Goal: Task Accomplishment & Management: Manage account settings

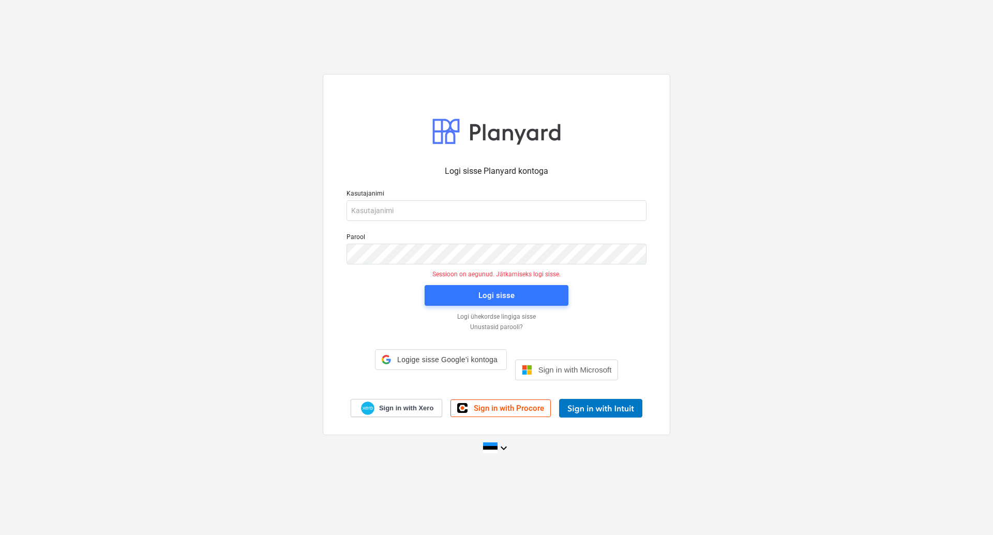
type input "[EMAIL_ADDRESS][DOMAIN_NAME]"
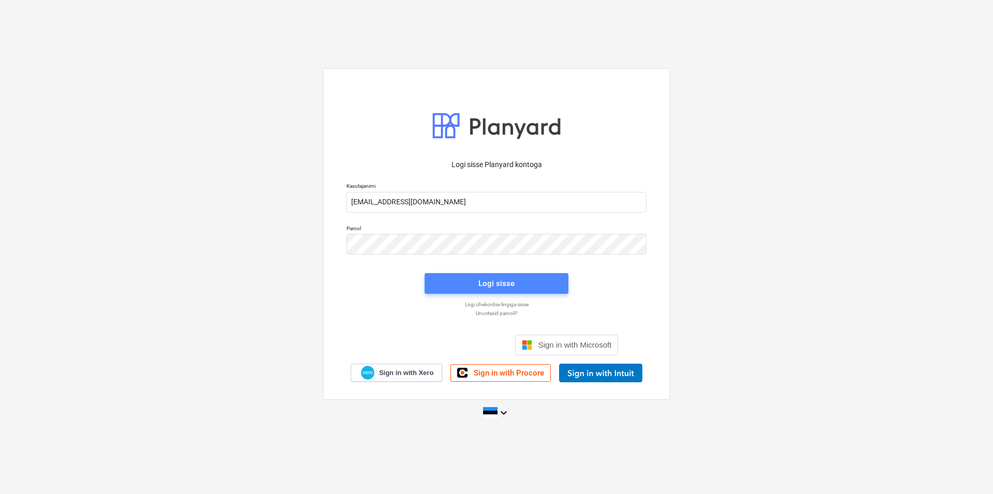
click at [501, 283] on div "Logi sisse" at bounding box center [496, 283] width 36 height 13
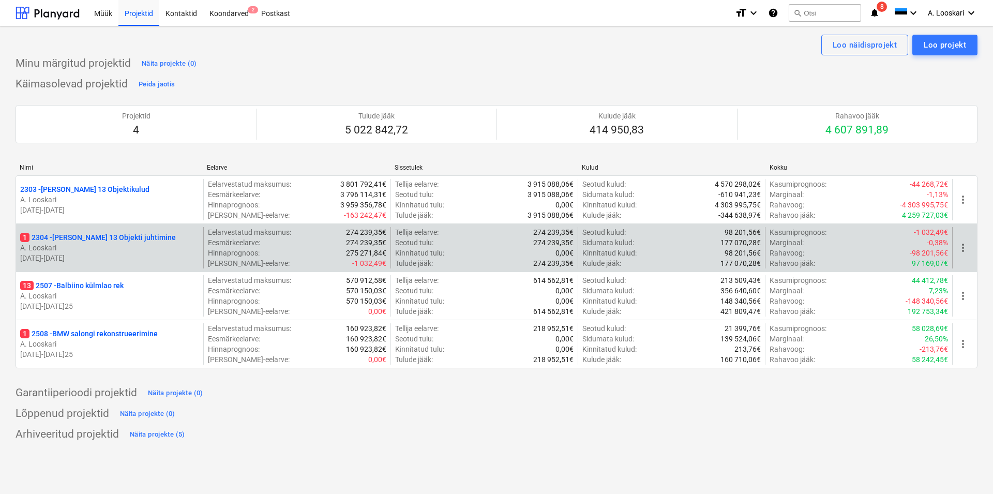
click at [106, 238] on p "1 2304 - [PERSON_NAME] 13 Objekti juhtimine" at bounding box center [98, 237] width 156 height 10
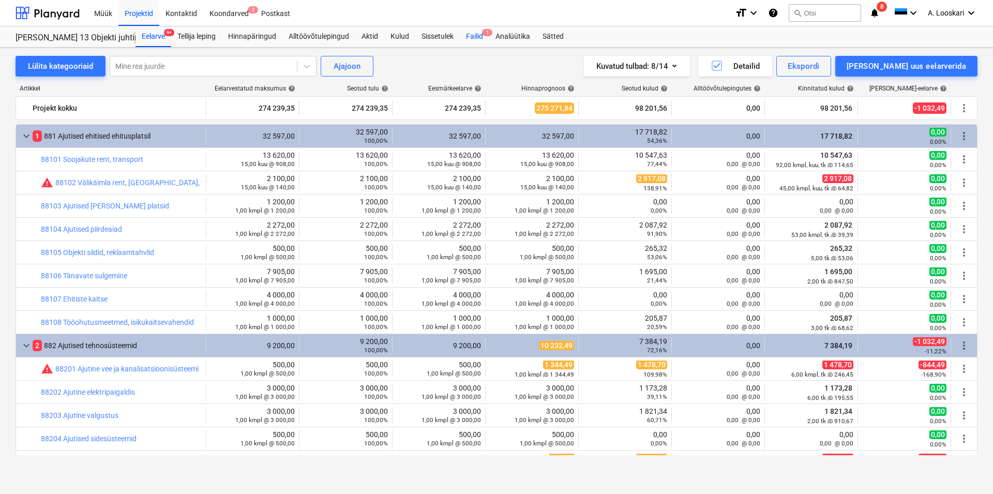
click at [481, 36] on div "Failid 1" at bounding box center [474, 36] width 29 height 21
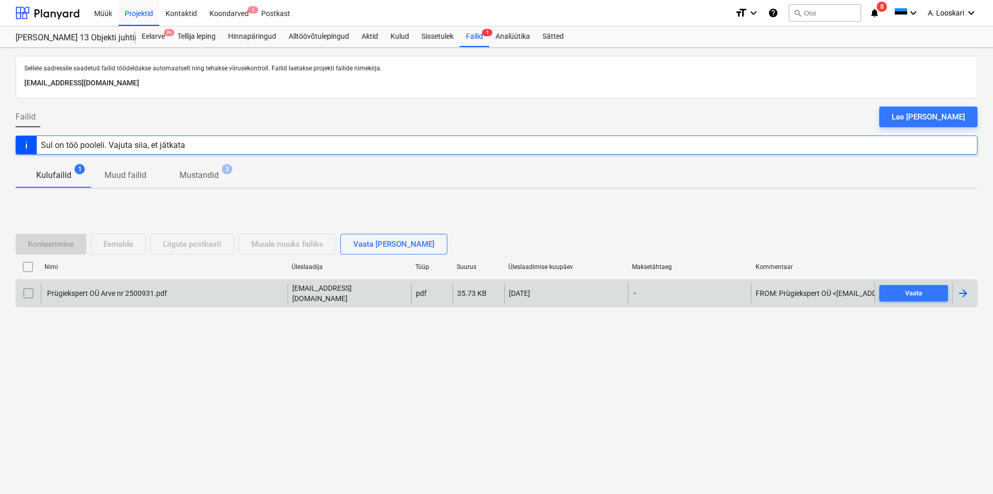
click at [114, 291] on div "Prügiekspert OÜ Arve nr 2500931.pdf" at bounding box center [107, 293] width 122 height 8
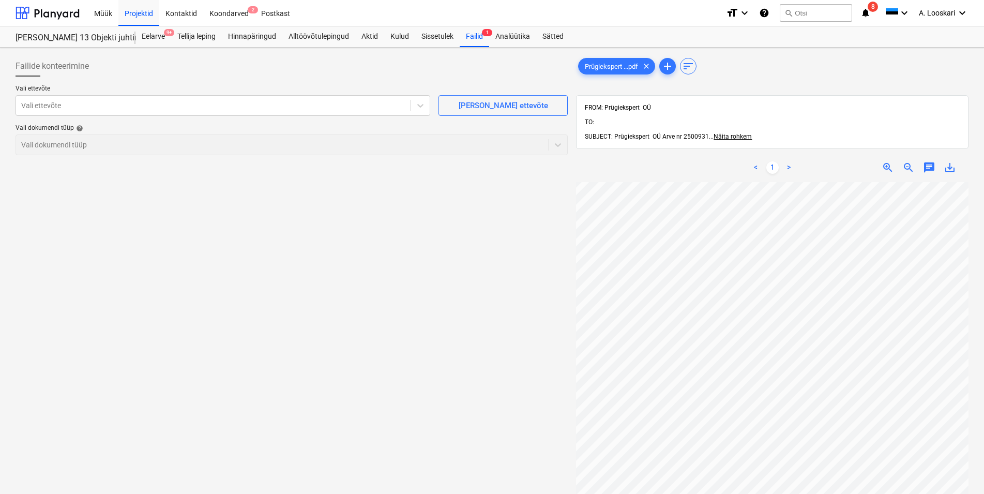
scroll to position [44, 60]
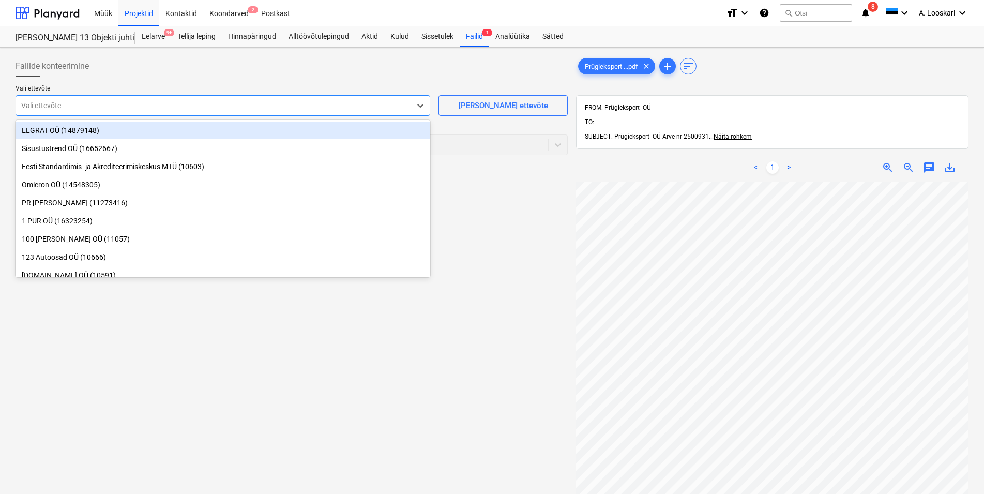
click at [66, 104] on div at bounding box center [213, 105] width 384 height 10
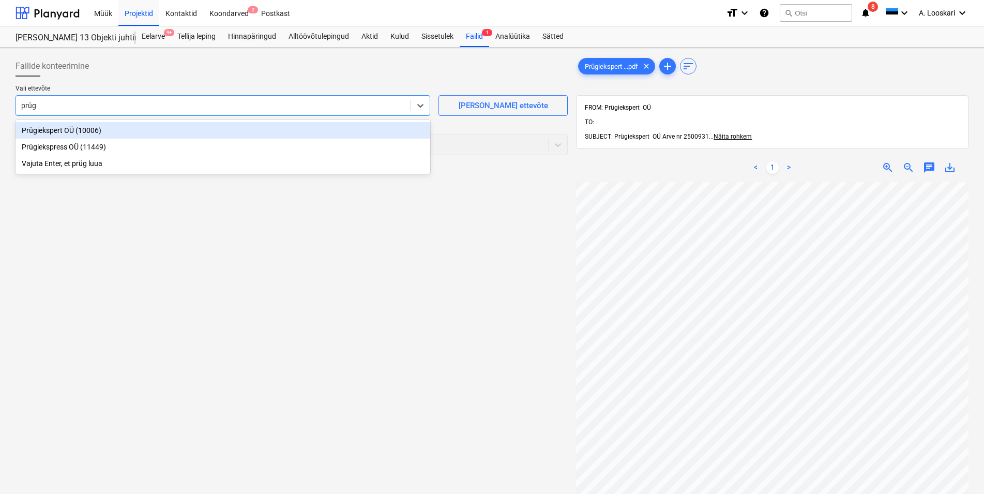
type input "prügi"
click at [114, 128] on div "Prügiekspert OÜ (10006)" at bounding box center [223, 130] width 415 height 17
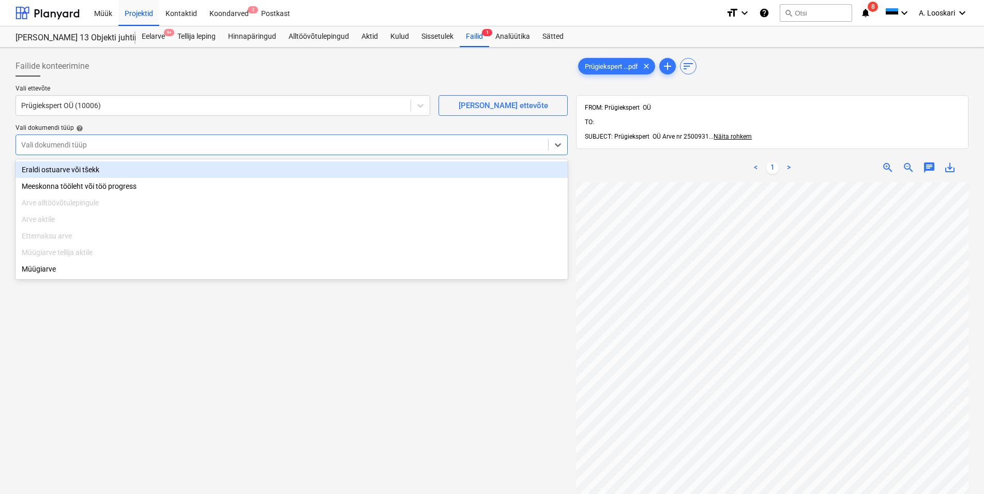
click at [110, 145] on div at bounding box center [282, 145] width 522 height 10
click at [123, 167] on div "Eraldi ostuarve või tšekk" at bounding box center [292, 169] width 552 height 17
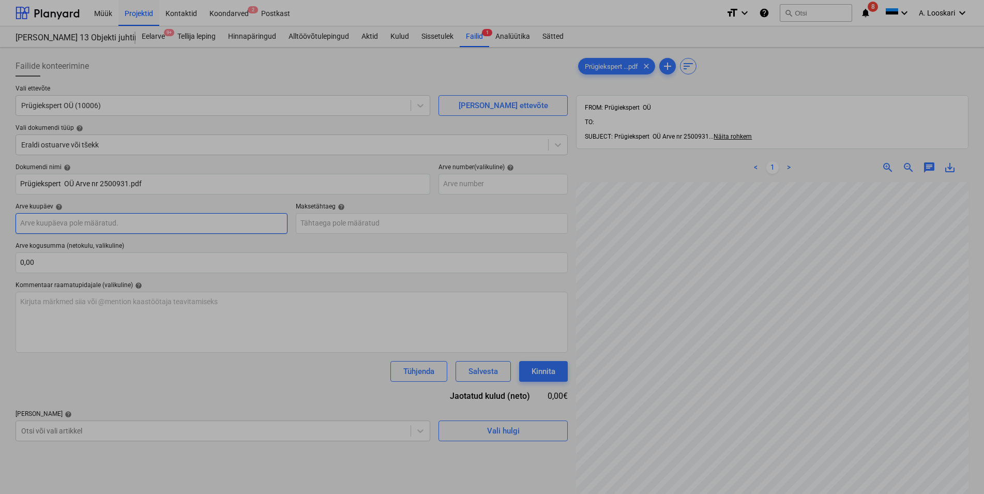
click at [137, 221] on input "text" at bounding box center [152, 223] width 272 height 21
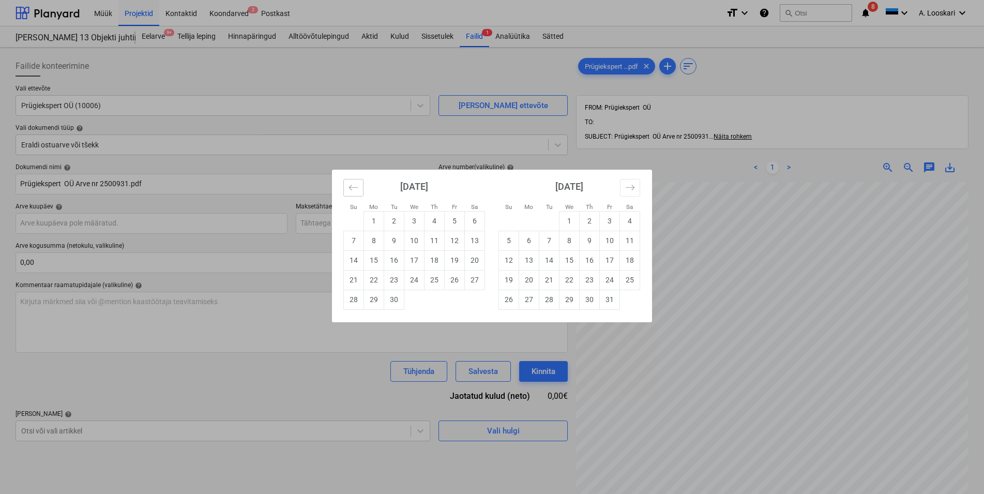
drag, startPoint x: 354, startPoint y: 189, endPoint x: 358, endPoint y: 198, distance: 9.7
click at [354, 189] on icon "Move backward to switch to the previous month." at bounding box center [354, 188] width 10 height 10
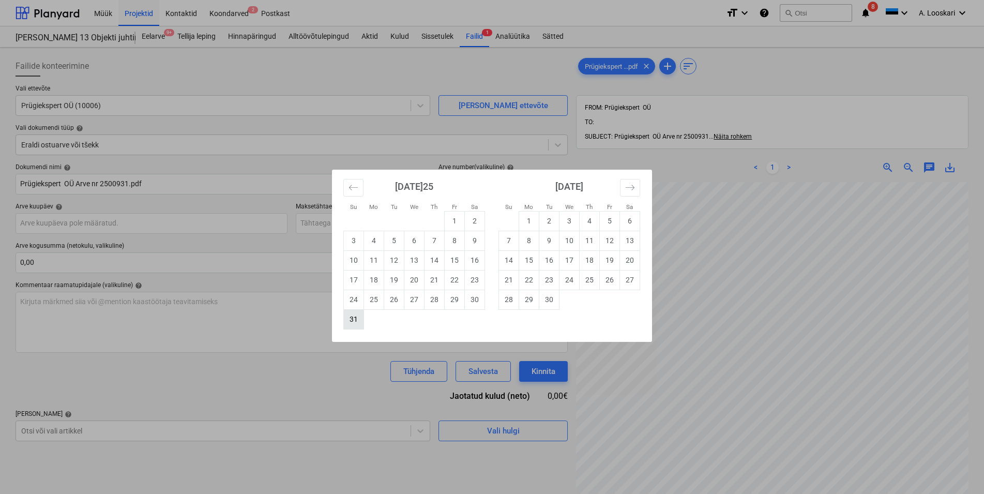
click at [355, 320] on td "31" at bounding box center [354, 319] width 20 height 20
type input "[DATE]25"
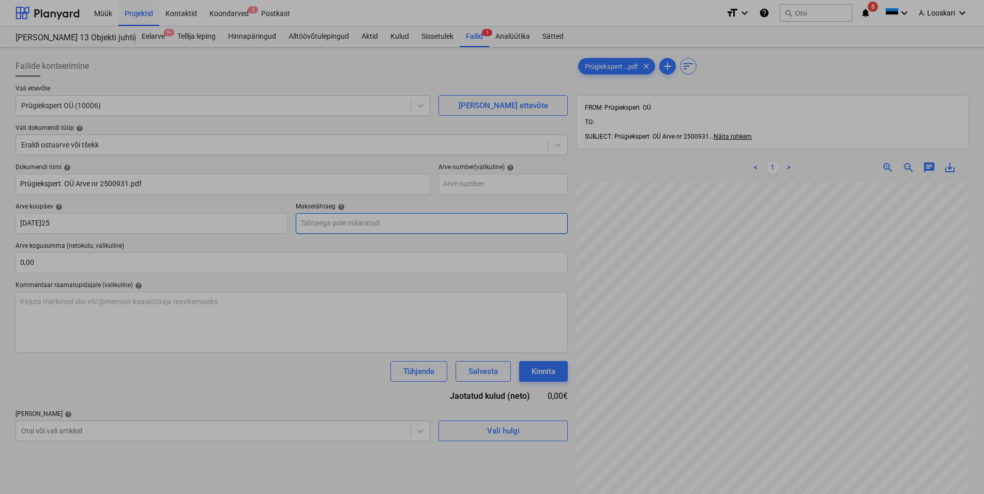
click at [325, 223] on input "text" at bounding box center [432, 223] width 272 height 21
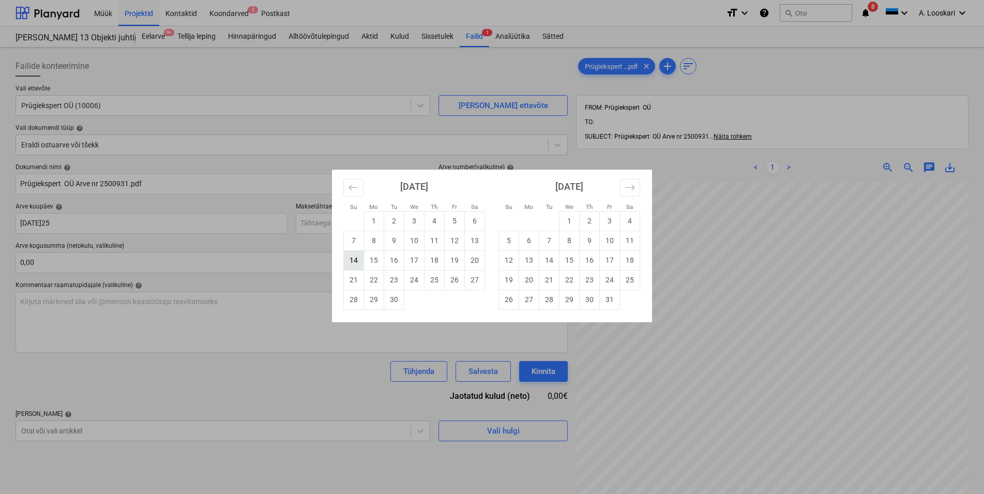
click at [351, 257] on td "14" at bounding box center [354, 260] width 20 height 20
type input "[DATE]"
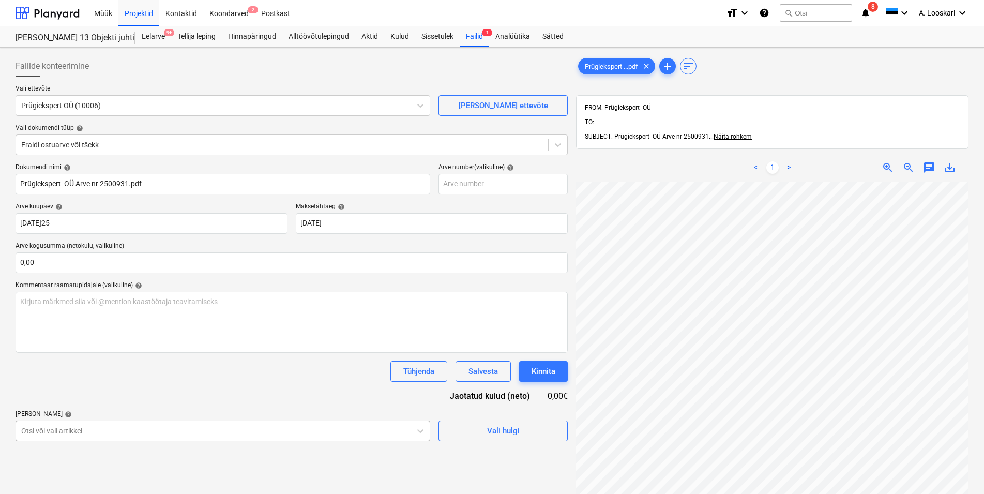
click at [121, 433] on body "Müük Projektid Kontaktid Koondarved 2 Postkast format_size keyboard_arrow_down …" at bounding box center [492, 247] width 984 height 494
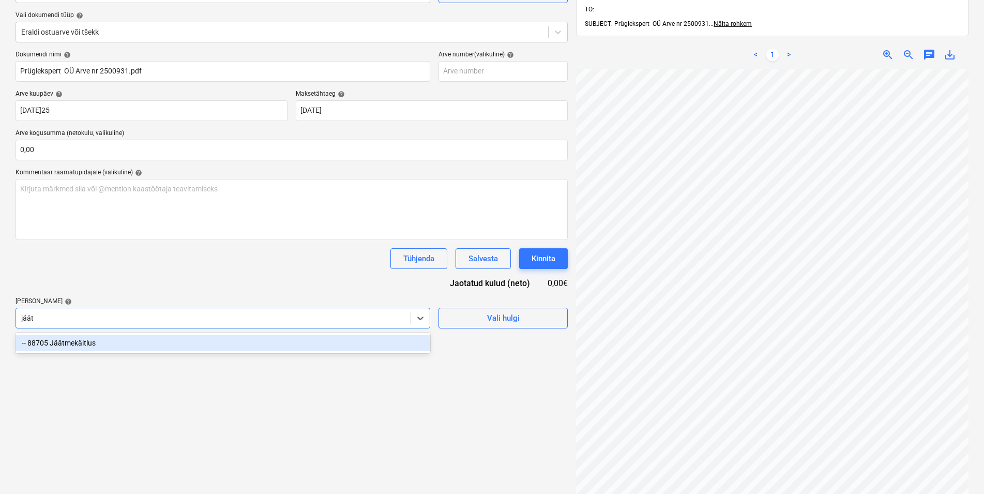
type input "jäätm"
click at [98, 343] on div "-- 88705 Jäätmekäitlus" at bounding box center [223, 343] width 415 height 17
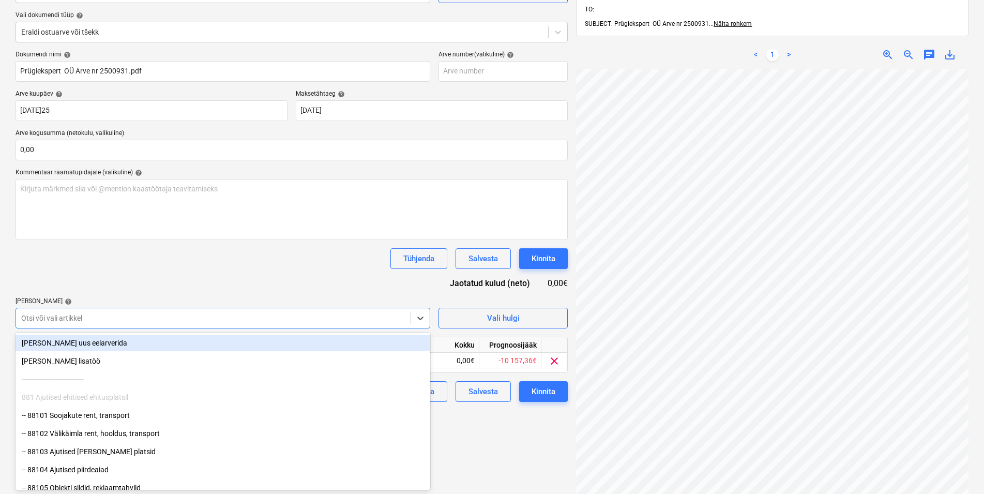
click at [97, 268] on div "Tühjenda Salvesta Kinnita" at bounding box center [292, 258] width 552 height 21
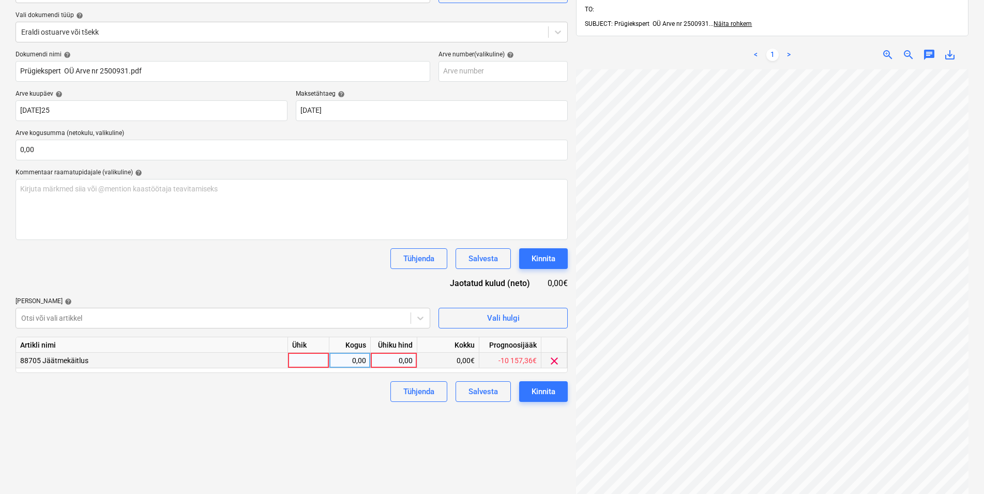
click at [322, 364] on div at bounding box center [308, 361] width 41 height 16
type input "kmpl"
click at [340, 358] on div "0,00" at bounding box center [350, 361] width 33 height 16
type input "1"
click at [389, 356] on div "0,00" at bounding box center [394, 361] width 38 height 16
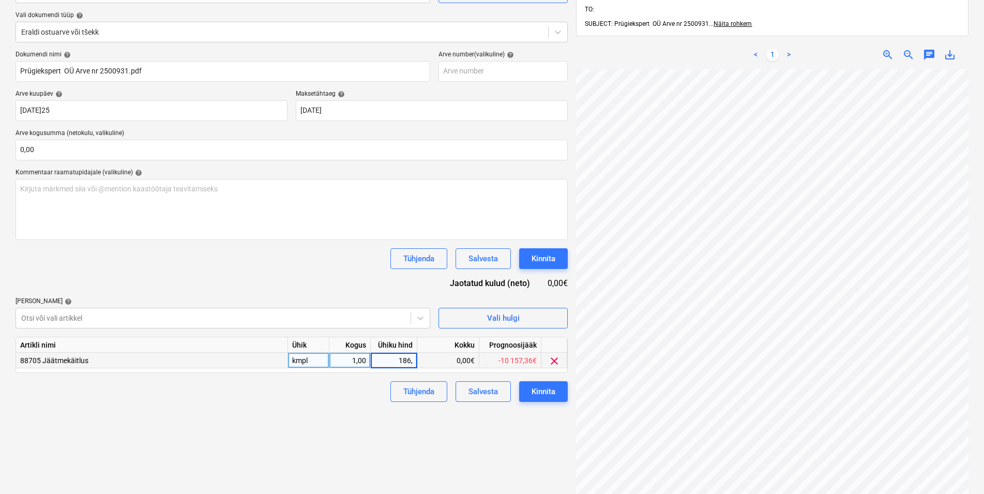
type input "186,6"
click at [299, 440] on div "Failide konteerimine Vali ettevõte Prügiekspert OÜ (10006) [PERSON_NAME] uus et…" at bounding box center [291, 238] width 561 height 599
click at [548, 388] on div "Kinnita" at bounding box center [544, 391] width 24 height 13
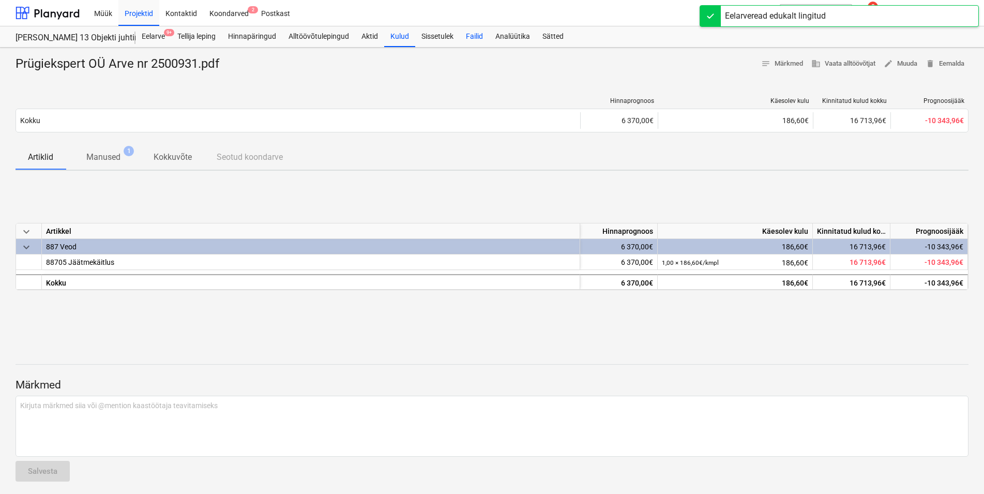
click at [476, 36] on div "Failid" at bounding box center [474, 36] width 29 height 21
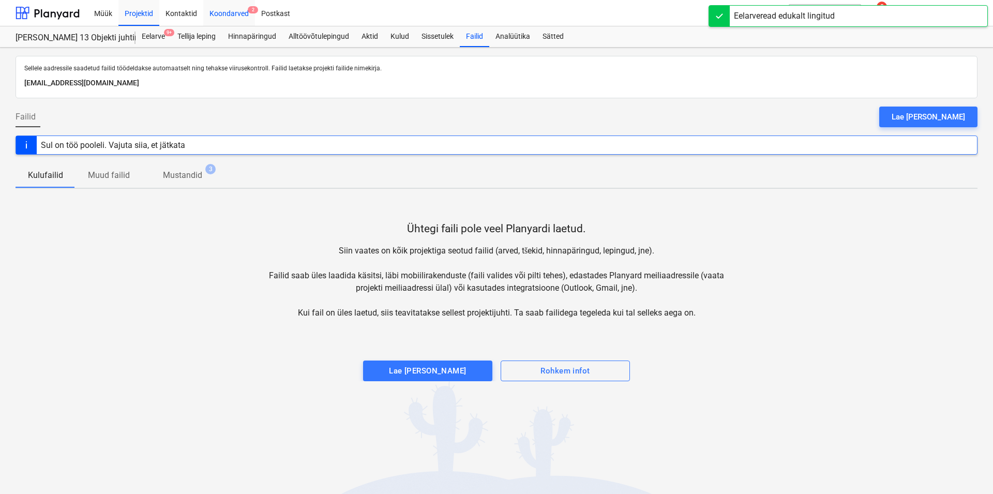
click at [233, 9] on div "Koondarved 2" at bounding box center [229, 12] width 52 height 26
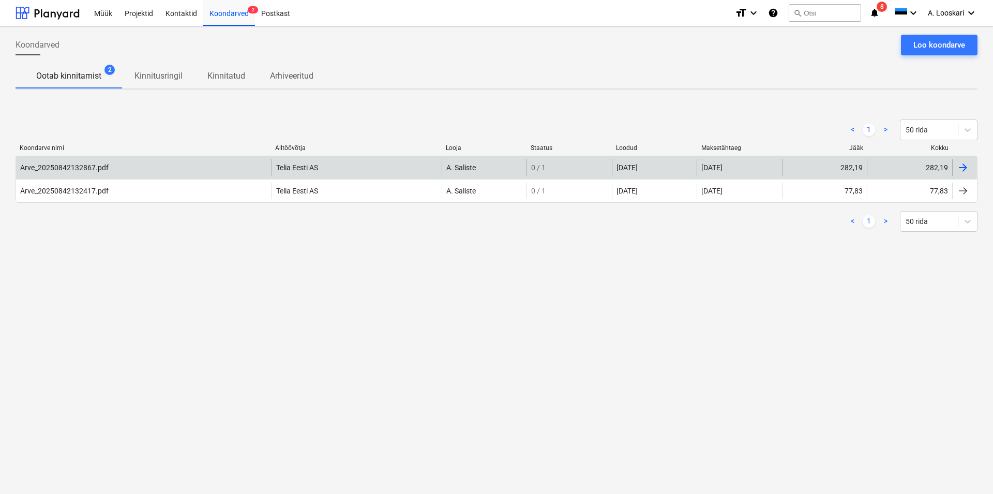
click at [67, 165] on div "Arve_20250842132867.pdf" at bounding box center [64, 167] width 88 height 8
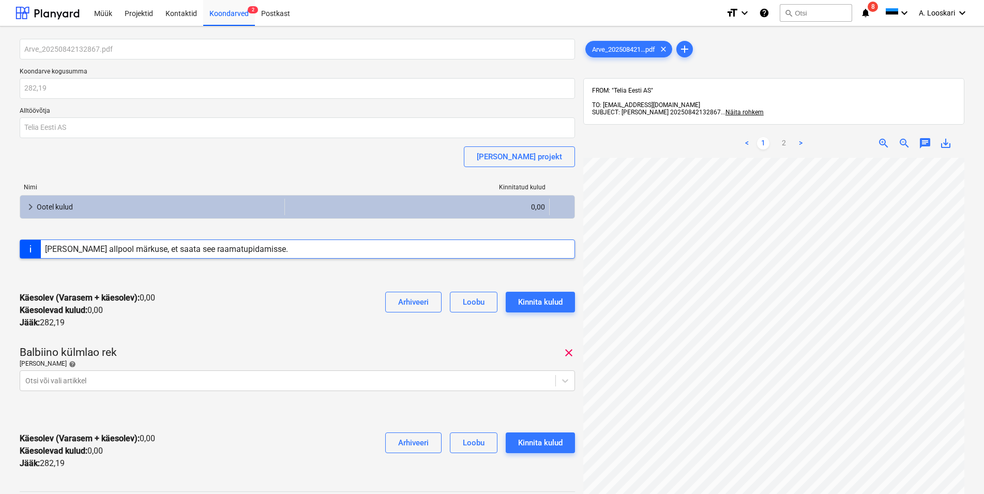
scroll to position [59, 0]
click at [946, 137] on span "save_alt" at bounding box center [946, 143] width 12 height 12
click at [156, 380] on body "Müük Projektid Kontaktid Koondarved 2 Postkast format_size keyboard_arrow_down …" at bounding box center [492, 247] width 984 height 494
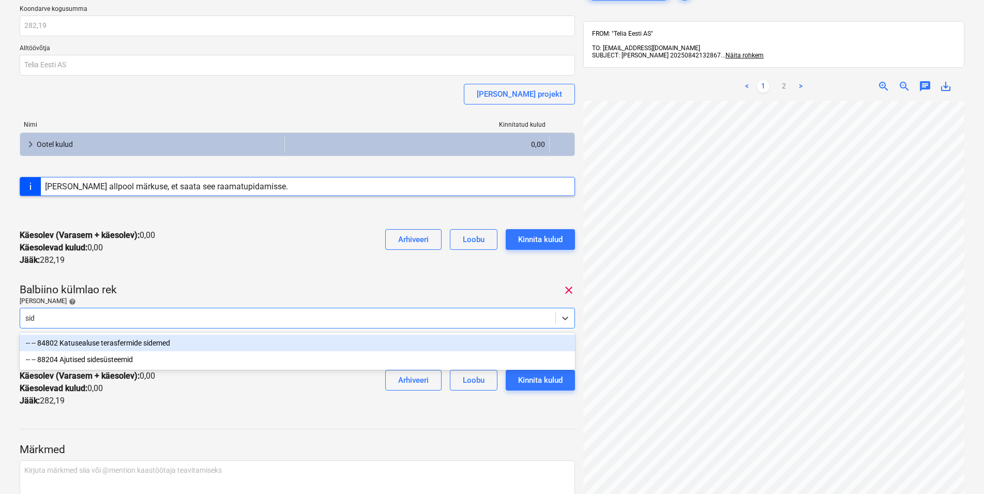
type input "side"
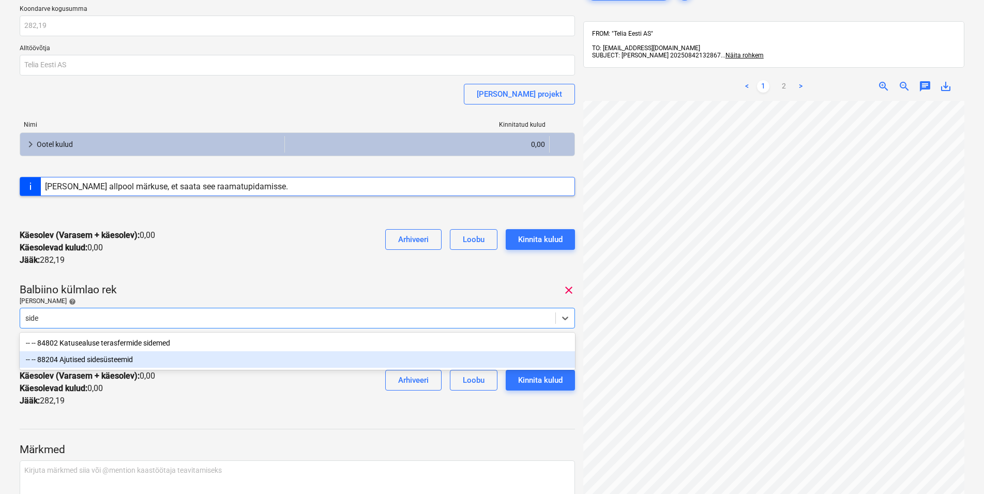
click at [123, 359] on div "-- -- 88204 Ajutised sidesüsteemid" at bounding box center [297, 359] width 555 height 17
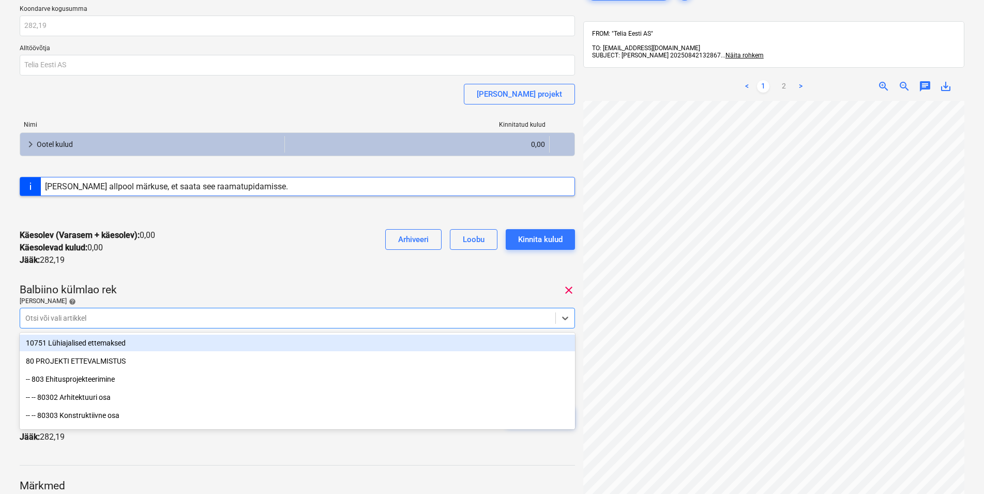
click at [206, 249] on div "Käesolev (Varasem + käesolev) : 0,00 Käesolevad kulud : 0,00 Jääk : 282,19 Arhi…" at bounding box center [297, 248] width 555 height 54
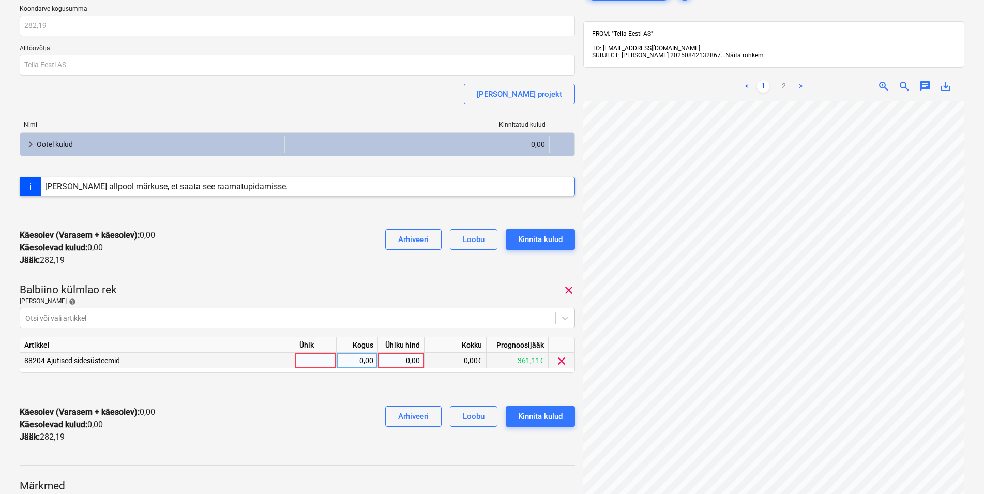
click at [317, 357] on div at bounding box center [315, 361] width 41 height 16
type input "kmpl"
click at [354, 361] on div "0,00" at bounding box center [357, 361] width 33 height 16
type input "1"
click at [393, 360] on div "0,00" at bounding box center [401, 361] width 38 height 16
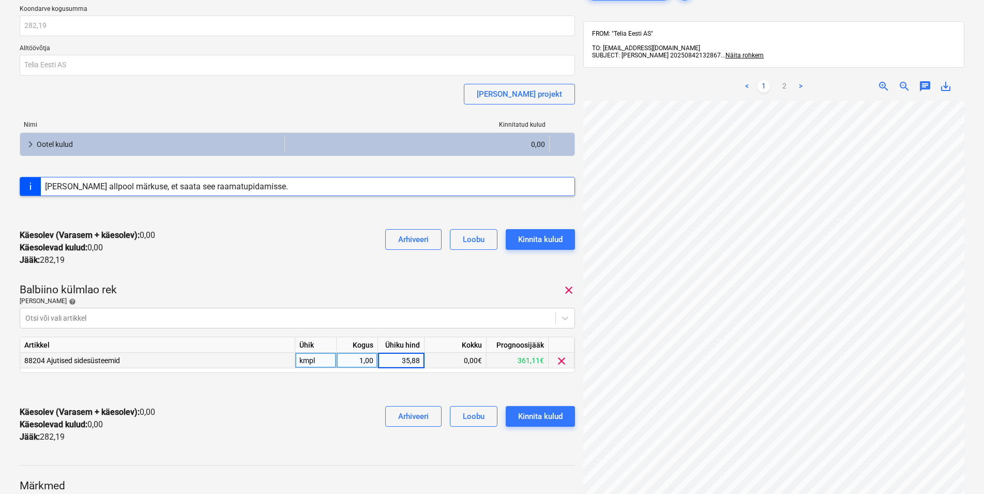
type input "35,887"
click at [332, 424] on div "Käesolev (Varasem + käesolev) : 0,00 Käesolevad kulud : 0,00 Jääk : 282,19 Arhi…" at bounding box center [297, 425] width 555 height 54
click at [539, 415] on div "Kinnita kulud" at bounding box center [540, 416] width 44 height 13
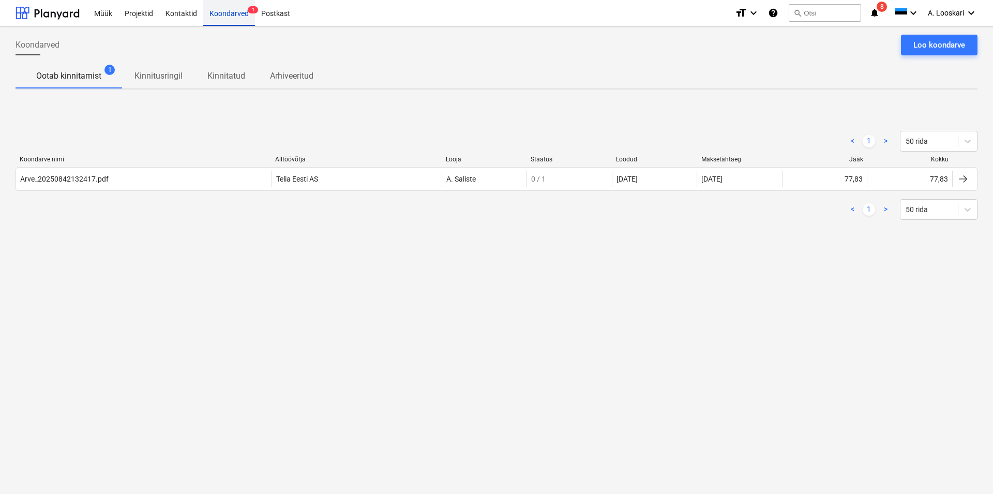
click at [238, 13] on div "Koondarved 1" at bounding box center [229, 12] width 52 height 26
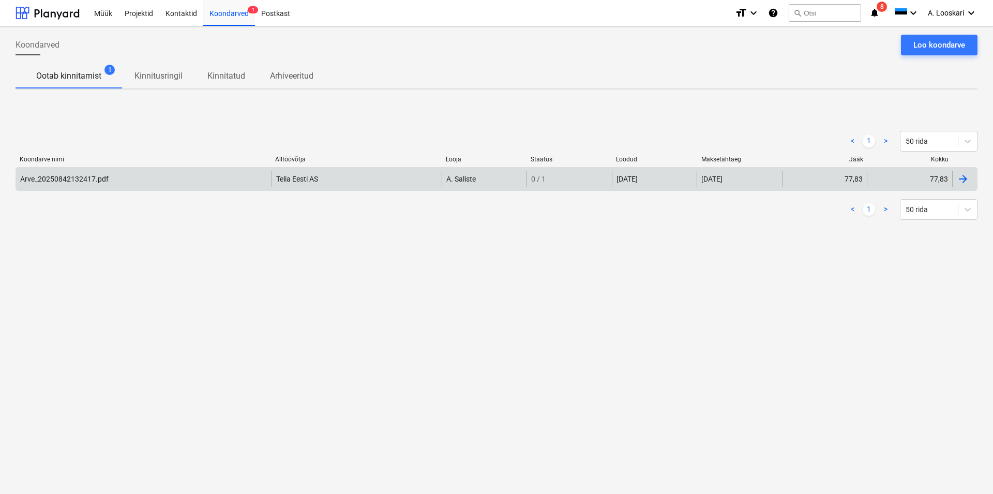
click at [46, 175] on div "Arve_20250842132417.pdf" at bounding box center [64, 179] width 88 height 8
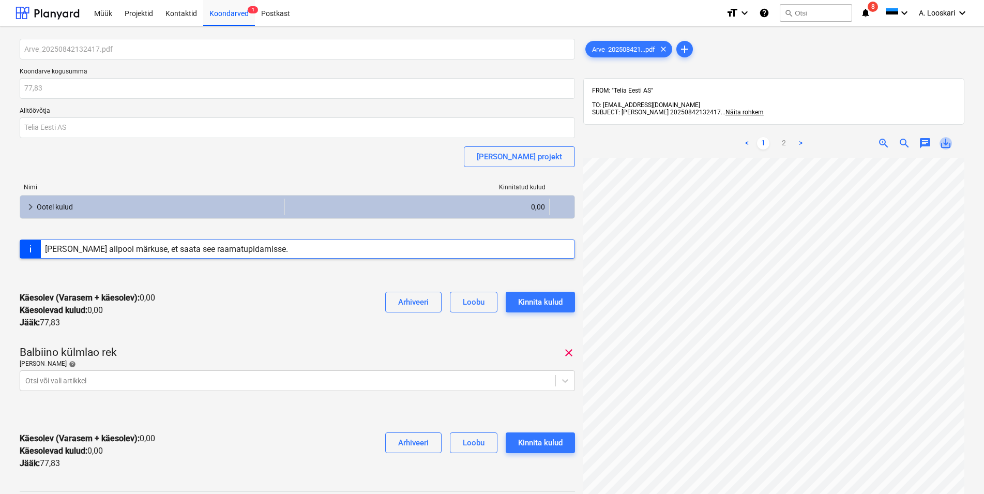
click at [946, 137] on span "save_alt" at bounding box center [946, 143] width 12 height 12
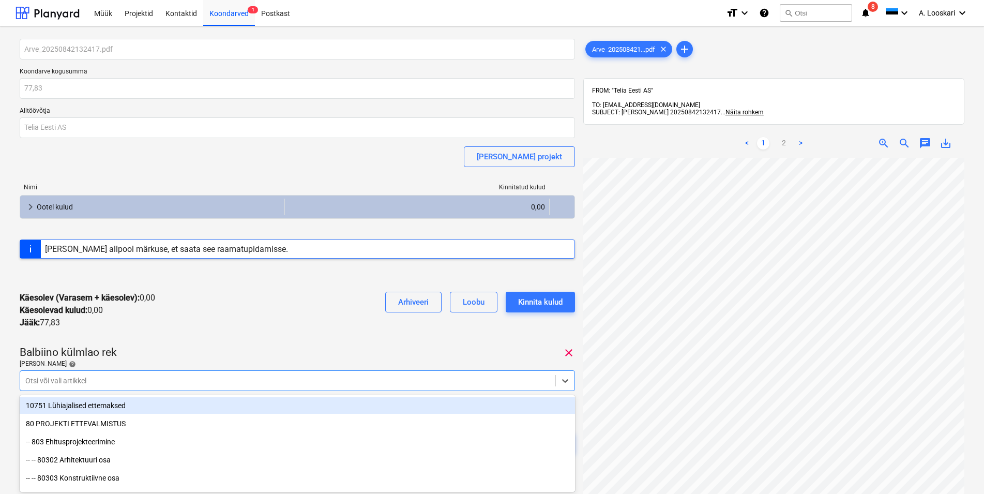
click at [129, 377] on body "Müük Projektid Kontaktid Koondarved 1 Postkast format_size keyboard_arrow_down …" at bounding box center [492, 247] width 984 height 494
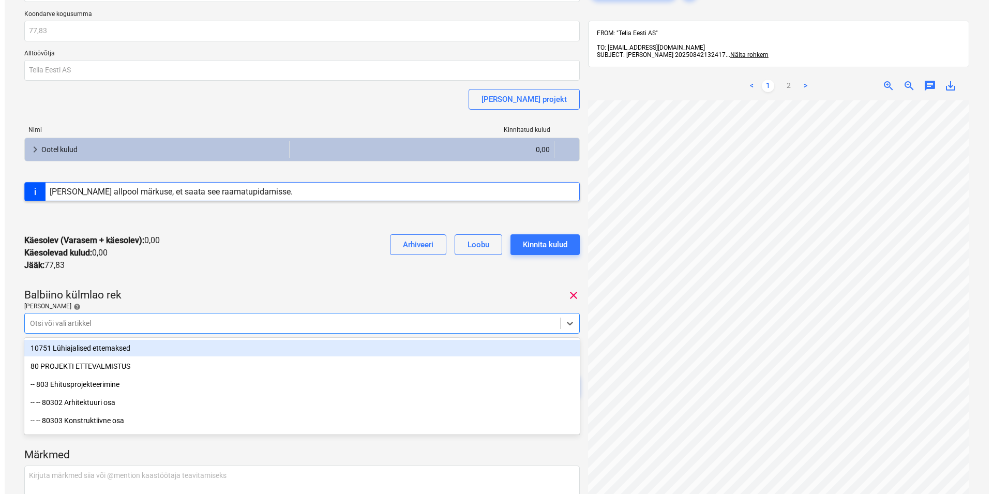
scroll to position [63, 0]
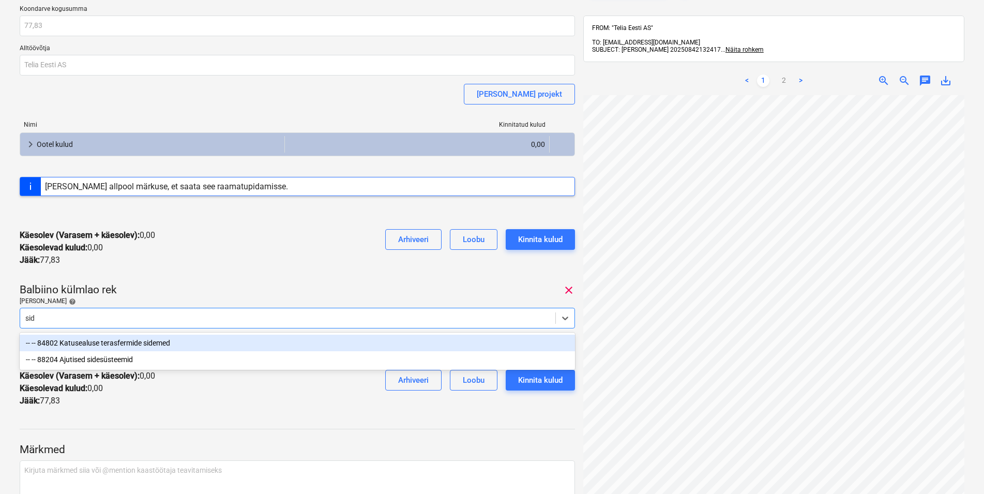
type input "side"
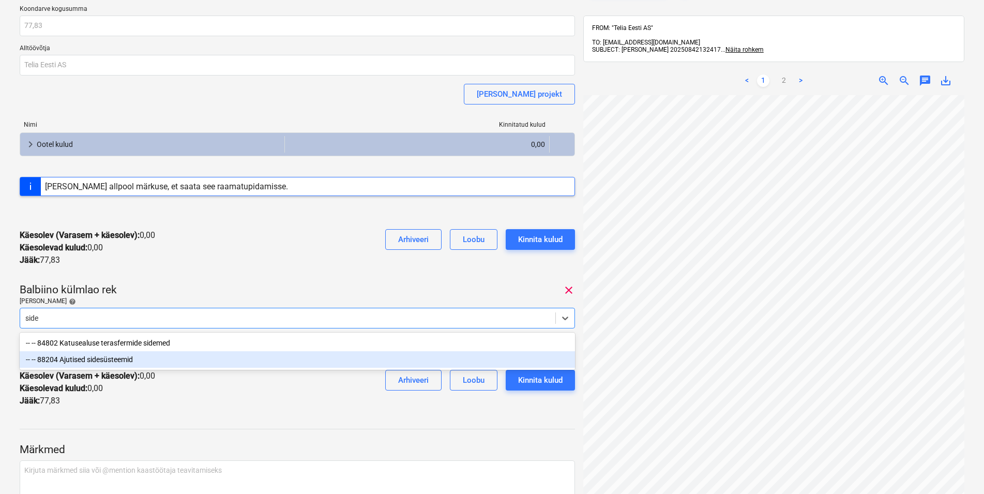
click at [111, 359] on div "-- -- 88204 Ajutised sidesüsteemid" at bounding box center [297, 359] width 555 height 17
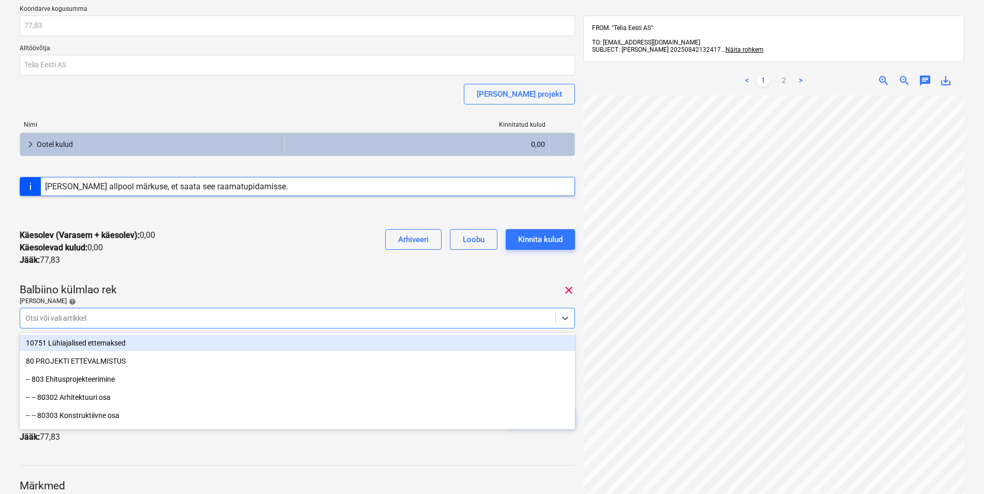
click at [175, 260] on div "Käesolev (Varasem + käesolev) : 0,00 Käesolevad kulud : 0,00 Jääk : 77,83 Arhiv…" at bounding box center [297, 248] width 555 height 54
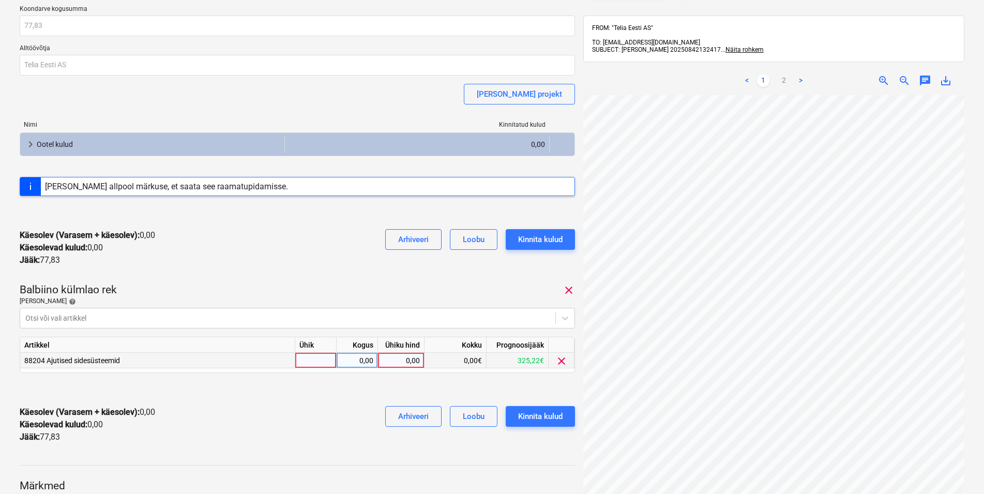
click at [311, 359] on div at bounding box center [315, 361] width 41 height 16
type input "kmpl"
click at [352, 359] on div "0,00" at bounding box center [357, 361] width 33 height 16
type input "1"
click at [394, 361] on div "0,00" at bounding box center [401, 361] width 38 height 16
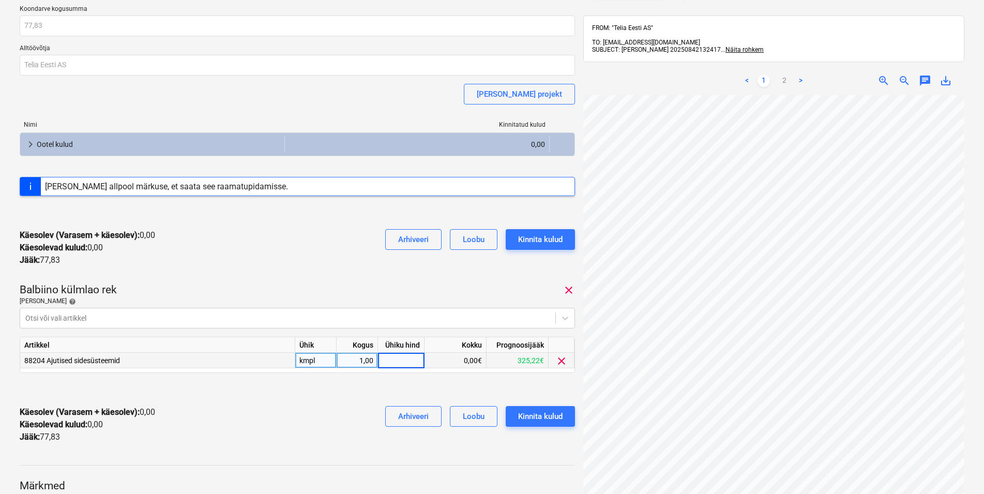
type input "3"
click at [322, 399] on div "Käesolev (Varasem + käesolev) : 0,00 Käesolevad kulud : 0,00 Jääk : 77,83 Arhiv…" at bounding box center [297, 425] width 555 height 54
click at [552, 414] on div "Kinnita kulud" at bounding box center [540, 416] width 44 height 13
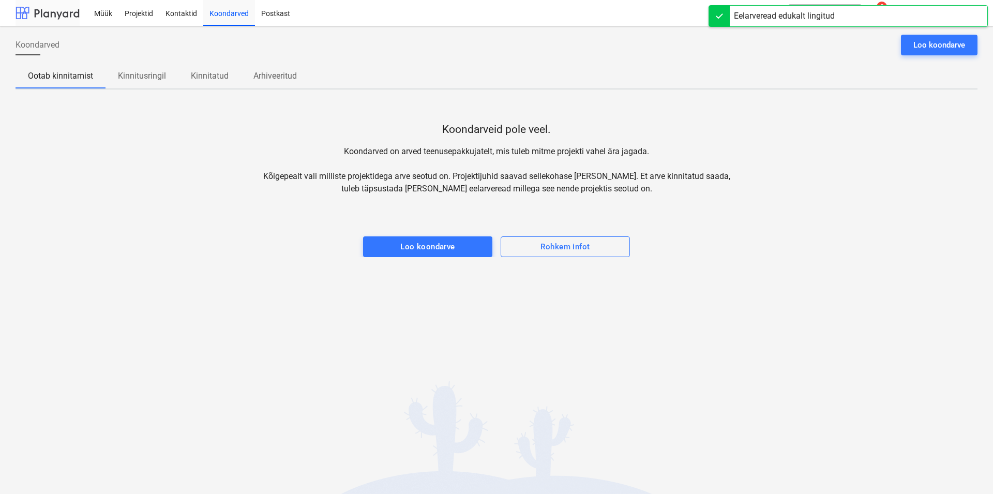
click at [47, 12] on div at bounding box center [48, 13] width 64 height 26
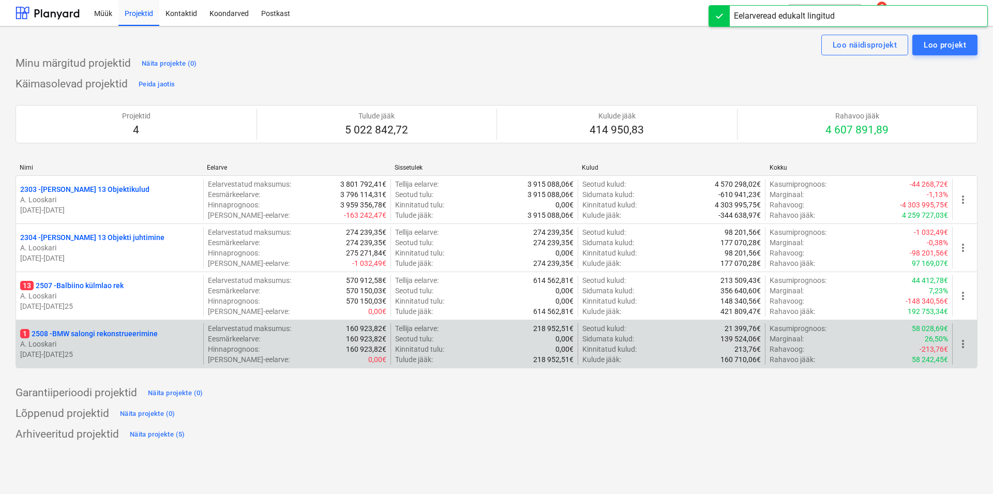
click at [106, 333] on p "1 2508 - BMW salongi rekonstrueerimine" at bounding box center [89, 333] width 138 height 10
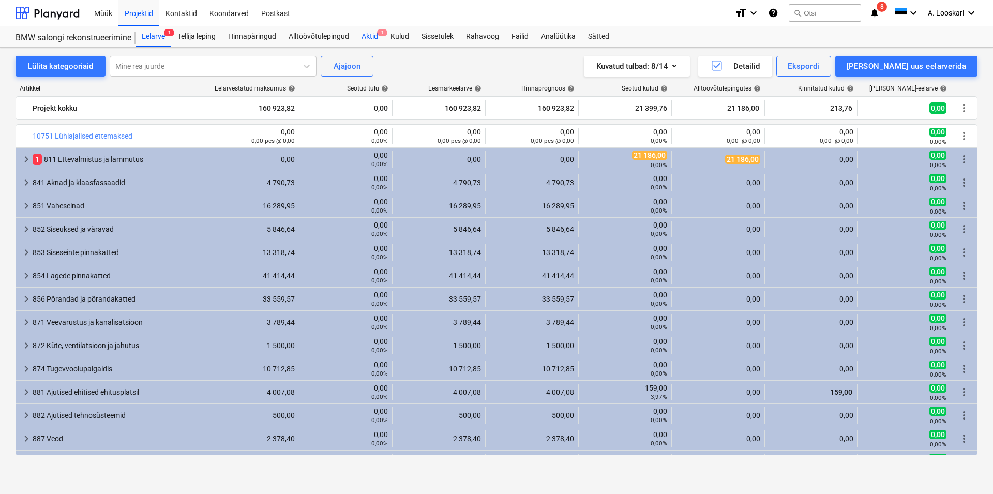
click at [370, 34] on div "Aktid 1" at bounding box center [369, 36] width 29 height 21
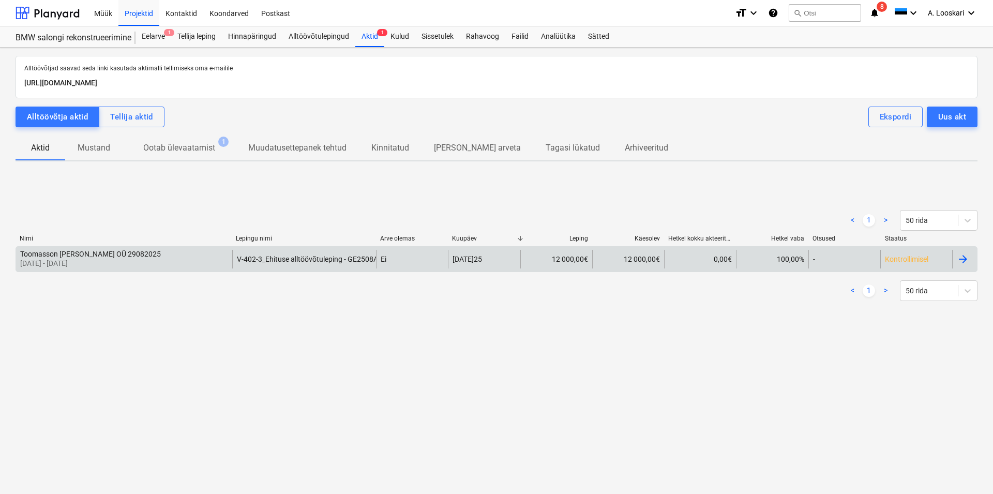
click at [86, 252] on div "Toomasson [PERSON_NAME] OÜ 29082025" at bounding box center [90, 254] width 141 height 8
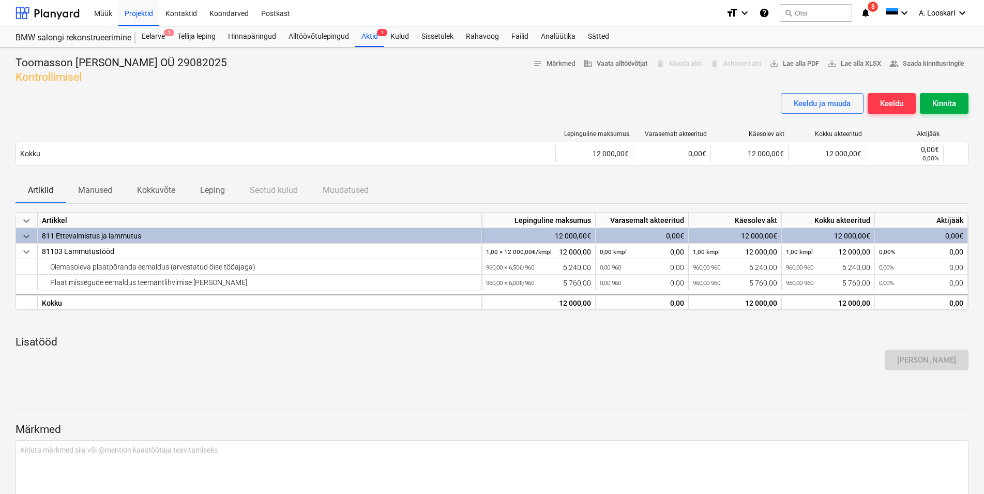
click at [948, 103] on div "Kinnita" at bounding box center [944, 103] width 24 height 13
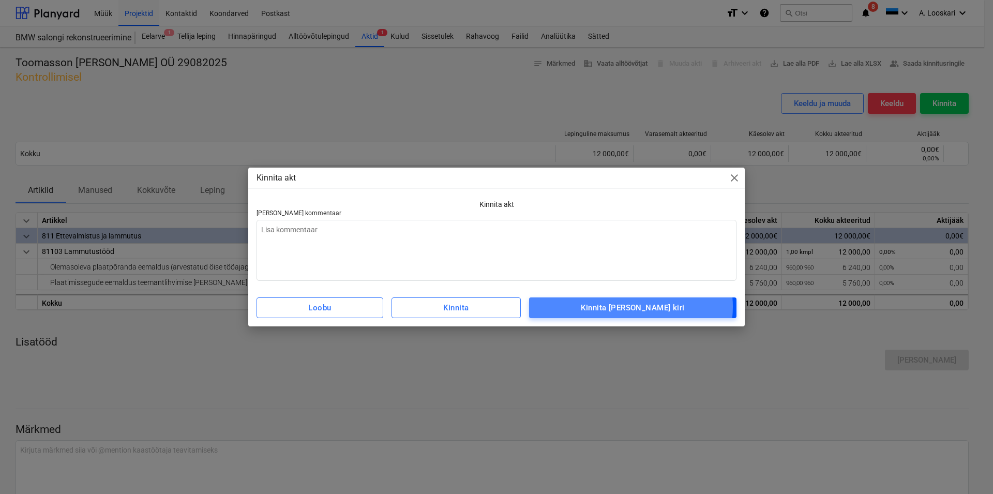
click at [651, 307] on div "Kinnita [PERSON_NAME] kiri" at bounding box center [632, 307] width 103 height 13
type textarea "x"
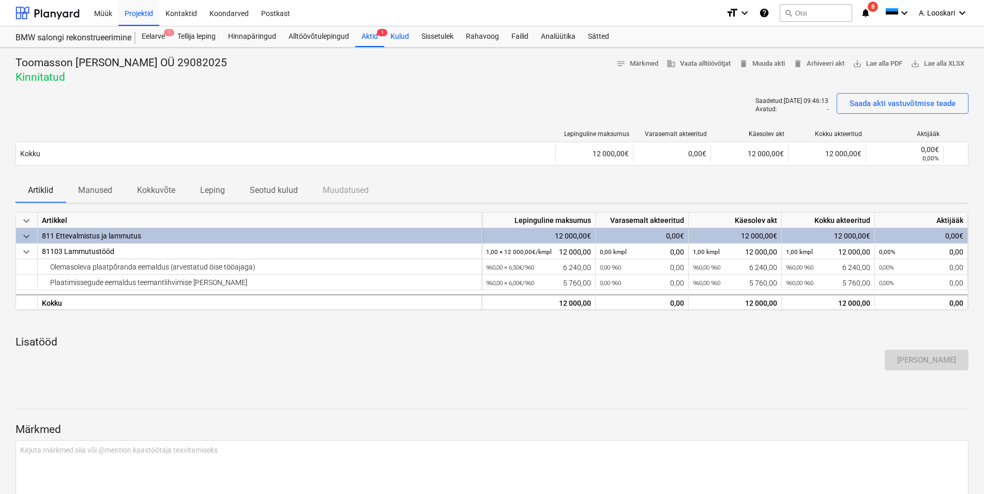
click at [403, 35] on div "Kulud" at bounding box center [399, 36] width 31 height 21
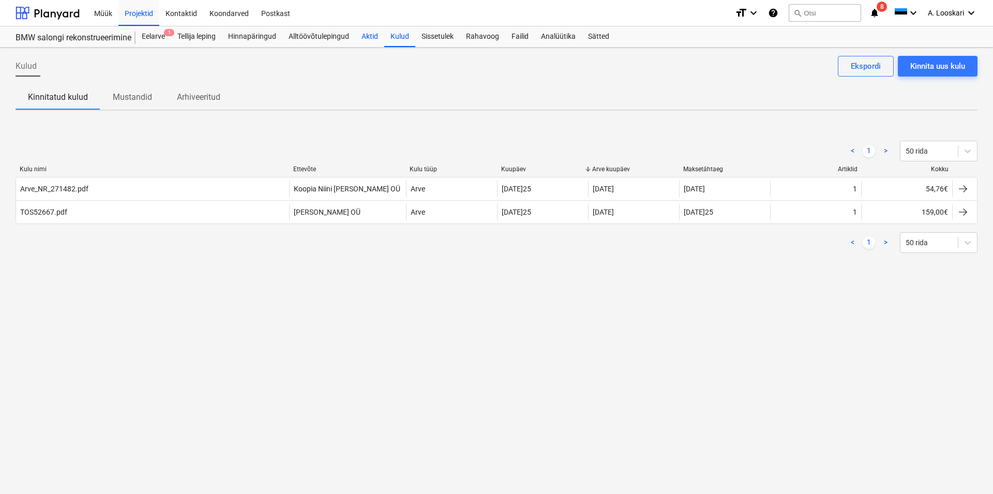
click at [370, 36] on div "Aktid" at bounding box center [369, 36] width 29 height 21
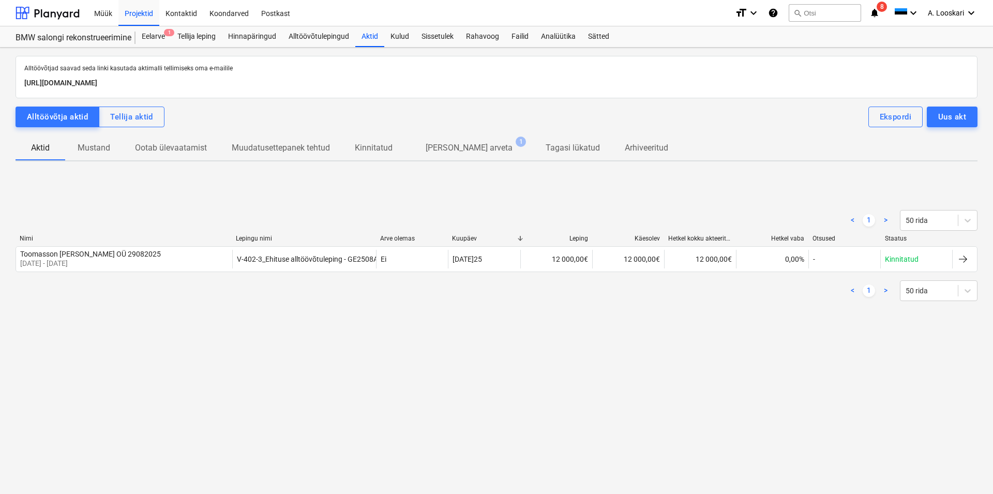
click at [455, 147] on p "[PERSON_NAME] arveta" at bounding box center [469, 148] width 87 height 12
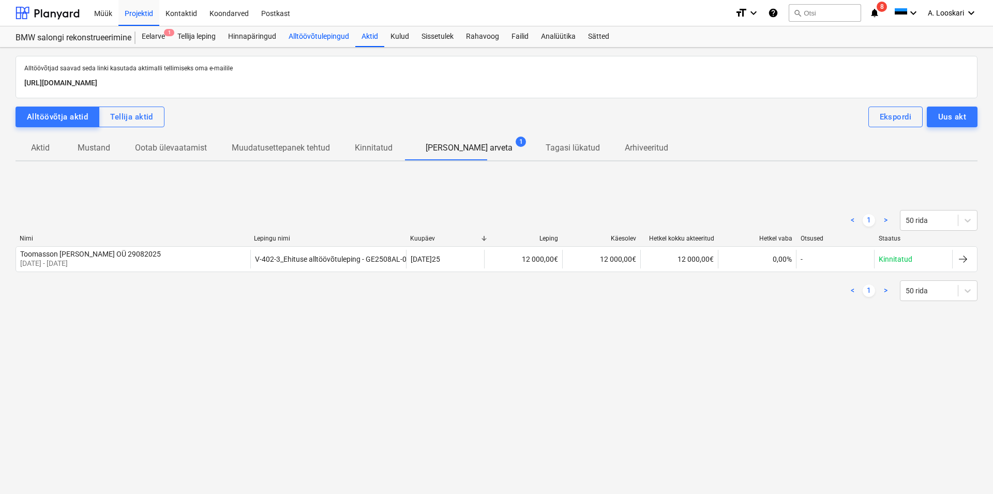
click at [311, 33] on div "Alltöövõtulepingud" at bounding box center [318, 36] width 73 height 21
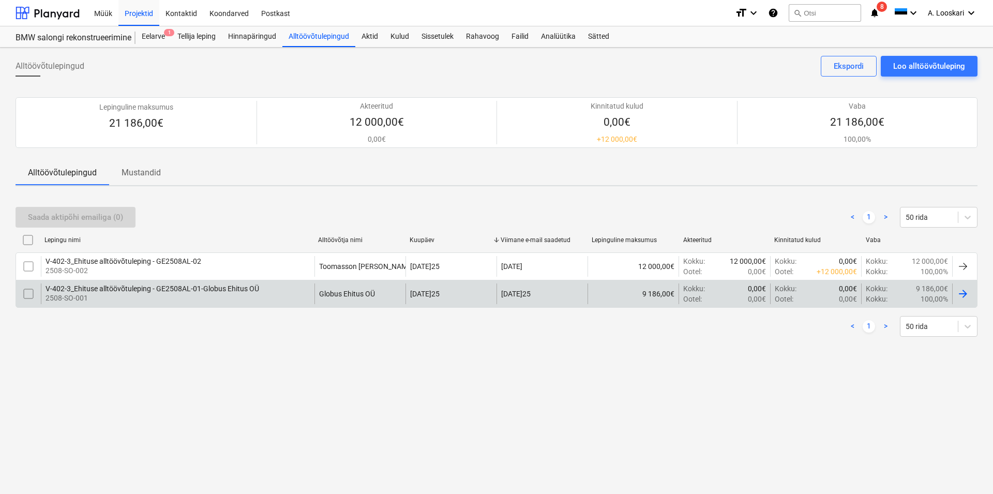
click at [163, 289] on div "V-402-3_Ehituse alltöövõtuleping - GE2508AL-01-Globus Ehitus OÜ" at bounding box center [153, 288] width 214 height 8
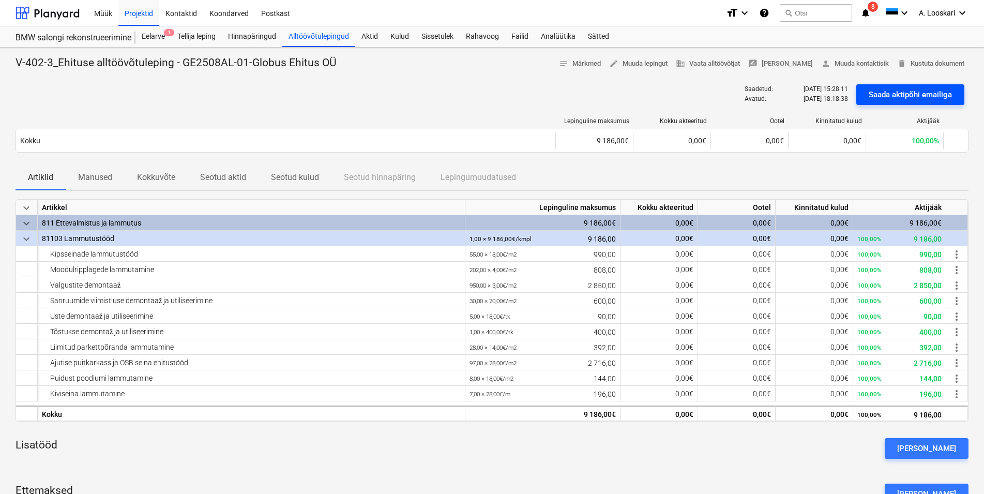
click at [905, 93] on div "Saada aktipõhi emailiga" at bounding box center [910, 94] width 83 height 13
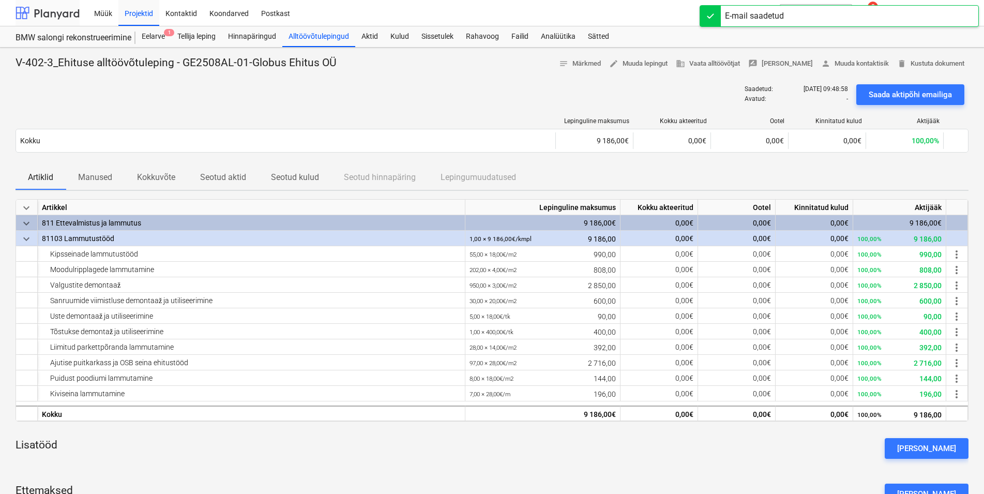
click at [54, 14] on div at bounding box center [48, 13] width 64 height 26
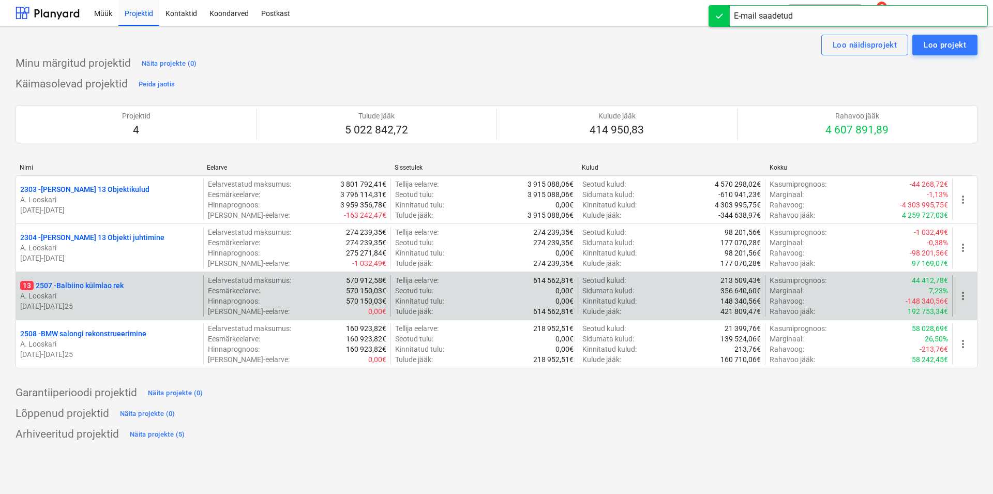
click at [108, 288] on p "13 2507 - Balbiino külmlao rek" at bounding box center [71, 285] width 103 height 10
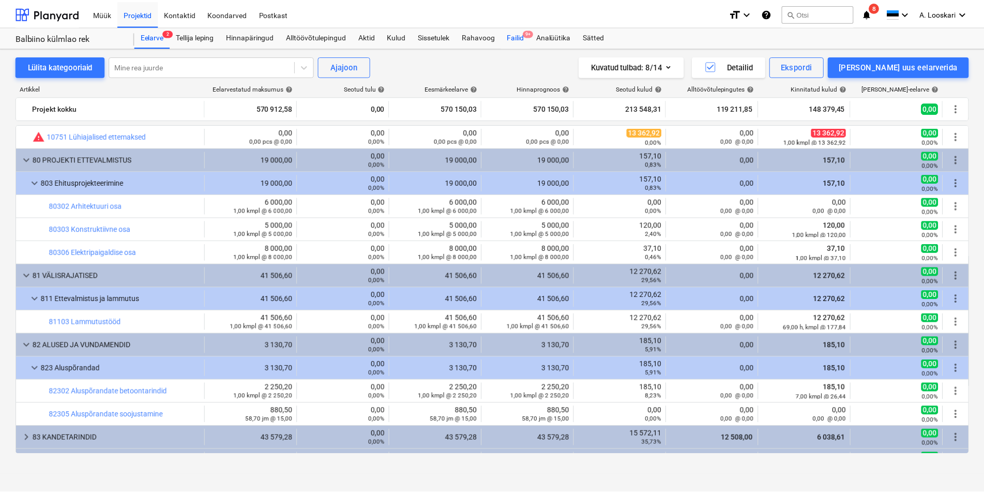
scroll to position [354, 0]
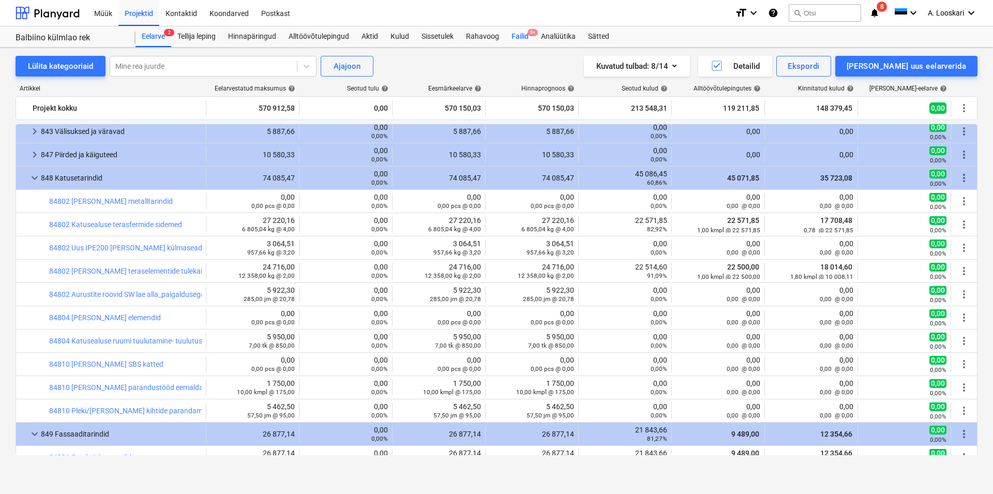
click at [524, 34] on div "Failid 9+" at bounding box center [519, 36] width 29 height 21
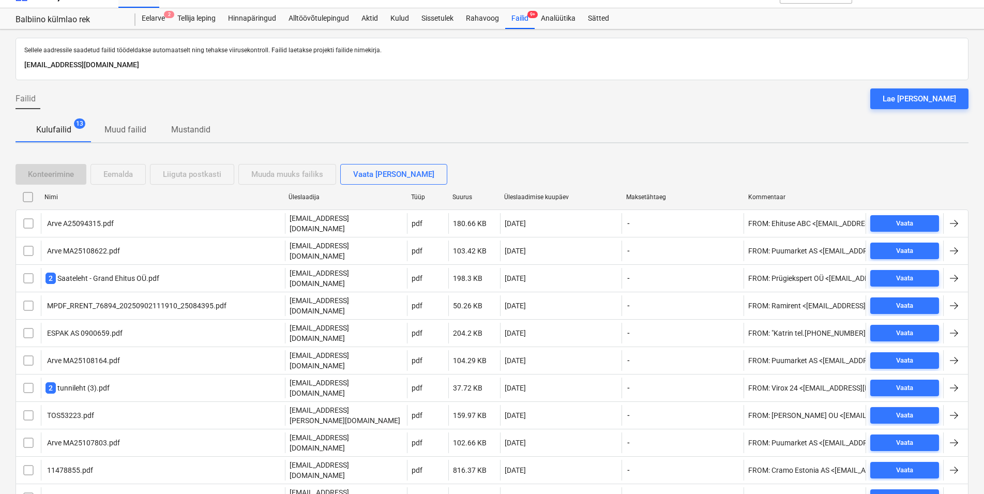
scroll to position [27, 0]
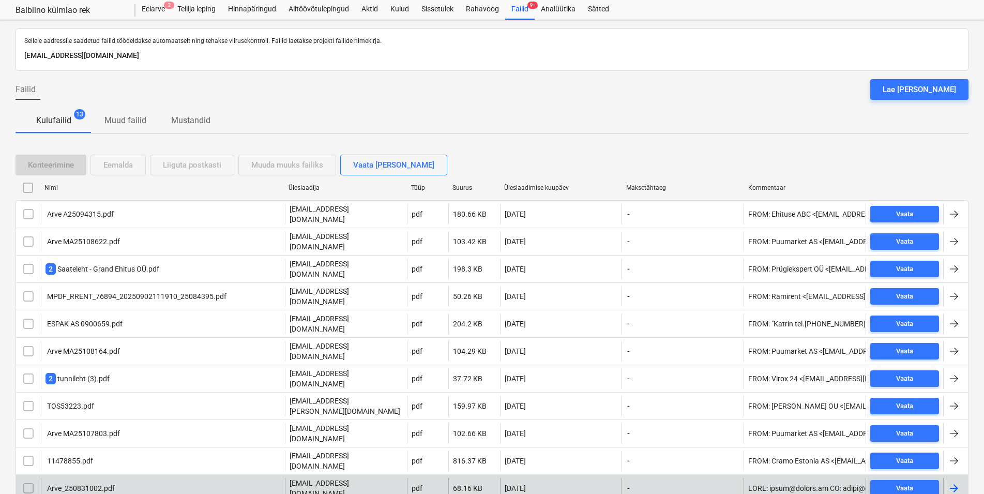
click at [82, 484] on div "Arve_250831002.pdf" at bounding box center [80, 488] width 69 height 8
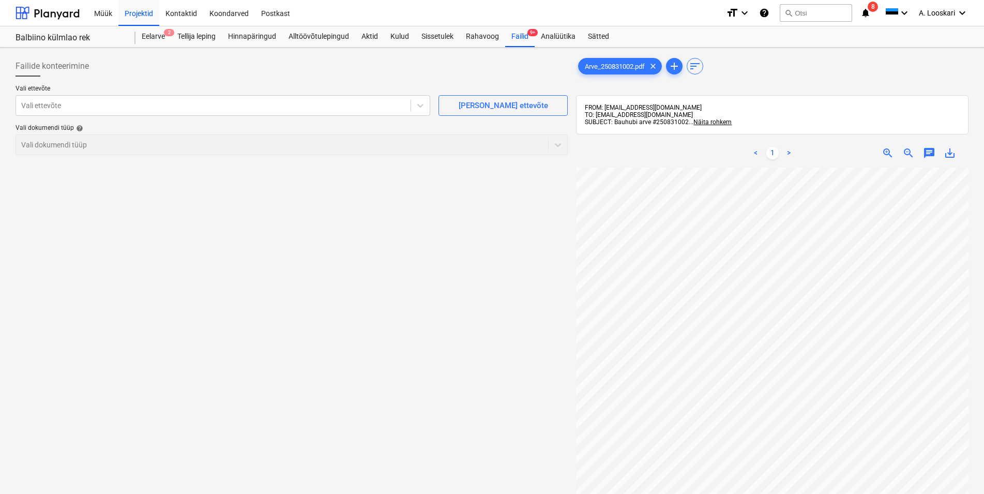
scroll to position [64, 32]
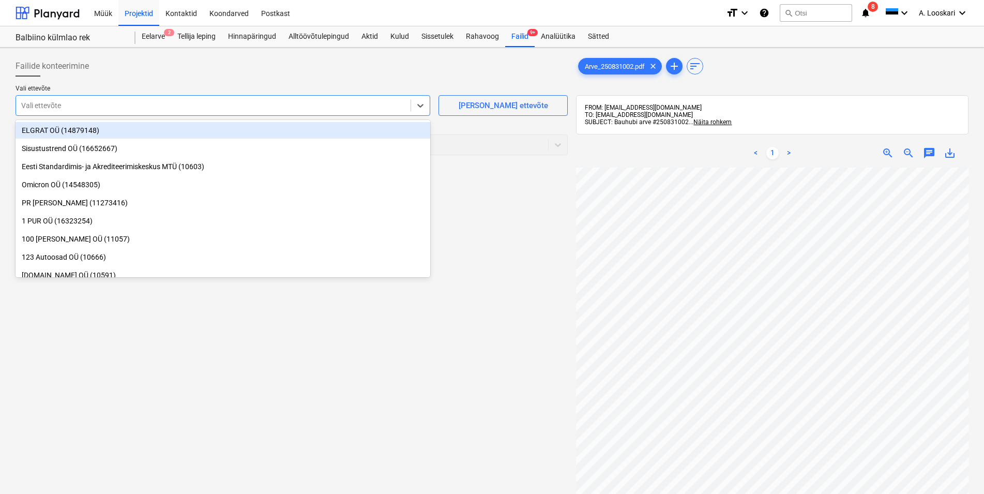
click at [102, 104] on div at bounding box center [213, 105] width 384 height 10
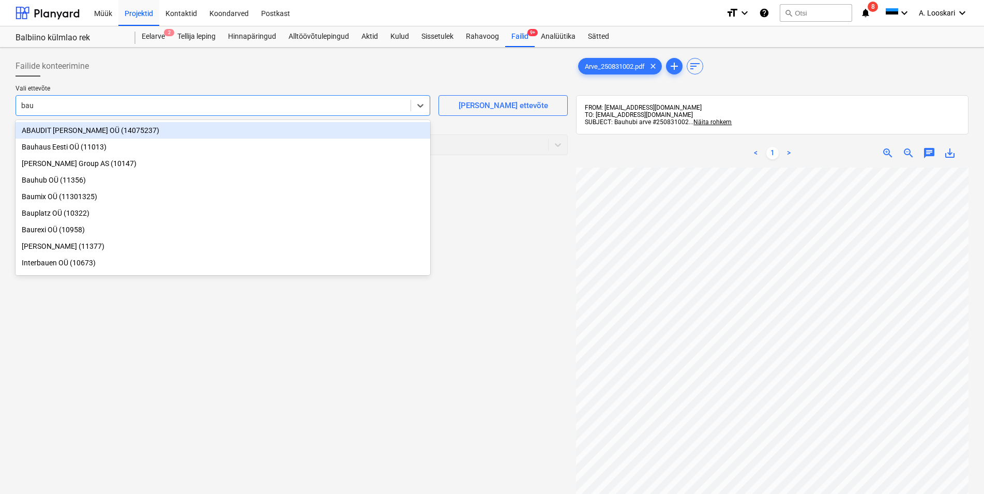
type input "bauh"
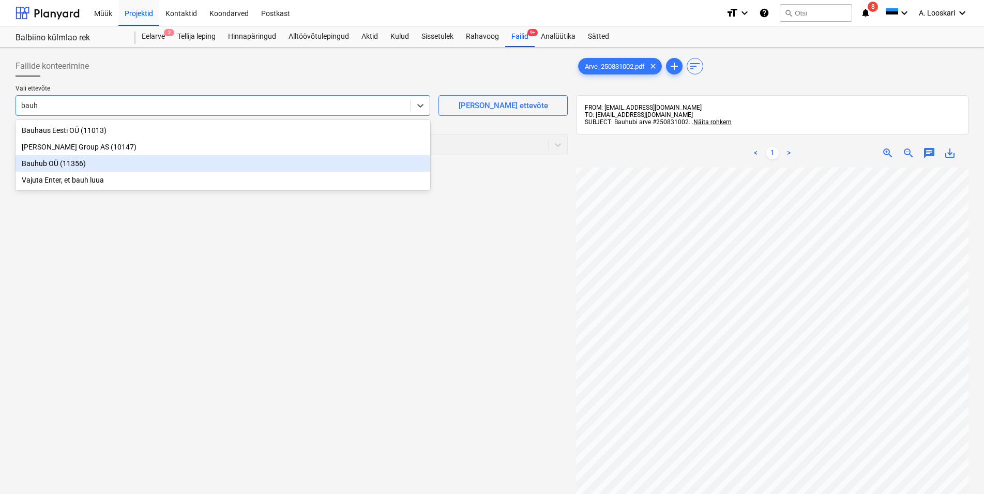
click at [100, 164] on div "Bauhub OÜ (11356)" at bounding box center [223, 163] width 415 height 17
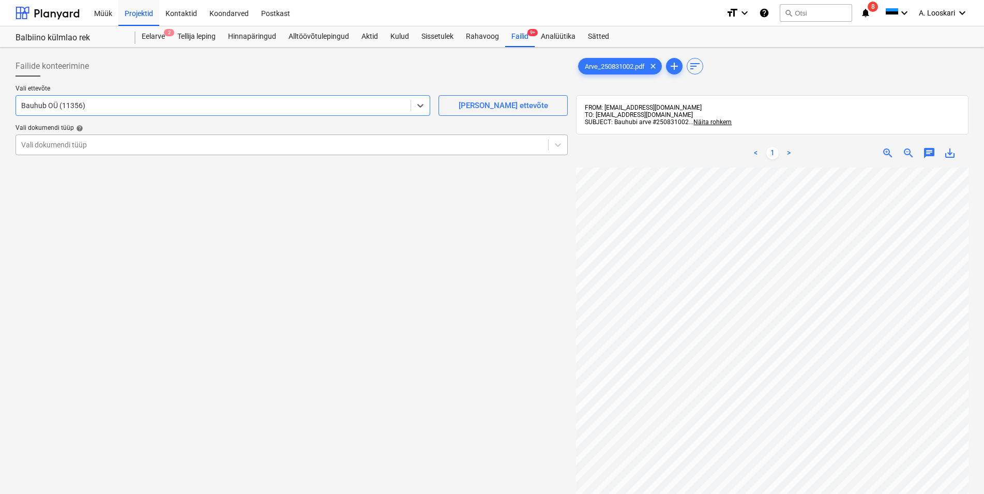
click at [101, 144] on div at bounding box center [282, 145] width 522 height 10
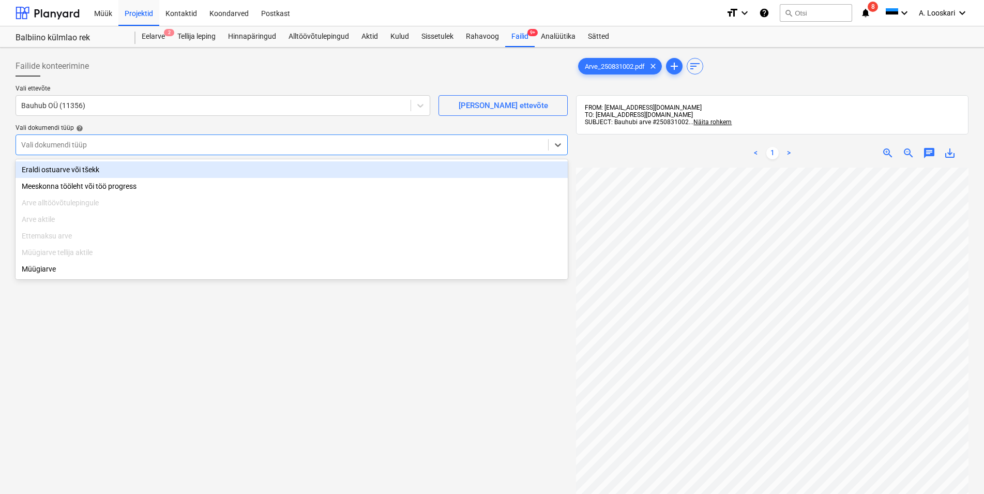
click at [107, 169] on div "Eraldi ostuarve või tšekk" at bounding box center [292, 169] width 552 height 17
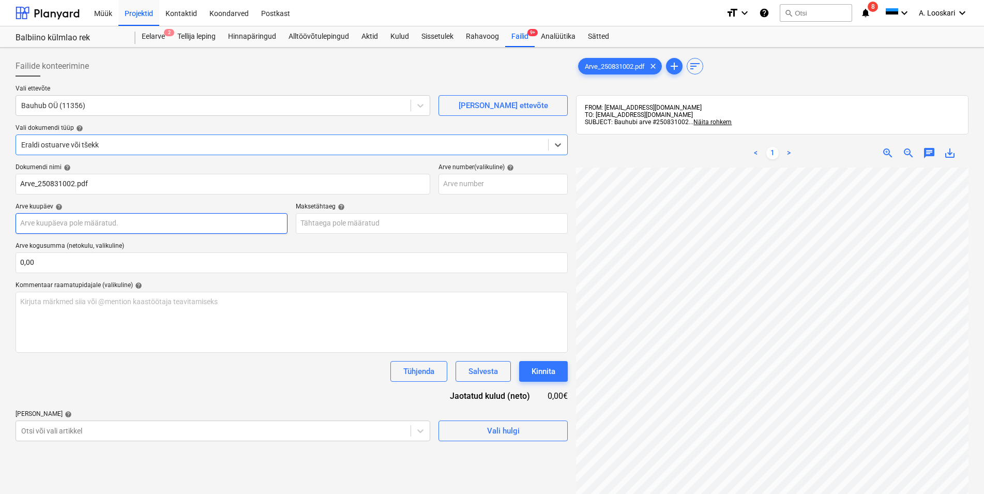
click at [100, 221] on input "text" at bounding box center [152, 223] width 272 height 21
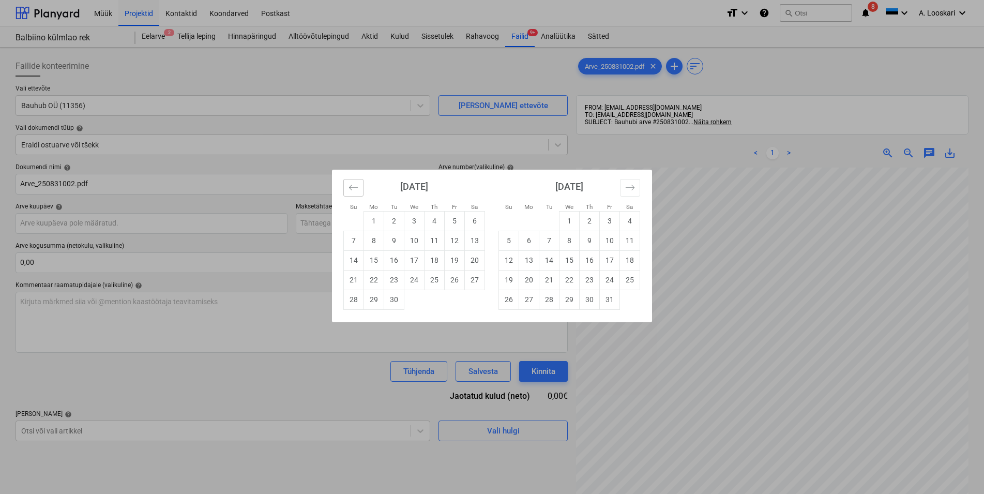
click at [355, 189] on icon "Move backward to switch to the previous month." at bounding box center [354, 188] width 10 height 10
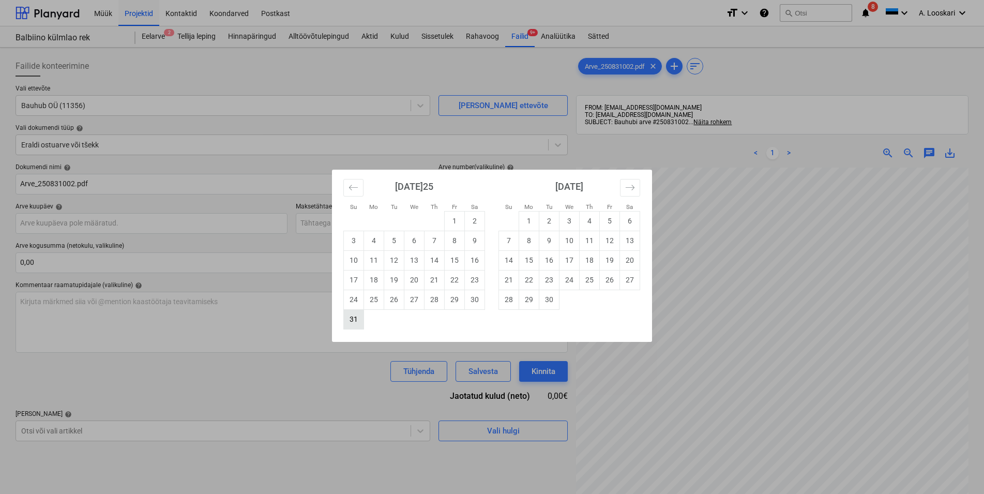
click at [357, 318] on td "31" at bounding box center [354, 319] width 20 height 20
type input "[DATE]25"
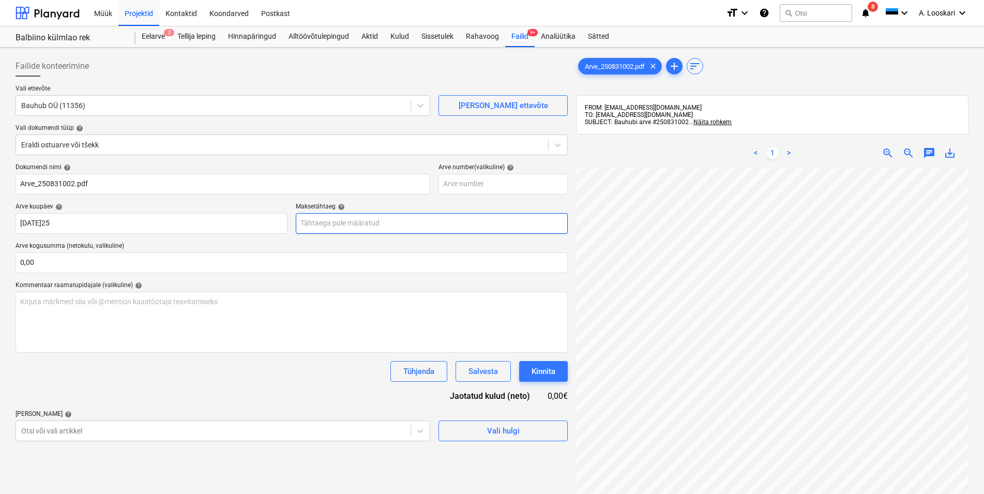
click at [344, 223] on input "text" at bounding box center [432, 223] width 272 height 21
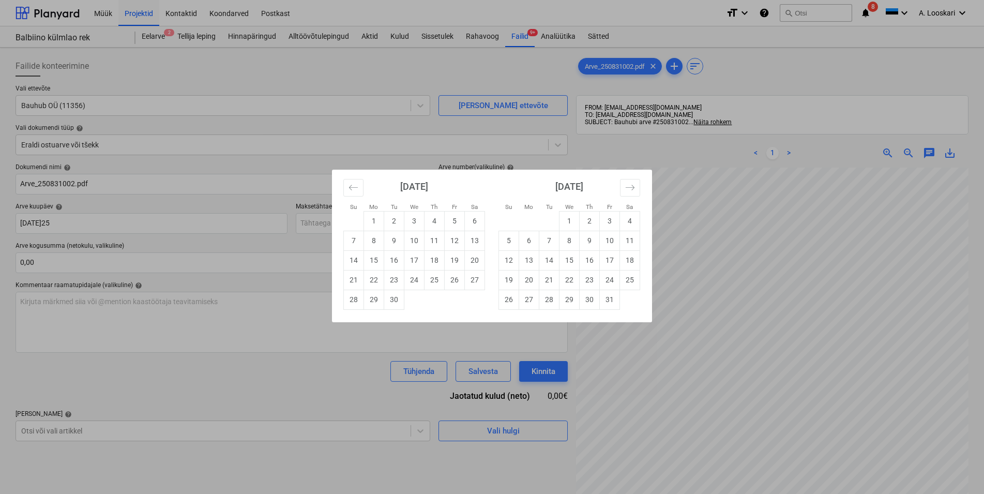
drag, startPoint x: 356, startPoint y: 238, endPoint x: 319, endPoint y: 250, distance: 38.9
click at [355, 238] on td "7" at bounding box center [354, 241] width 20 height 20
type input "[DATE]"
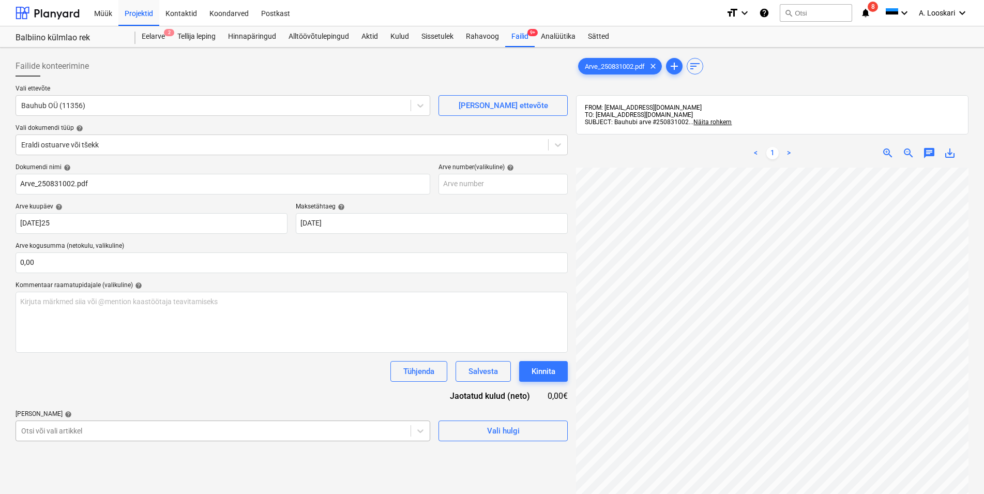
scroll to position [113, 0]
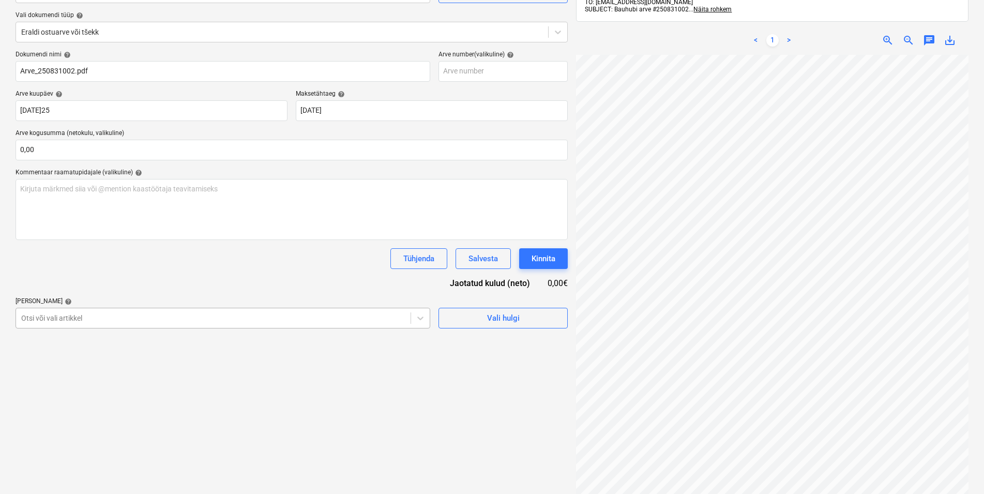
click at [91, 381] on body "Müük Projektid Kontaktid Koondarved Postkast format_size keyboard_arrow_down he…" at bounding box center [492, 134] width 984 height 494
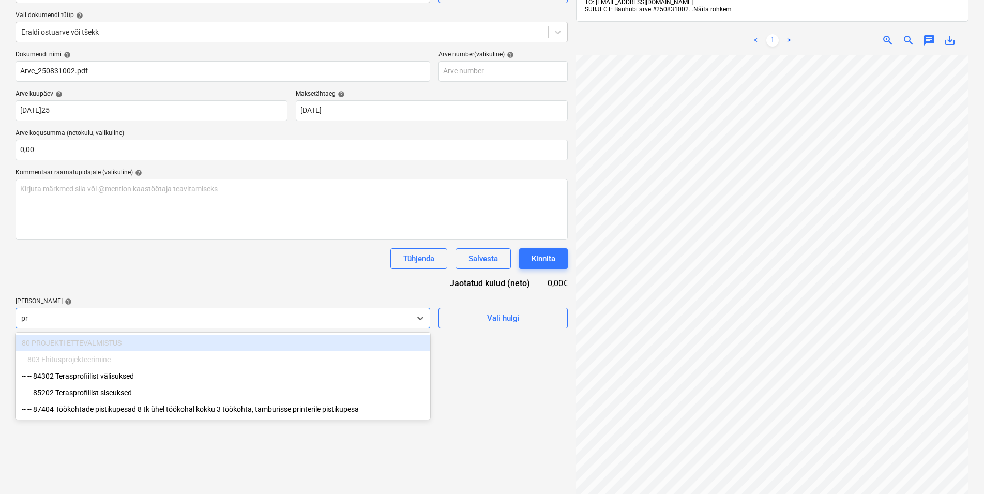
type input "p"
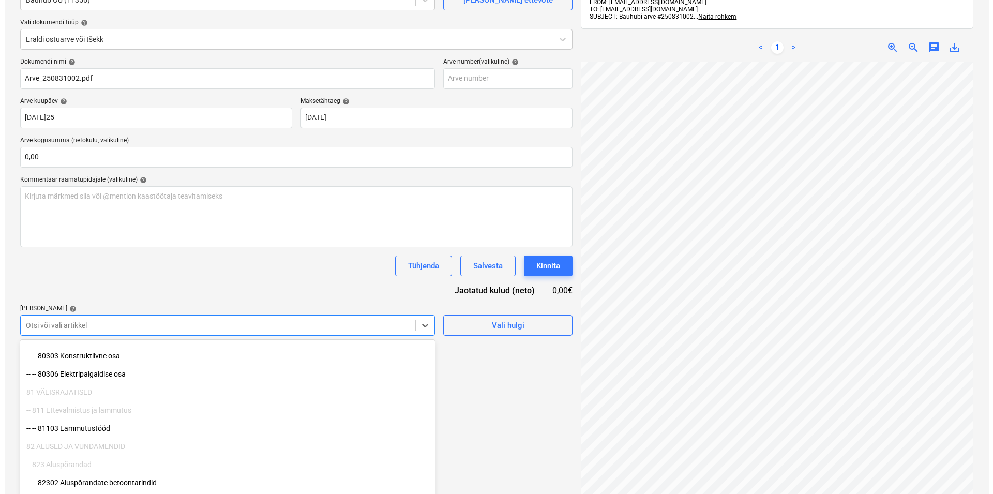
scroll to position [106, 0]
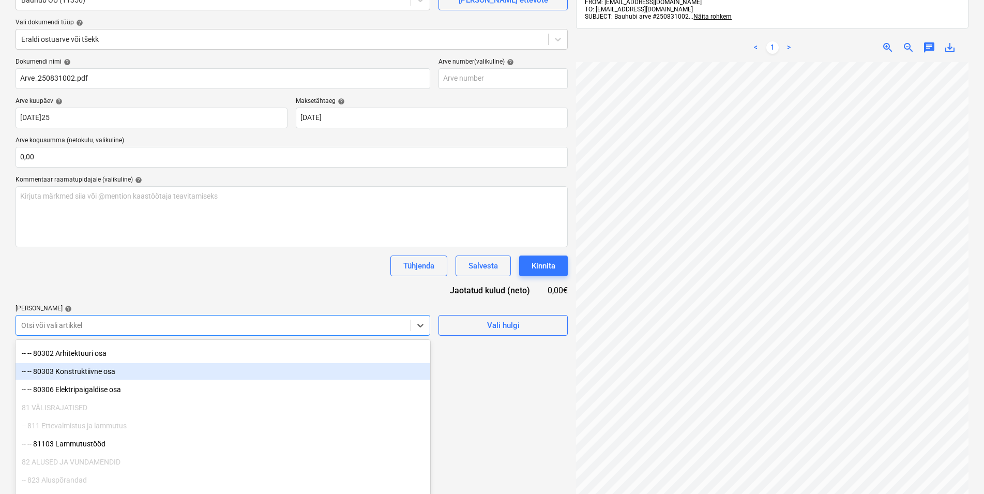
click at [74, 370] on div "-- -- 80303 Konstruktiivne osa" at bounding box center [223, 371] width 415 height 17
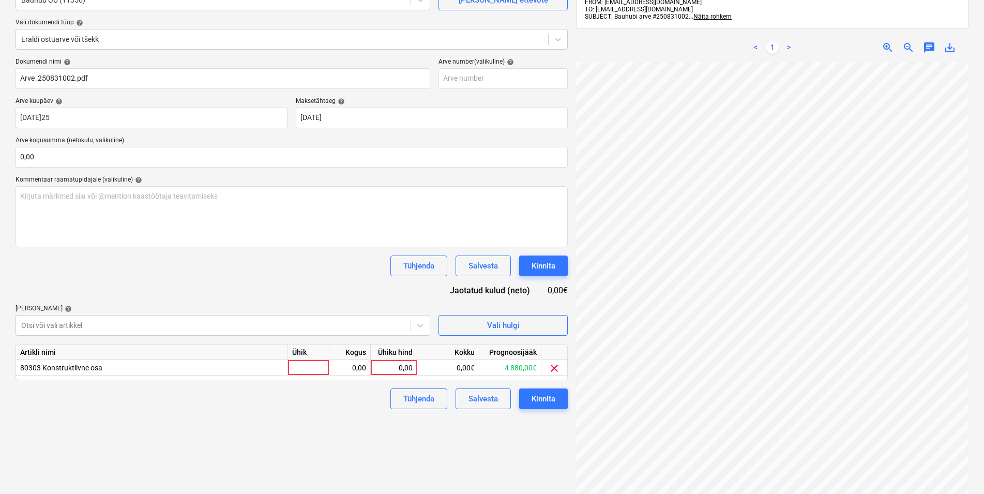
click at [112, 290] on div "Dokumendi nimi help Arve_250831002.pdf Arve number (valikuline) help Arve kuupä…" at bounding box center [292, 233] width 552 height 351
click at [299, 368] on div at bounding box center [308, 368] width 41 height 16
type input "kmpl"
click at [350, 367] on div "0,00" at bounding box center [350, 368] width 33 height 16
type input "1"
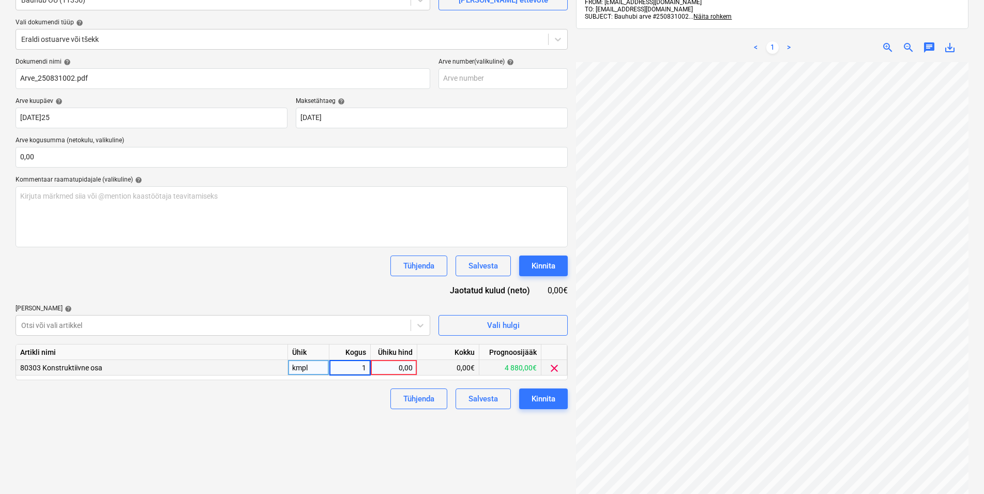
click at [393, 369] on div "0,00" at bounding box center [394, 368] width 38 height 16
type input "120"
click at [349, 415] on div "Failide konteerimine Vali ettevõte Bauhub OÜ (11356) [PERSON_NAME] uus ettevõte…" at bounding box center [291, 238] width 561 height 585
click at [548, 399] on div "Kinnita" at bounding box center [544, 398] width 24 height 13
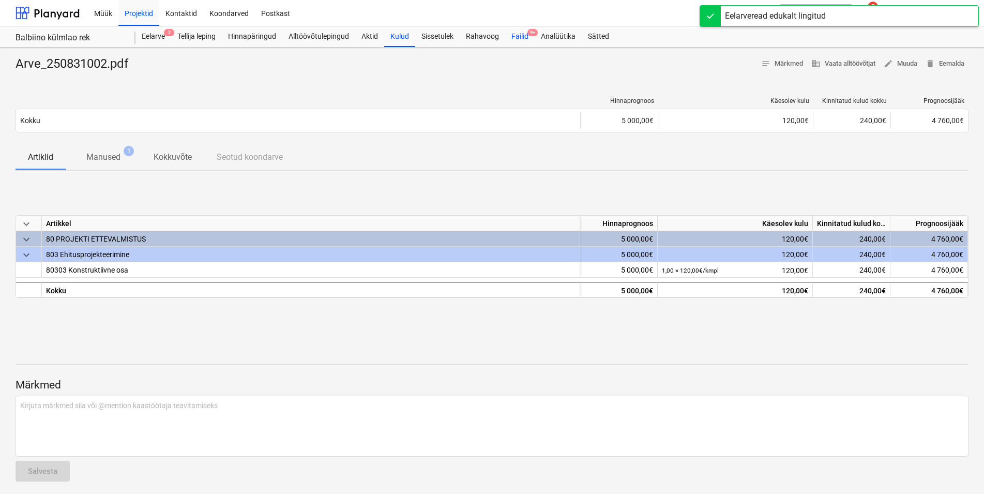
click at [522, 35] on div "Failid 9+" at bounding box center [519, 36] width 29 height 21
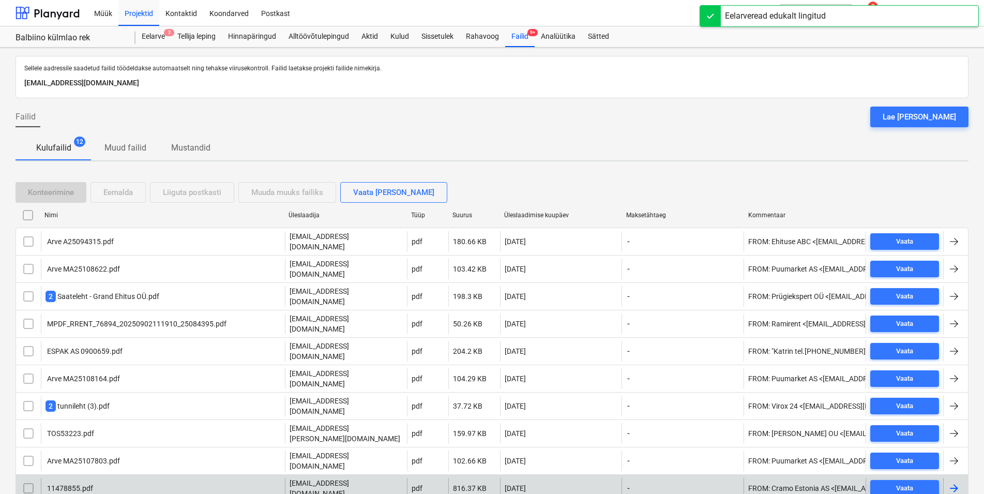
click at [73, 484] on div "11478855.pdf" at bounding box center [70, 488] width 48 height 8
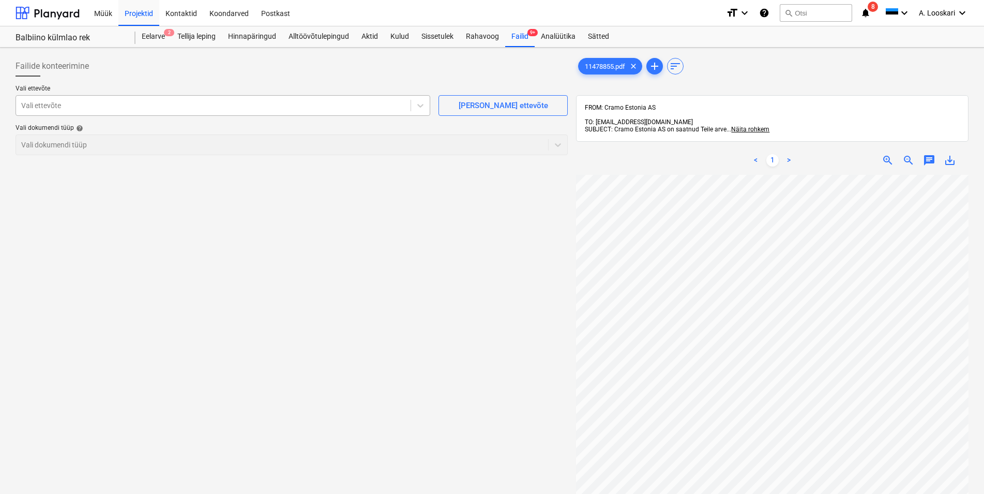
click at [176, 101] on div at bounding box center [213, 105] width 384 height 10
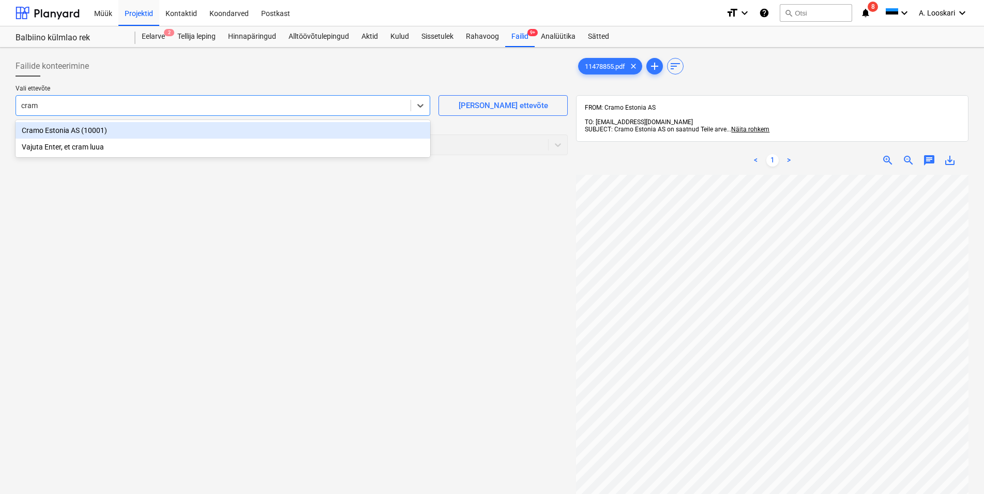
type input "cramo"
click at [177, 126] on div "Cramo Estonia AS (10001)" at bounding box center [223, 130] width 415 height 17
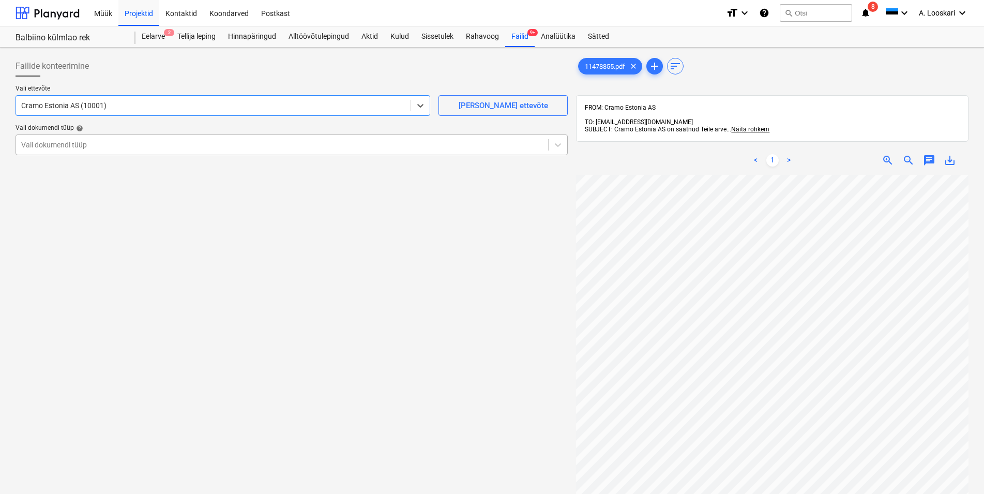
click at [131, 146] on div at bounding box center [282, 145] width 522 height 10
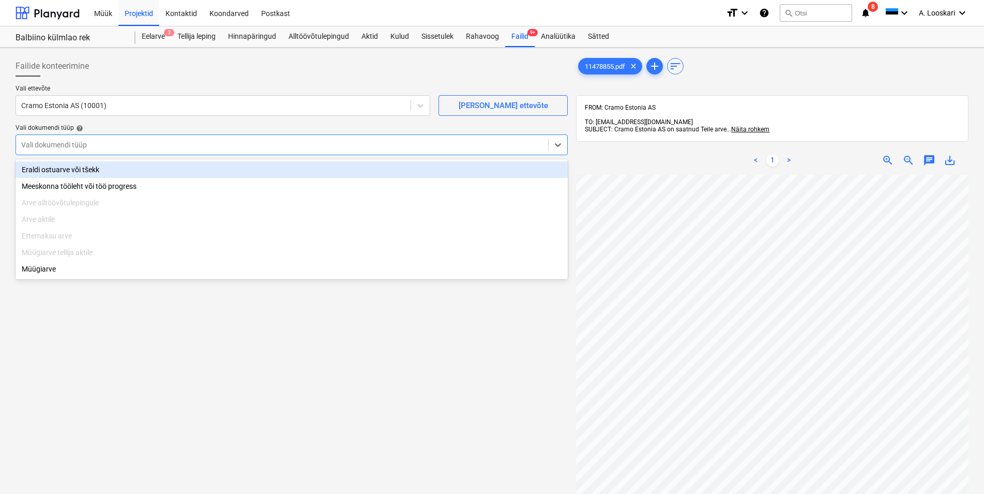
click at [119, 166] on div "Eraldi ostuarve või tšekk" at bounding box center [292, 169] width 552 height 17
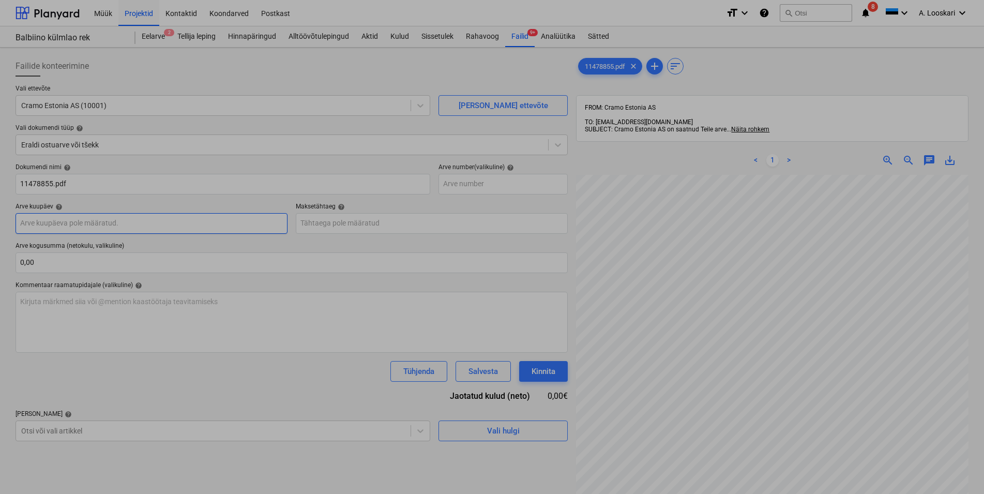
click at [88, 219] on input "text" at bounding box center [152, 223] width 272 height 21
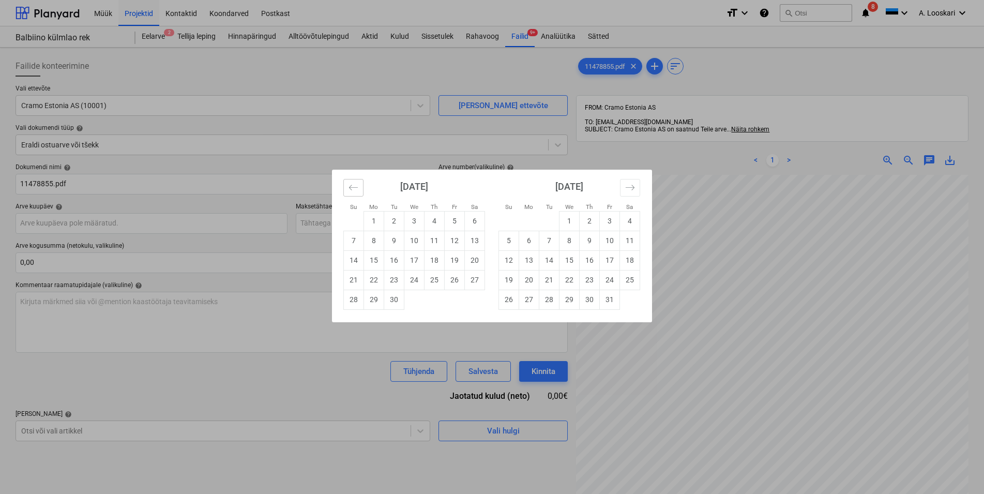
click at [346, 183] on button "Move backward to switch to the previous month." at bounding box center [353, 188] width 20 height 18
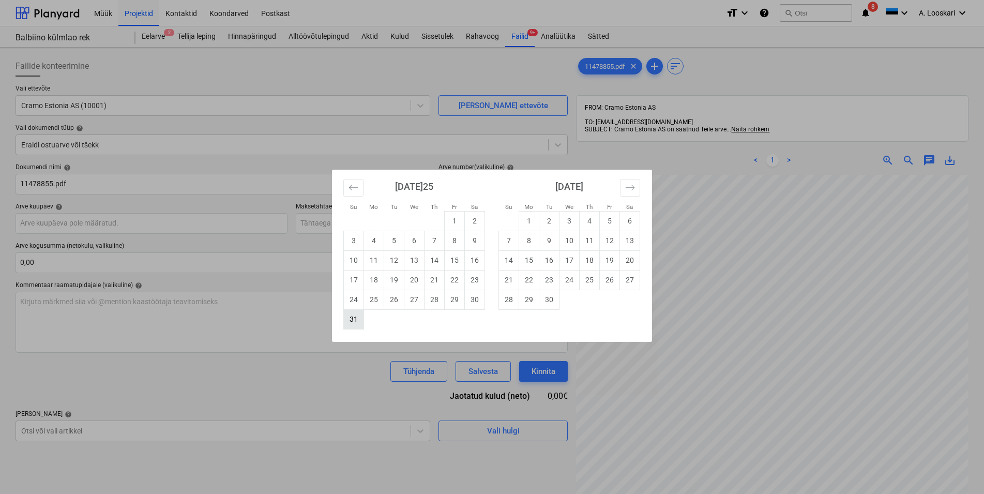
click at [351, 320] on td "31" at bounding box center [354, 319] width 20 height 20
type input "[DATE]25"
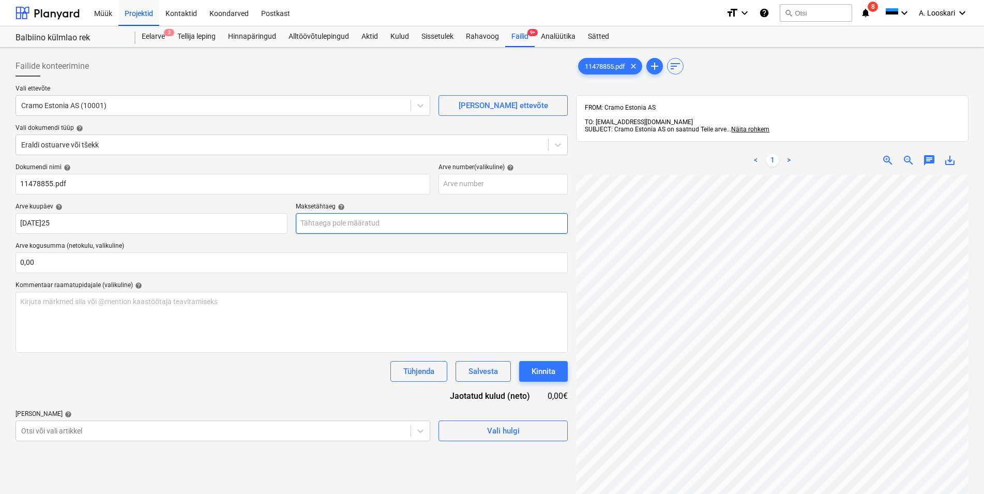
click at [342, 221] on input "text" at bounding box center [432, 223] width 272 height 21
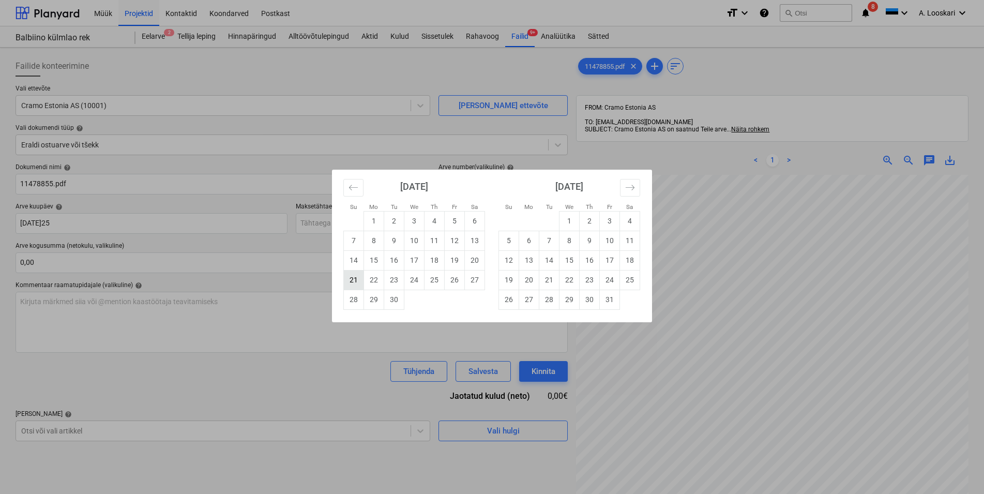
click at [352, 278] on td "21" at bounding box center [354, 280] width 20 height 20
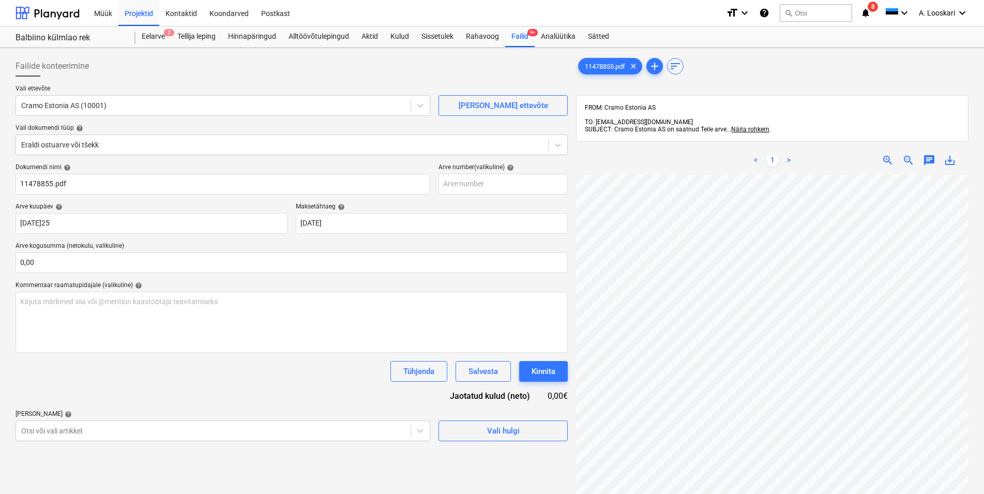
type input "[DATE]"
click at [97, 428] on body "Müük Projektid Kontaktid Koondarved Postkast format_size keyboard_arrow_down he…" at bounding box center [492, 247] width 984 height 494
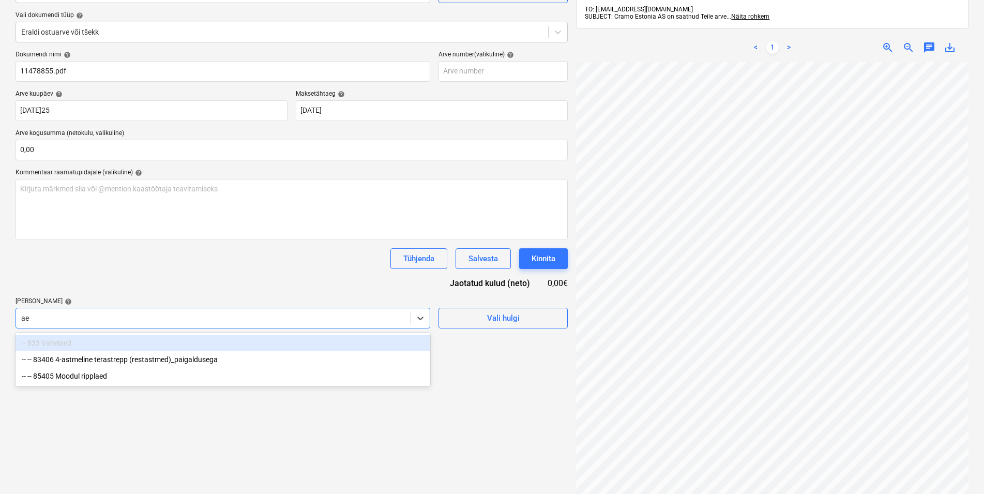
type input "a"
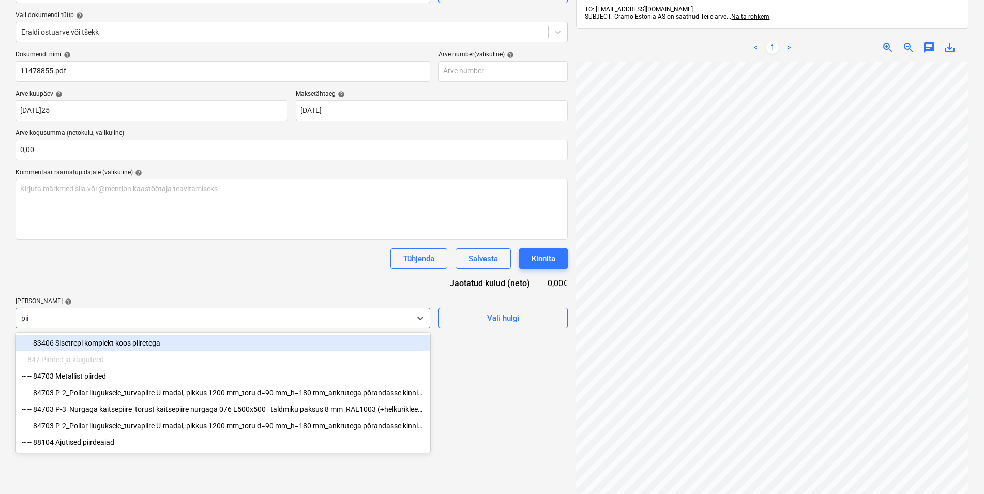
type input "piir"
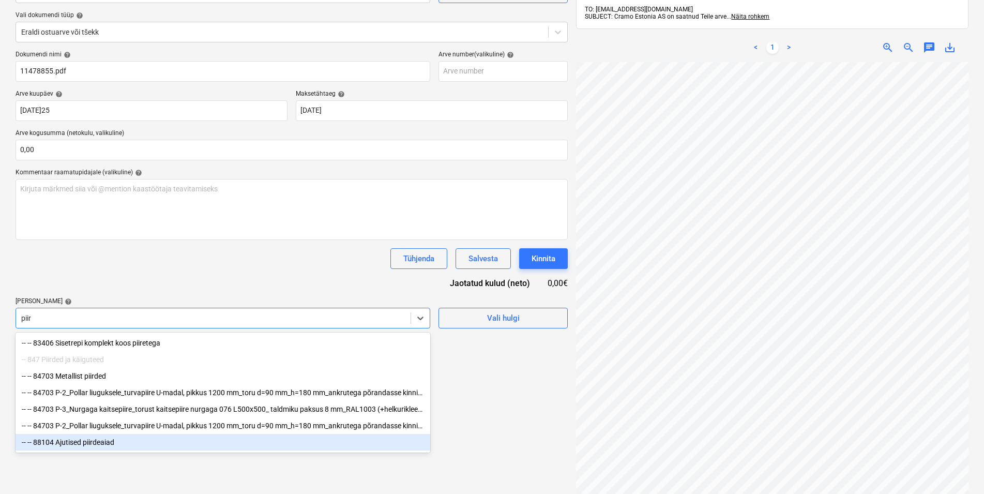
click at [95, 444] on div "-- -- 88104 Ajutised piirdeaiad" at bounding box center [223, 442] width 415 height 17
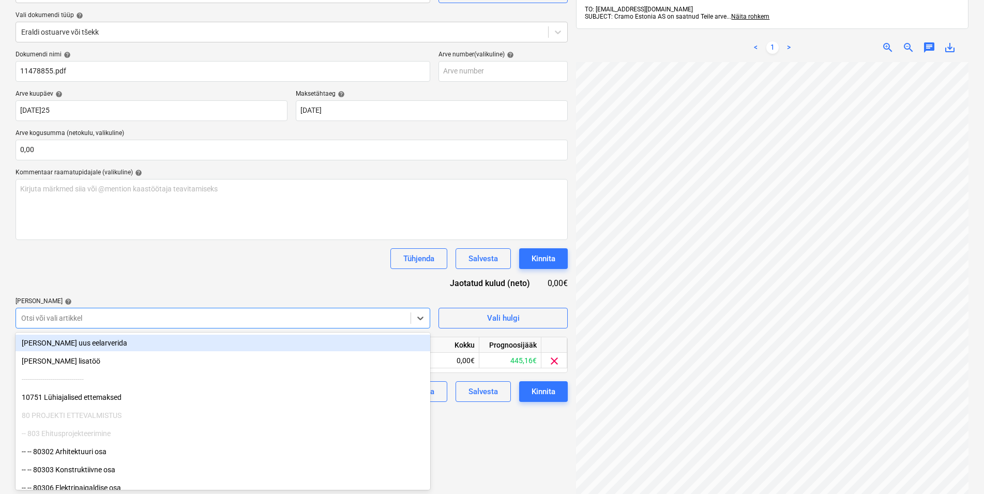
click at [113, 278] on div "Dokumendi nimi help 11478855.pdf Arve number (valikuline) help Arve kuupäev hel…" at bounding box center [292, 226] width 552 height 351
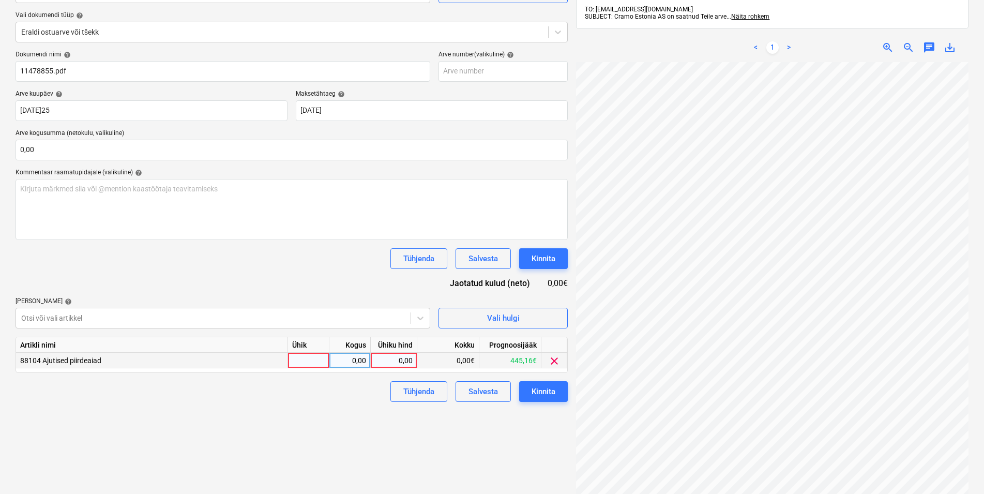
click at [297, 362] on div at bounding box center [308, 361] width 41 height 16
type input "kmpl"
click at [345, 356] on div "0,00" at bounding box center [350, 361] width 33 height 16
type input "1"
click at [382, 359] on div "0,00" at bounding box center [394, 361] width 38 height 16
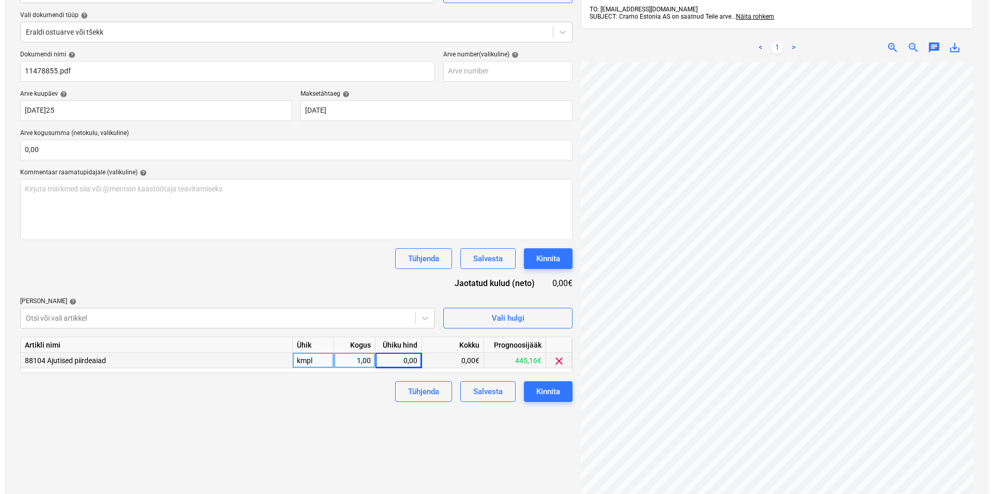
scroll to position [24, 78]
click at [402, 361] on div "0,00" at bounding box center [394, 361] width 38 height 16
type input "20,16"
click at [323, 399] on div "Tühjenda Salvesta Kinnita" at bounding box center [292, 391] width 552 height 21
click at [552, 392] on div "Kinnita" at bounding box center [544, 391] width 24 height 13
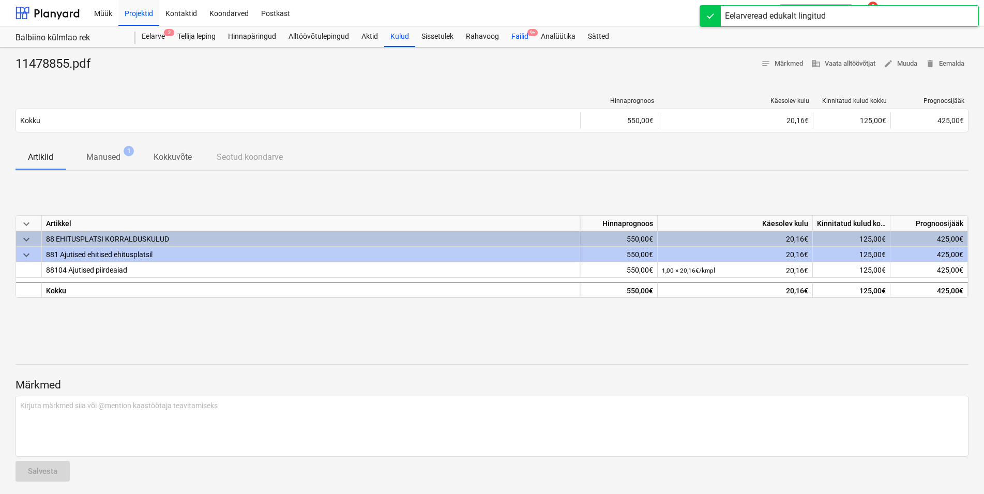
click at [519, 35] on div "Failid 9+" at bounding box center [519, 36] width 29 height 21
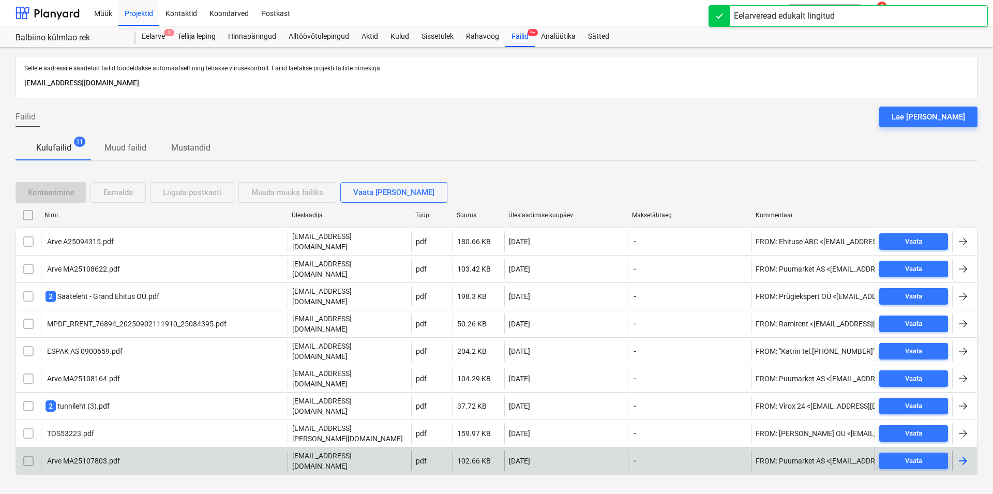
click at [78, 457] on div "Arve MA25107803.pdf" at bounding box center [83, 461] width 74 height 8
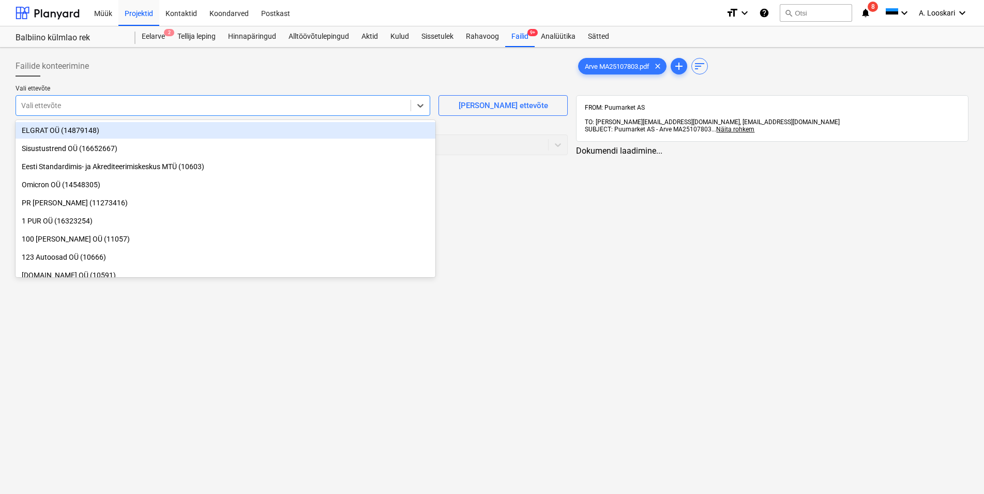
click at [233, 106] on div at bounding box center [213, 105] width 384 height 10
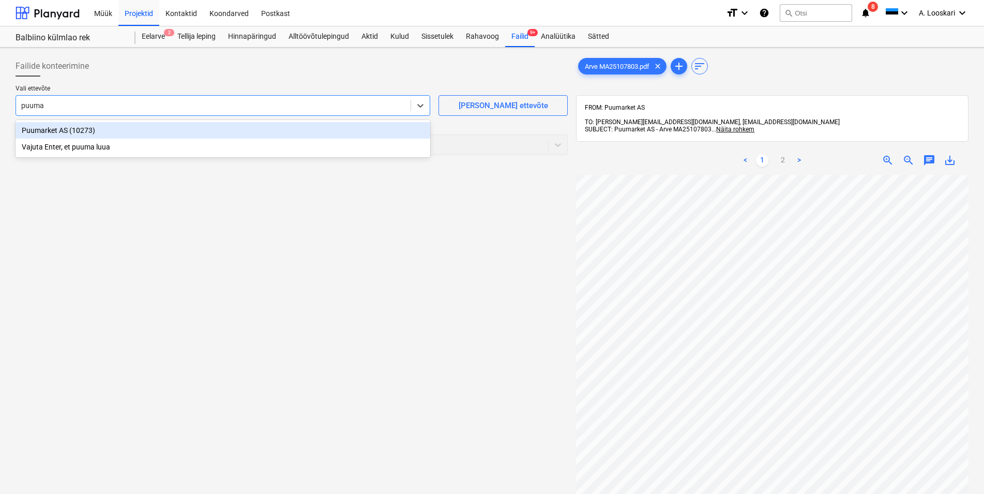
type input "puumar"
drag, startPoint x: 204, startPoint y: 129, endPoint x: 191, endPoint y: 132, distance: 13.4
click at [203, 129] on div "Puumarket AS (10273)" at bounding box center [223, 130] width 415 height 17
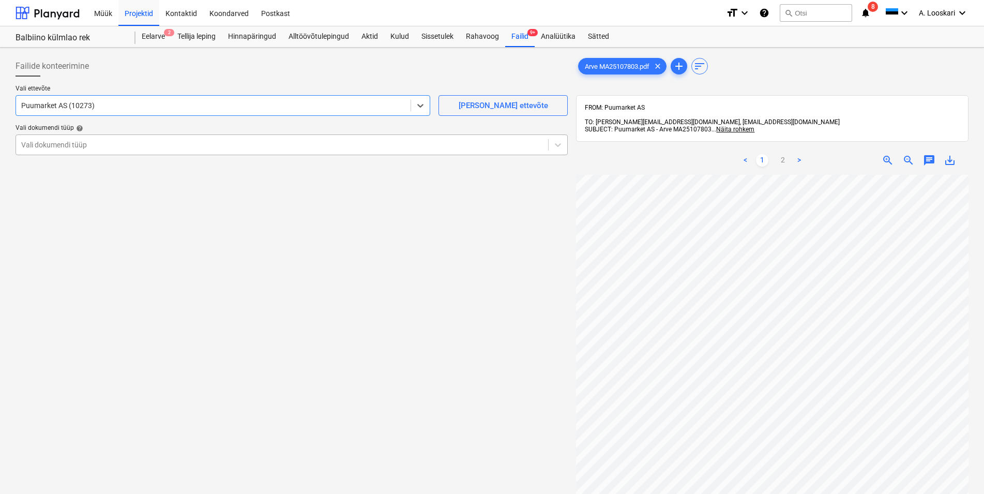
click at [164, 143] on div at bounding box center [282, 145] width 522 height 10
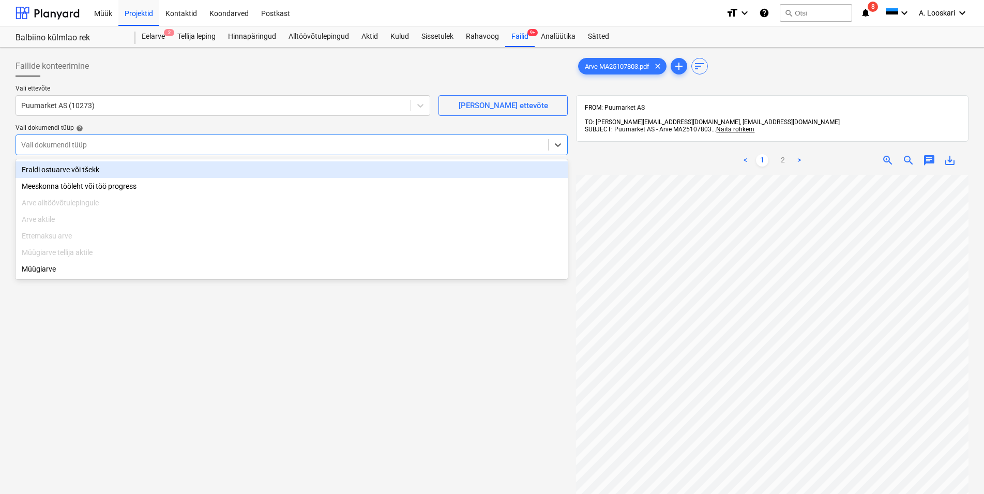
click at [145, 167] on div "Eraldi ostuarve või tšekk" at bounding box center [292, 169] width 552 height 17
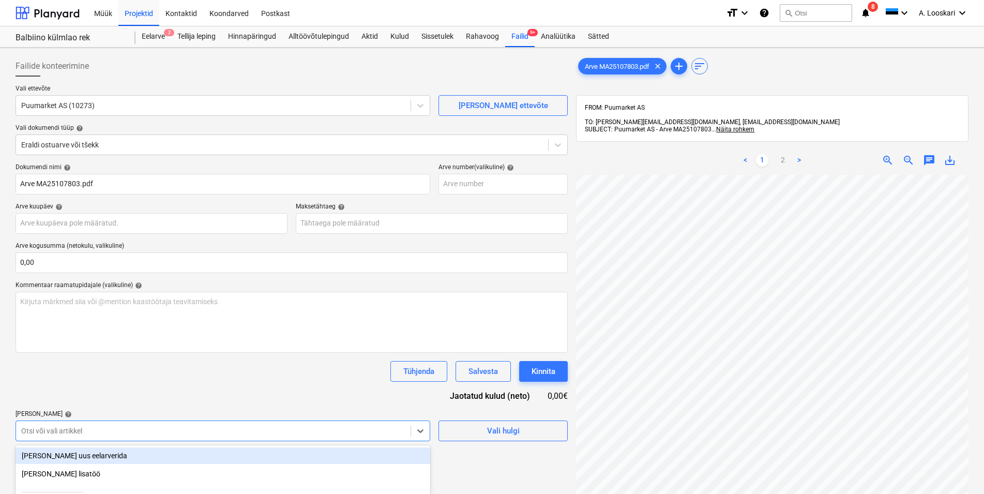
scroll to position [113, 0]
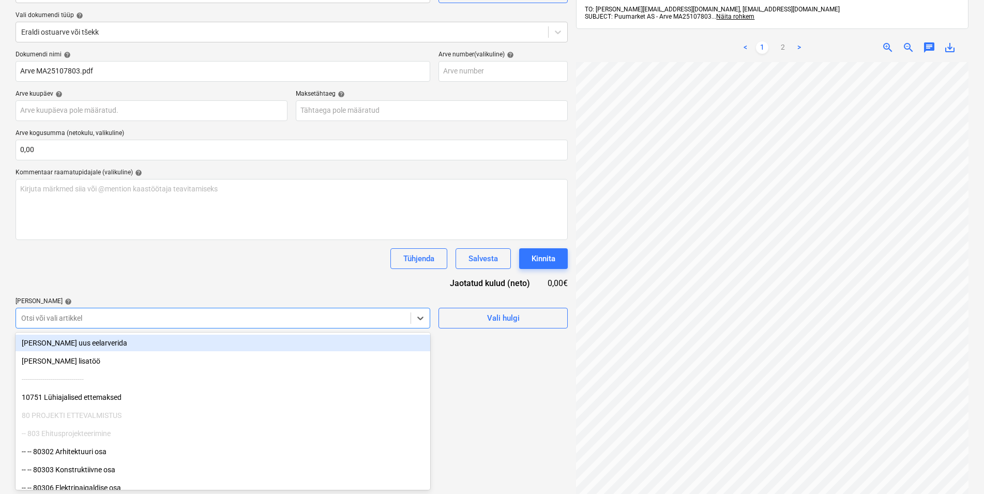
click at [98, 381] on body "Müük Projektid Kontaktid Koondarved Postkast format_size keyboard_arrow_down he…" at bounding box center [492, 134] width 984 height 494
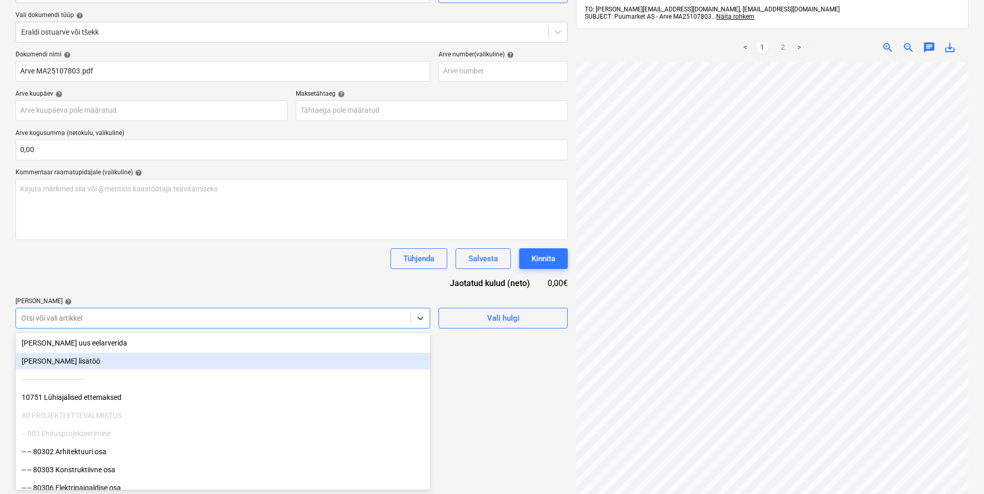
click at [58, 359] on div "[PERSON_NAME] lisatöö" at bounding box center [223, 361] width 415 height 17
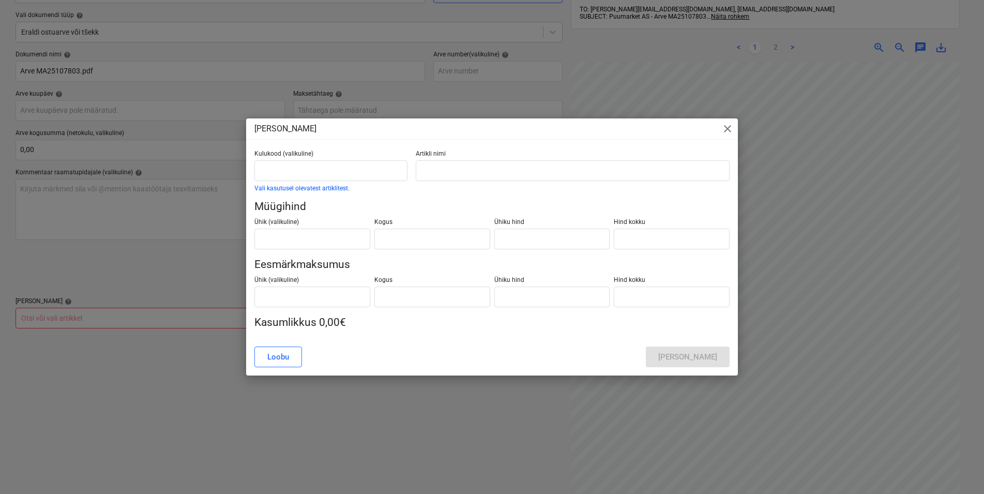
type input "0,00"
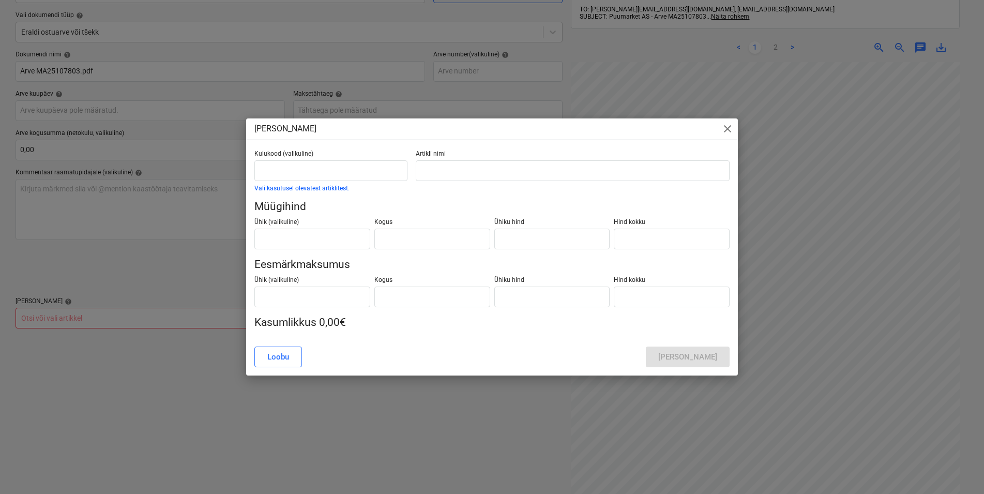
type input "0,00"
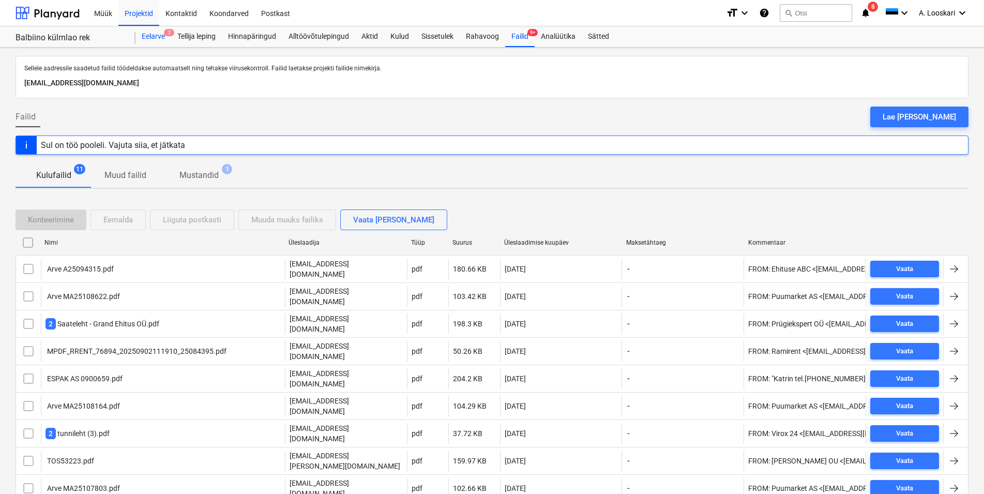
click at [155, 34] on div "Eelarve 2" at bounding box center [153, 36] width 36 height 21
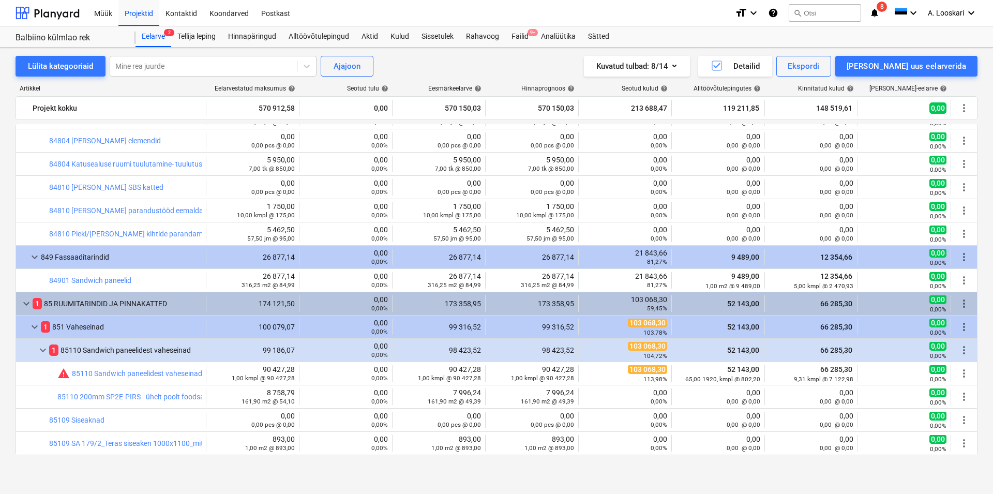
scroll to position [649, 0]
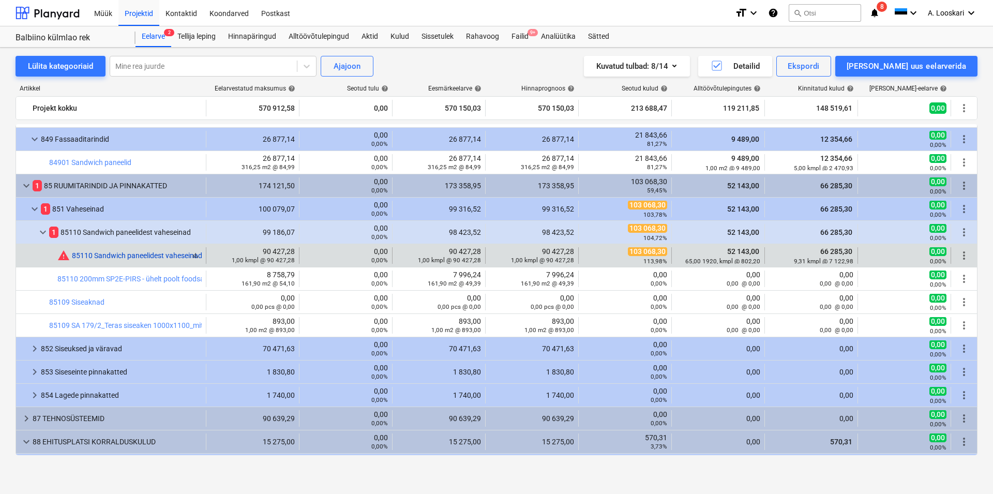
click at [132, 254] on link "85110 Sandwich paneelidest vaheseinad" at bounding box center [137, 255] width 130 height 8
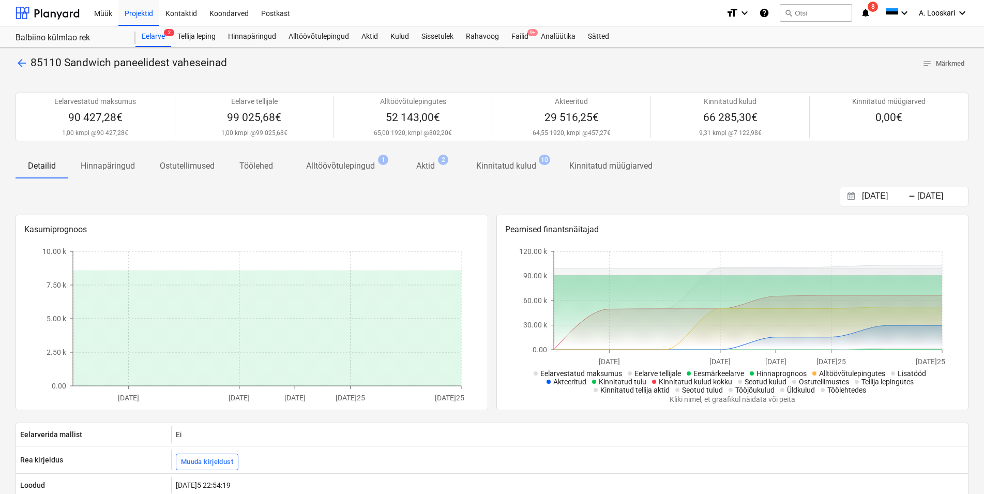
click at [24, 63] on span "arrow_back" at bounding box center [22, 63] width 12 height 12
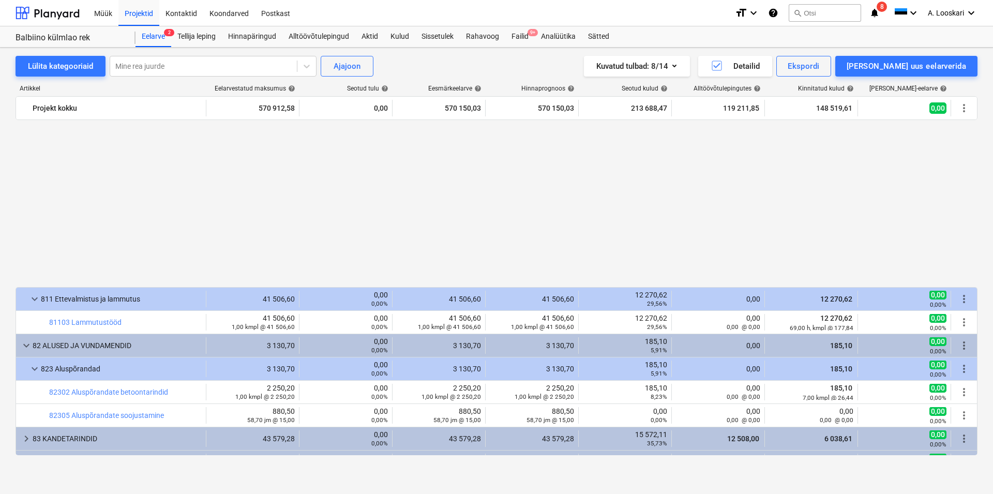
scroll to position [649, 0]
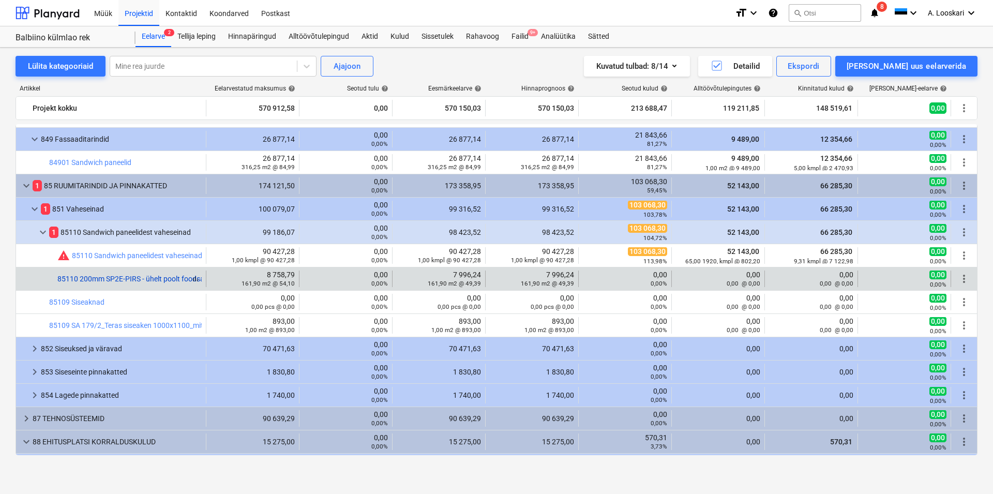
click at [141, 277] on link "85110 200mm SP2E-PIRS - ühelt poolt foodsafe kattega 5,45*1,1 - 27 tk" at bounding box center [171, 279] width 229 height 8
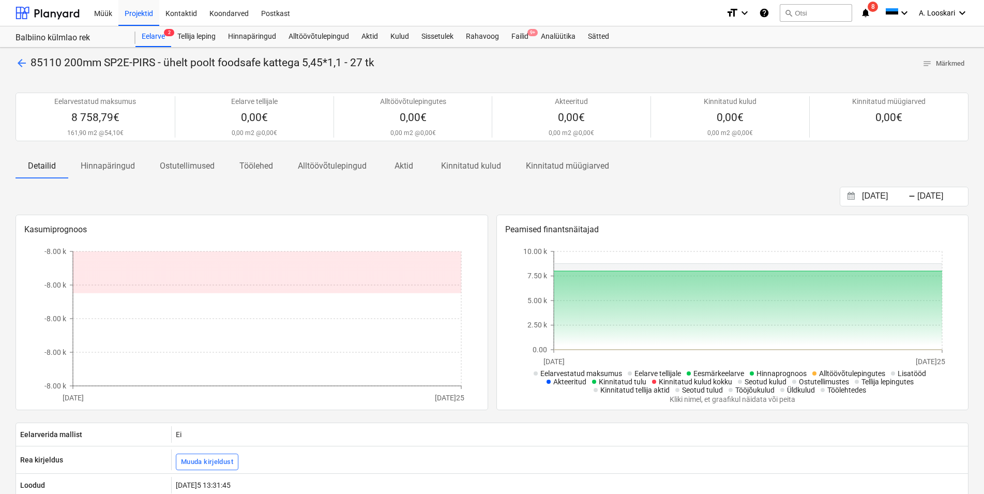
click at [19, 62] on span "arrow_back" at bounding box center [22, 63] width 12 height 12
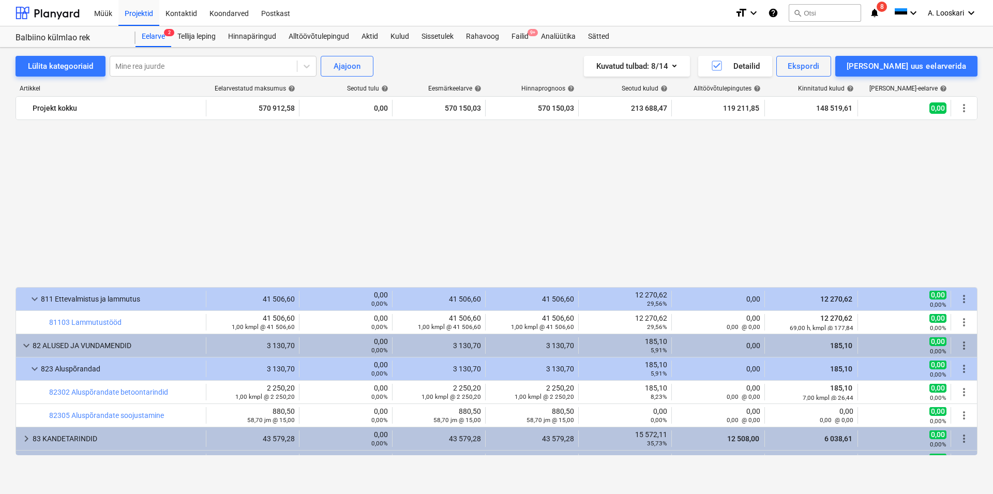
scroll to position [649, 0]
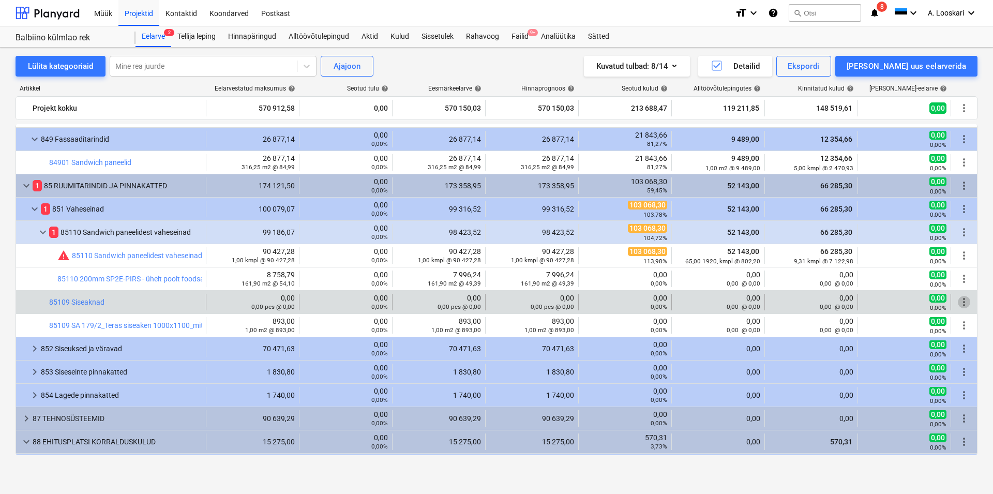
click at [958, 302] on span "more_vert" at bounding box center [964, 302] width 12 height 12
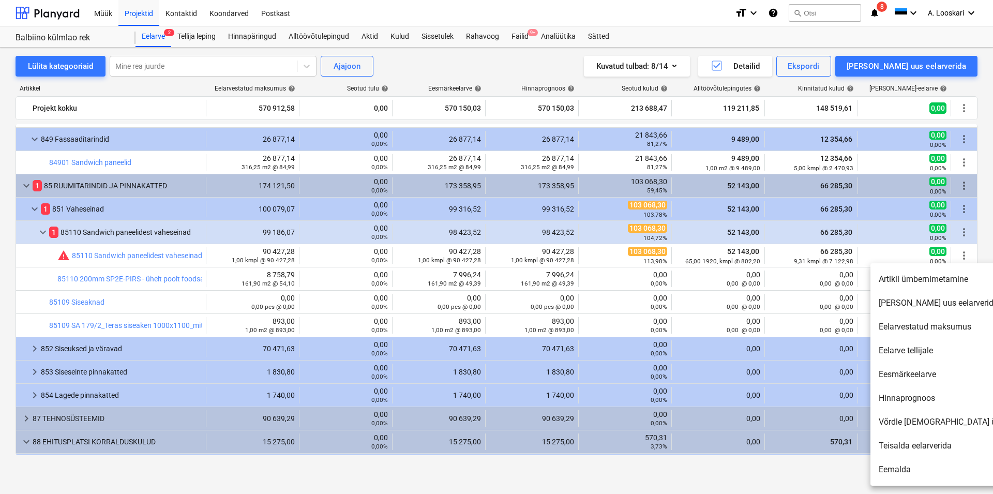
click at [899, 468] on li "Eemalda" at bounding box center [959, 470] width 178 height 24
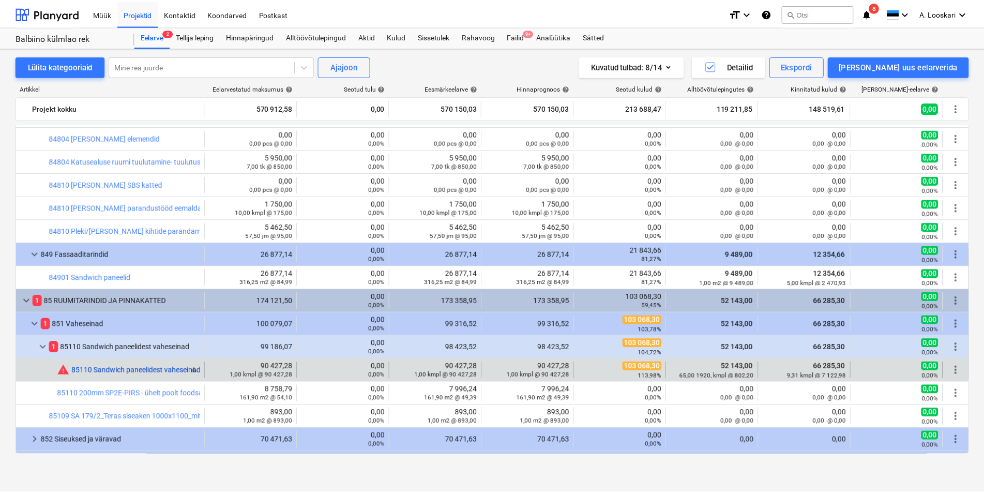
scroll to position [651, 0]
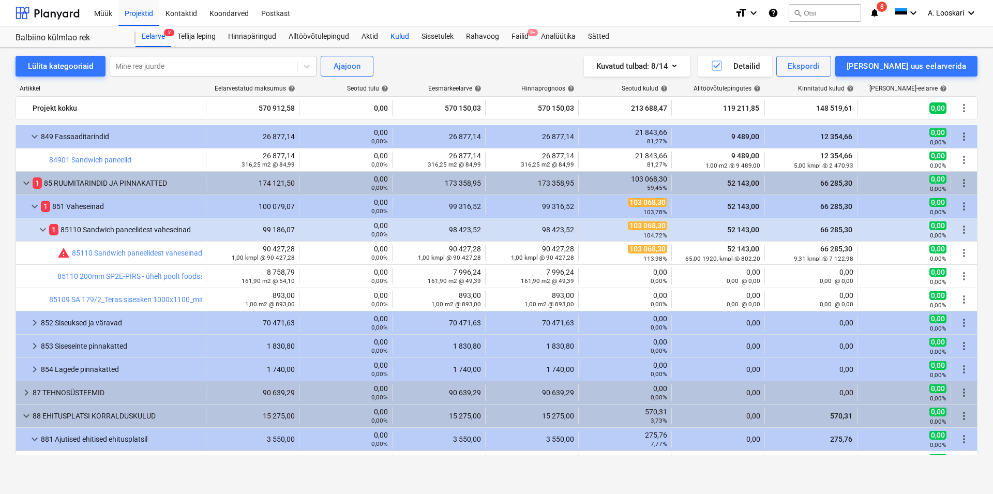
click at [405, 35] on div "Kulud" at bounding box center [399, 36] width 31 height 21
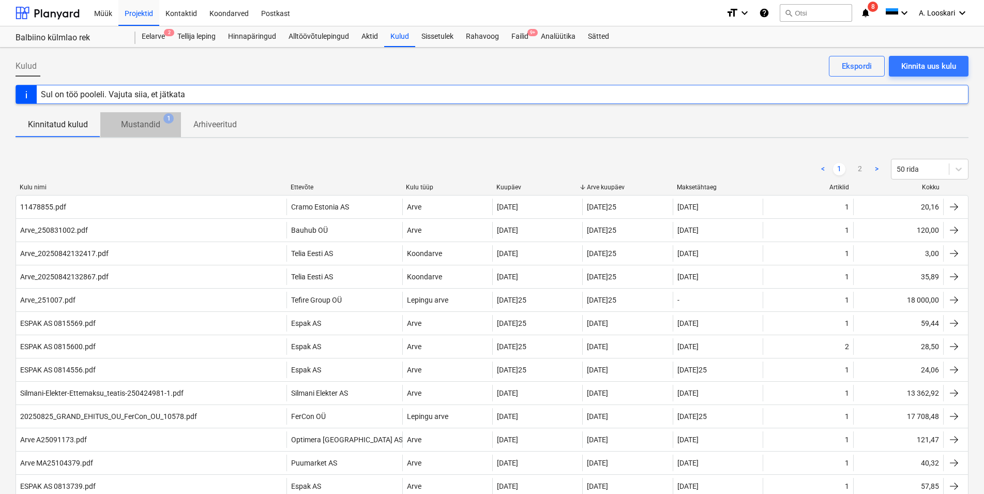
click at [155, 126] on p "Mustandid" at bounding box center [140, 124] width 39 height 12
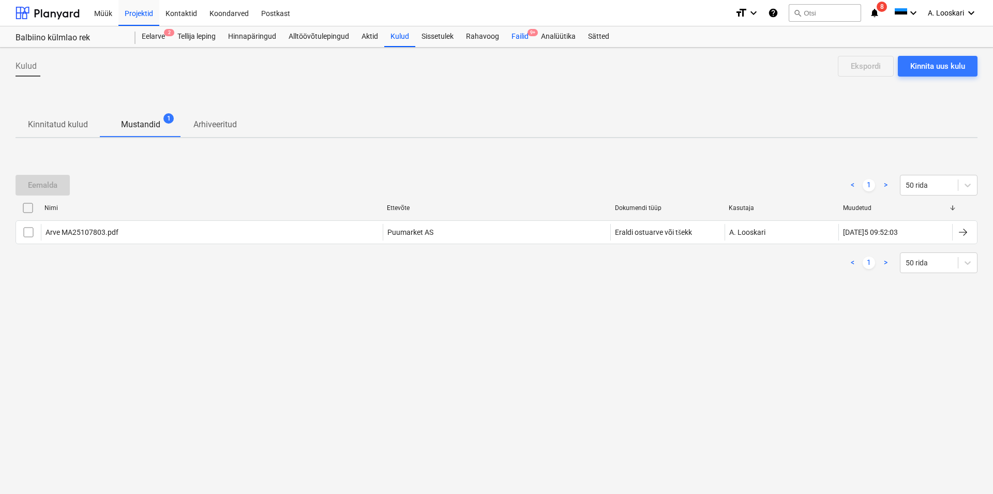
click at [524, 37] on div "Failid 9+" at bounding box center [519, 36] width 29 height 21
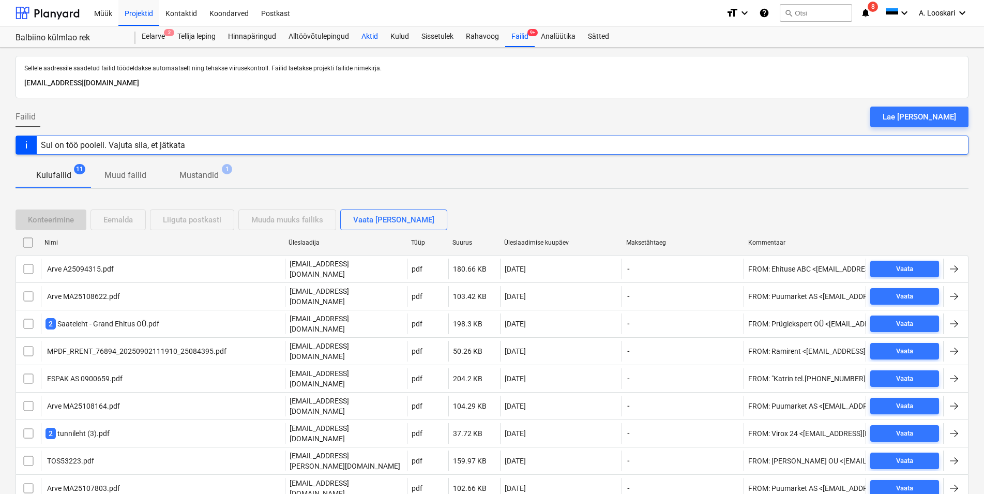
click at [369, 34] on div "Aktid" at bounding box center [369, 36] width 29 height 21
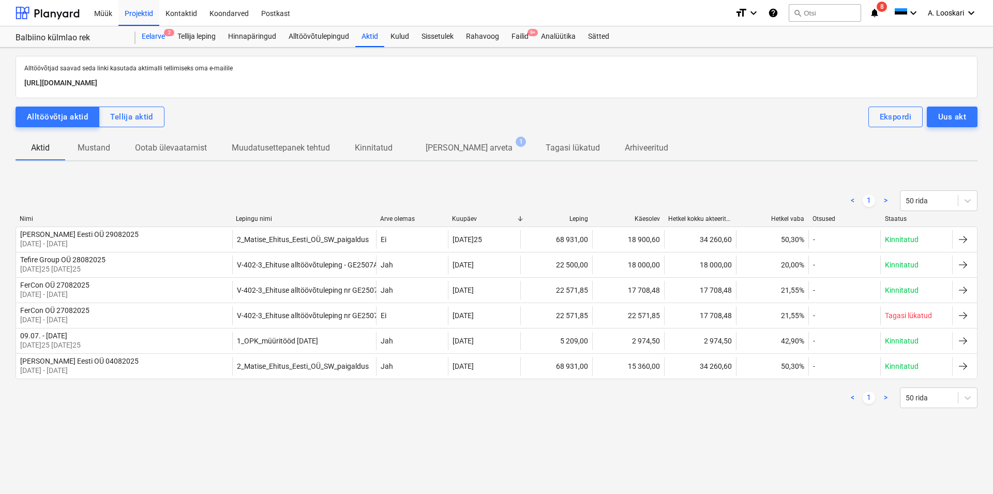
click at [152, 33] on div "Eelarve 2" at bounding box center [153, 36] width 36 height 21
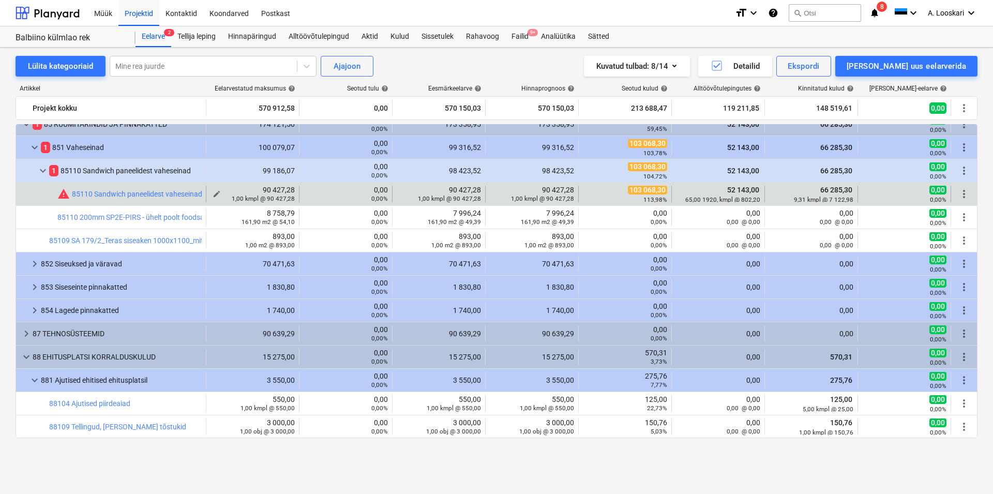
scroll to position [651, 0]
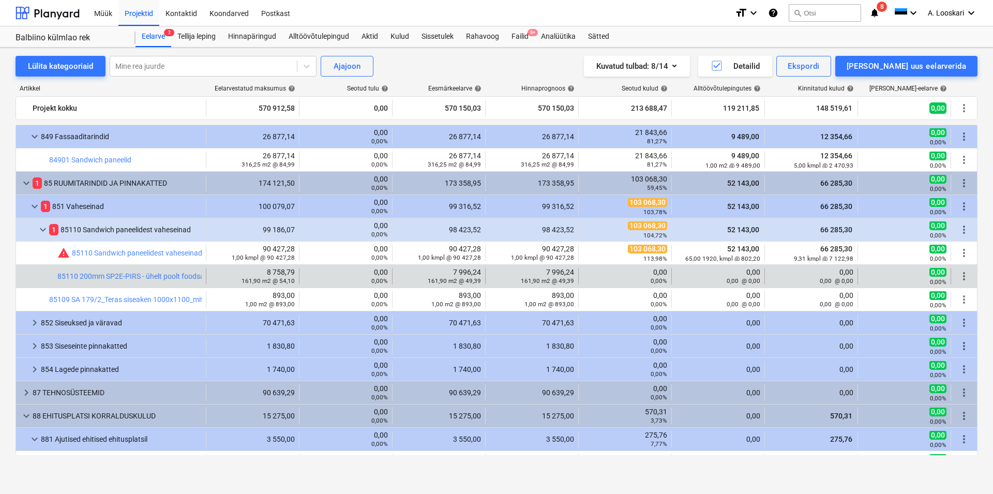
click at [958, 274] on span "more_vert" at bounding box center [964, 276] width 12 height 12
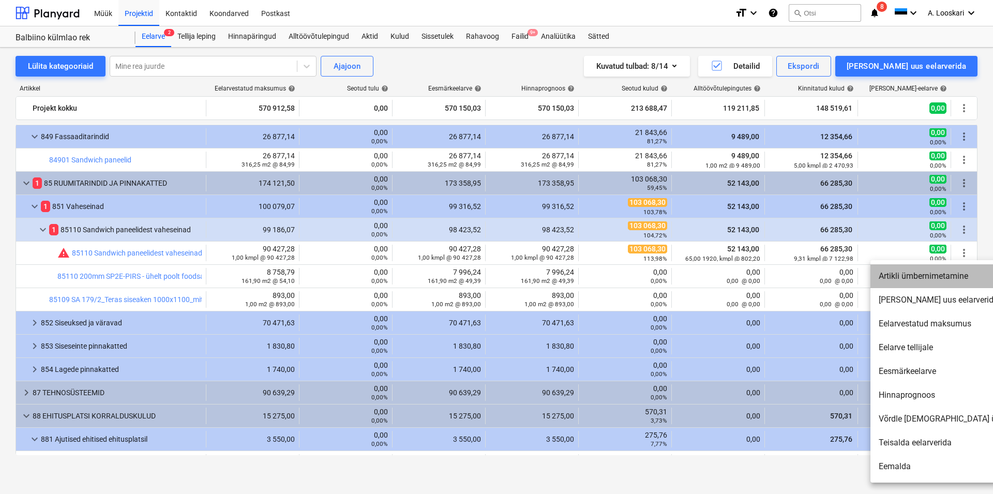
click at [945, 273] on li "Artikli ümbernimetamine" at bounding box center [959, 276] width 178 height 24
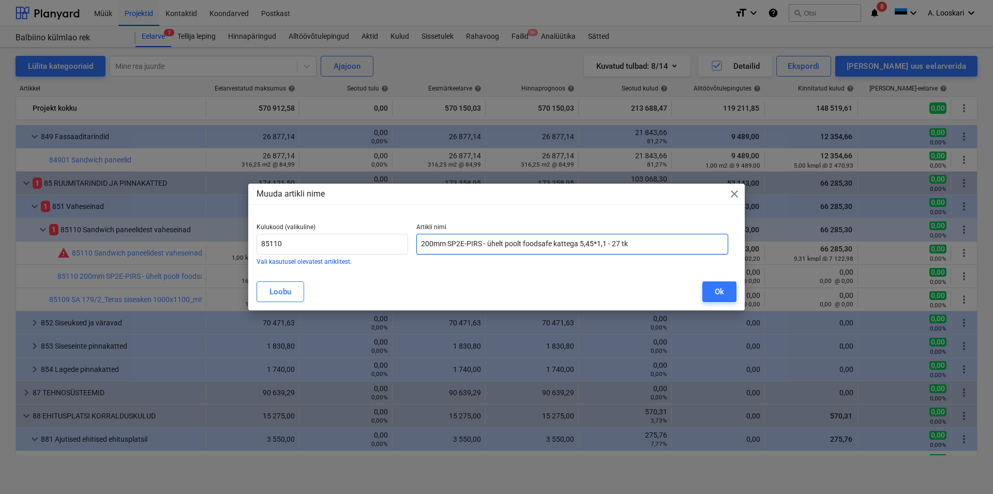
click at [421, 242] on input "200mm SP2E-PIRS - ühelt poolt foodsafe kattega 5,45*1,1 - 27 tk" at bounding box center [572, 244] width 312 height 21
type input "Lisatöö 1 - 200mm SP2E-PIRS - ühelt poolt foodsafe kattega 5,45*1,1 - 27 tk"
click at [721, 292] on div "Ok" at bounding box center [719, 291] width 9 height 13
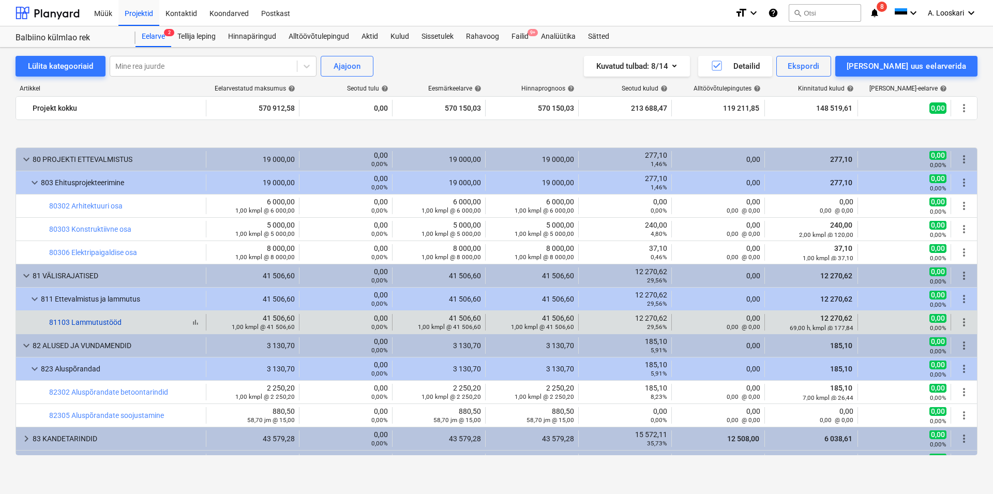
scroll to position [59, 0]
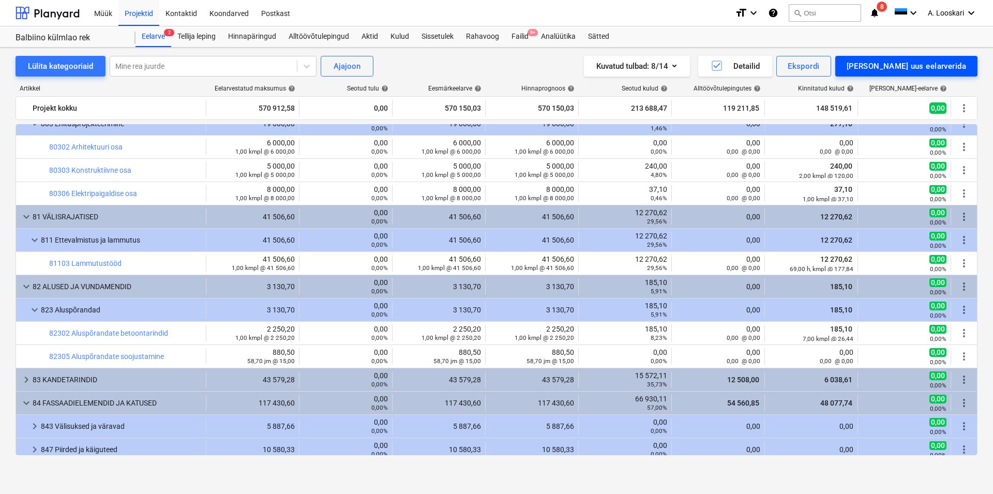
click at [930, 63] on div "[PERSON_NAME] uus eelarverida" at bounding box center [906, 65] width 119 height 13
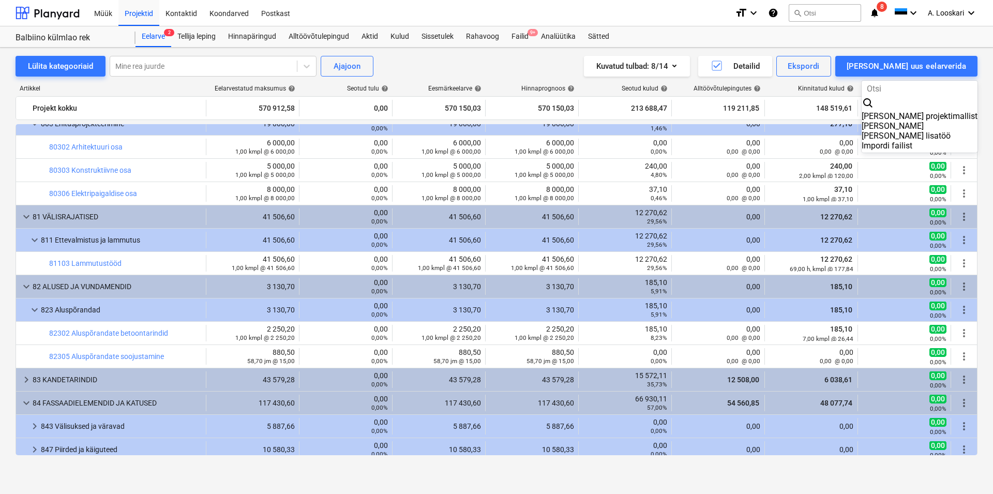
click at [946, 131] on div "[PERSON_NAME] lisatöö" at bounding box center [920, 136] width 116 height 10
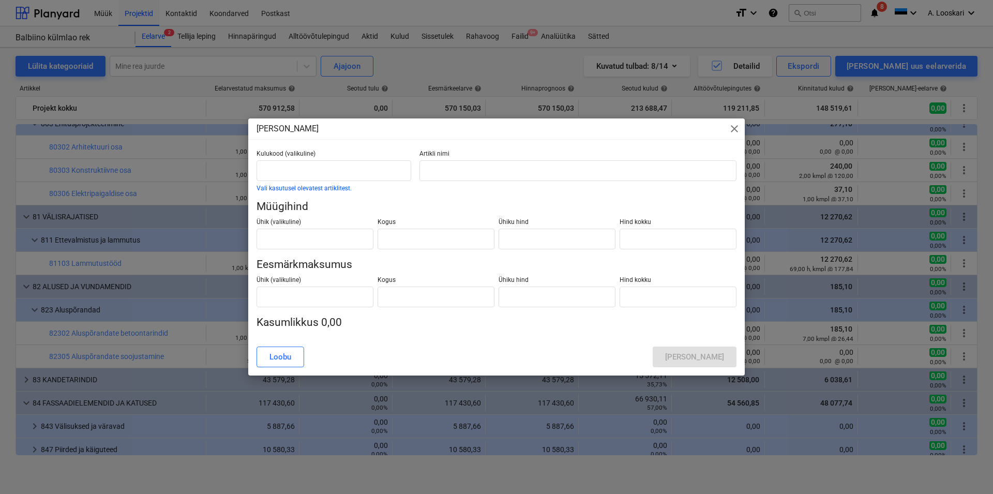
type input "0,00"
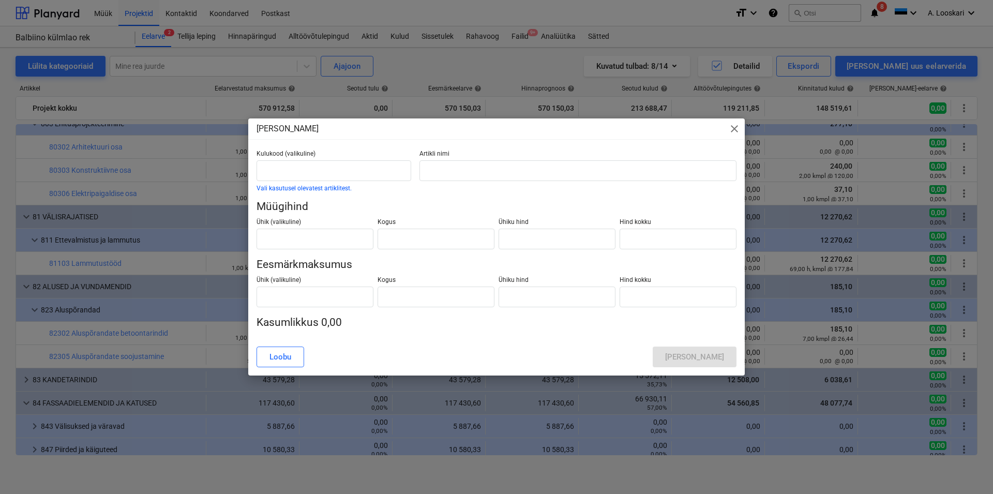
type input "0,00"
click at [290, 171] on input "text" at bounding box center [334, 170] width 155 height 21
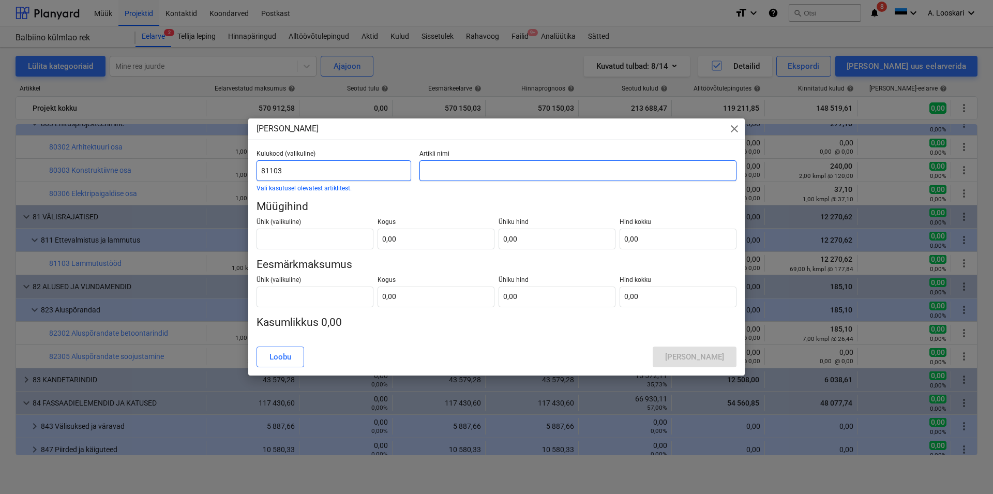
type input "81103"
click at [448, 169] on input "text" at bounding box center [577, 170] width 317 height 21
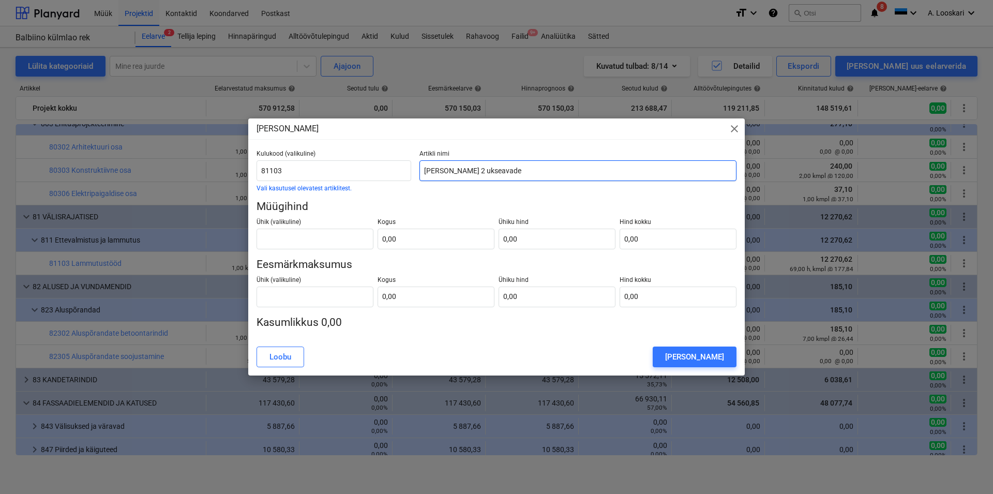
click at [444, 170] on input "[PERSON_NAME] 2 ukseavade" at bounding box center [577, 170] width 317 height 21
click at [521, 169] on input "[PERSON_NAME] 2 lisanduvate ukseavade" at bounding box center [577, 170] width 317 height 21
drag, startPoint x: 483, startPoint y: 168, endPoint x: 498, endPoint y: 199, distance: 33.8
click at [483, 169] on input "[PERSON_NAME] 2 lisanduvate ukseavade ehitustööd" at bounding box center [577, 170] width 317 height 21
click at [444, 169] on input "[PERSON_NAME] 2 lisanduvate ukseavade ehitustööd" at bounding box center [577, 170] width 317 height 21
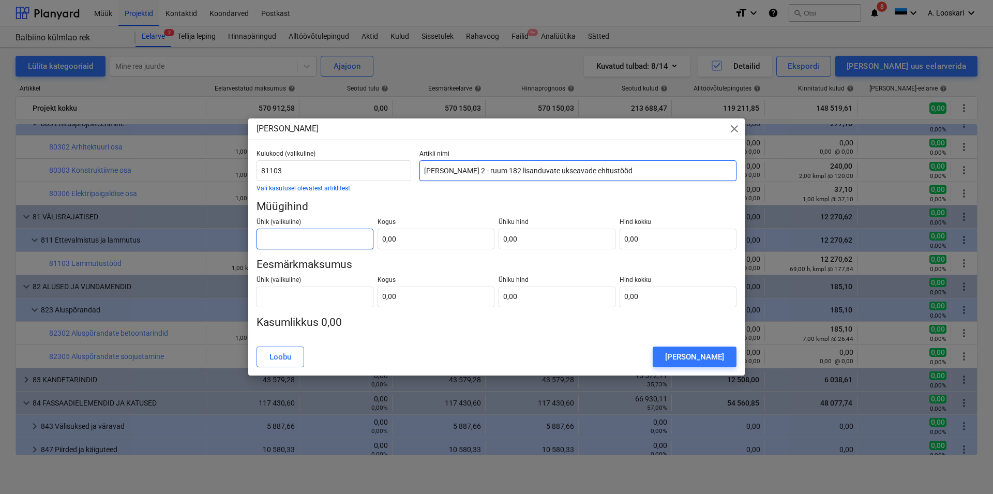
type input "[PERSON_NAME] 2 - ruum 182 lisanduvate ukseavade ehitustööd"
click at [321, 240] on input "text" at bounding box center [315, 239] width 117 height 21
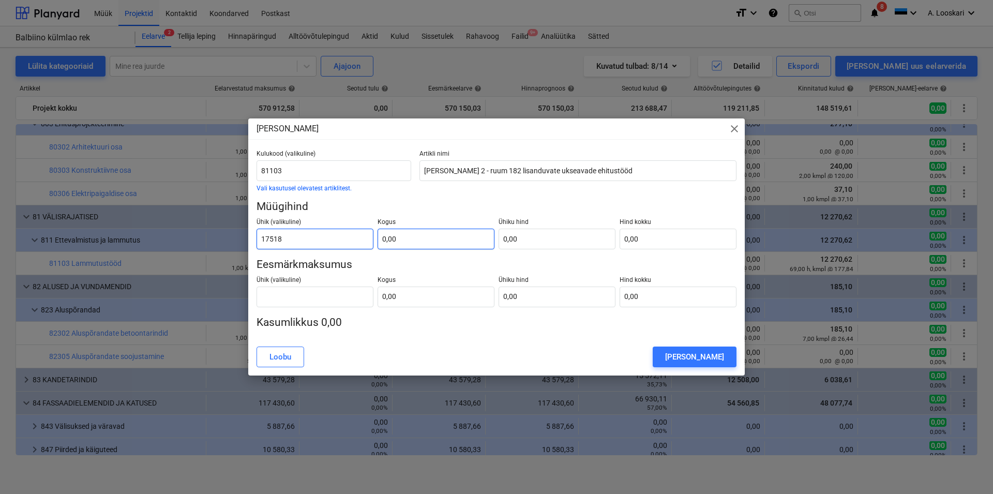
type input "17518"
click at [411, 239] on input "text" at bounding box center [436, 239] width 117 height 21
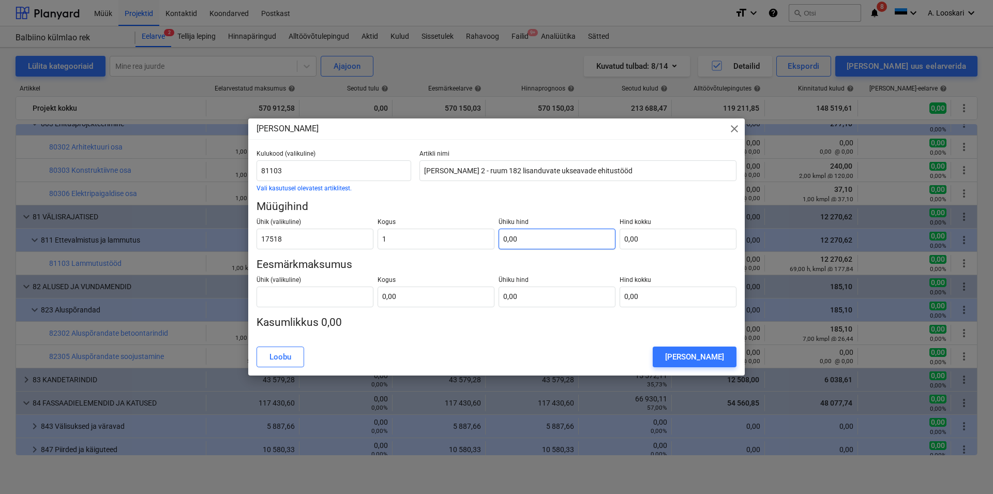
type input "1,00"
click at [531, 240] on input "text" at bounding box center [557, 239] width 117 height 21
type input "0,00"
drag, startPoint x: 280, startPoint y: 237, endPoint x: 258, endPoint y: 236, distance: 22.8
click at [258, 236] on input "17518" at bounding box center [315, 239] width 117 height 21
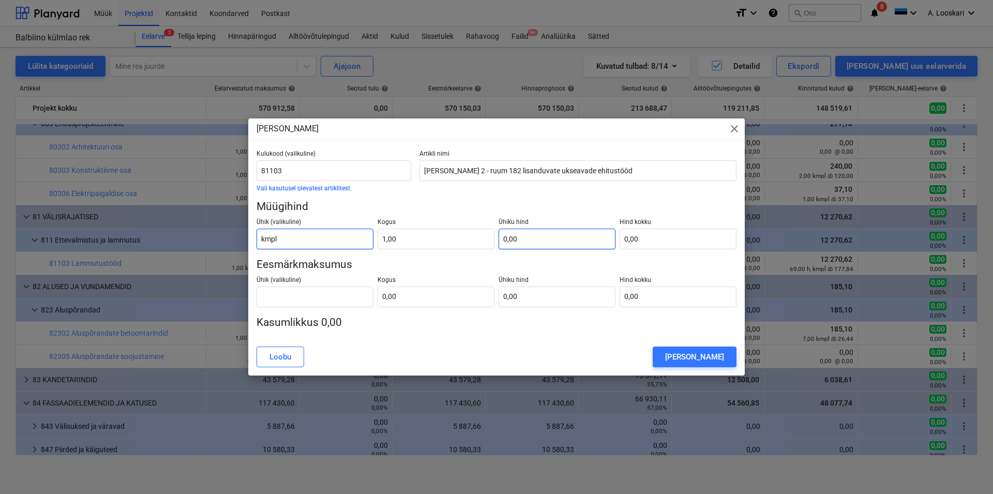
type input "kmpl"
click at [520, 237] on input "text" at bounding box center [557, 239] width 117 height 21
type input "1"
type input "1,00"
type input "17"
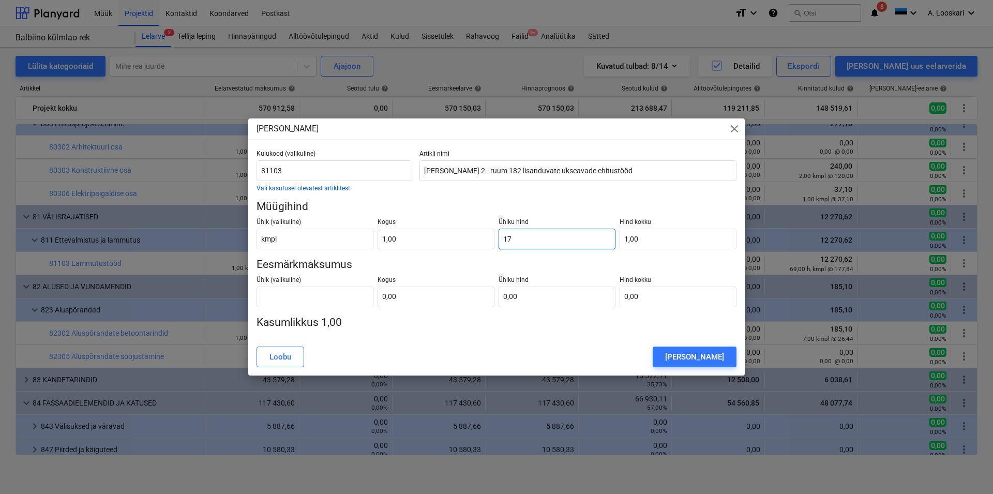
type input "17,00"
type input "175"
type input "175,00"
type input "1751"
type input "1 751,00"
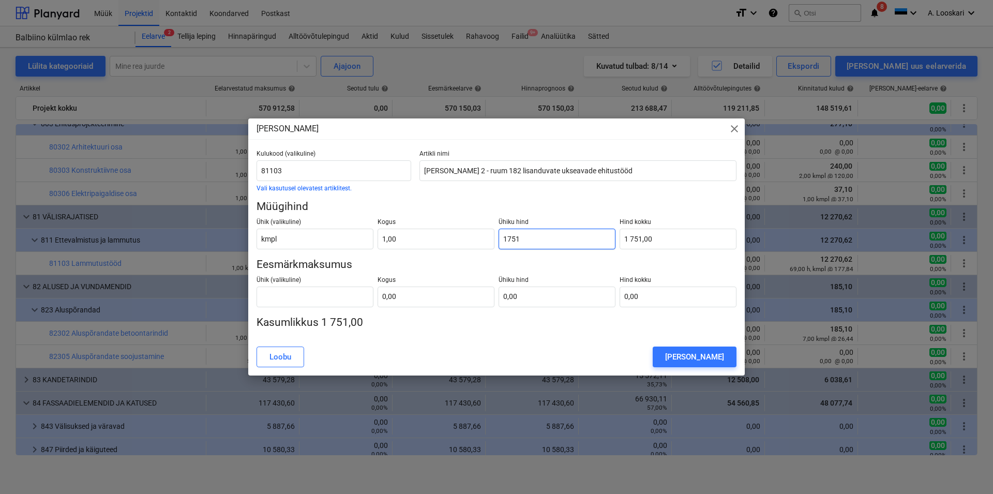
type input "17518"
type input "17 518,00"
click at [306, 298] on input "text" at bounding box center [315, 297] width 117 height 21
type input "kmpl"
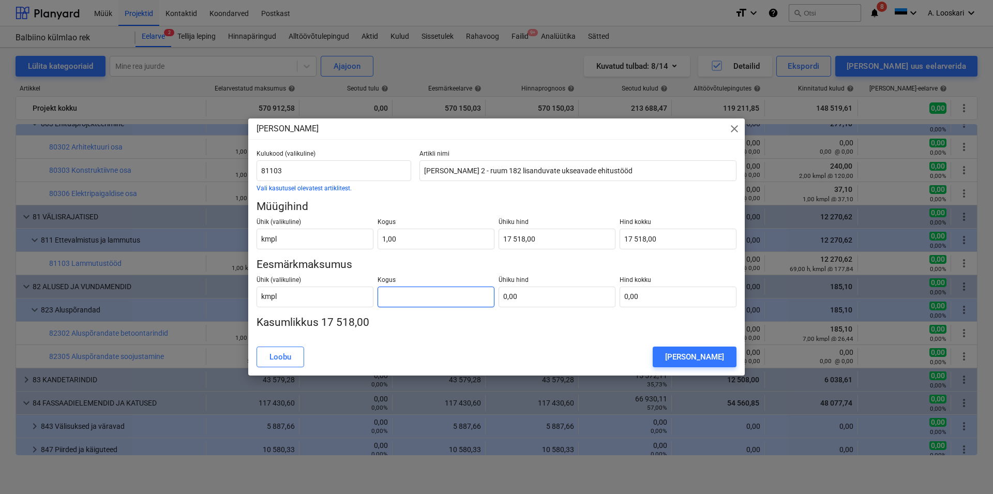
click at [392, 294] on input "text" at bounding box center [436, 297] width 117 height 21
type input "1,00"
click at [510, 297] on input "text" at bounding box center [557, 297] width 117 height 21
type input "1"
type input "1,00"
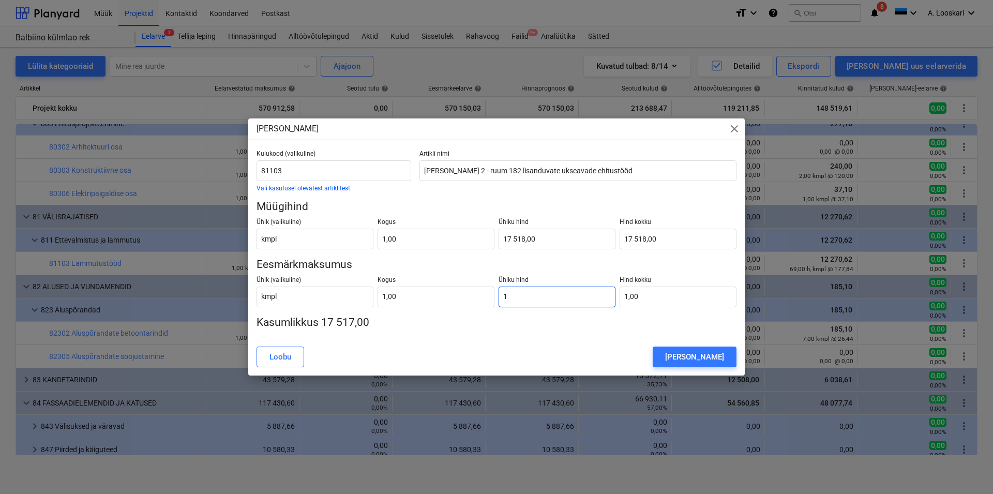
type input "10"
type input "10,00"
type input "105"
type input "105,00"
type input "1051"
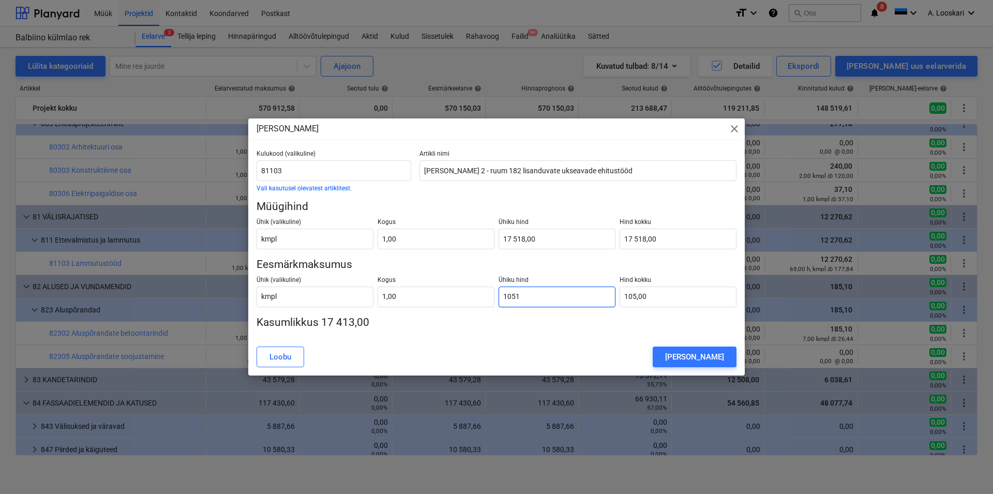
type input "1 051,00"
type input "1051,08"
type input "1 051,08"
click at [574, 345] on div "[PERSON_NAME] lisatöö" at bounding box center [496, 356] width 492 height 29
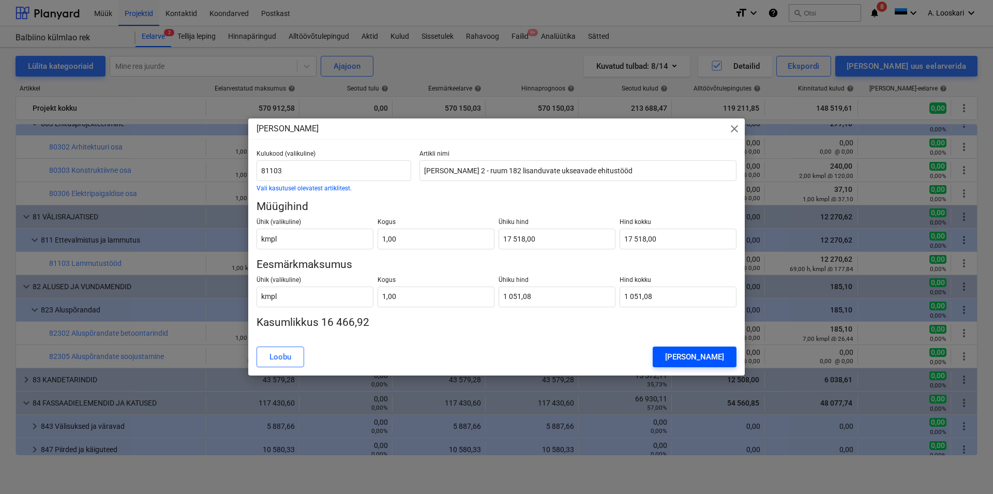
click at [712, 355] on div "[PERSON_NAME]" at bounding box center [694, 356] width 59 height 13
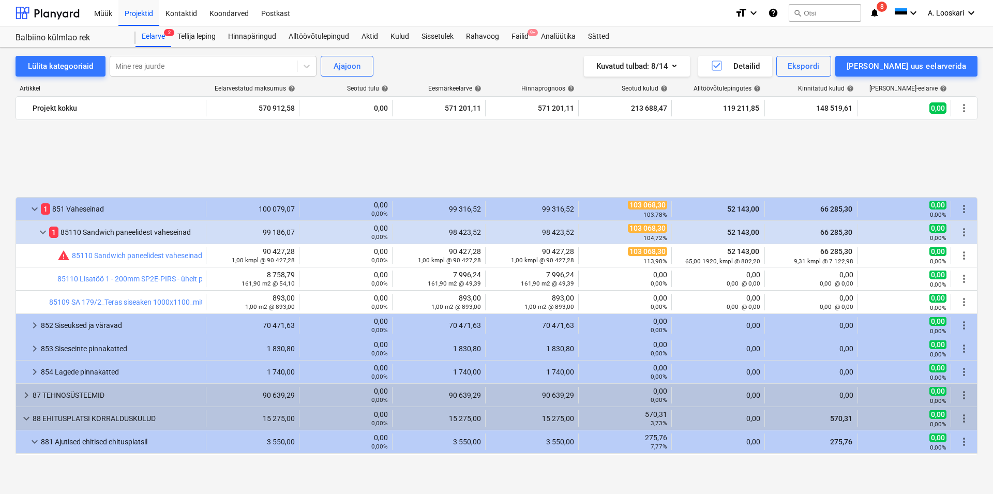
scroll to position [1205, 0]
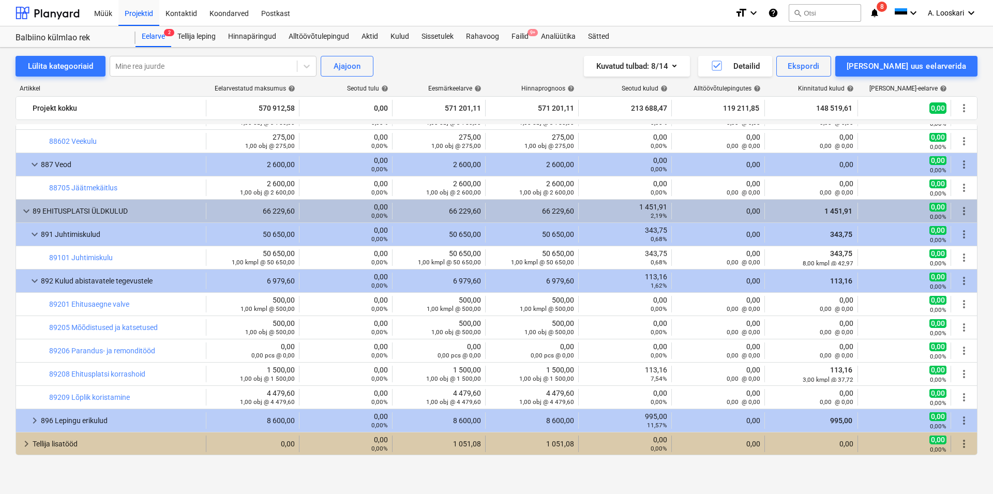
click at [71, 442] on div "Tellija lisatööd" at bounding box center [117, 443] width 169 height 17
click at [26, 442] on span "keyboard_arrow_down" at bounding box center [26, 444] width 12 height 12
click at [25, 442] on span "keyboard_arrow_right" at bounding box center [26, 444] width 12 height 12
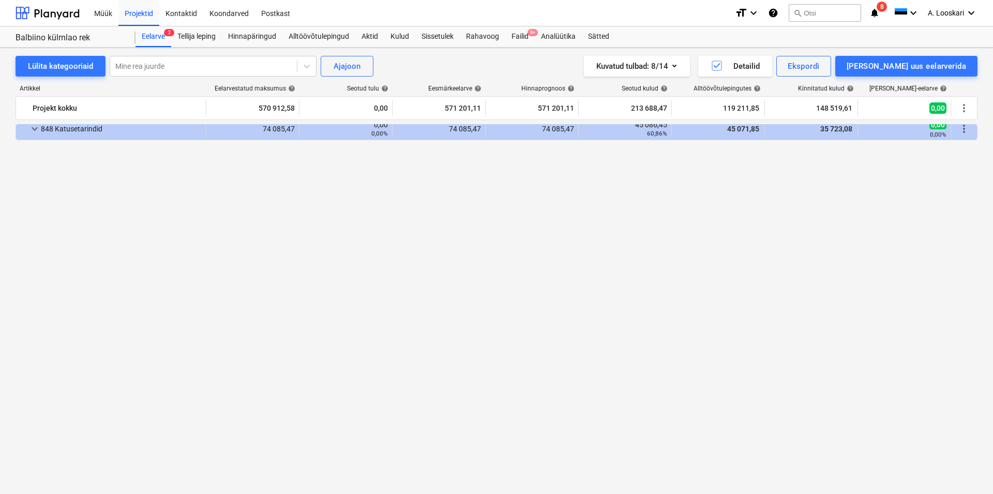
scroll to position [49, 0]
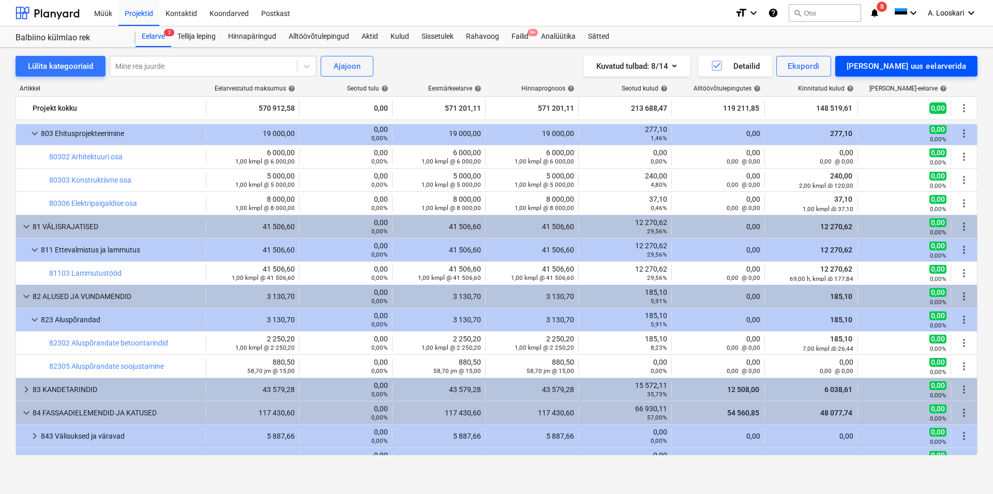
click at [934, 66] on div "[PERSON_NAME] uus eelarverida" at bounding box center [906, 65] width 119 height 13
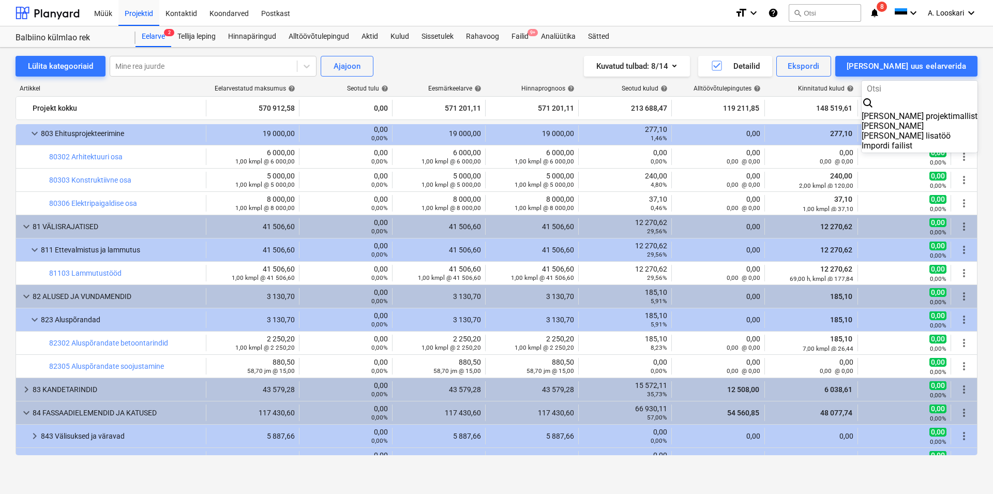
click at [935, 131] on div "[PERSON_NAME] lisatöö" at bounding box center [920, 136] width 116 height 10
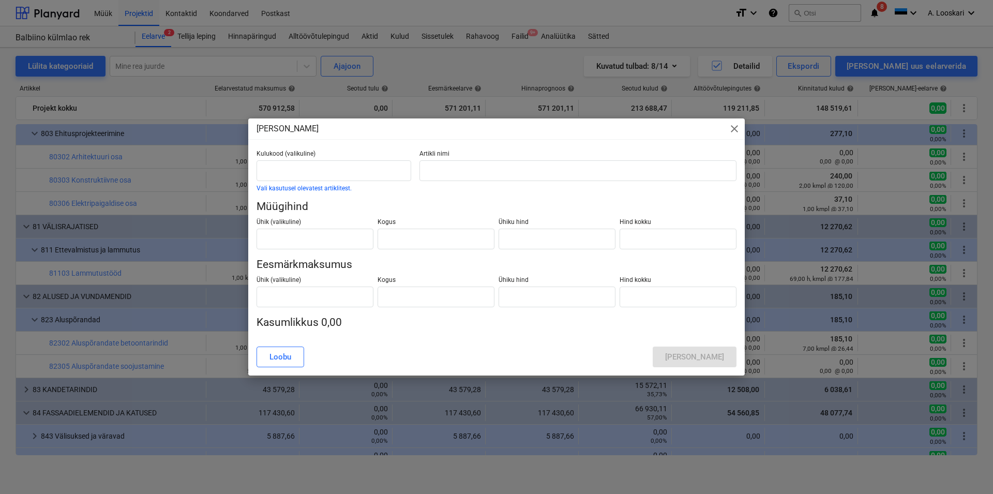
type input "0,00"
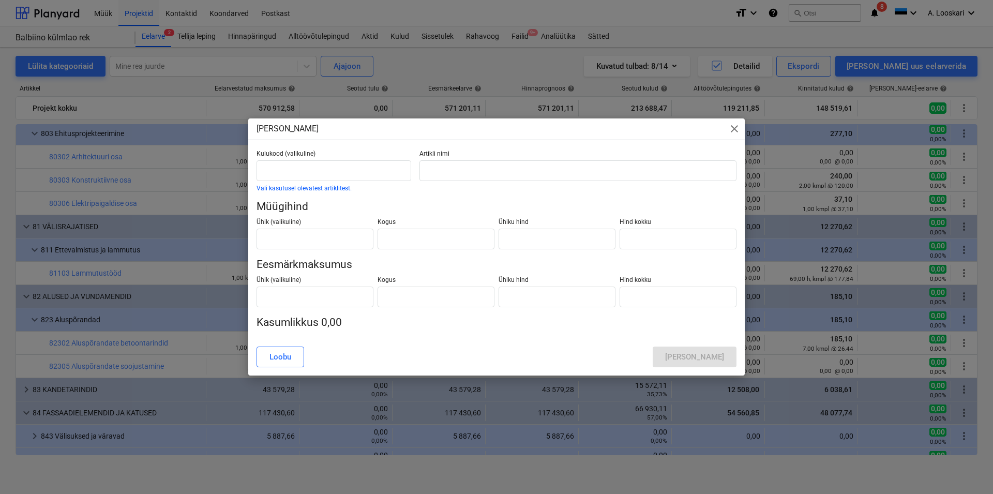
type input "0,00"
click at [735, 129] on span "close" at bounding box center [734, 129] width 12 height 12
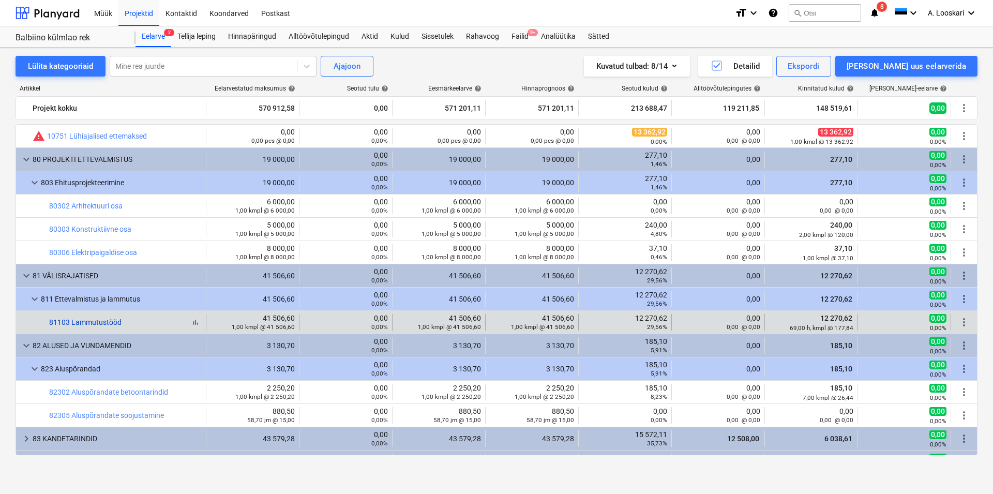
click at [92, 322] on link "81103 Lammutustööd" at bounding box center [85, 322] width 72 height 8
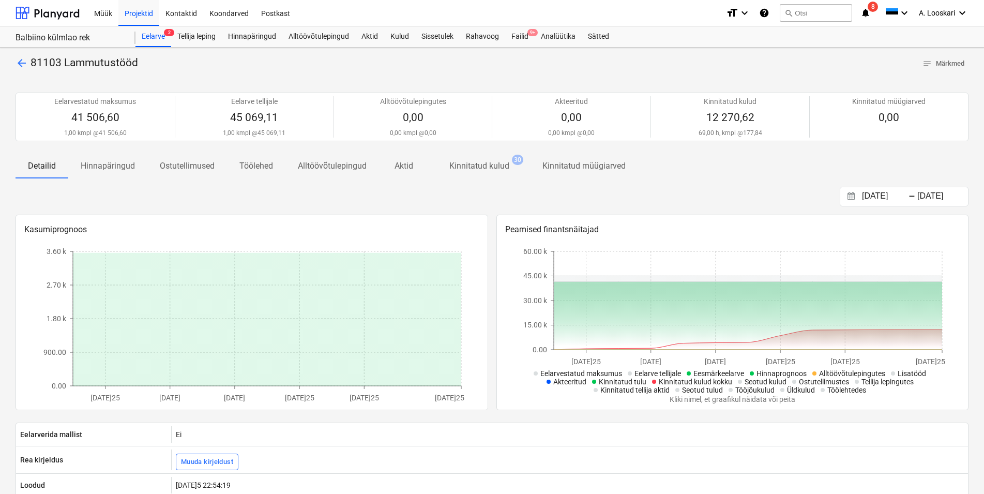
click at [21, 63] on span "arrow_back" at bounding box center [22, 63] width 12 height 12
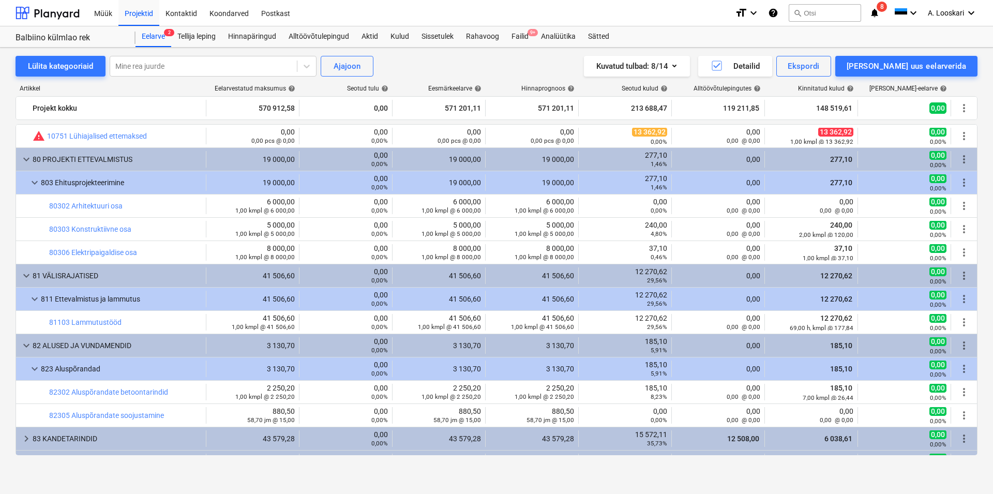
scroll to position [59, 0]
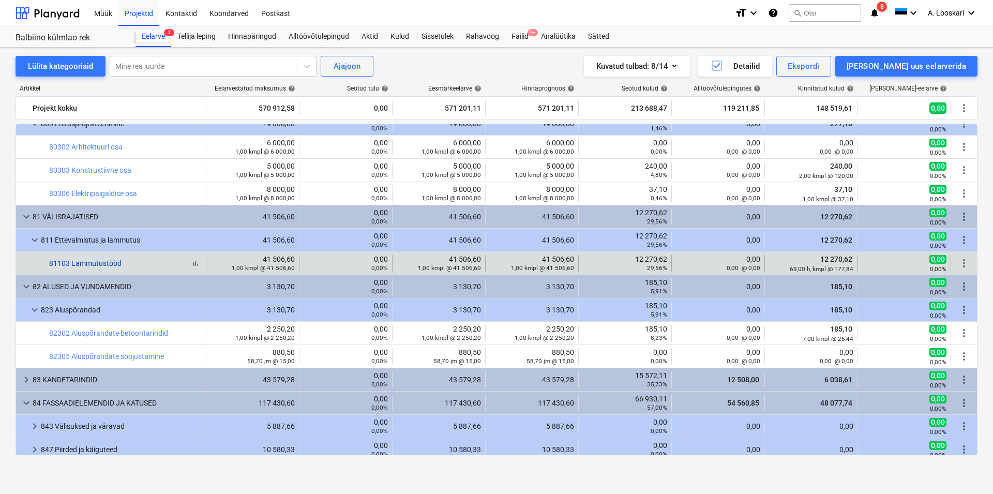
click at [80, 261] on link "81103 Lammutustööd" at bounding box center [85, 263] width 72 height 8
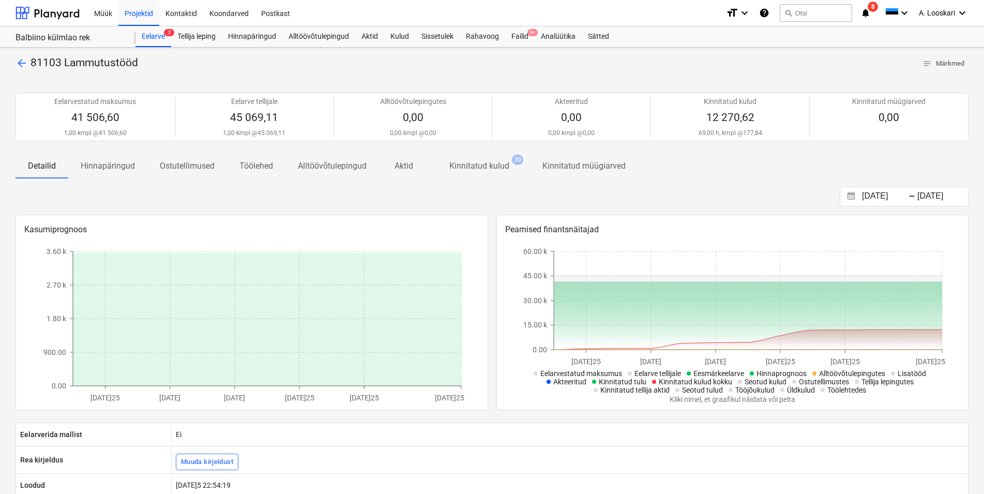
click at [20, 63] on span "arrow_back" at bounding box center [22, 63] width 12 height 12
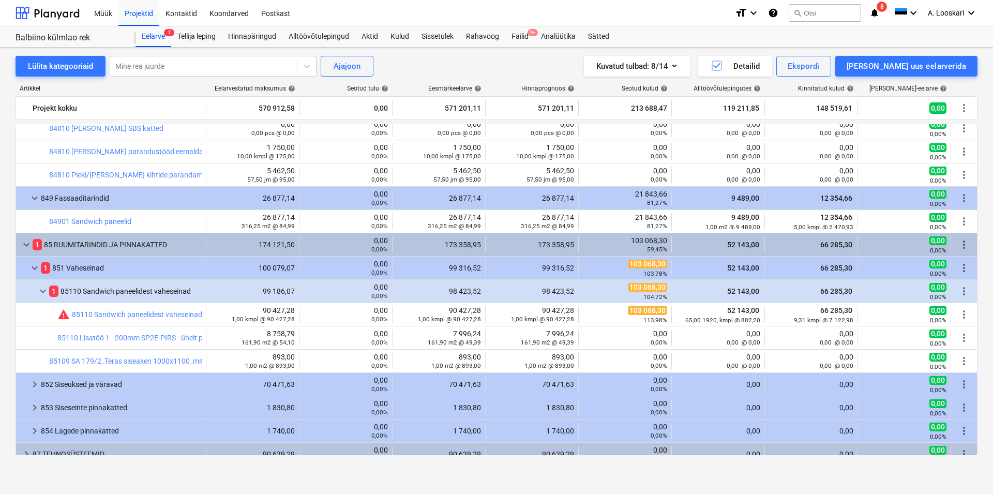
scroll to position [1228, 0]
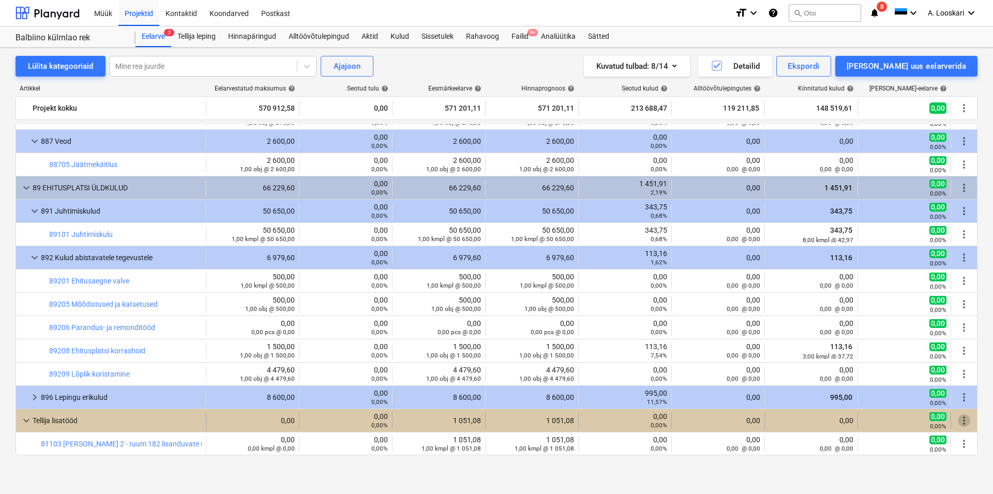
click at [958, 420] on span "more_vert" at bounding box center [964, 420] width 12 height 12
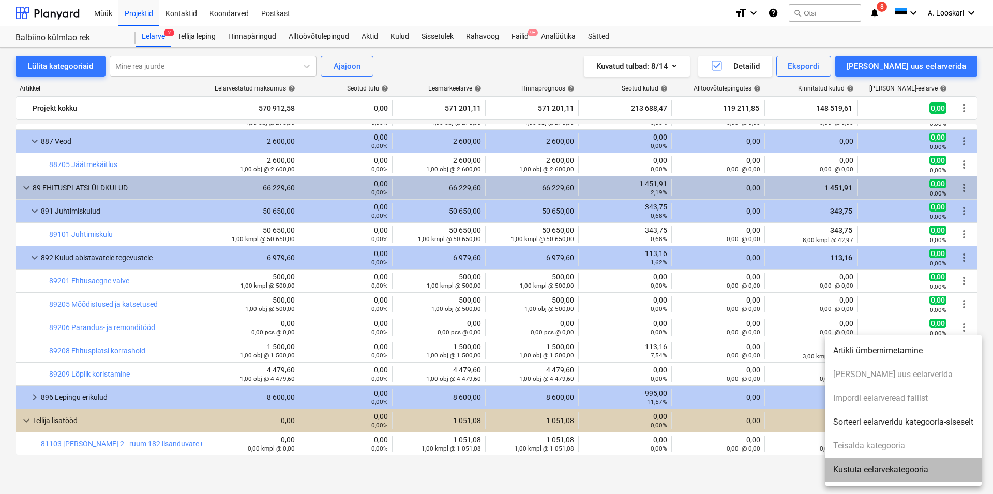
click at [892, 471] on li "Kustuta eelarvekategooria" at bounding box center [903, 470] width 157 height 24
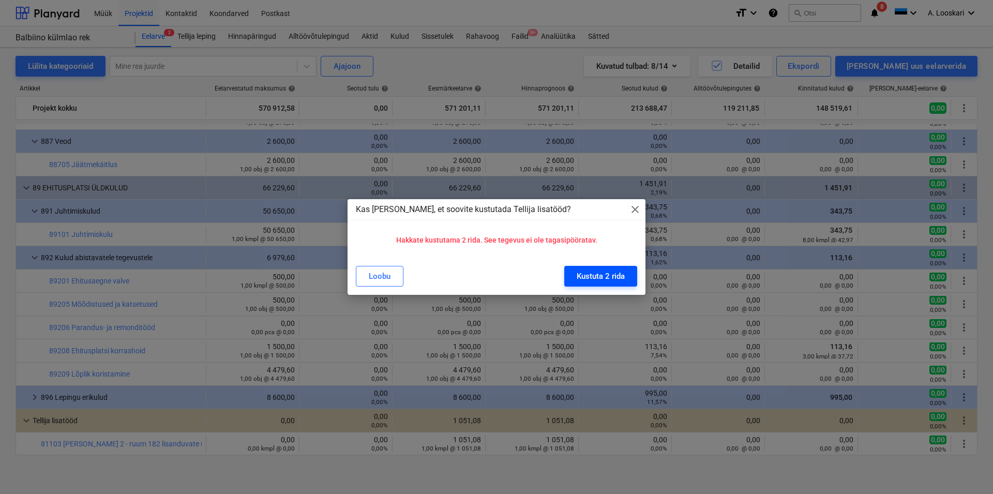
click at [590, 275] on div "Kustuta 2 rida" at bounding box center [601, 275] width 48 height 13
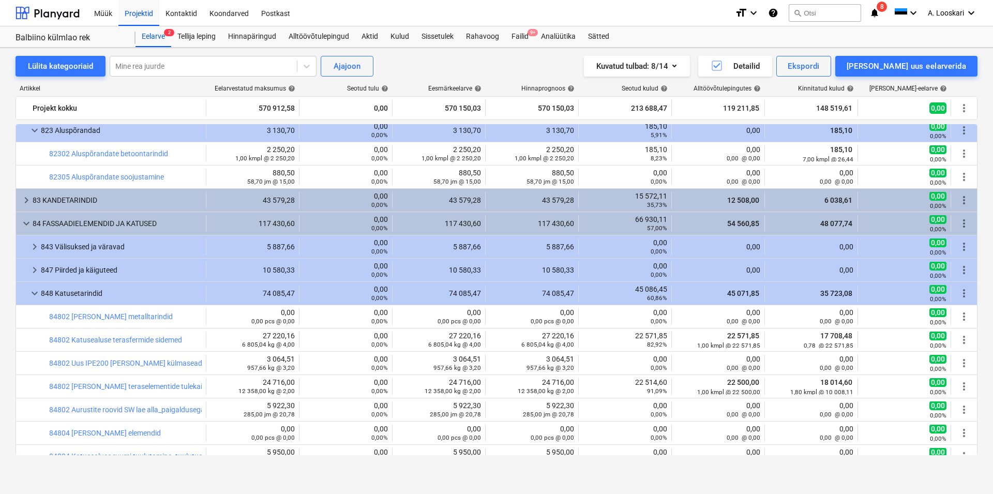
scroll to position [0, 0]
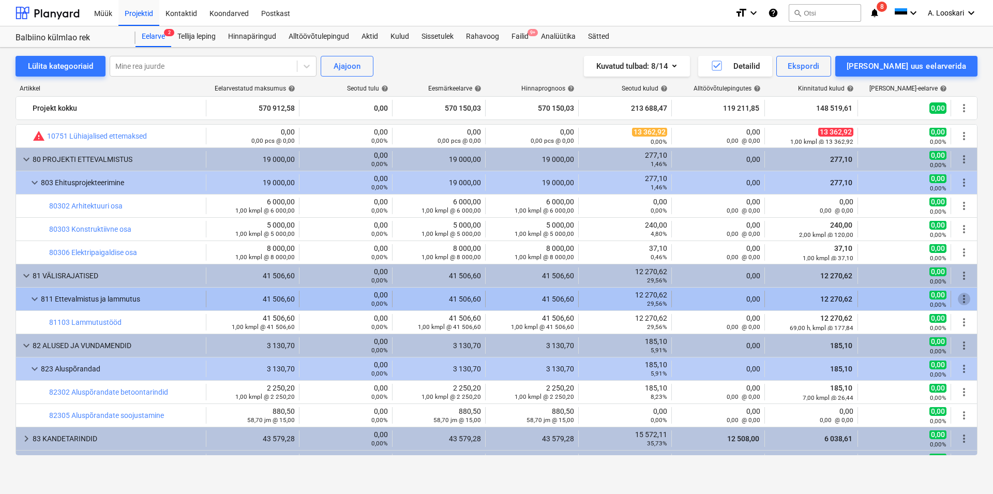
click at [958, 297] on span "more_vert" at bounding box center [964, 299] width 12 height 12
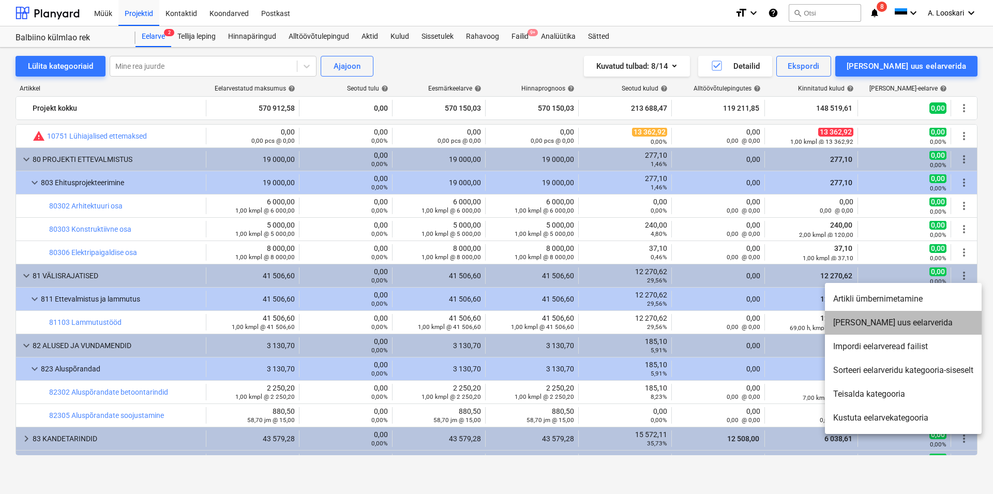
click at [896, 320] on li "[PERSON_NAME] uus eelarverida" at bounding box center [903, 323] width 157 height 24
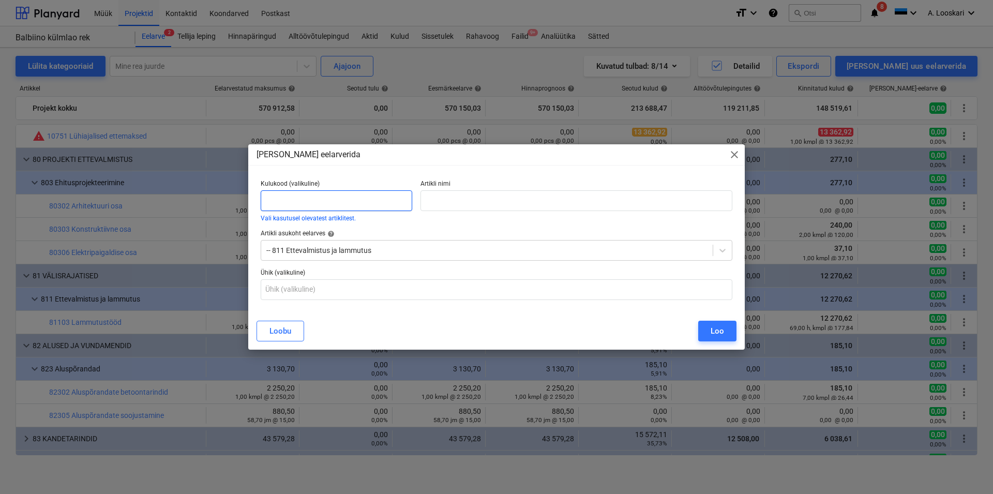
click at [282, 200] on input "text" at bounding box center [337, 200] width 152 height 21
type input "81103"
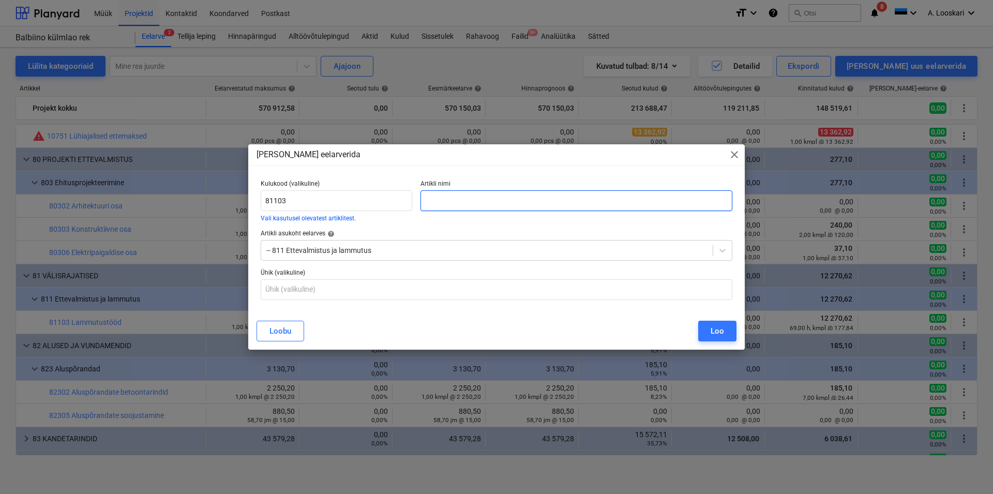
click at [465, 199] on input "text" at bounding box center [576, 200] width 312 height 21
click at [465, 199] on input "[PERSON_NAME] 2" at bounding box center [576, 200] width 312 height 21
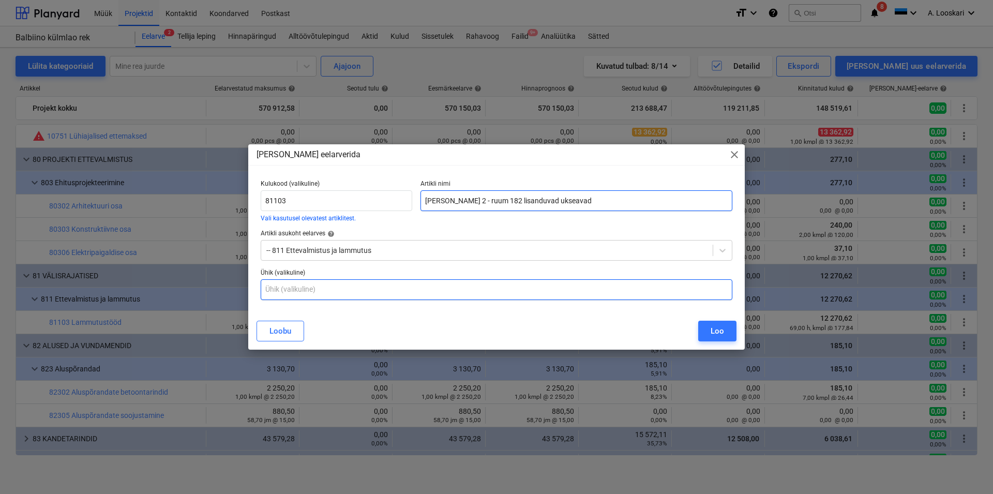
type input "[PERSON_NAME] 2 - ruum 182 lisanduvad ukseavad"
click at [322, 289] on input "text" at bounding box center [497, 289] width 472 height 21
type input "kmpl"
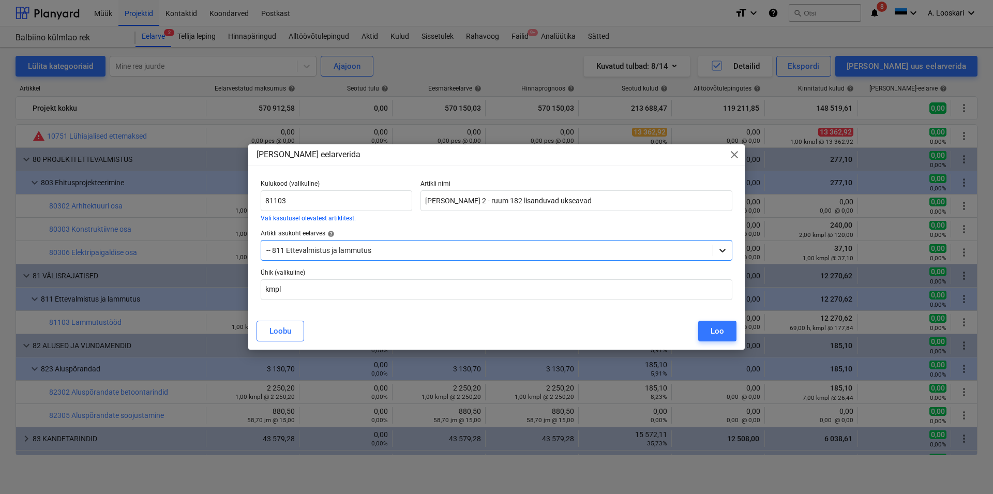
click at [720, 249] on icon at bounding box center [722, 250] width 10 height 10
click at [720, 329] on div "Loo" at bounding box center [717, 330] width 13 height 13
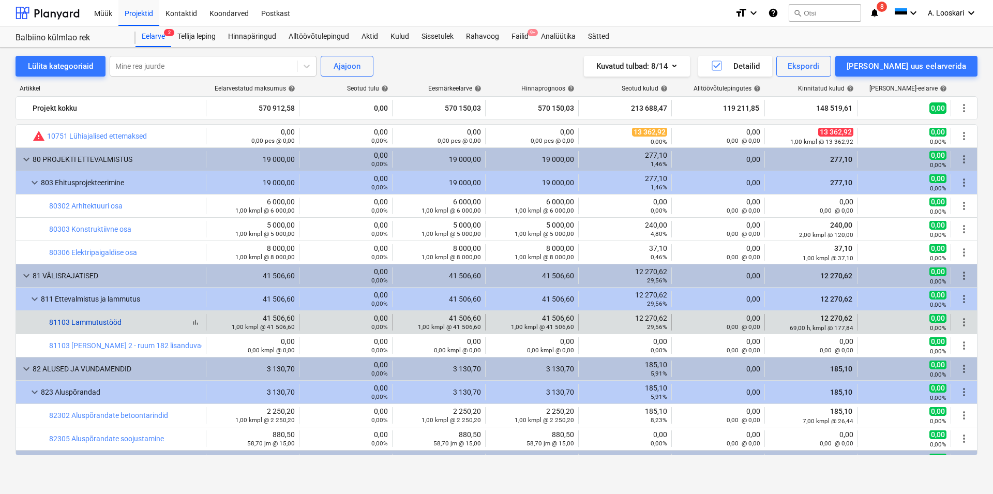
click at [105, 320] on link "81103 Lammutustööd" at bounding box center [85, 322] width 72 height 8
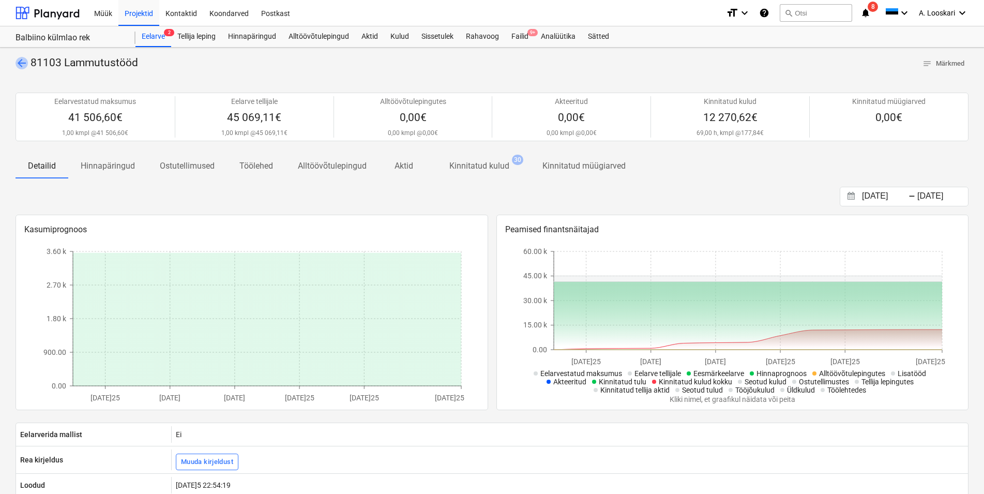
click at [20, 63] on span "arrow_back" at bounding box center [22, 63] width 12 height 12
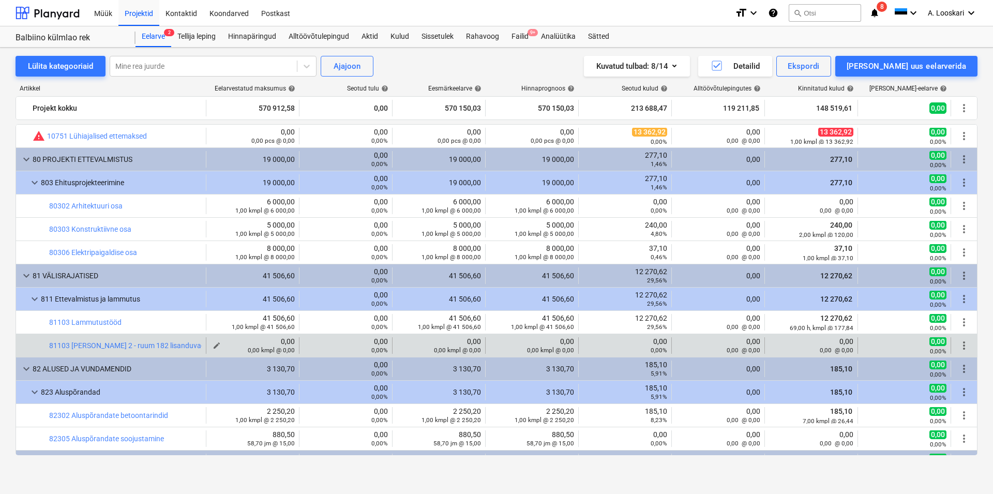
click at [210, 345] on div "0,00 kmpl @ 0,00" at bounding box center [252, 349] width 84 height 8
click at [213, 343] on span "edit" at bounding box center [217, 345] width 8 height 8
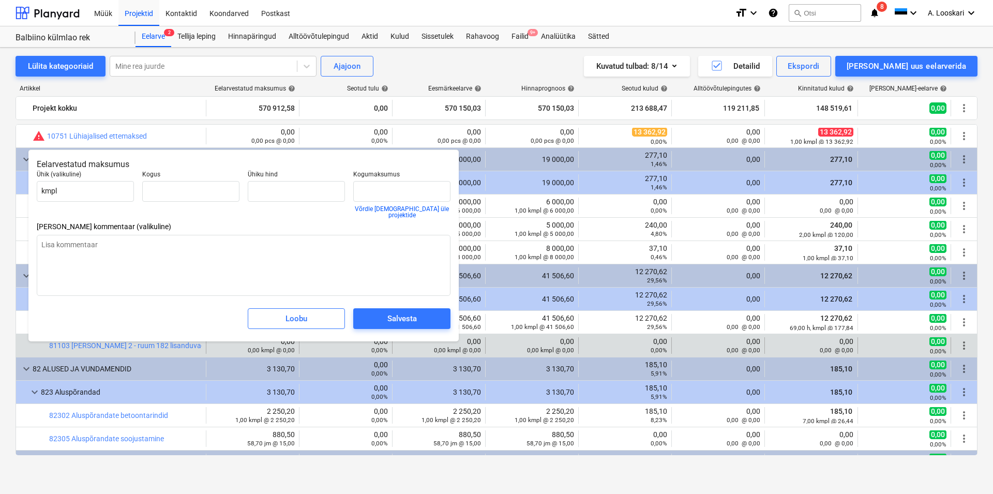
type input "0,00"
click at [196, 190] on input "text" at bounding box center [190, 191] width 97 height 21
type input "1,00"
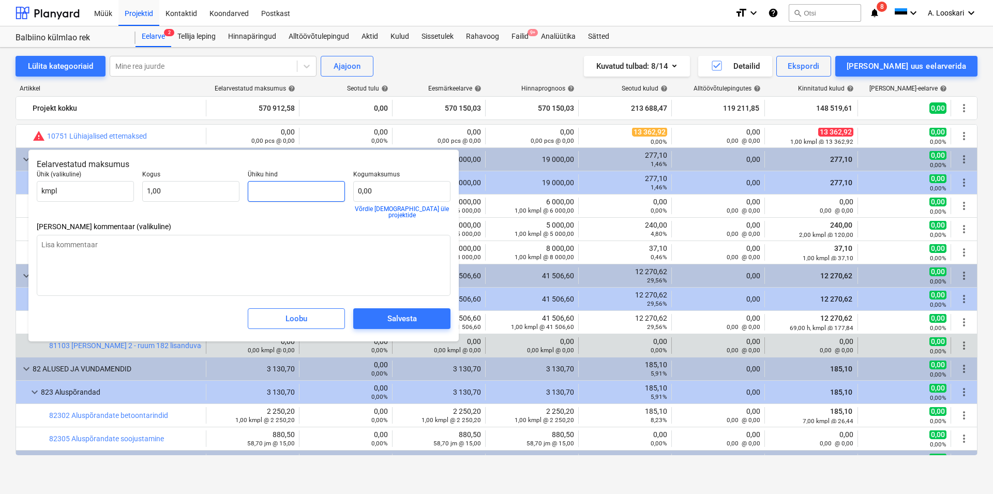
click at [276, 190] on input "text" at bounding box center [296, 191] width 97 height 21
type input "1"
type input "1,00"
type input "18"
type input "18,00"
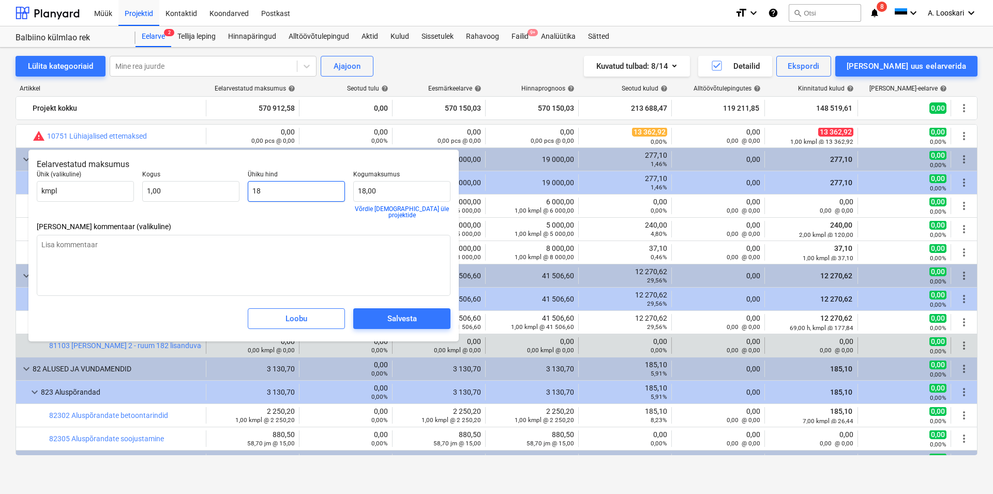
type input "185"
type input "185,00"
type input "1856"
type input "1 856,00"
type input "18569"
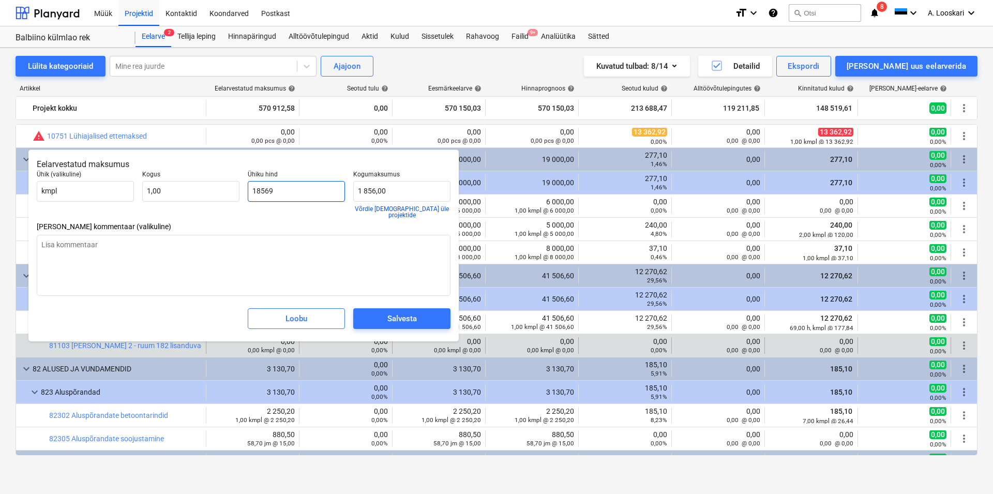
type input "18 569,00"
click at [414, 312] on div "Salvesta" at bounding box center [401, 318] width 29 height 13
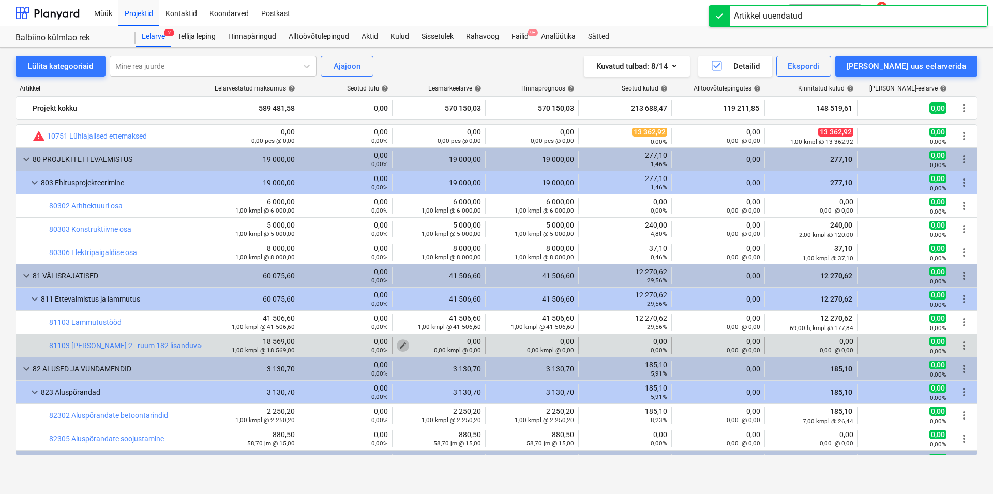
click at [399, 345] on span "edit" at bounding box center [403, 345] width 8 height 8
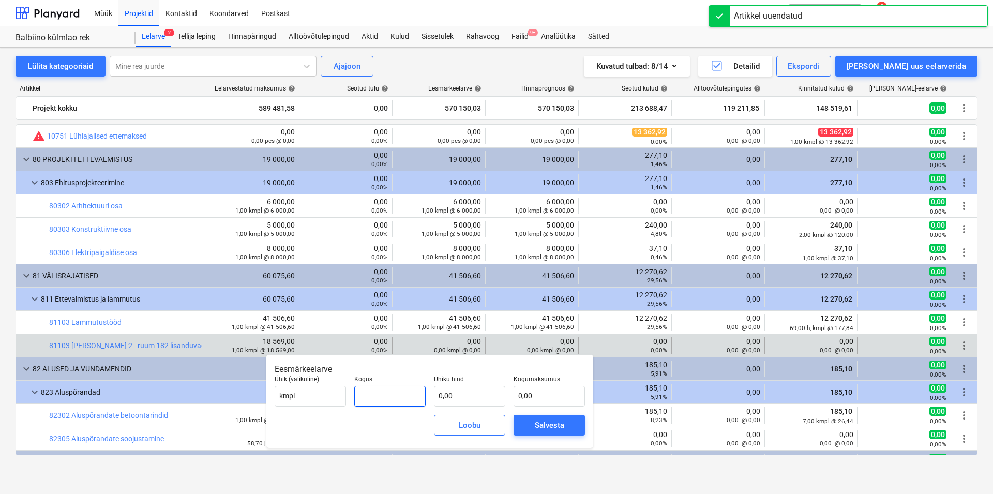
click at [369, 394] on input "text" at bounding box center [389, 396] width 71 height 21
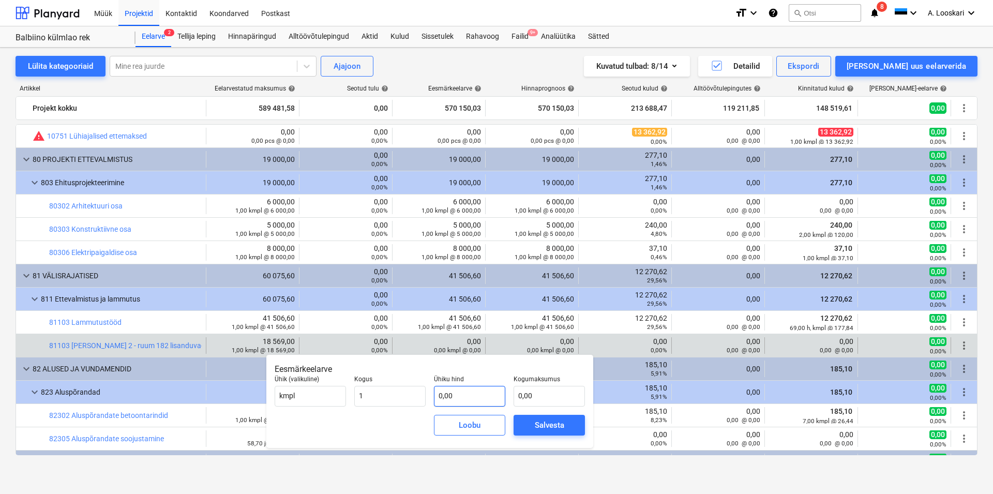
type input "1,00"
click at [464, 397] on input "text" at bounding box center [469, 396] width 71 height 21
type input "1"
type input "1,00"
type input "17"
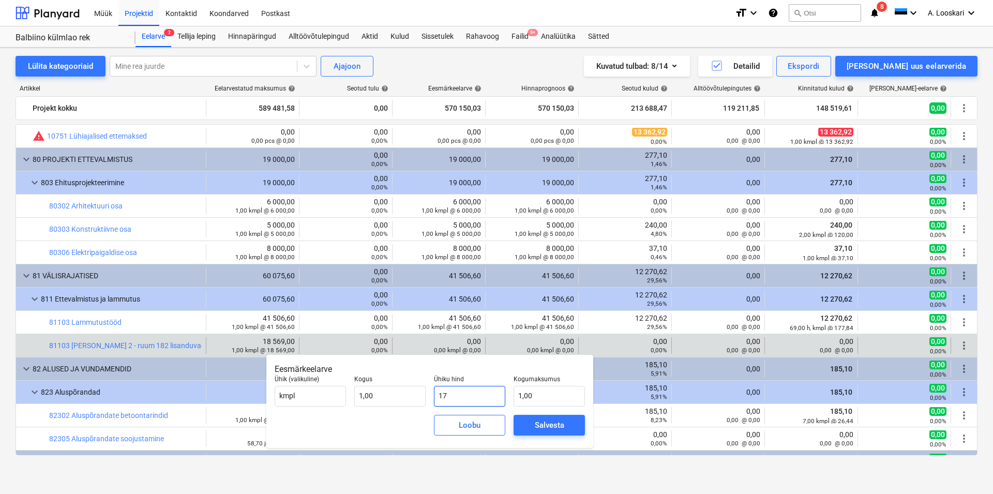
type input "17,00"
type input "175"
type input "175,00"
type input "1751"
type input "1 751,00"
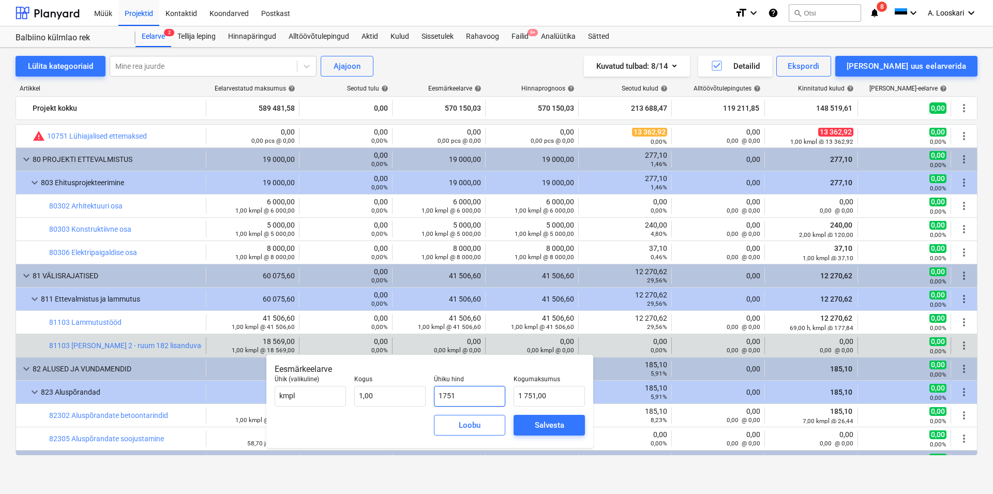
type input "17518"
type input "17 518,00"
click at [550, 423] on div "Salvesta" at bounding box center [549, 424] width 29 height 13
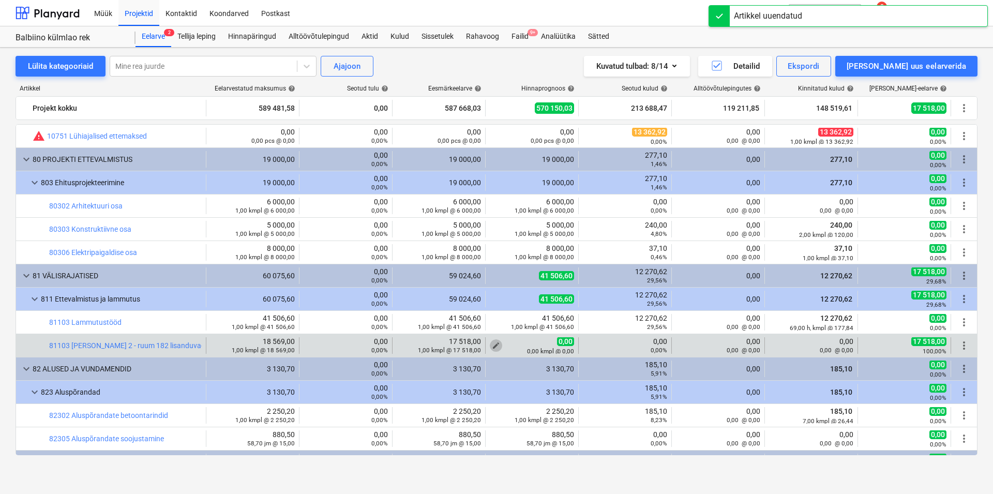
click at [492, 344] on span "edit" at bounding box center [496, 345] width 8 height 8
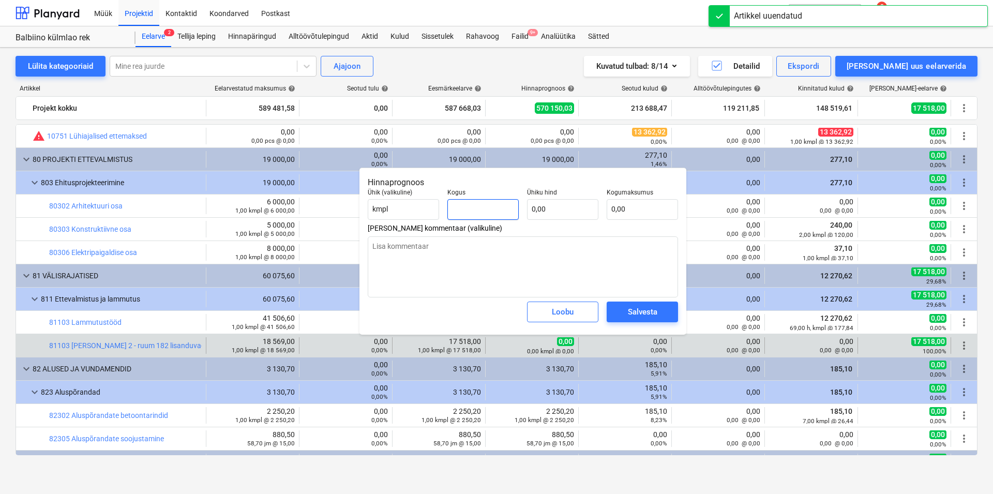
click at [481, 202] on input "text" at bounding box center [482, 209] width 71 height 21
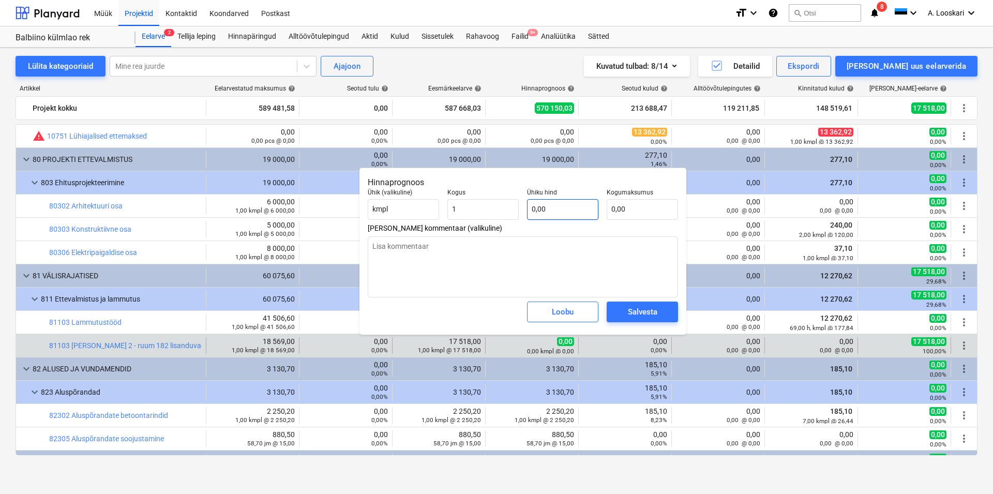
type input "1,00"
click at [550, 208] on input "text" at bounding box center [562, 209] width 71 height 21
type input "1"
type input "1,00"
type input "17"
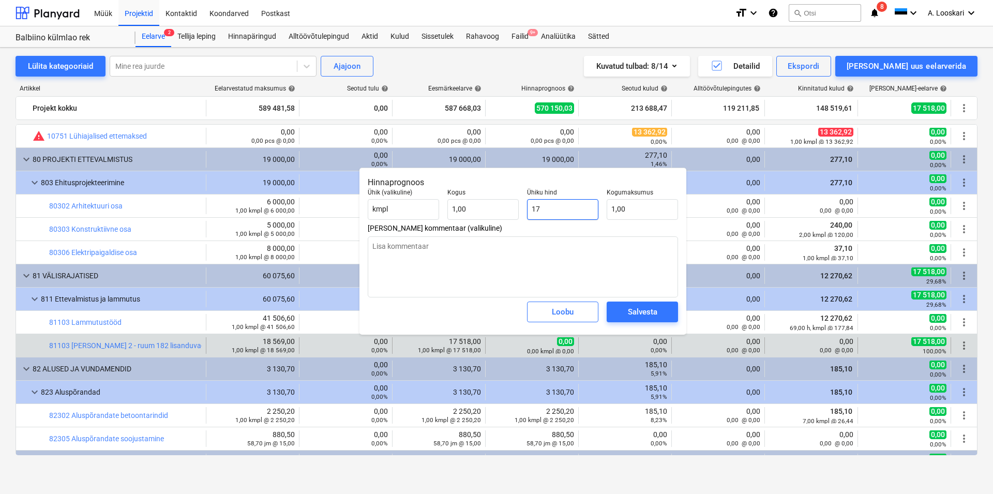
type input "17,00"
type input "175"
type input "175,00"
type input "1751"
type input "1 751,00"
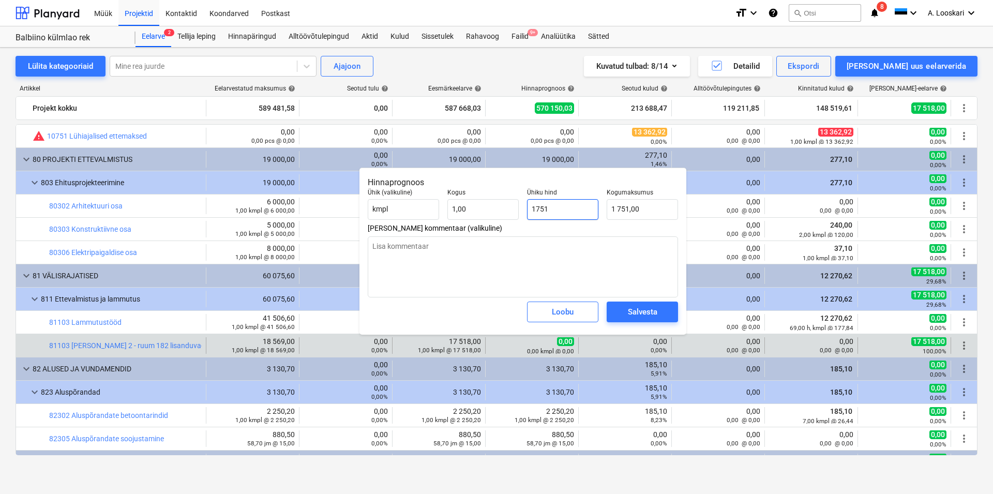
type input "17518"
type input "17 518,00"
click at [656, 312] on div "Salvesta" at bounding box center [642, 311] width 29 height 13
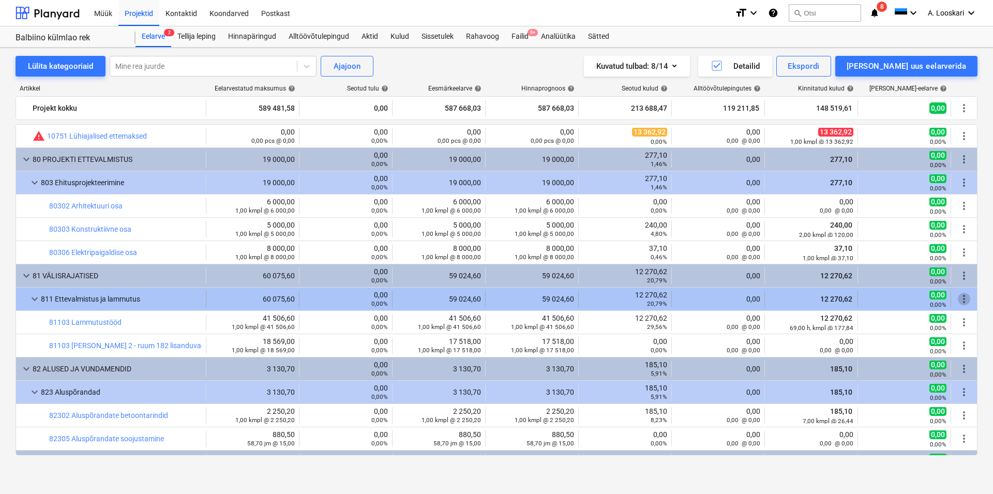
click at [958, 296] on span "more_vert" at bounding box center [964, 299] width 12 height 12
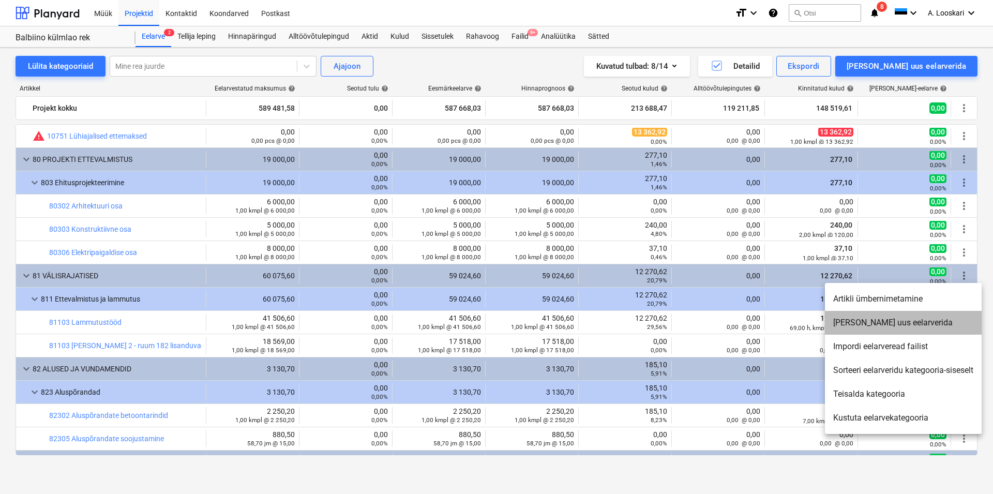
click at [894, 323] on li "[PERSON_NAME] uus eelarverida" at bounding box center [903, 323] width 157 height 24
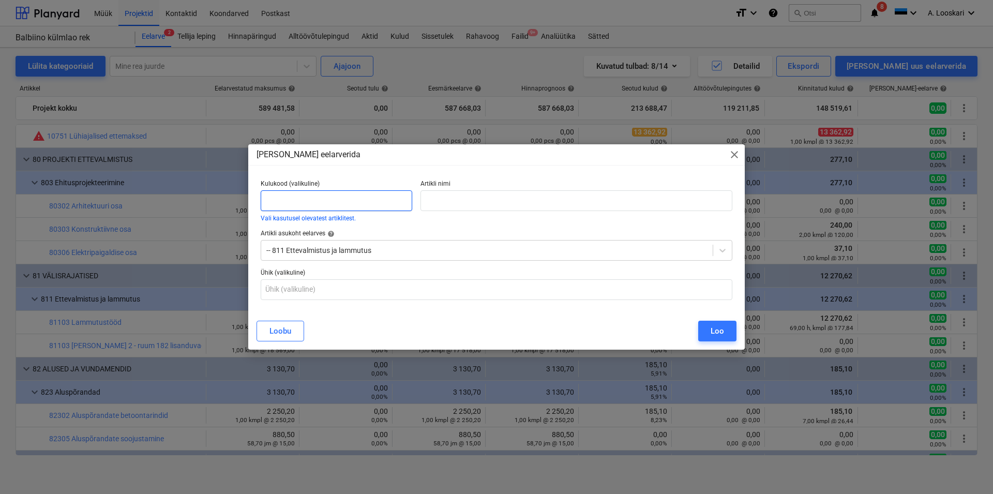
click at [295, 198] on input "text" at bounding box center [337, 200] width 152 height 21
type input "81103"
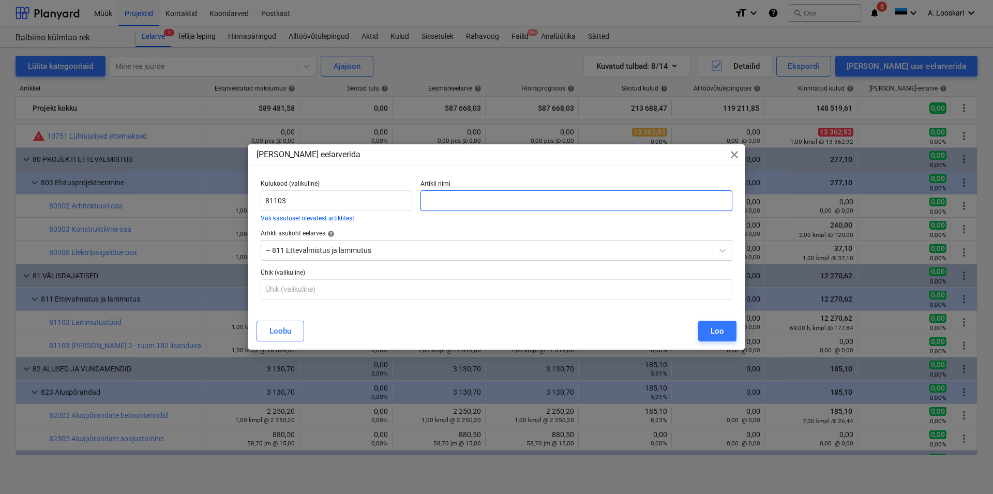
click at [447, 202] on input "text" at bounding box center [576, 200] width 312 height 21
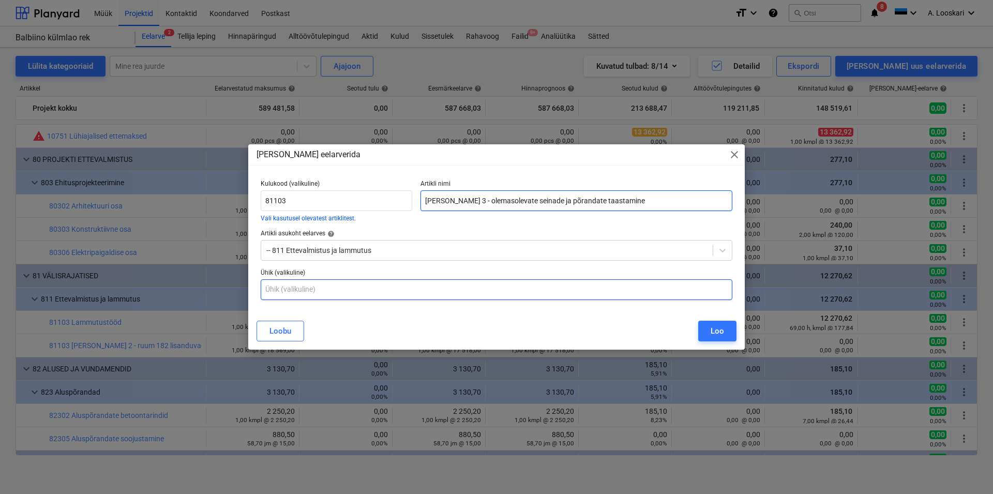
type input "[PERSON_NAME] 3 - olemasolevate seinade ja põrandate taastamine"
click at [309, 288] on input "text" at bounding box center [497, 289] width 472 height 21
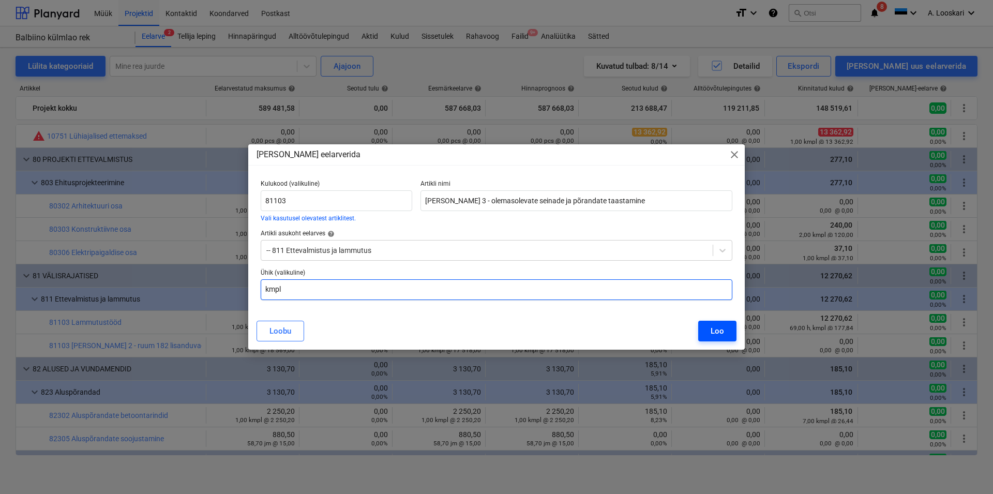
type input "kmpl"
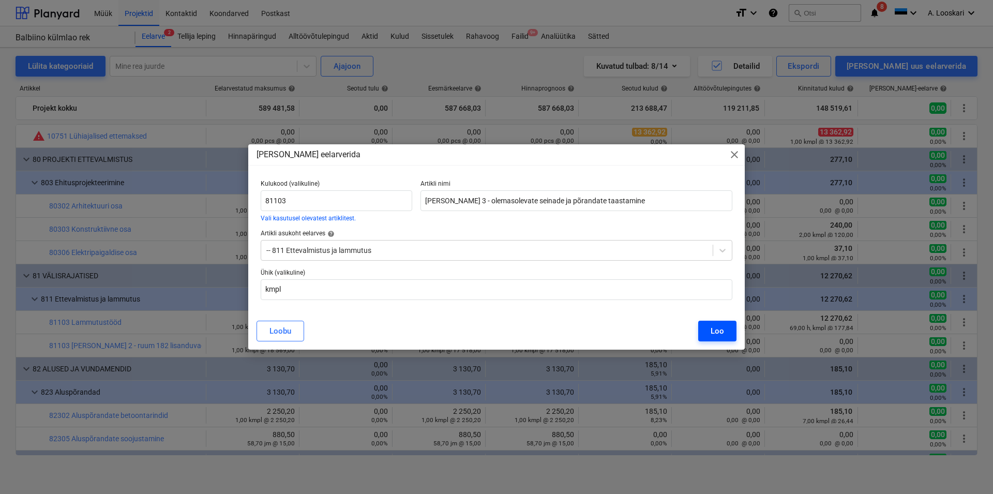
click at [727, 331] on button "Loo" at bounding box center [717, 331] width 38 height 21
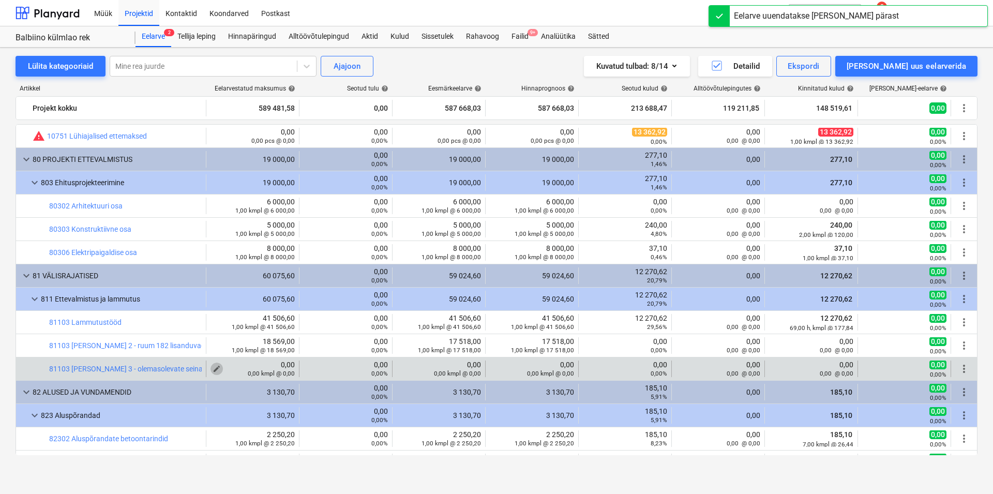
click at [213, 366] on span "edit" at bounding box center [217, 369] width 8 height 8
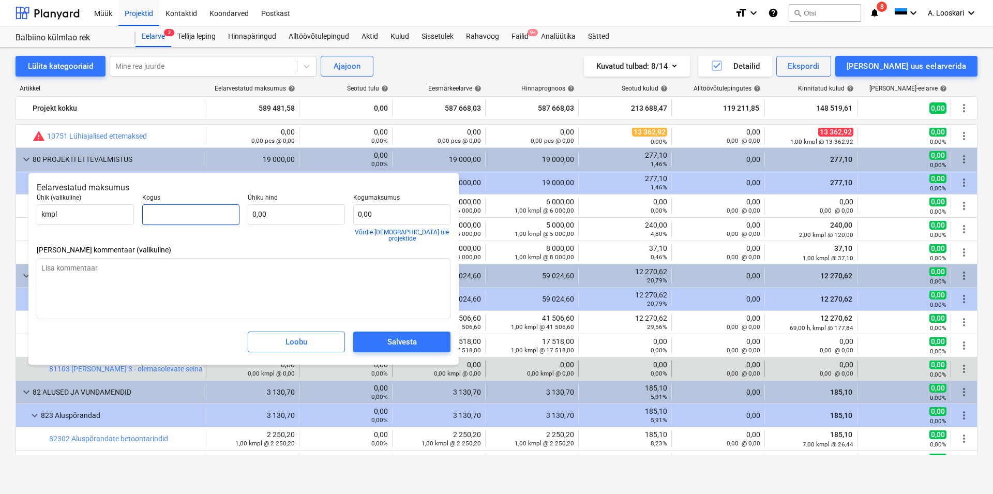
click at [165, 215] on input "text" at bounding box center [190, 214] width 97 height 21
type input "1,00"
click at [281, 214] on input "text" at bounding box center [296, 214] width 97 height 21
type input "2"
type input "2,00"
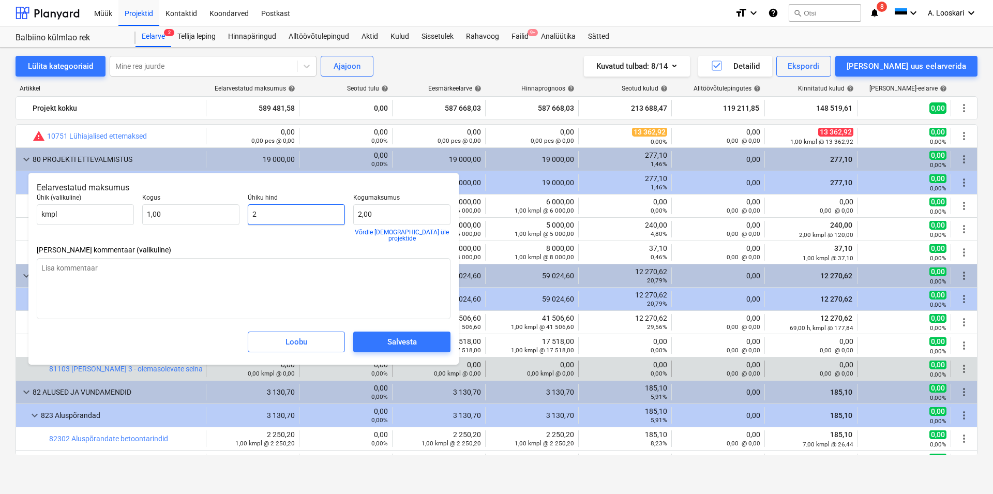
type input "20"
type input "20,00"
type input "209"
type input "209,00"
type input "2091"
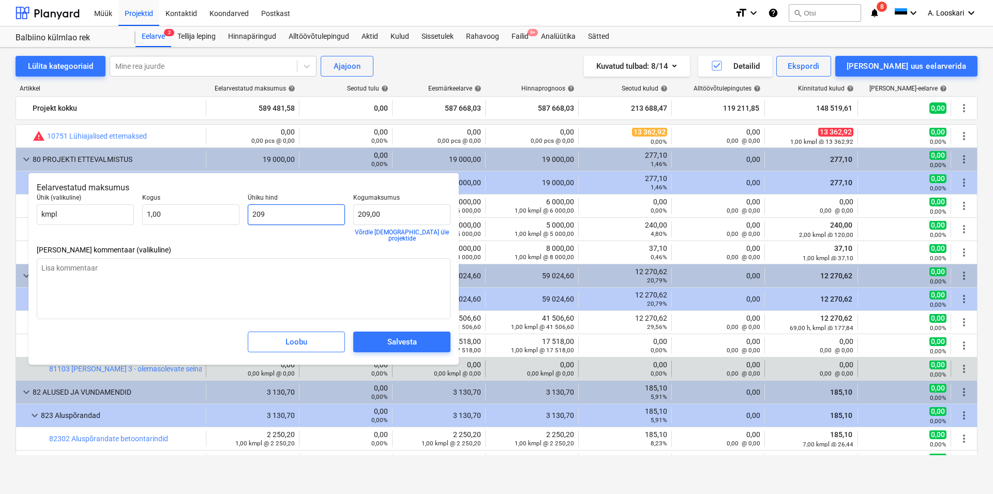
type input "2 091,00"
type input "20916"
type input "20 916,00"
click at [406, 339] on div "Salvesta" at bounding box center [401, 341] width 29 height 13
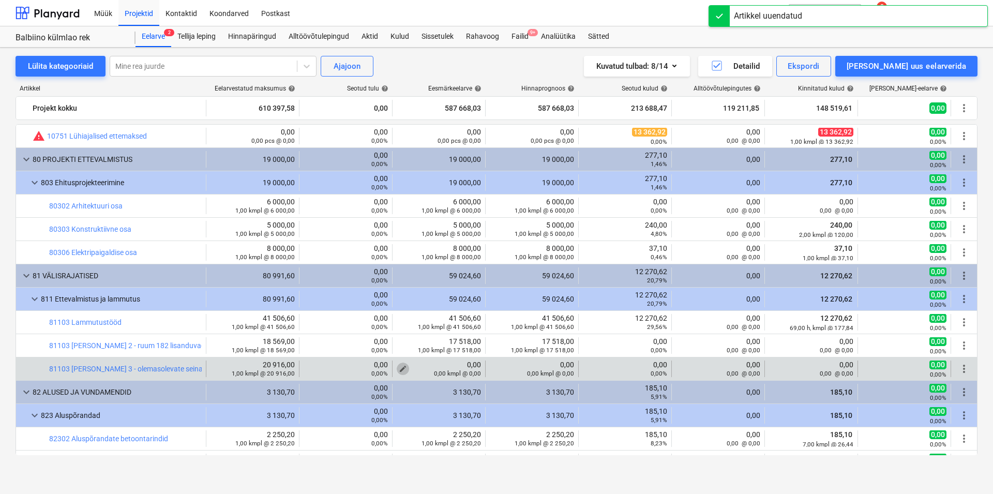
click at [399, 368] on span "edit" at bounding box center [403, 369] width 8 height 8
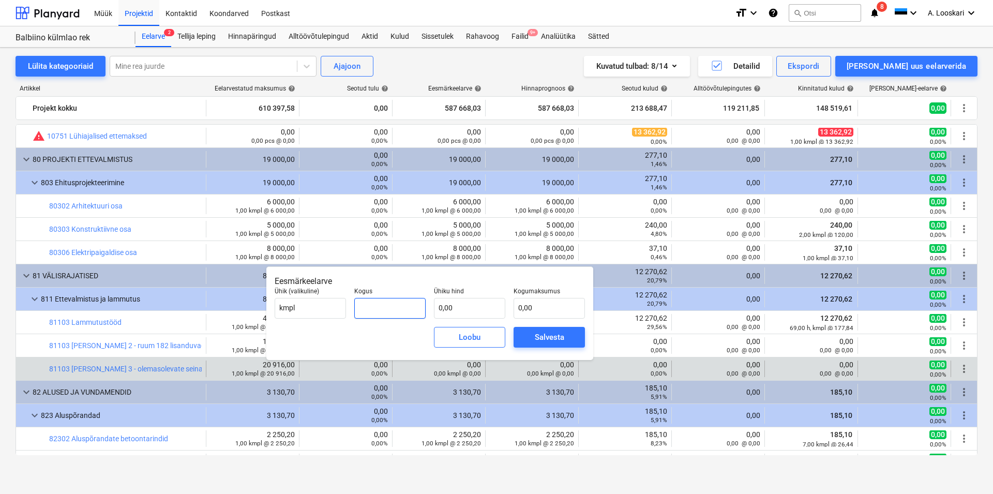
click at [388, 304] on input "text" at bounding box center [389, 308] width 71 height 21
type input "1,00"
click at [461, 306] on input "text" at bounding box center [469, 308] width 71 height 21
type input "1"
type input "1,00"
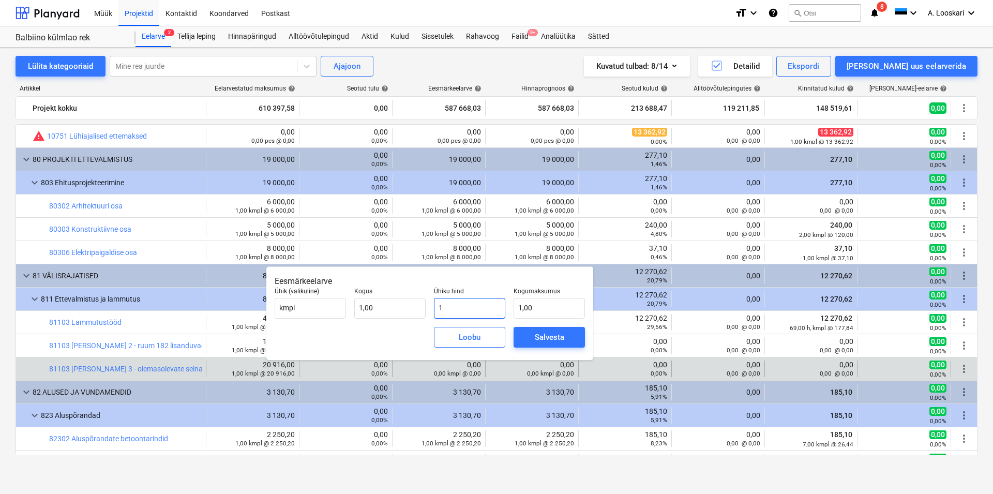
type input "19"
type input "19,00"
type input "197"
type input "197,00"
type input "1973"
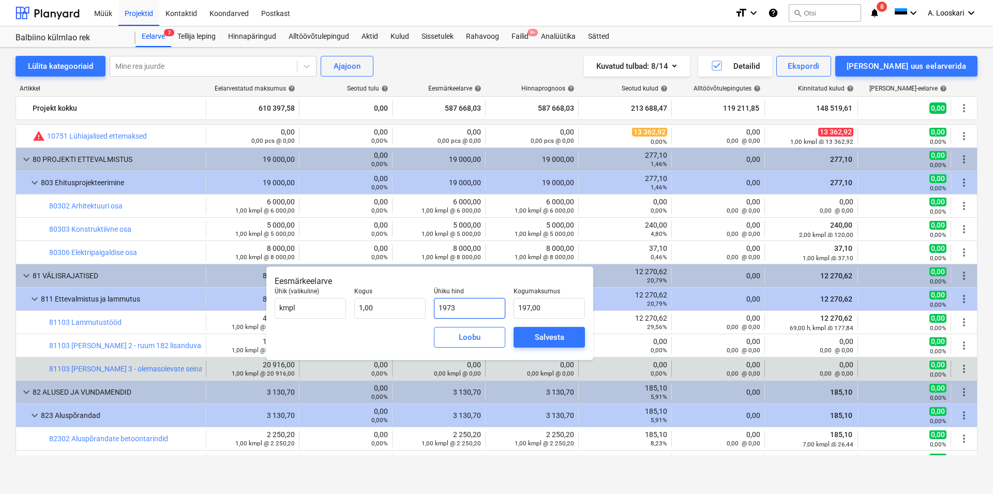
type input "1 973,00"
type input "19731"
type input "19 731,00"
type input "19731,8"
type input "19 731,80"
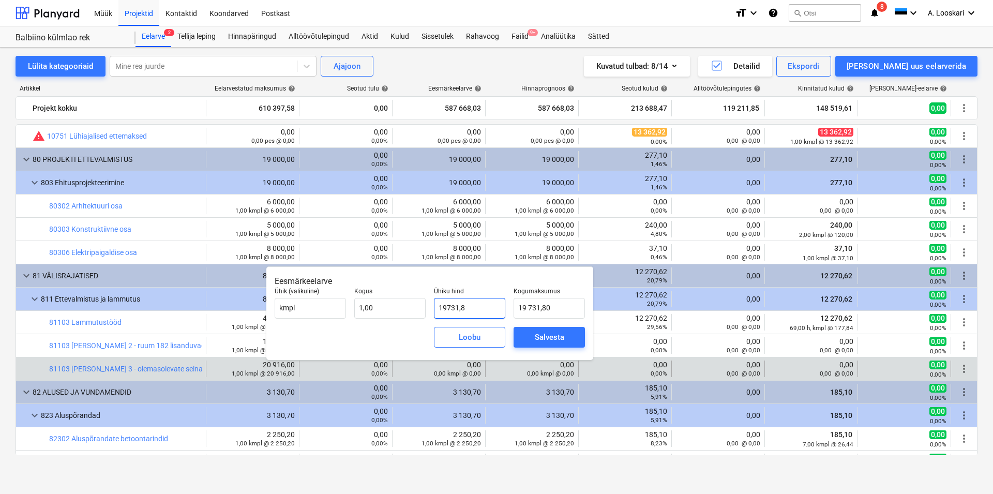
type input "19731,85"
type input "19 731,85"
click at [555, 337] on div "Salvesta" at bounding box center [549, 336] width 29 height 13
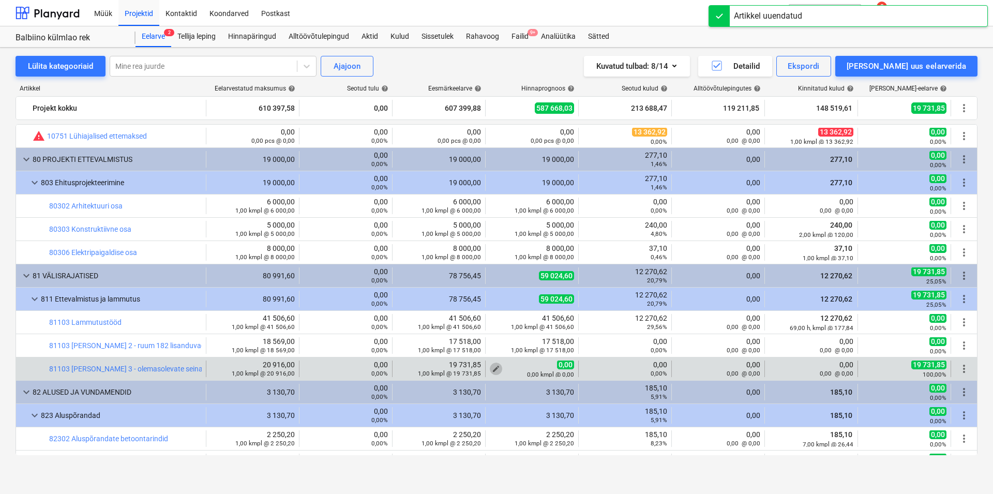
click at [492, 368] on span "edit" at bounding box center [496, 369] width 8 height 8
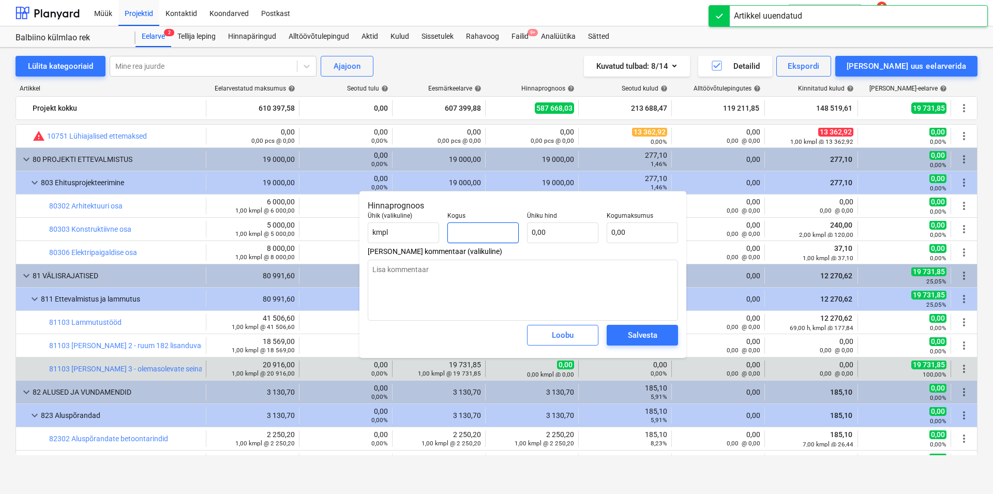
click at [479, 232] on input "text" at bounding box center [482, 232] width 71 height 21
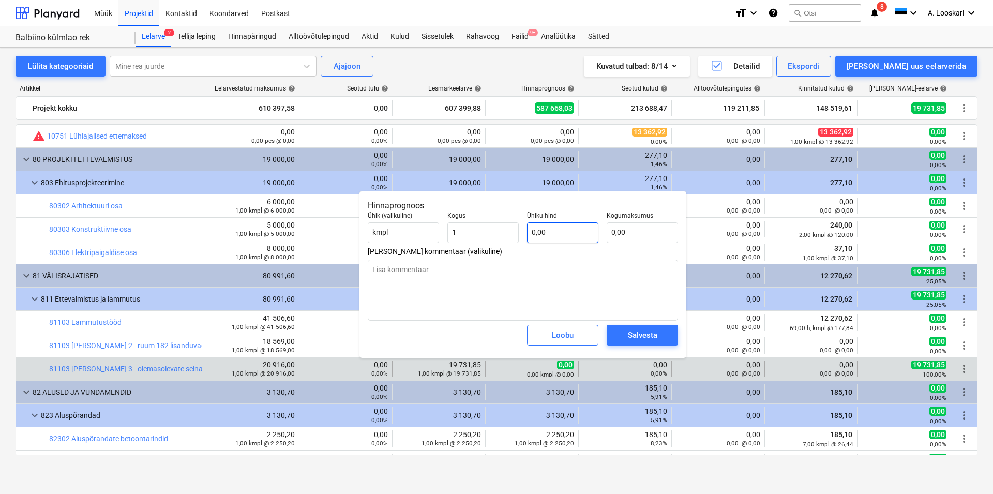
type input "1,00"
click at [545, 235] on input "text" at bounding box center [562, 232] width 71 height 21
type input "1"
type input "1,00"
type input "19"
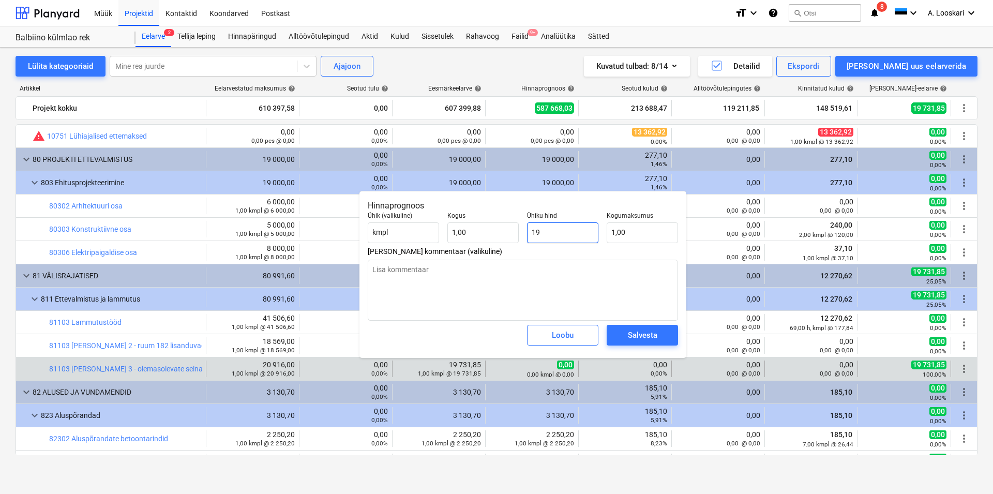
type input "19,00"
type input "197"
type input "197,00"
type input "1973"
type input "1 973,00"
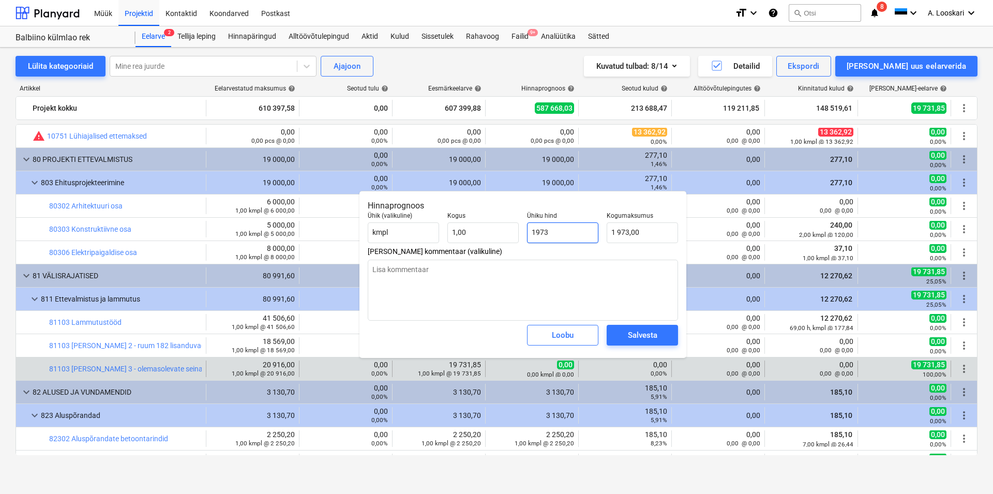
type input "19731"
type input "19 731,00"
type input "19731,8"
type input "19 731,80"
type input "19731,85"
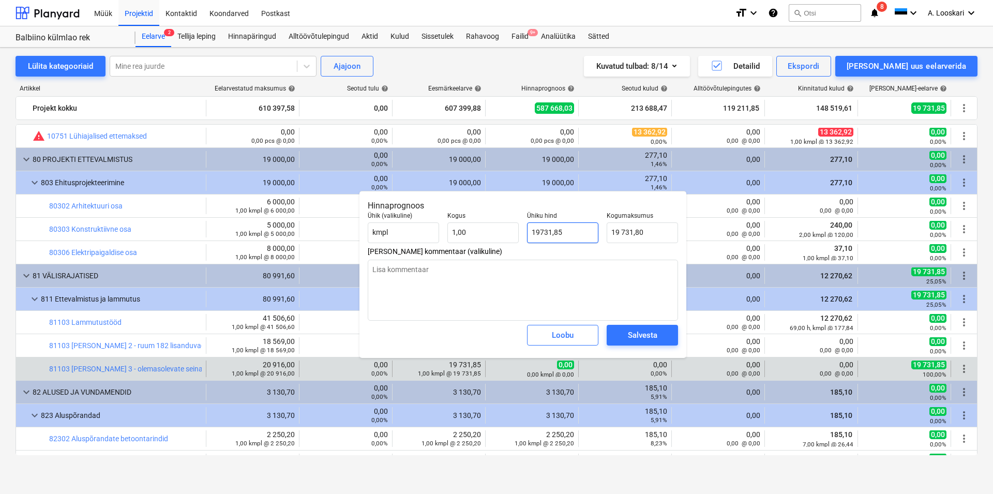
type input "19 731,85"
click at [650, 336] on div "Salvesta" at bounding box center [642, 334] width 29 height 13
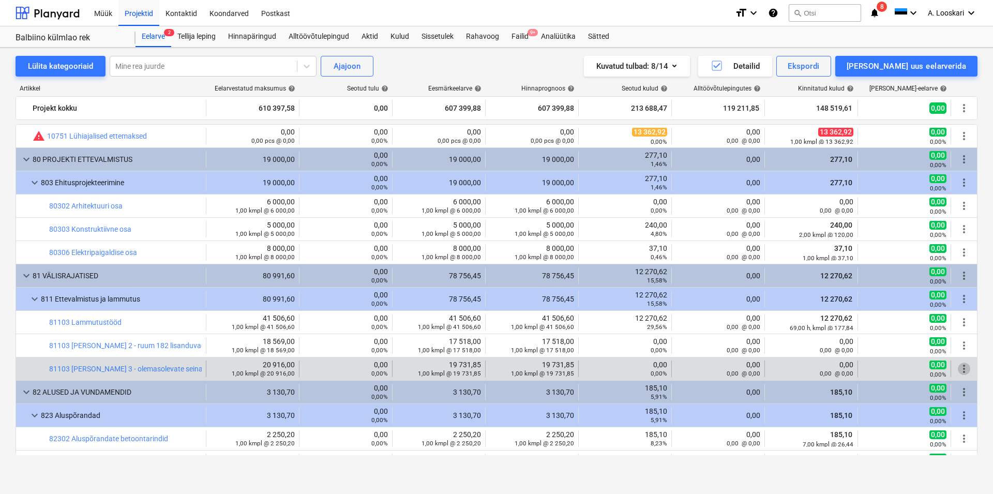
click at [958, 368] on span "more_vert" at bounding box center [964, 369] width 12 height 12
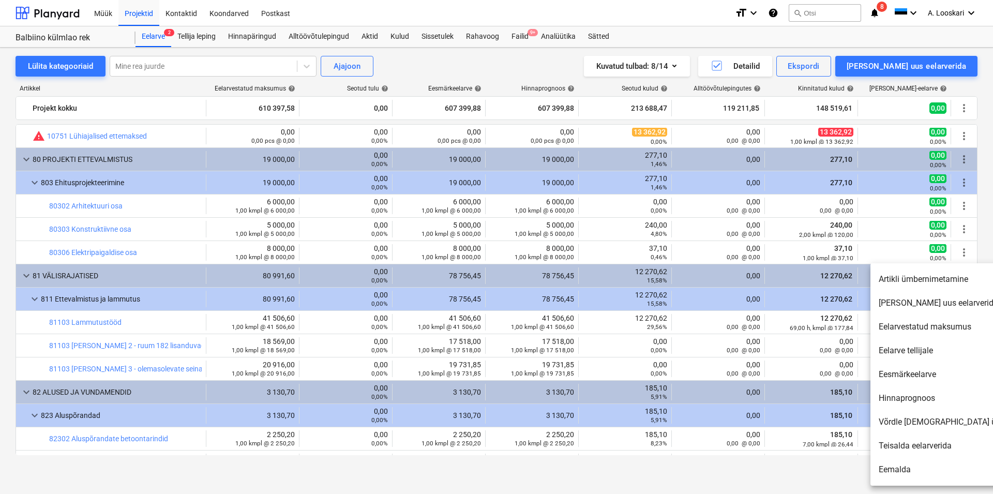
click at [923, 277] on li "Artikli ümbernimetamine" at bounding box center [959, 279] width 178 height 24
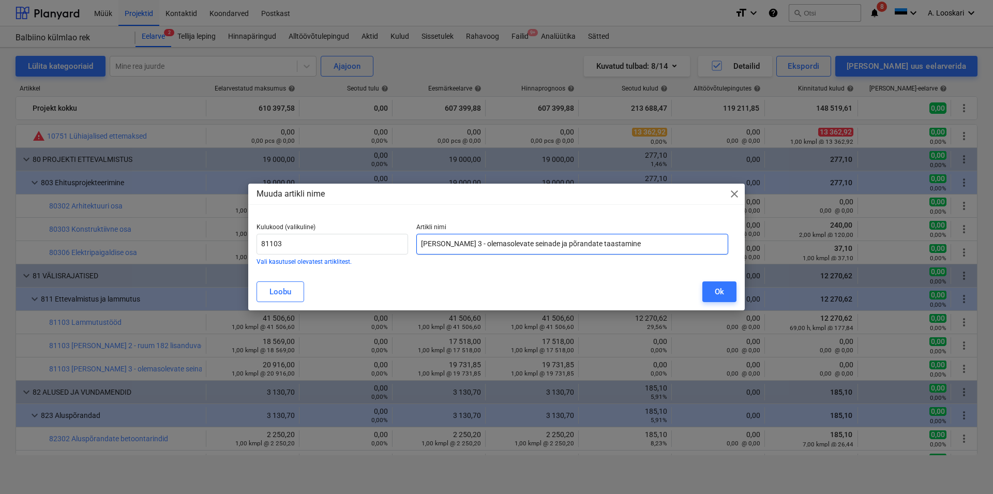
drag, startPoint x: 604, startPoint y: 242, endPoint x: 448, endPoint y: 242, distance: 155.7
click at [448, 242] on input "[PERSON_NAME] 3 - olemasolevate seinade ja põrandate taastamine" at bounding box center [572, 244] width 312 height 21
type input "[PERSON_NAME] 3 - ruumis 182 olemasoleva ava suurendamine"
click at [718, 289] on div "Ok" at bounding box center [719, 291] width 9 height 13
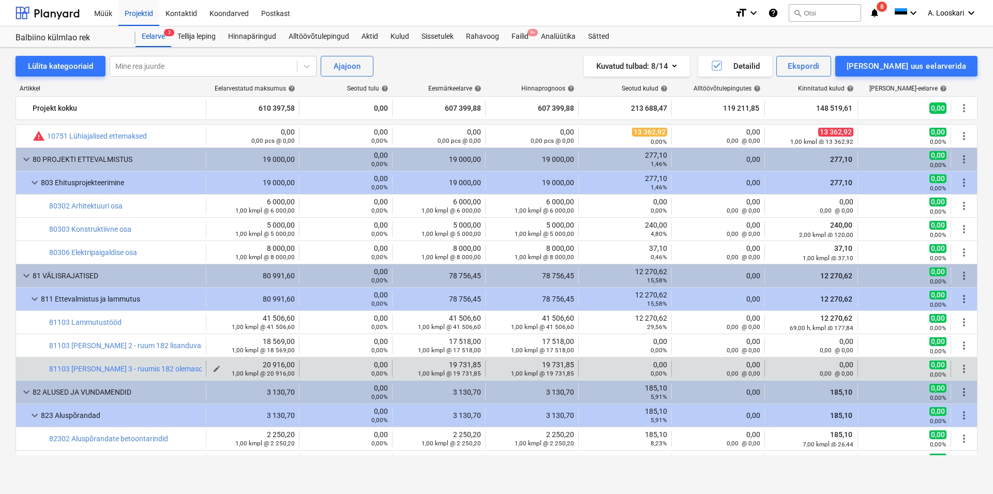
click at [213, 366] on span "edit" at bounding box center [217, 369] width 8 height 8
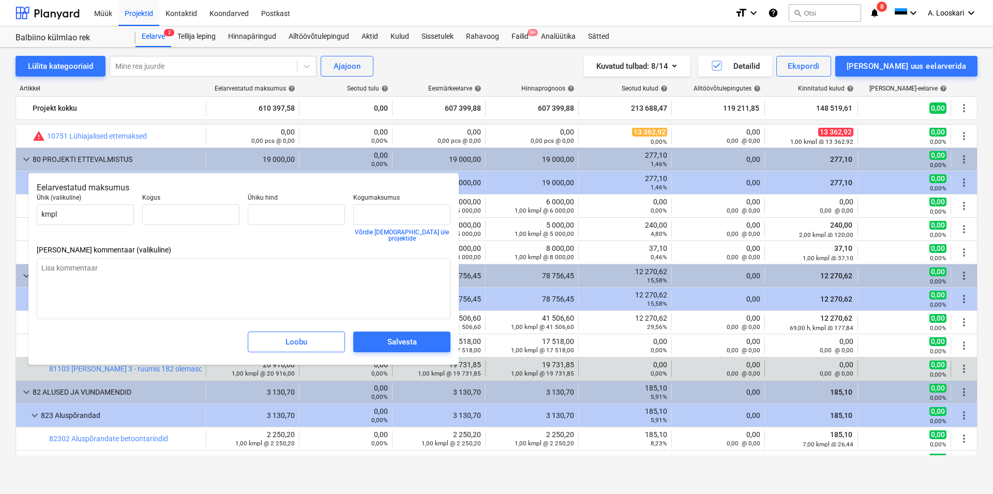
type input "1,00"
type input "20 916,00"
drag, startPoint x: 294, startPoint y: 212, endPoint x: 246, endPoint y: 209, distance: 48.7
click at [248, 209] on input "20916" at bounding box center [296, 214] width 97 height 21
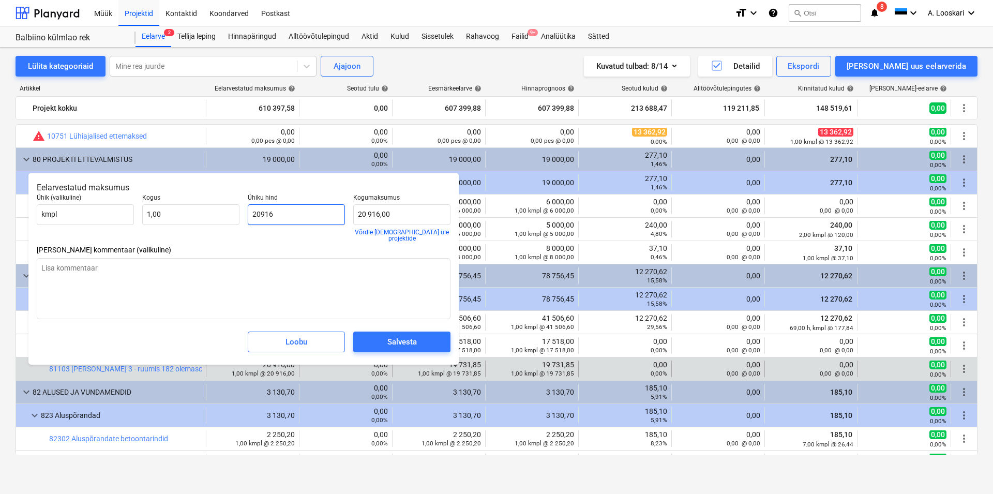
type input "5"
type input "5,00"
type input "50"
type input "50,00"
type input "504"
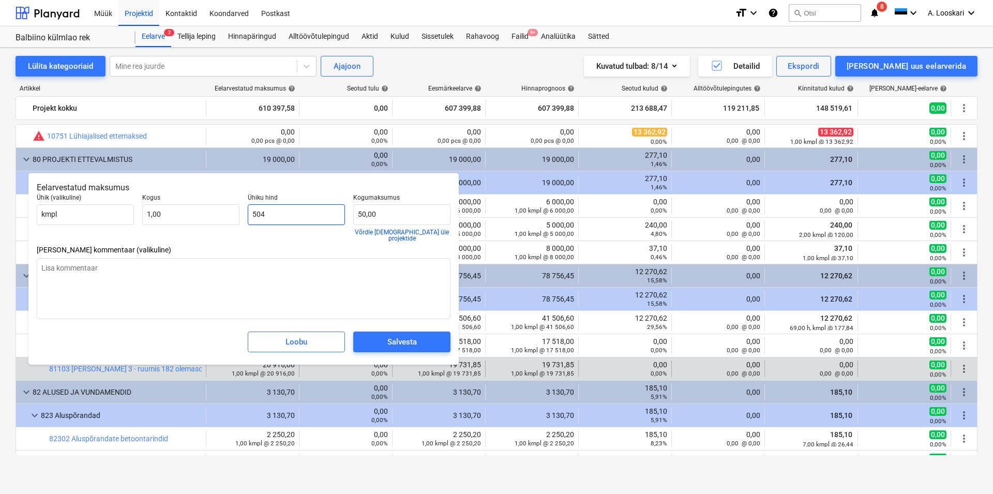
type input "504,00"
type input "5049"
type input "5 049,00"
click at [403, 338] on div "Salvesta" at bounding box center [401, 341] width 29 height 13
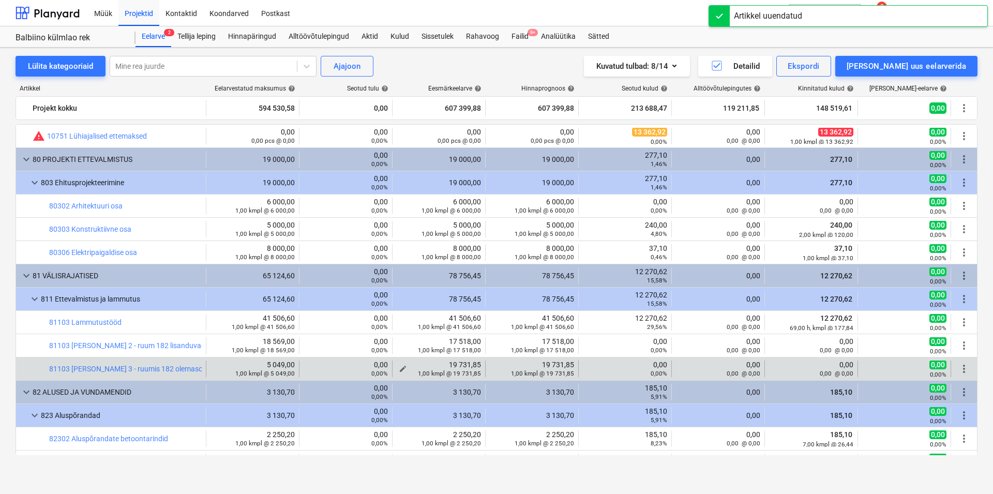
click at [399, 367] on span "edit" at bounding box center [403, 369] width 8 height 8
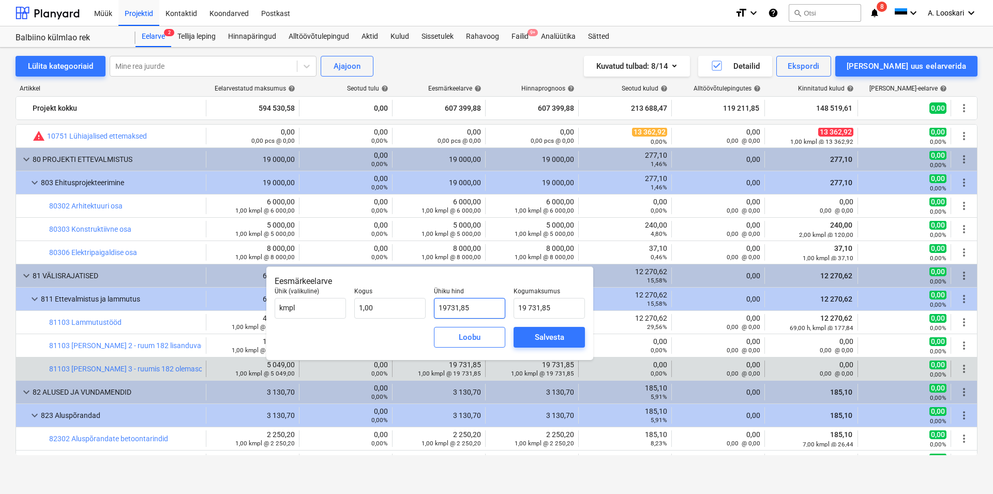
drag, startPoint x: 475, startPoint y: 306, endPoint x: 433, endPoint y: 305, distance: 41.4
click at [434, 305] on input "19731,85" at bounding box center [469, 308] width 71 height 21
type input "4"
type input "4,00"
type input "47"
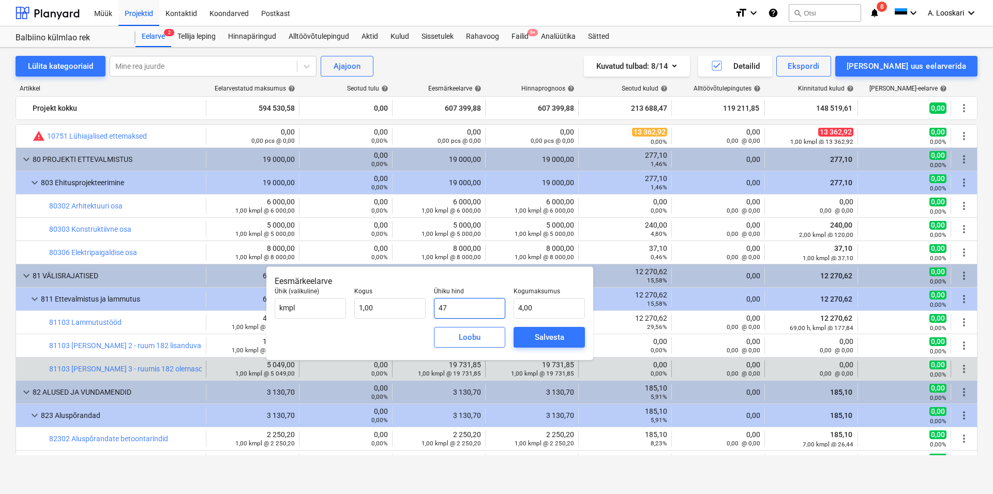
type input "47,00"
type input "476"
type input "476,00"
type input "4762"
type input "4 762,00"
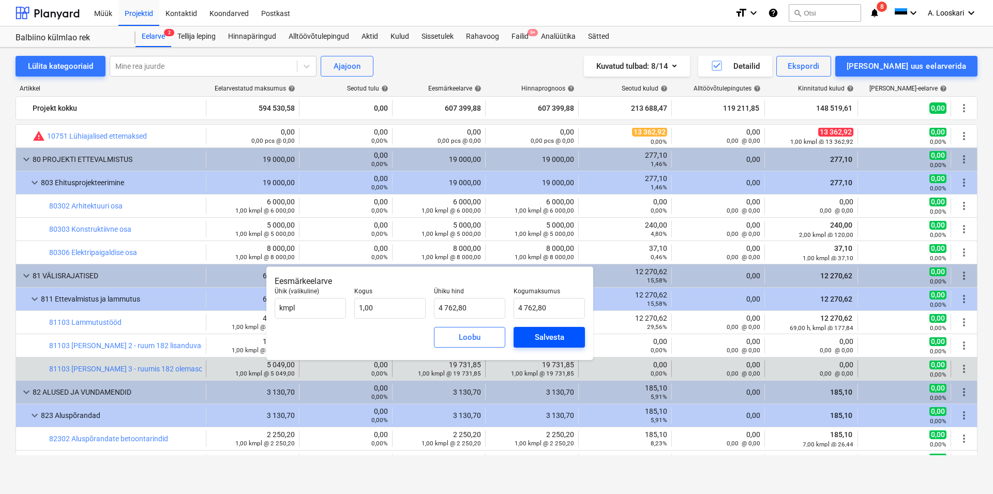
click at [538, 334] on div "Salvesta" at bounding box center [549, 336] width 29 height 13
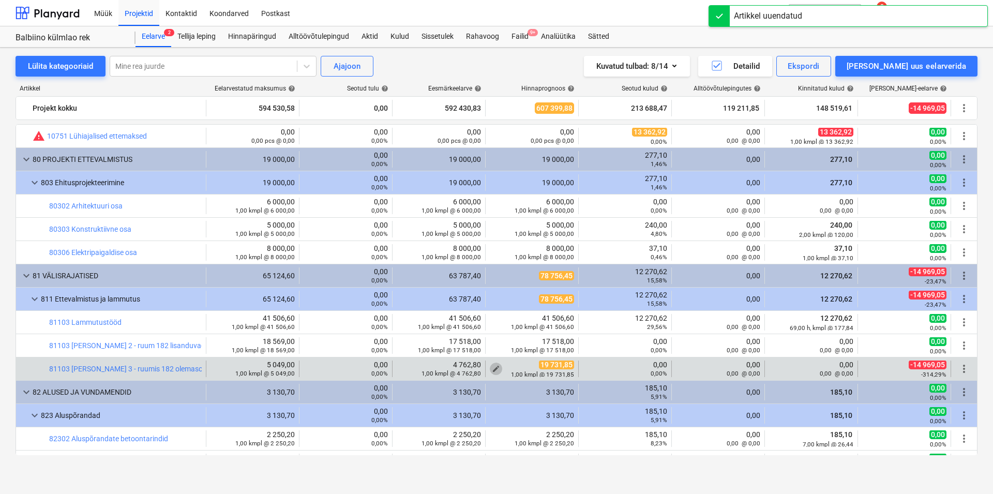
click at [492, 366] on span "edit" at bounding box center [496, 369] width 8 height 8
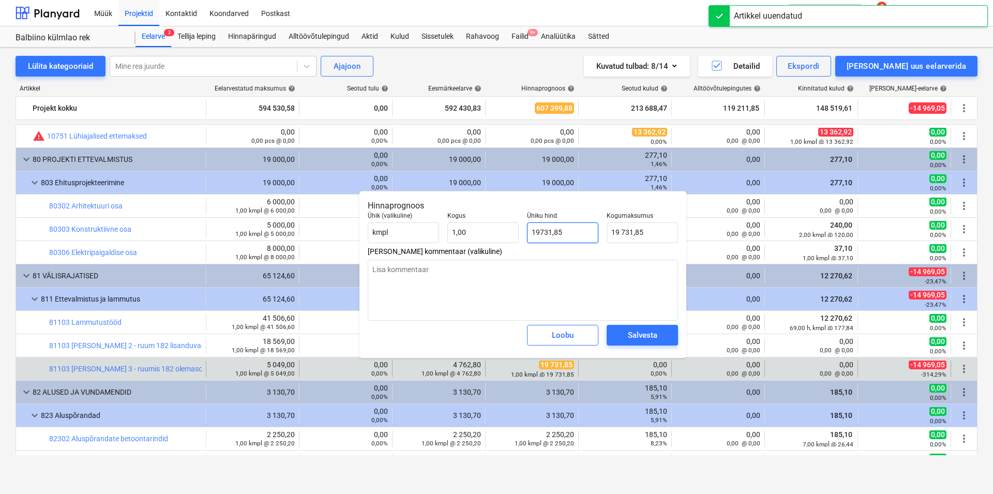
drag, startPoint x: 566, startPoint y: 231, endPoint x: 522, endPoint y: 230, distance: 44.0
click at [527, 230] on input "19731,85" at bounding box center [562, 232] width 71 height 21
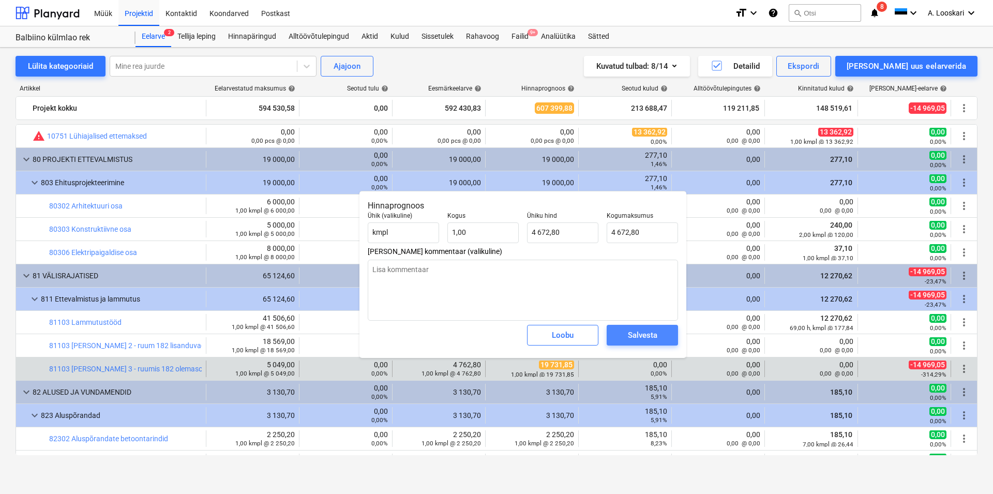
click at [633, 337] on div "Salvesta" at bounding box center [642, 334] width 29 height 13
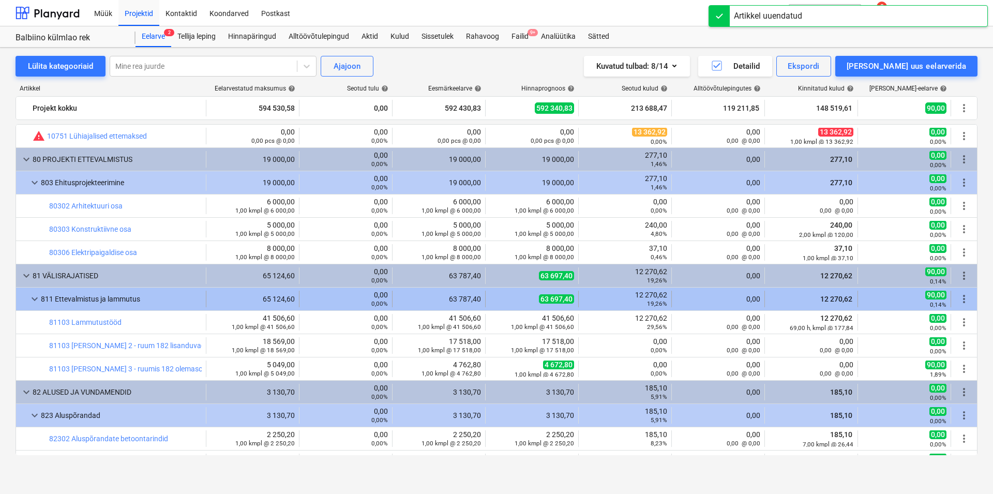
click at [958, 298] on span "more_vert" at bounding box center [964, 299] width 12 height 12
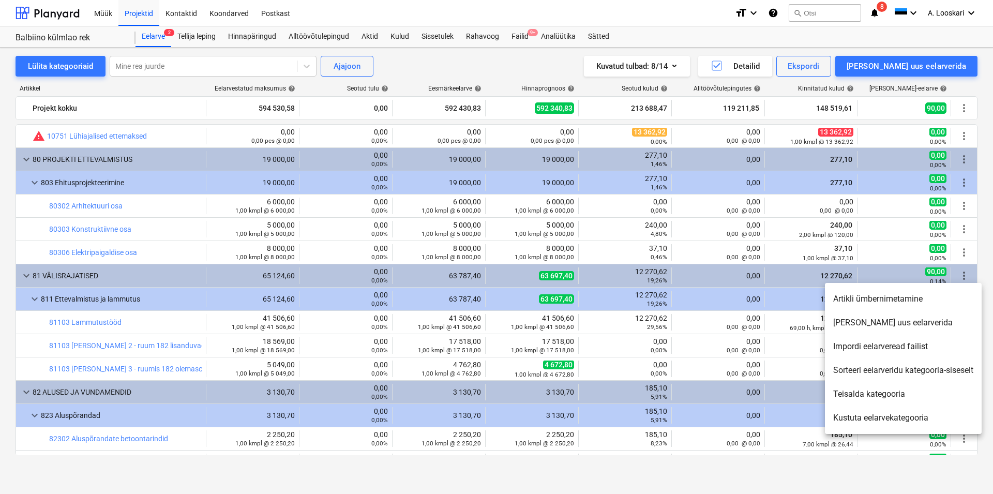
click at [888, 320] on li "[PERSON_NAME] uus eelarverida" at bounding box center [903, 323] width 157 height 24
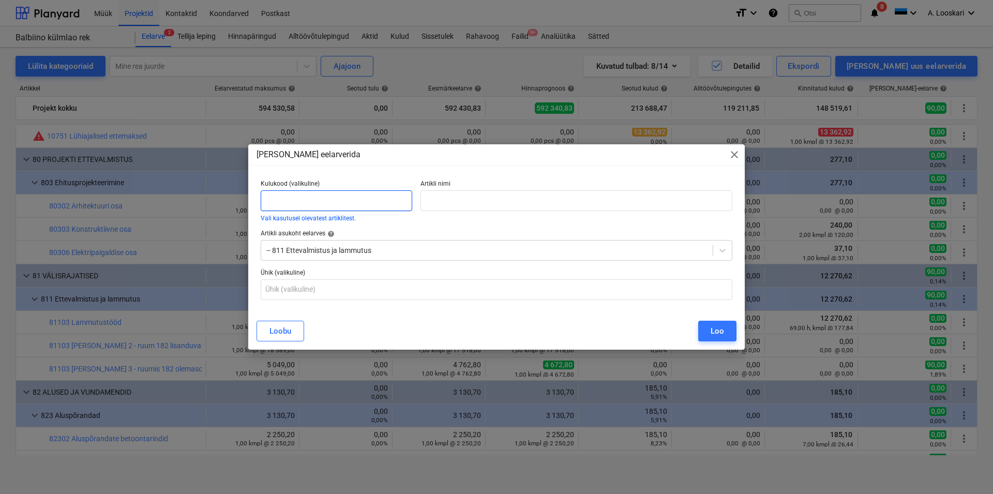
click at [329, 193] on input "text" at bounding box center [337, 200] width 152 height 21
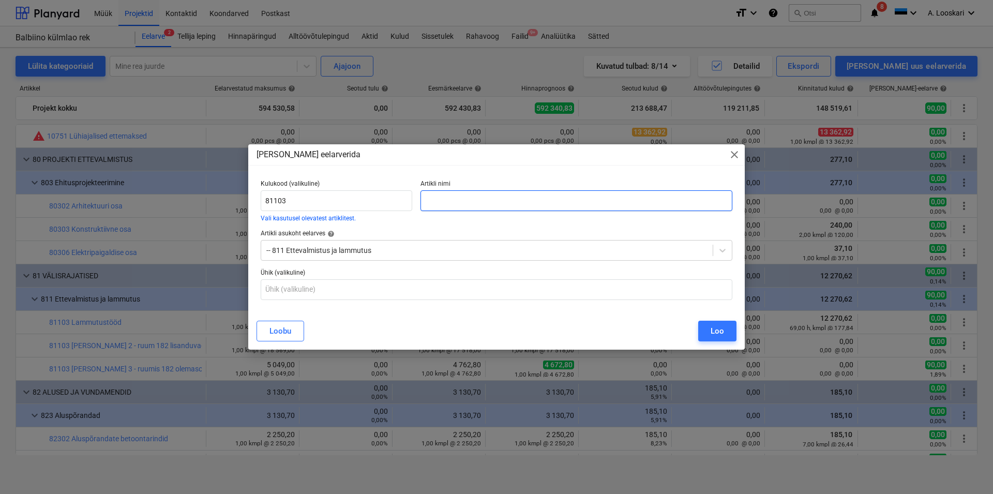
click at [450, 200] on input "text" at bounding box center [576, 200] width 312 height 21
click at [485, 198] on input "[PERSON_NAME] 4 - ruumi 182 / 183" at bounding box center [576, 200] width 312 height 21
click at [488, 201] on input "[PERSON_NAME] 4 - ruumi 182/ 183" at bounding box center [576, 200] width 312 height 21
click at [504, 199] on input "[PERSON_NAME] 4 - ruumi 182/183" at bounding box center [576, 200] width 312 height 21
drag, startPoint x: 547, startPoint y: 198, endPoint x: 502, endPoint y: 197, distance: 45.5
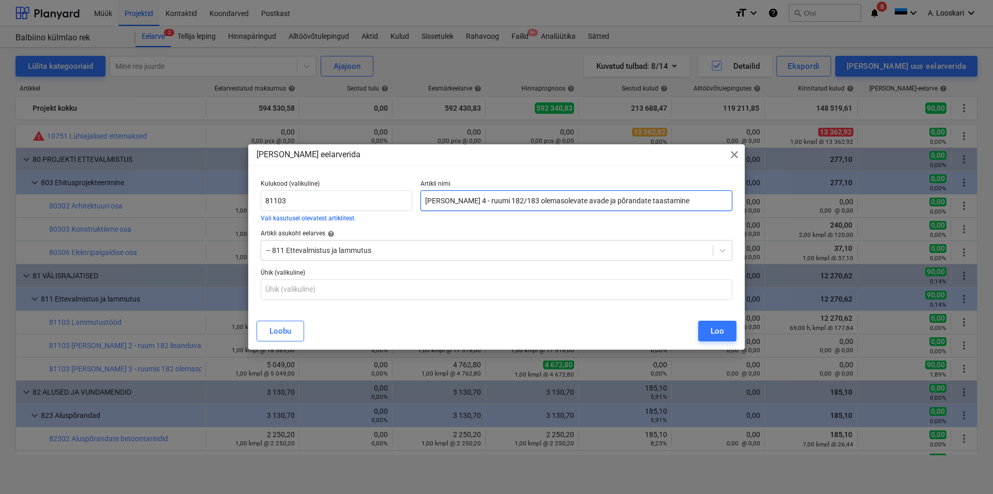
click at [502, 197] on input "[PERSON_NAME] 4 - ruumi 182/183 olemasolevate avade ja põrandate taastamine" at bounding box center [576, 200] width 312 height 21
click at [500, 200] on input "[PERSON_NAME] 4 - ruumi 182/183 avade ja põrandate taastamine" at bounding box center [576, 200] width 312 height 21
click at [599, 199] on input "[PERSON_NAME] 4 - ruumi 182/183 lisandunud avade ja põrandate taastamine" at bounding box center [576, 200] width 312 height 21
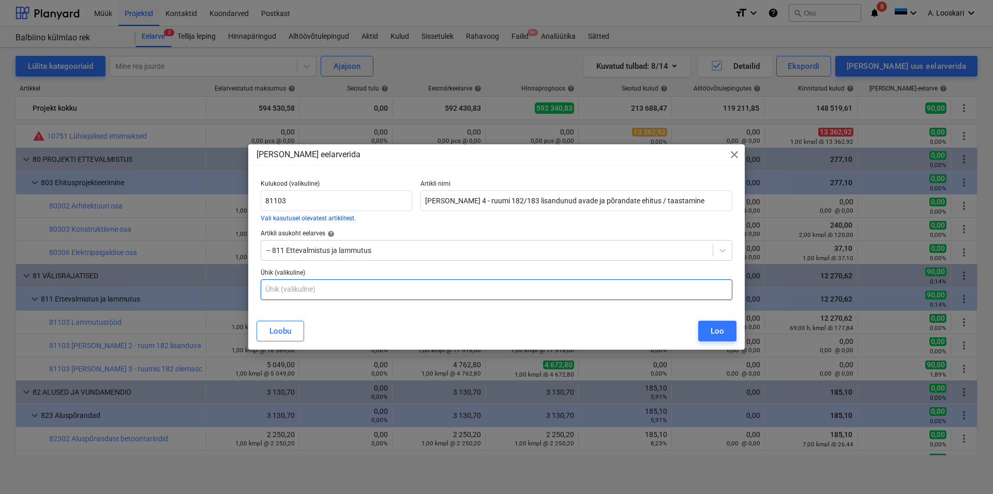
click at [294, 290] on input "text" at bounding box center [497, 289] width 472 height 21
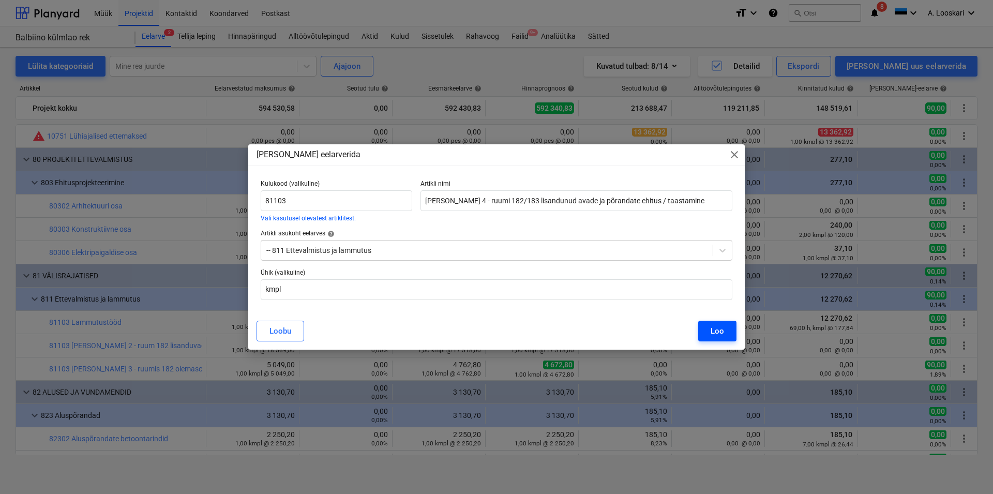
click at [725, 334] on button "Loo" at bounding box center [717, 331] width 38 height 21
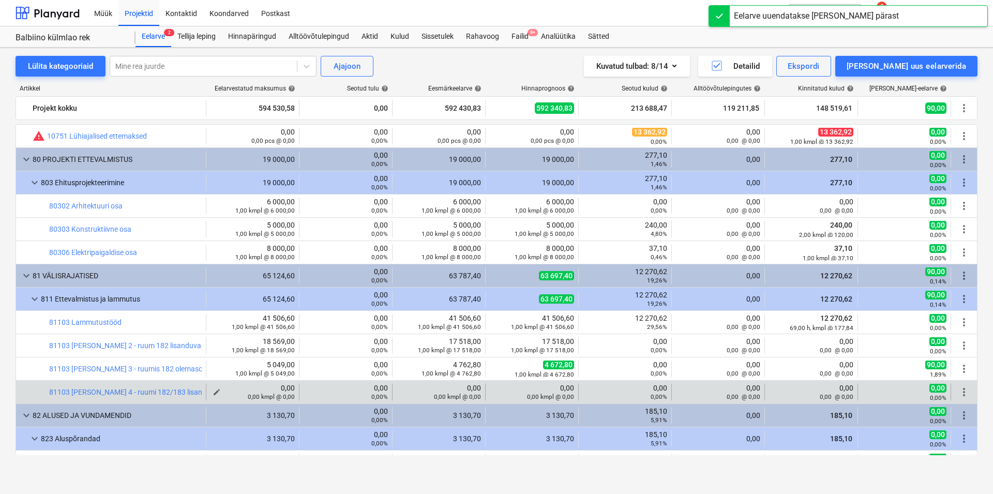
click at [213, 390] on span "edit" at bounding box center [217, 392] width 8 height 8
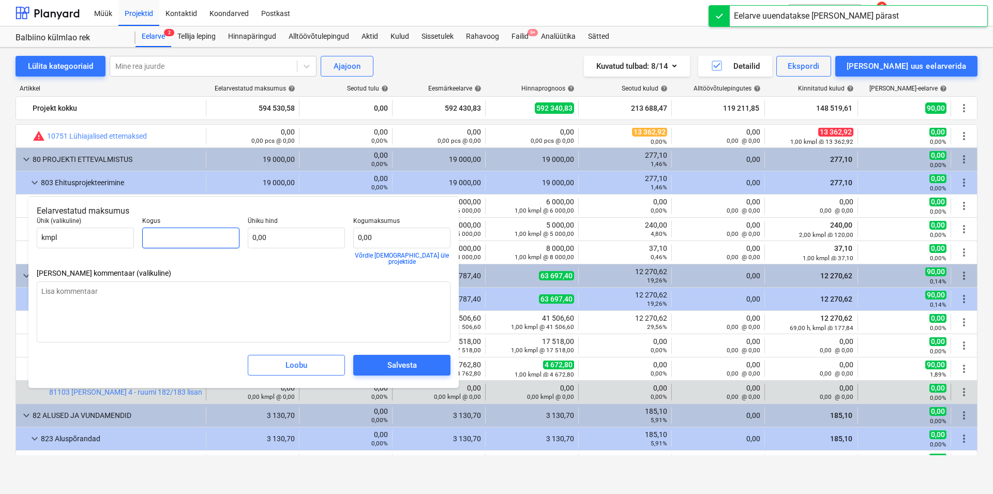
click at [224, 235] on input "text" at bounding box center [190, 238] width 97 height 21
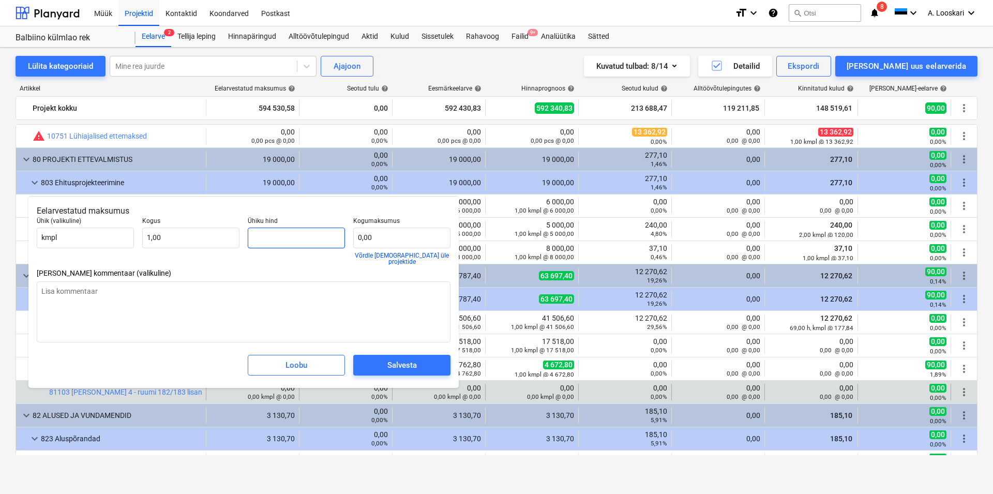
click at [278, 233] on input "text" at bounding box center [296, 238] width 97 height 21
click at [400, 362] on div "Salvesta" at bounding box center [401, 364] width 29 height 13
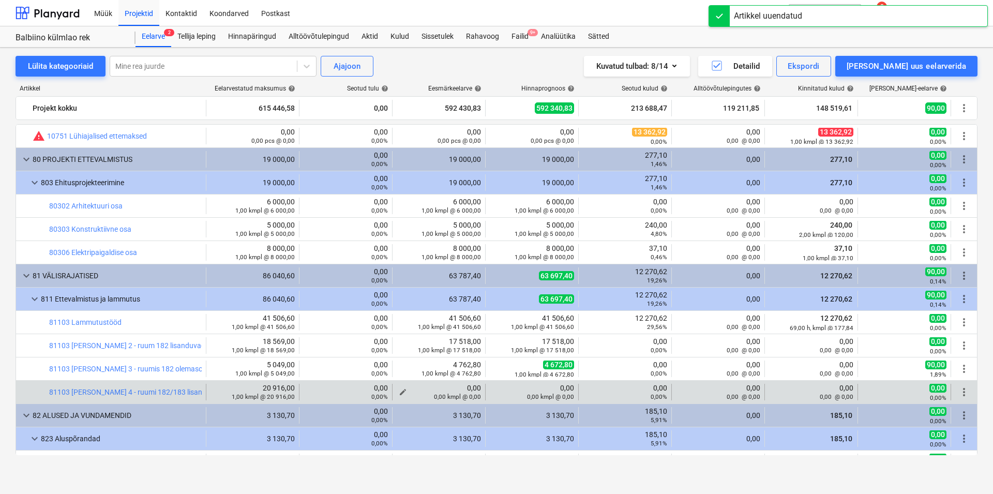
click at [399, 390] on span "edit" at bounding box center [403, 392] width 8 height 8
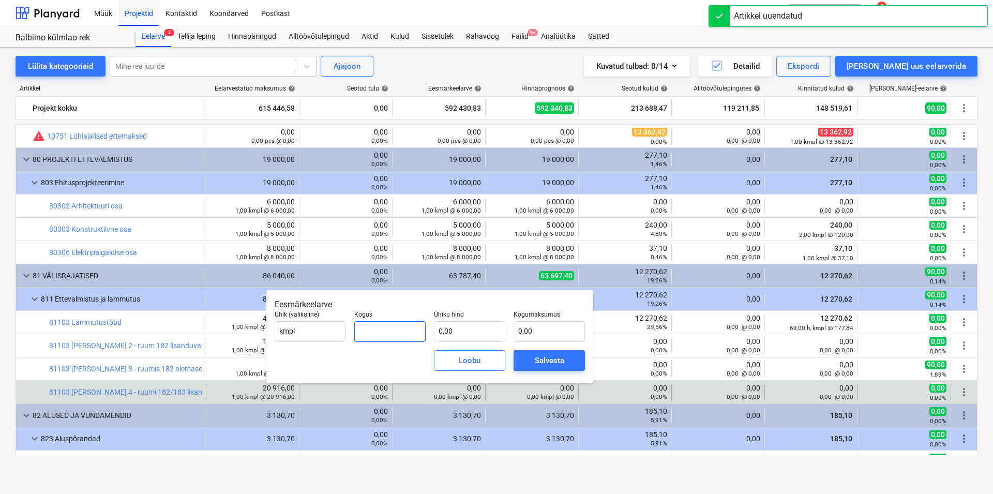
click at [395, 327] on input "text" at bounding box center [389, 331] width 71 height 21
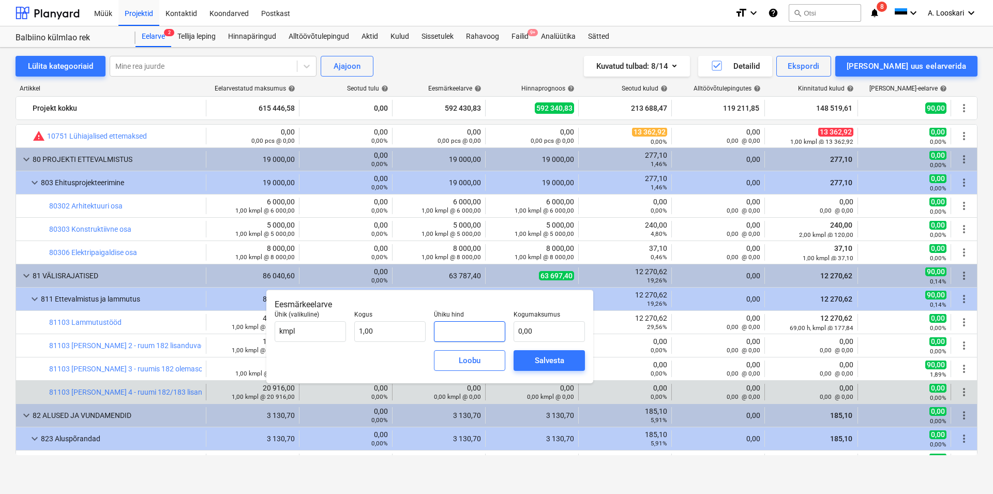
click at [448, 327] on input "text" at bounding box center [469, 331] width 71 height 21
click at [552, 358] on div "Salvesta" at bounding box center [549, 360] width 29 height 13
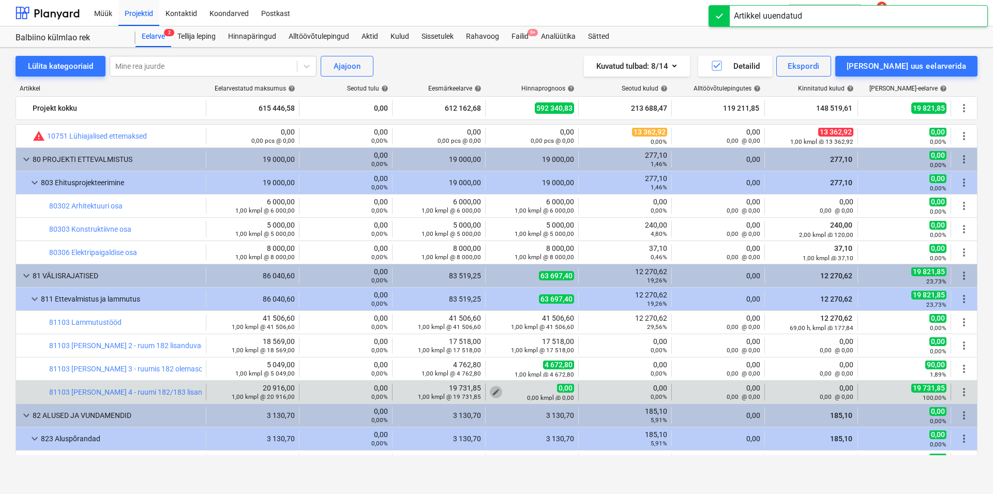
click at [492, 390] on span "edit" at bounding box center [496, 392] width 8 height 8
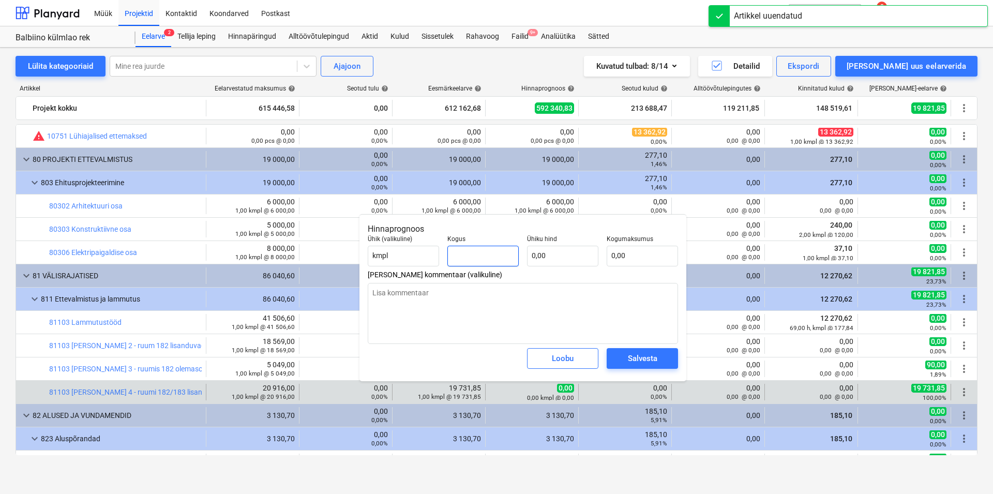
click at [473, 257] on input "text" at bounding box center [482, 256] width 71 height 21
click at [553, 258] on input "text" at bounding box center [562, 256] width 71 height 21
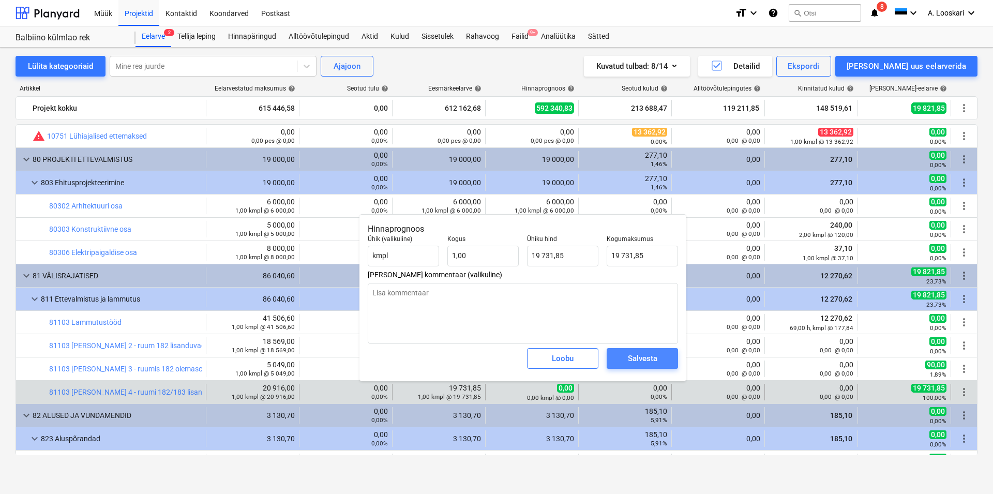
click at [636, 359] on div "Salvesta" at bounding box center [642, 358] width 29 height 13
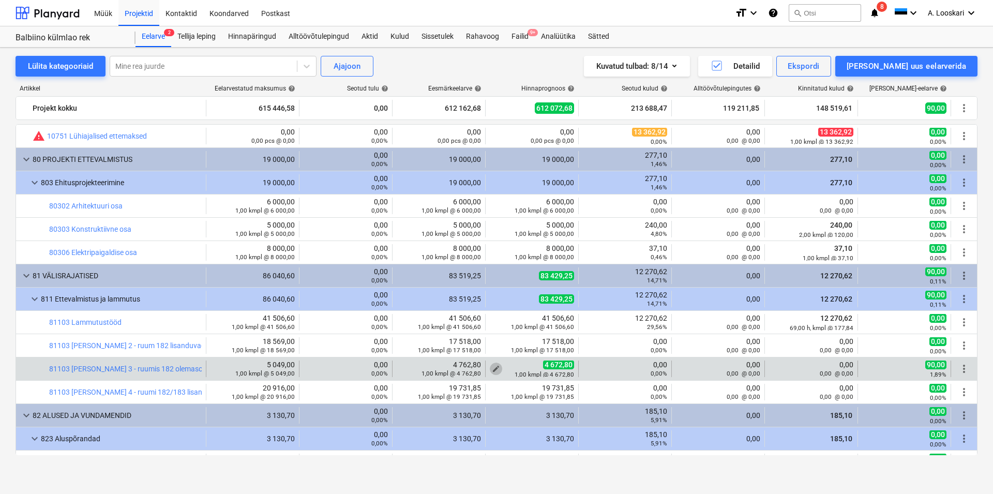
click at [492, 367] on span "edit" at bounding box center [496, 369] width 8 height 8
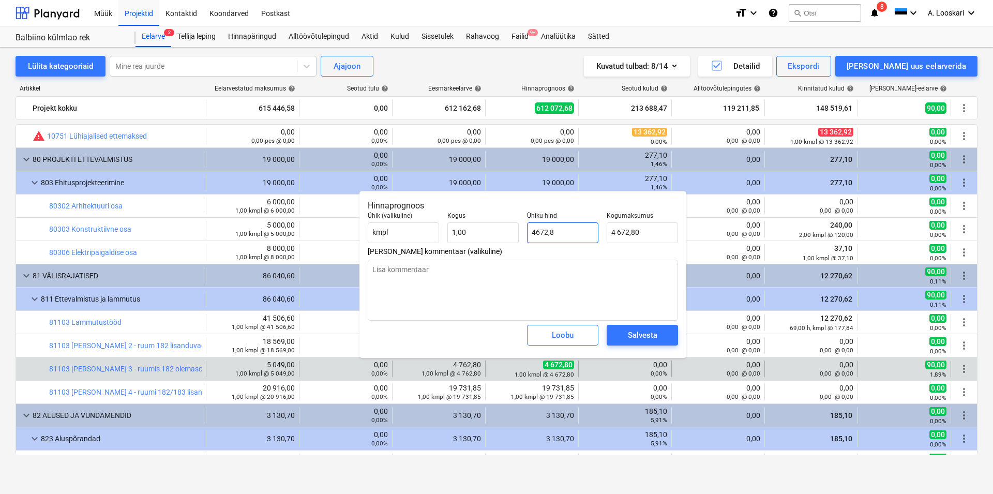
drag, startPoint x: 575, startPoint y: 232, endPoint x: 521, endPoint y: 227, distance: 54.0
click at [527, 227] on input "4672,8" at bounding box center [562, 232] width 71 height 21
click at [662, 339] on span "Salvesta" at bounding box center [642, 334] width 47 height 13
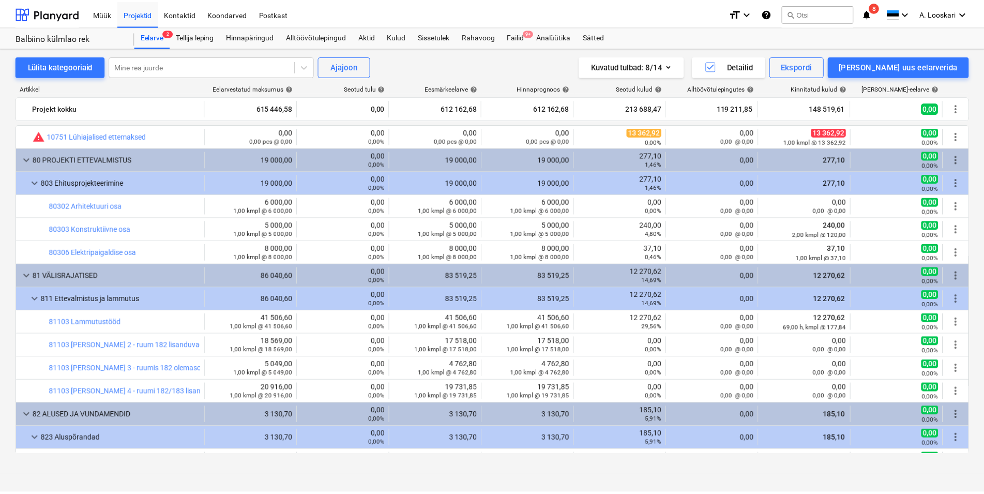
scroll to position [354, 0]
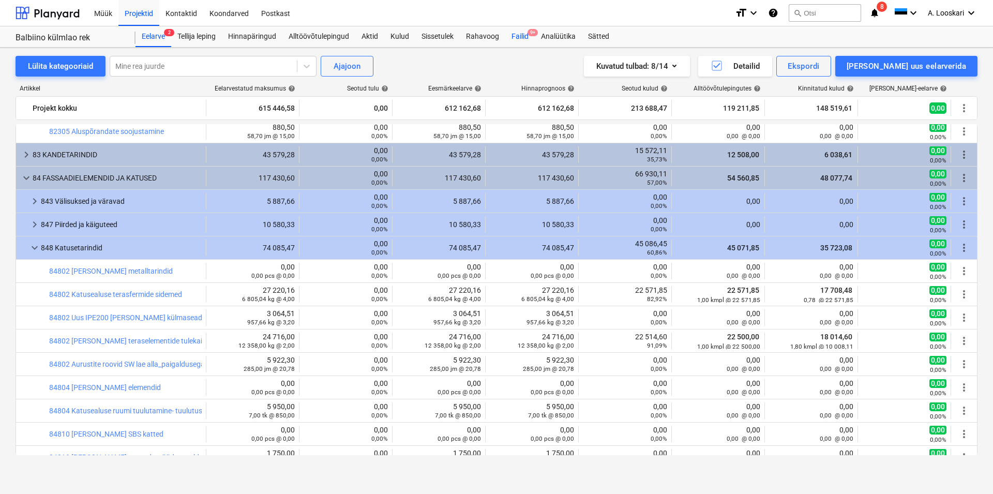
click at [525, 36] on div "Failid 9+" at bounding box center [519, 36] width 29 height 21
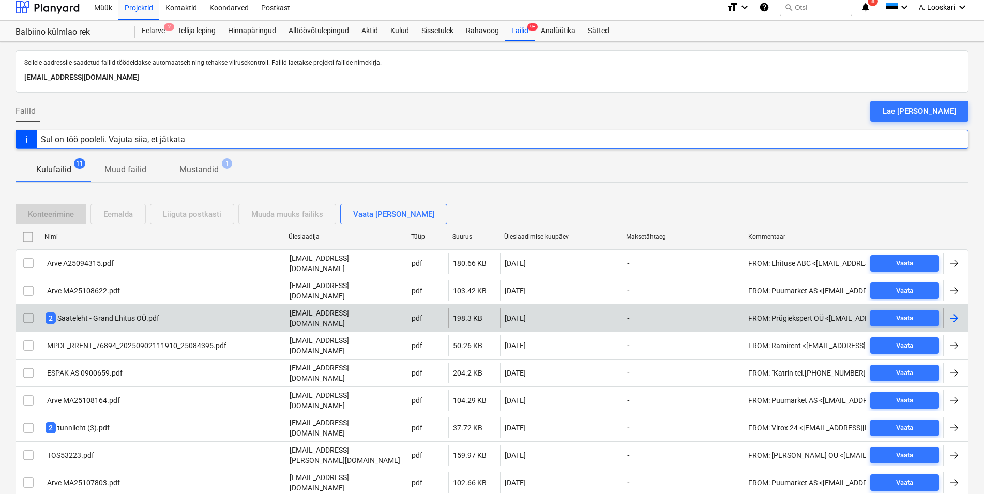
scroll to position [8, 0]
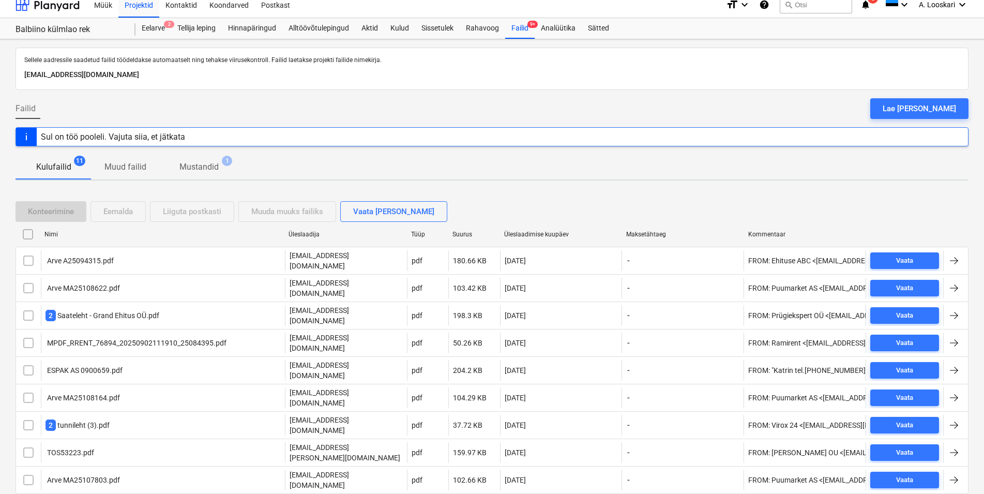
click at [205, 166] on p "Mustandid" at bounding box center [198, 167] width 39 height 12
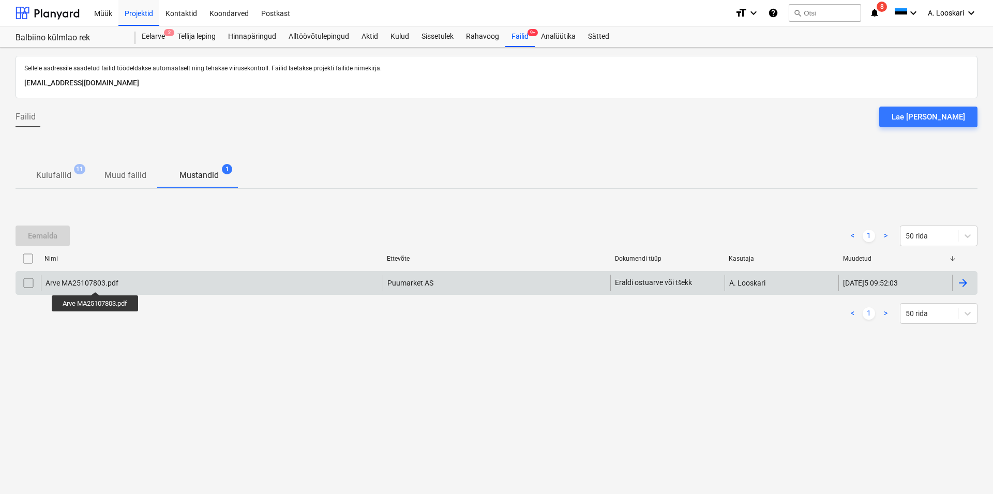
click at [96, 282] on div "Arve MA25107803.pdf" at bounding box center [82, 283] width 73 height 8
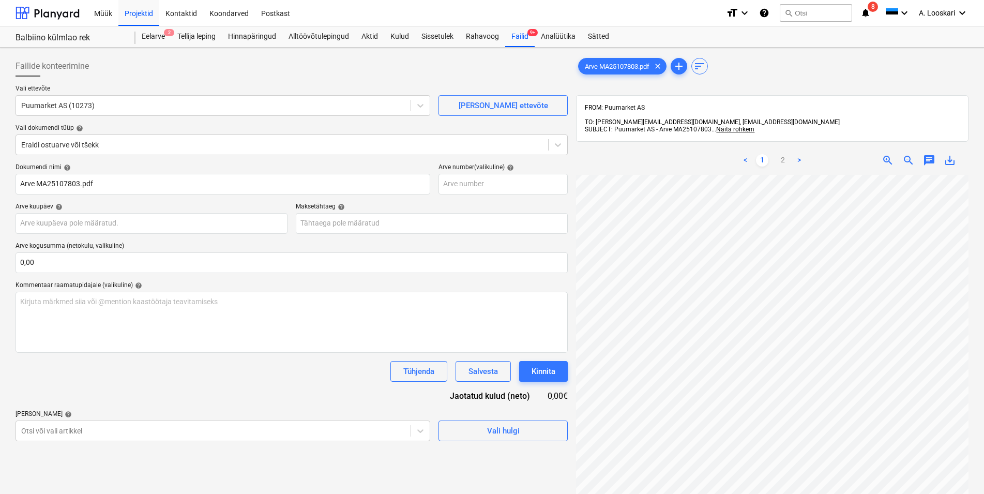
scroll to position [129, 10]
click at [147, 222] on input "text" at bounding box center [152, 223] width 272 height 21
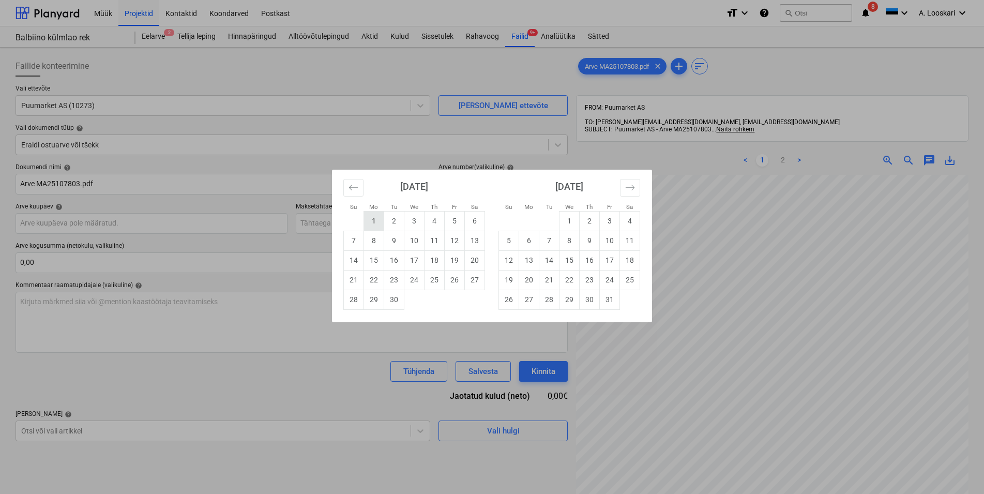
click at [370, 217] on td "1" at bounding box center [374, 221] width 20 height 20
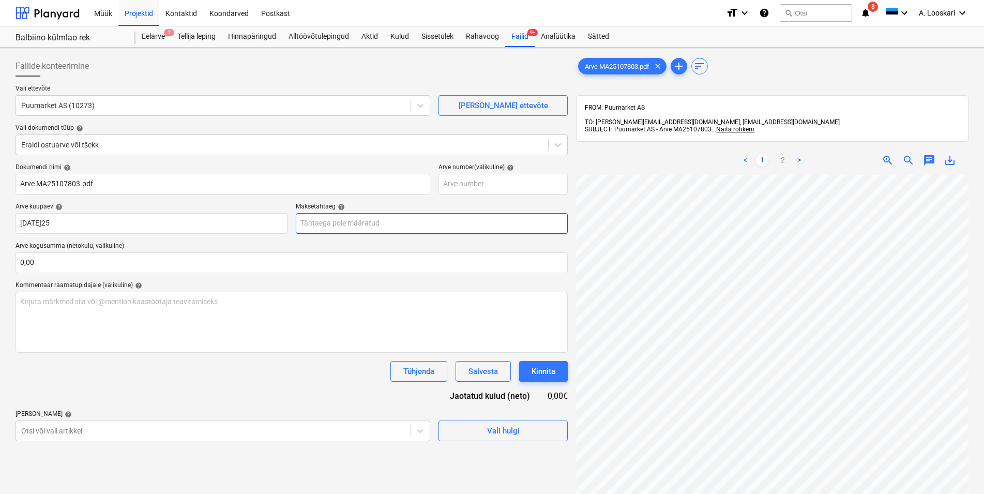
click at [345, 222] on input "text" at bounding box center [432, 223] width 272 height 21
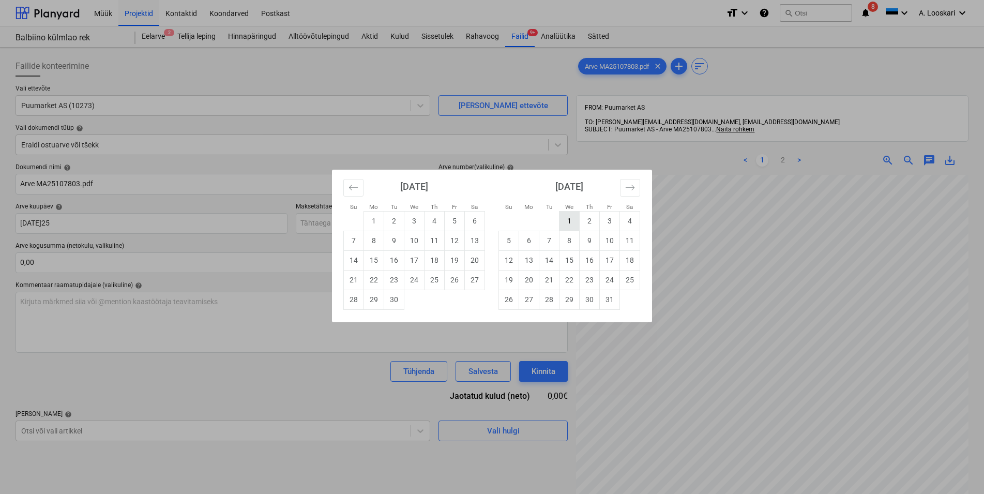
click at [573, 221] on td "1" at bounding box center [570, 221] width 20 height 20
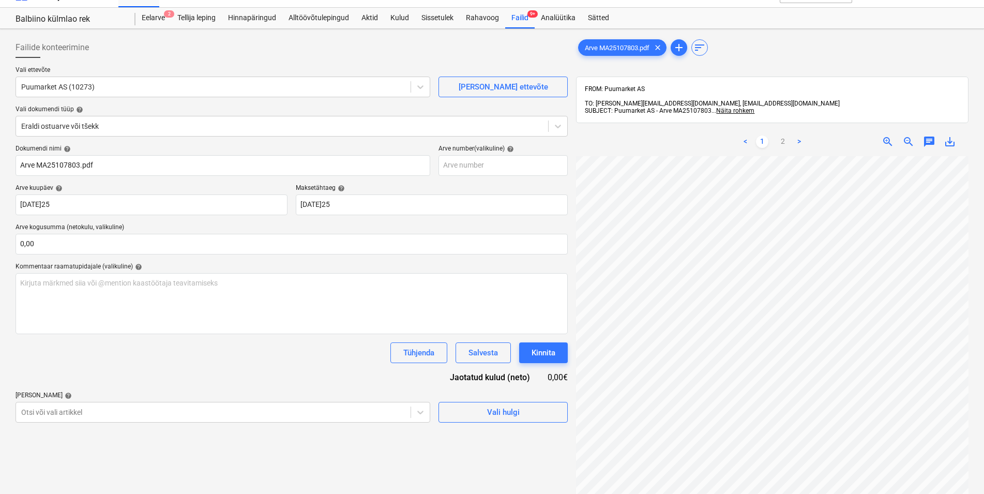
scroll to position [53, 0]
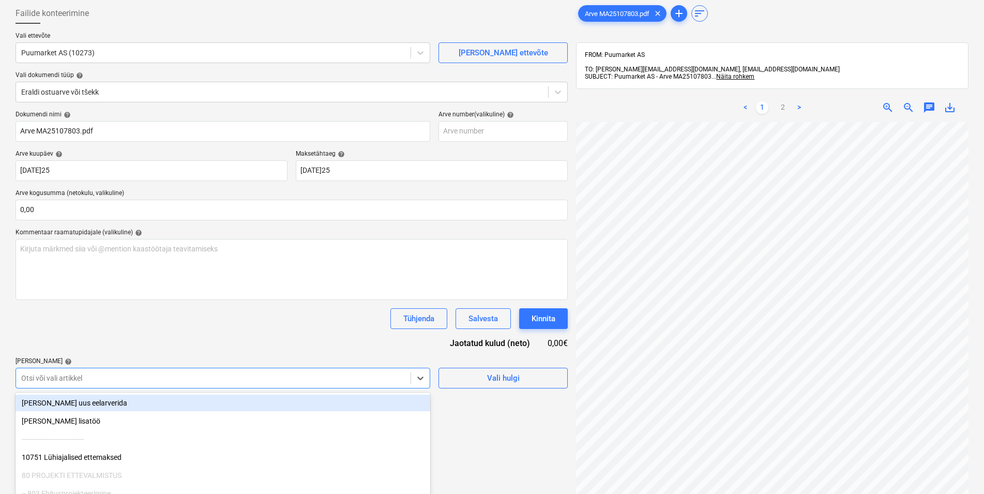
click at [85, 381] on body "Müük Projektid Kontaktid Koondarved Postkast format_size keyboard_arrow_down he…" at bounding box center [492, 194] width 984 height 494
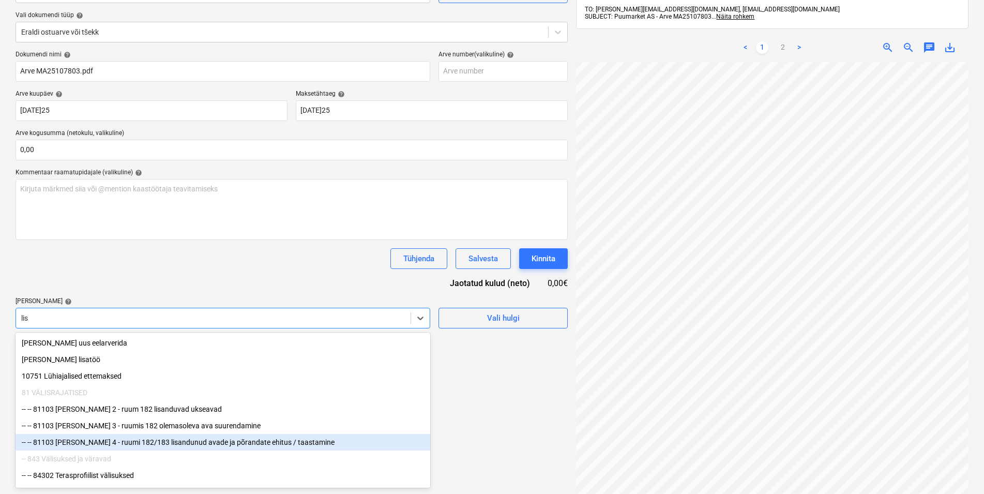
click at [119, 444] on div "-- -- 81103 [PERSON_NAME] 4 - ruumi 182/183 lisandunud avade ja põrandate ehitu…" at bounding box center [223, 442] width 415 height 17
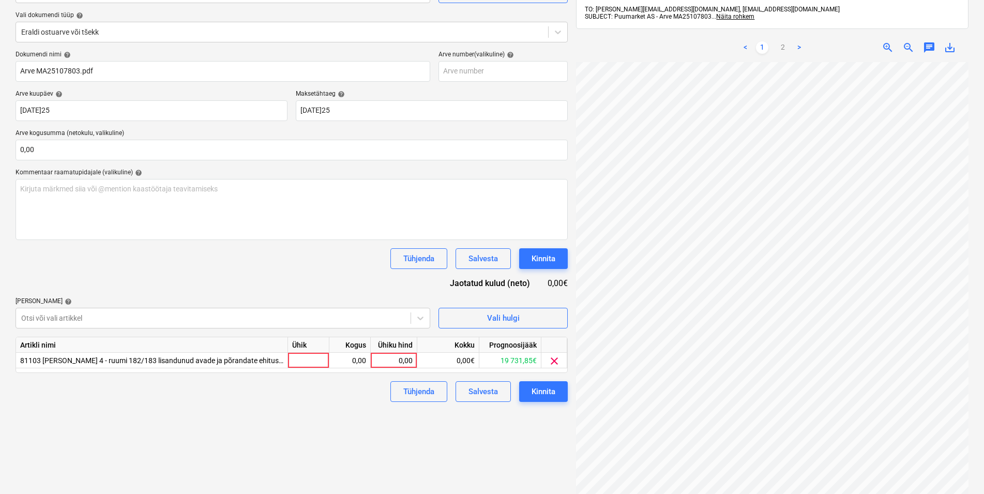
click at [184, 272] on div "Dokumendi nimi help Arve MA25107803.pdf Arve number (valikuline) help Arve kuup…" at bounding box center [292, 226] width 552 height 351
click at [311, 361] on div at bounding box center [308, 361] width 41 height 16
click at [348, 357] on div "0,00" at bounding box center [350, 361] width 33 height 16
click at [397, 358] on div "0,00" at bounding box center [394, 361] width 38 height 16
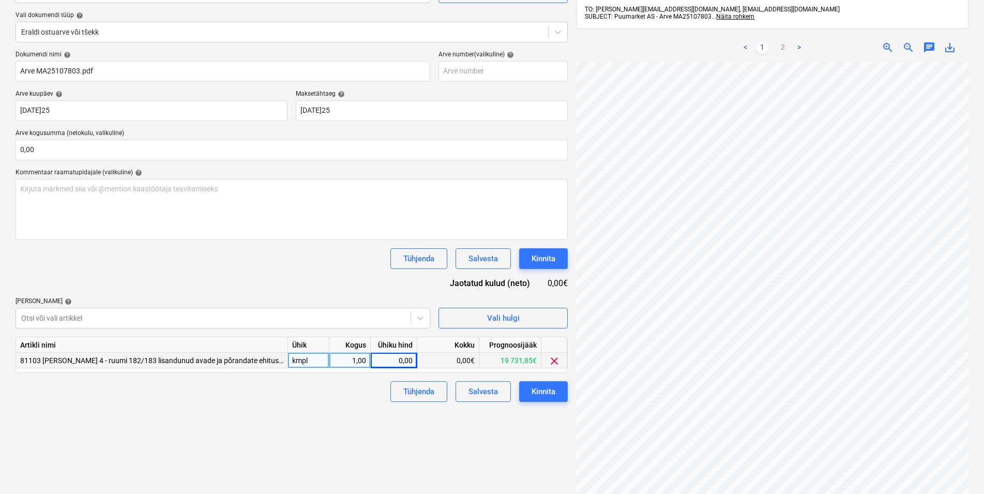
click at [405, 361] on div "0,00" at bounding box center [394, 361] width 38 height 16
click at [328, 430] on div "Failide konteerimine Vali ettevõte Puumarket AS (10273) [PERSON_NAME] uus ettev…" at bounding box center [291, 235] width 561 height 592
click at [547, 389] on div "Kinnita" at bounding box center [544, 391] width 24 height 13
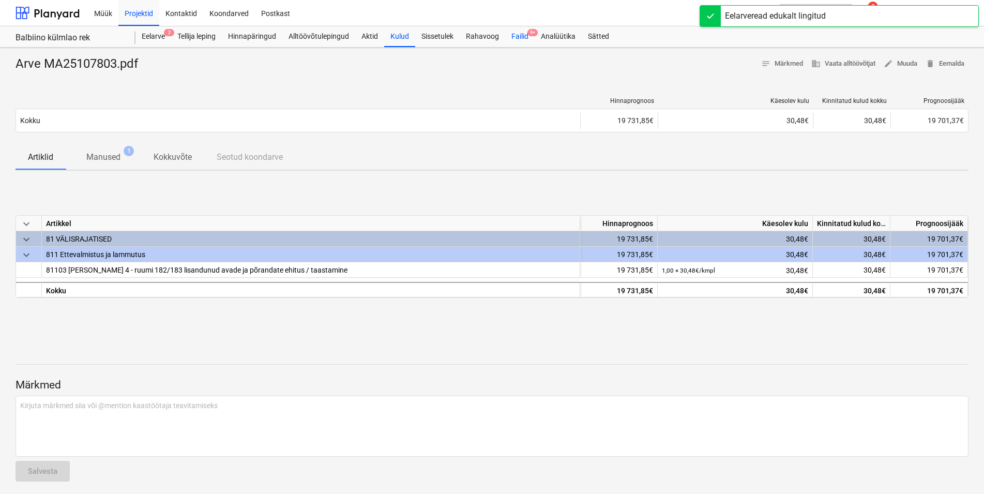
click at [523, 34] on div "Failid 9+" at bounding box center [519, 36] width 29 height 21
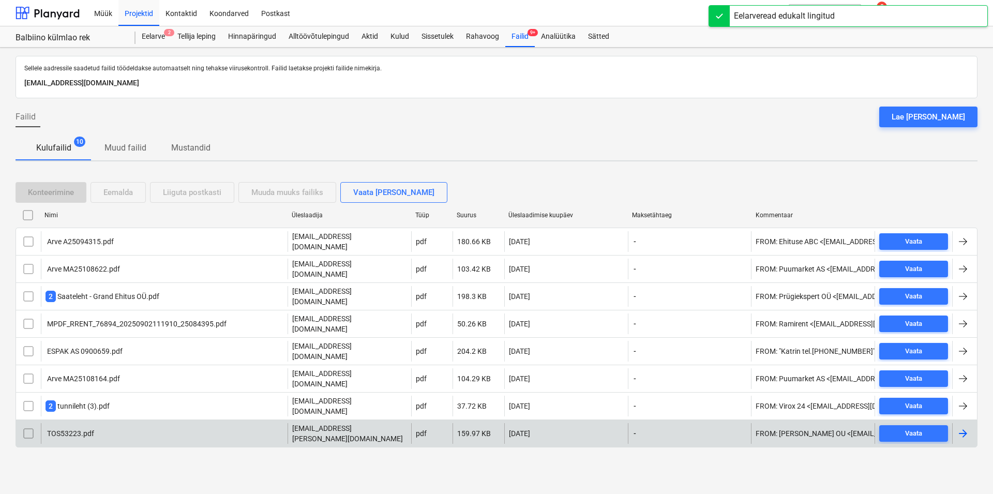
click at [67, 429] on div "TOS53223.pdf" at bounding box center [70, 433] width 49 height 8
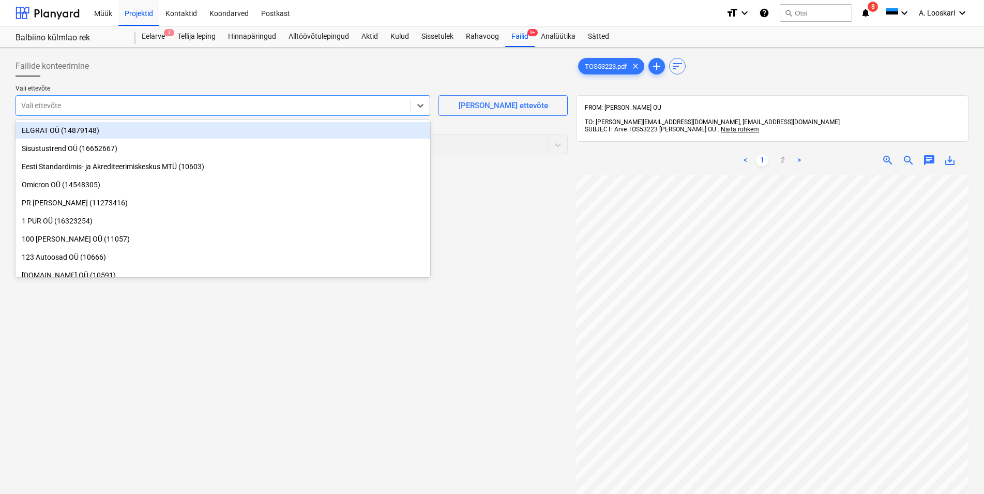
click at [158, 107] on div at bounding box center [213, 105] width 384 height 10
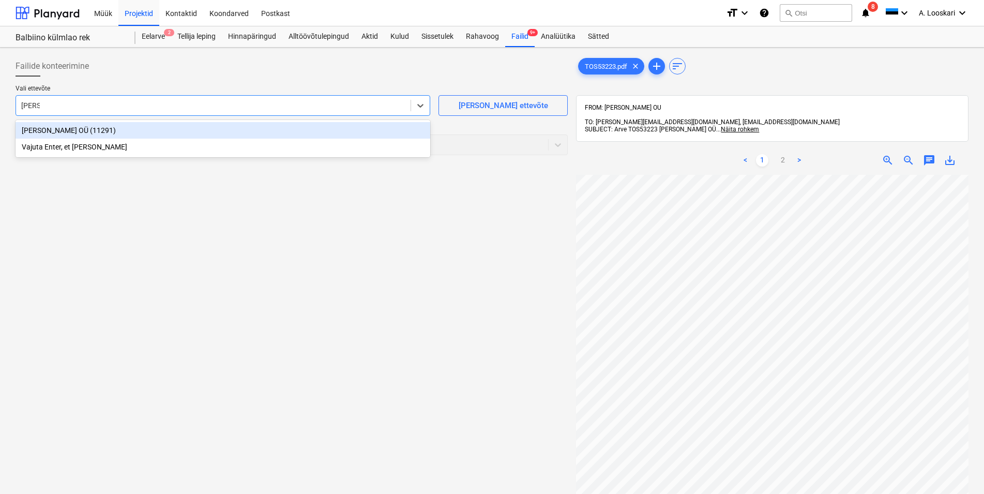
click at [144, 131] on div "[PERSON_NAME] OÜ (11291)" at bounding box center [223, 130] width 415 height 17
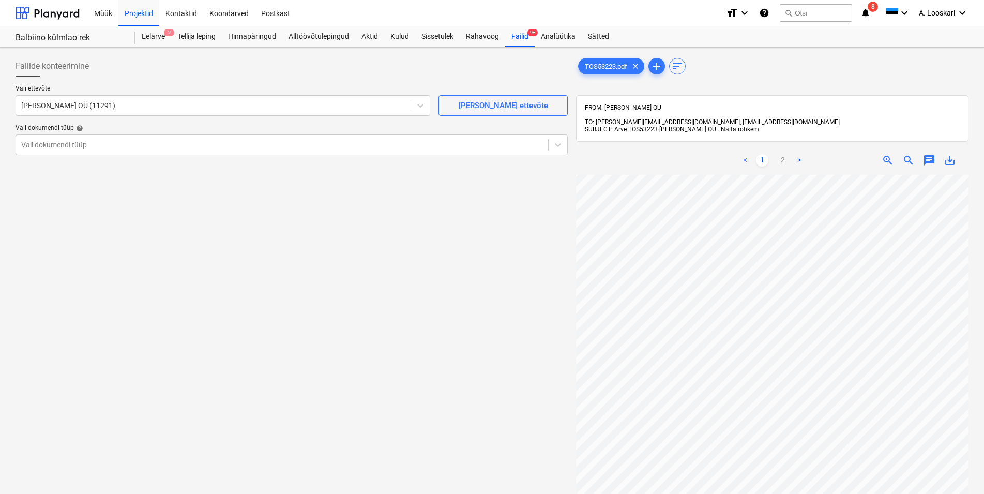
scroll to position [46, 11]
click at [112, 145] on div at bounding box center [282, 145] width 522 height 10
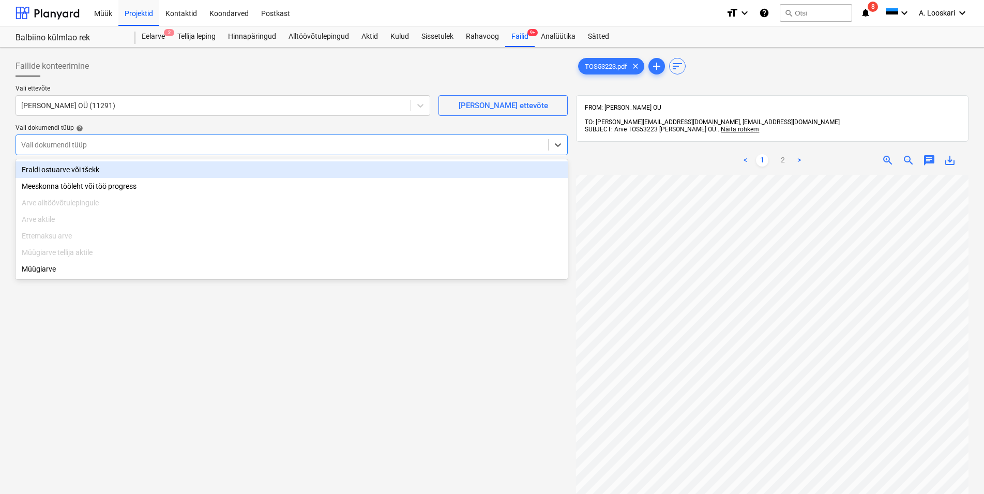
click at [85, 167] on div "Eraldi ostuarve või tšekk" at bounding box center [292, 169] width 552 height 17
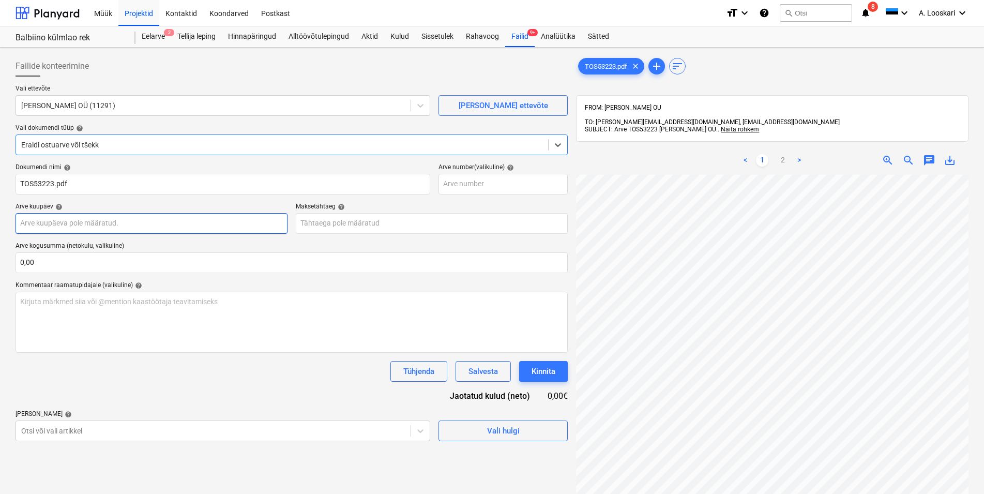
click at [83, 218] on input "text" at bounding box center [152, 223] width 272 height 21
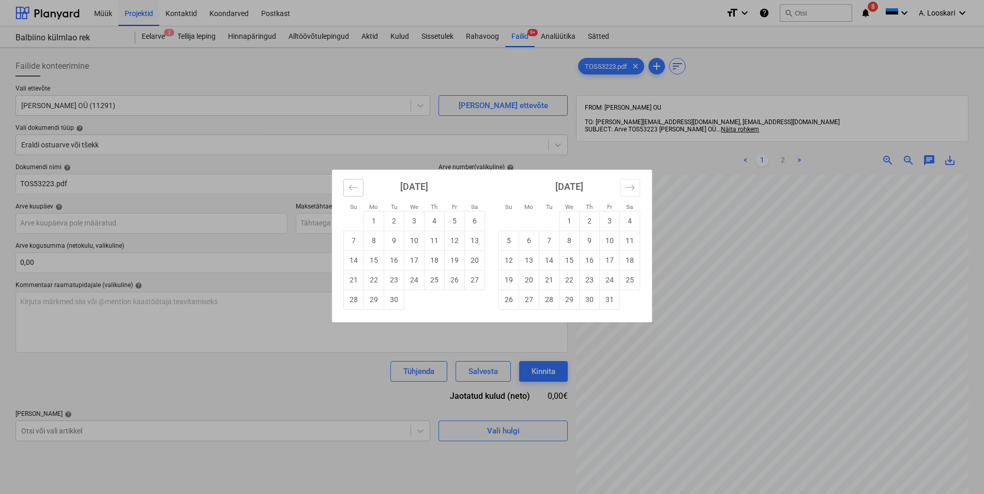
click at [349, 185] on icon "Move backward to switch to the previous month." at bounding box center [354, 188] width 10 height 10
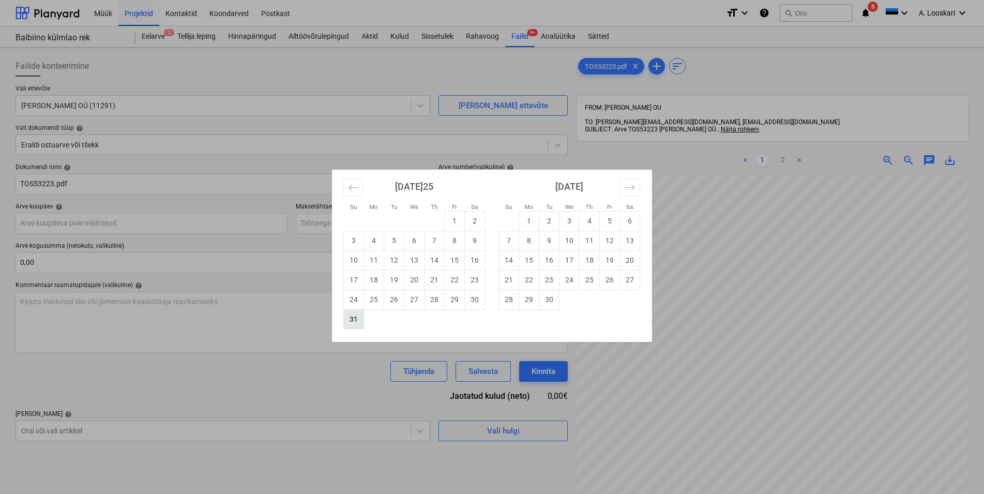
click at [355, 321] on td "31" at bounding box center [354, 319] width 20 height 20
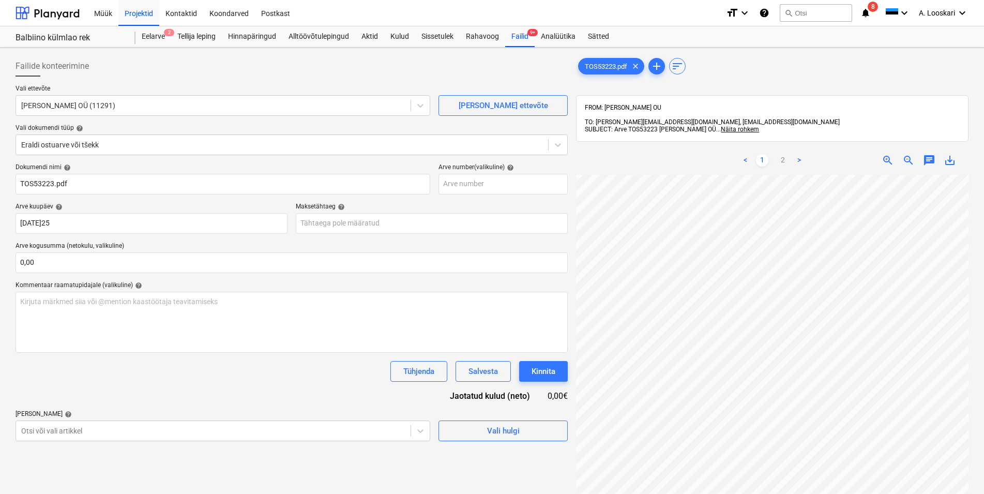
scroll to position [44, 51]
click at [359, 226] on input "text" at bounding box center [432, 223] width 272 height 21
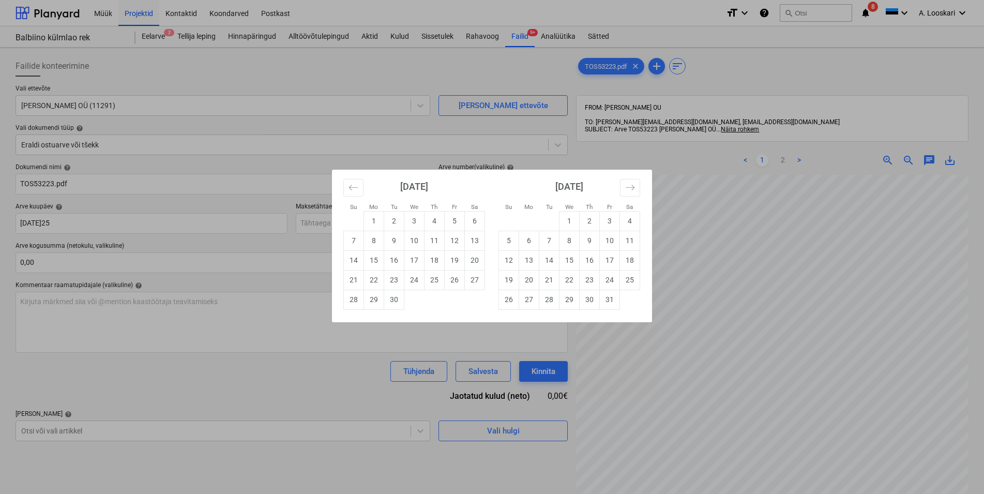
click at [747, 74] on div "Su Mo Tu We Th Fr Sa Su Mo Tu We Th Fr S[DATE]25 1 2 3 4 5 6 7 8 9 10 11 12 13 …" at bounding box center [492, 247] width 984 height 494
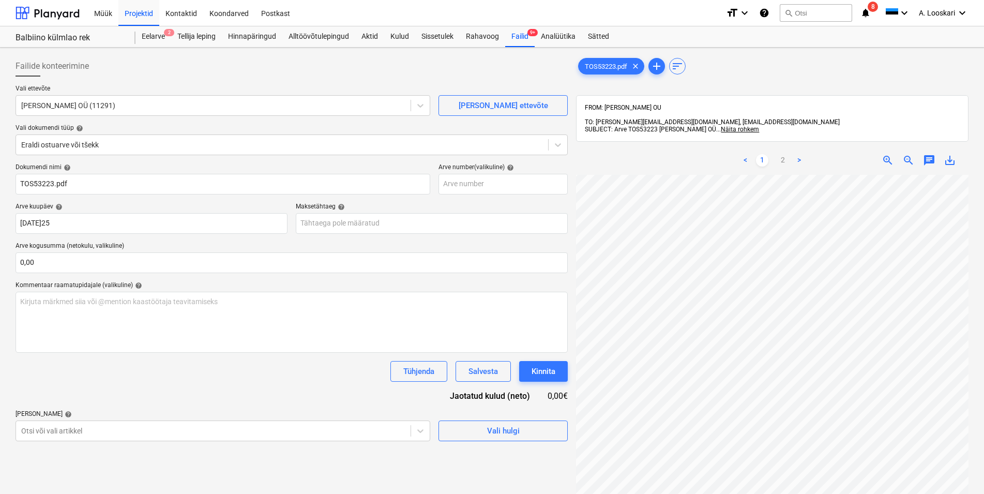
scroll to position [62, 2]
click at [662, 161] on div "< 1 2 > zoom_in zoom_out chat 0 save_alt" at bounding box center [772, 393] width 393 height 494
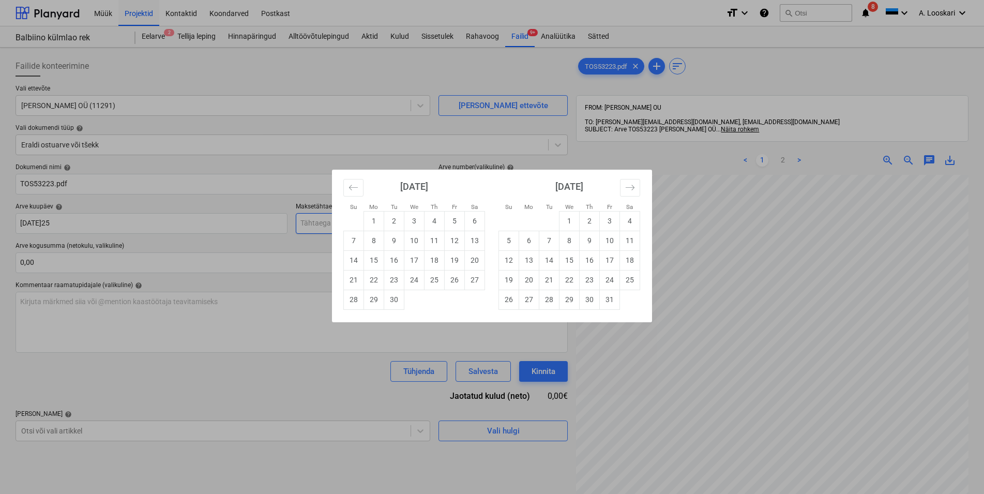
click at [338, 223] on input "text" at bounding box center [432, 223] width 272 height 21
click at [376, 258] on td "15" at bounding box center [374, 260] width 20 height 20
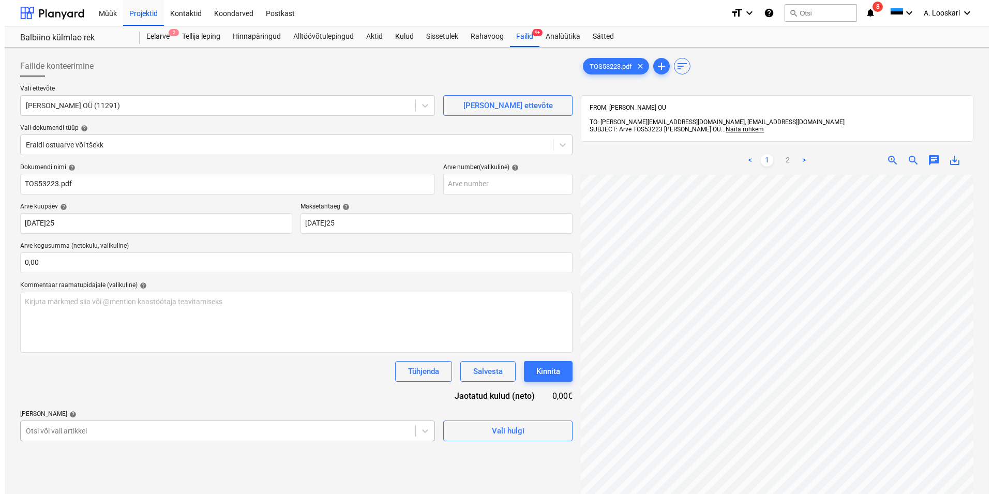
scroll to position [113, 0]
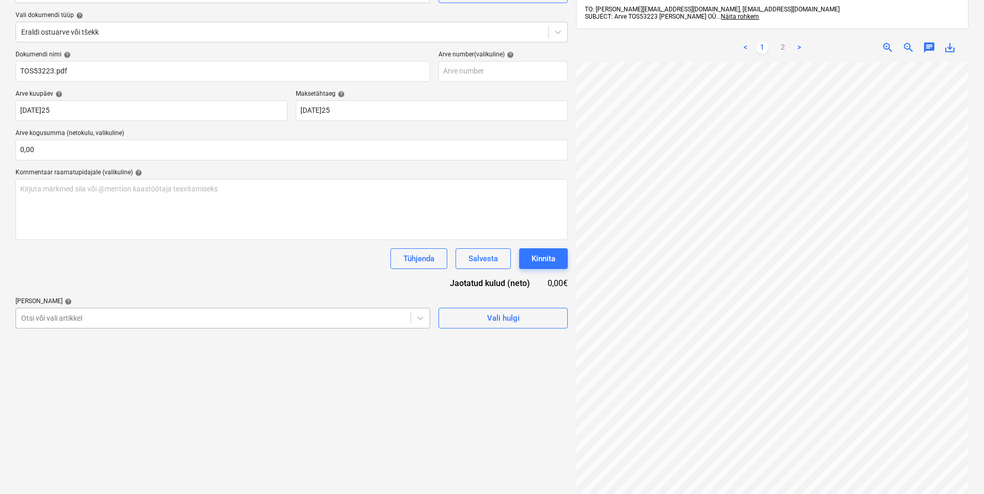
click at [69, 381] on body "Müük Projektid Kontaktid Koondarved Postkast format_size keyboard_arrow_down he…" at bounding box center [492, 134] width 984 height 494
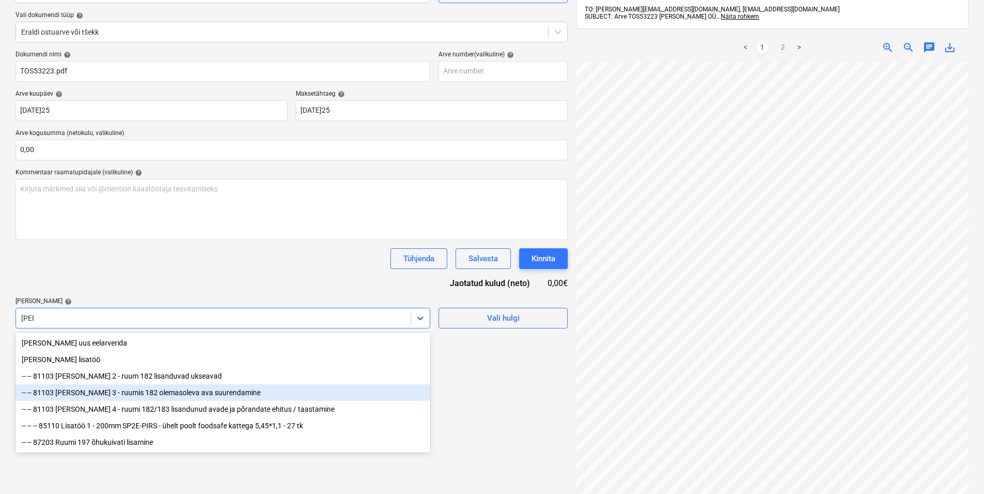
click at [191, 393] on div "-- -- 81103 [PERSON_NAME] 3 - ruumis 182 olemasoleva ava suurendamine" at bounding box center [223, 392] width 415 height 17
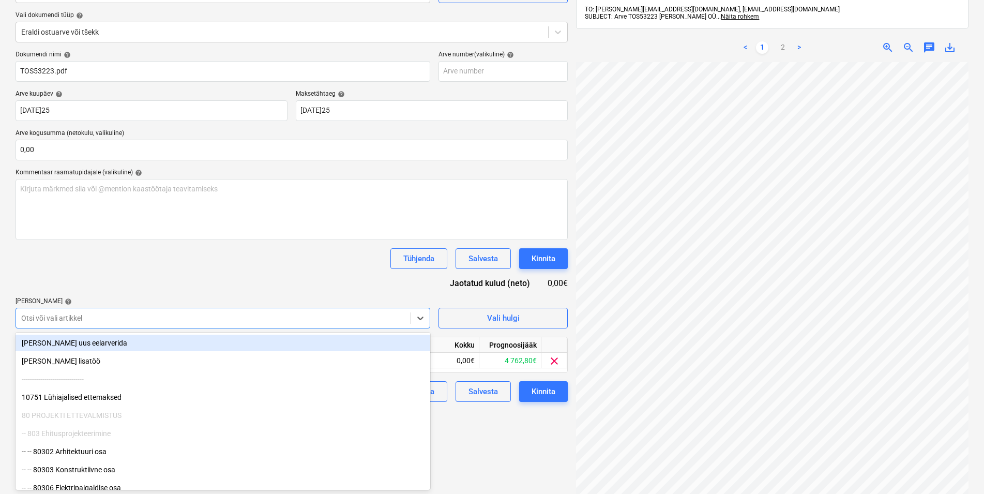
click at [221, 278] on div "Dokumendi nimi help TOS53223.pdf Arve number (valikuline) help Arve kuupäev hel…" at bounding box center [292, 226] width 552 height 351
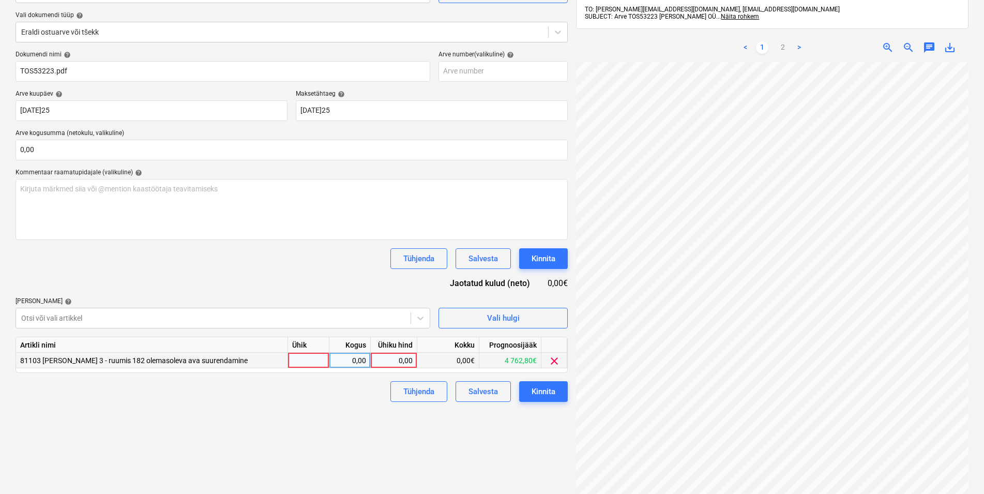
click at [303, 363] on div at bounding box center [308, 361] width 41 height 16
click at [341, 361] on div "0,00" at bounding box center [350, 361] width 33 height 16
click at [394, 359] on div "0,00" at bounding box center [394, 361] width 38 height 16
click at [333, 414] on div "Failide konteerimine Vali ettevõte [PERSON_NAME] OÜ (11291) [PERSON_NAME] uus e…" at bounding box center [291, 235] width 561 height 592
click at [546, 391] on div "Kinnita" at bounding box center [544, 391] width 24 height 13
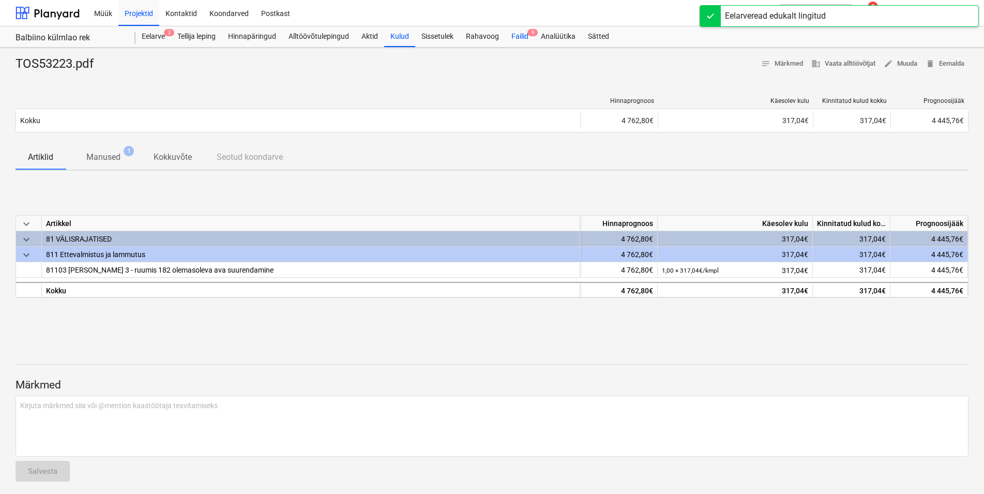
click at [523, 34] on div "Failid 9" at bounding box center [519, 36] width 29 height 21
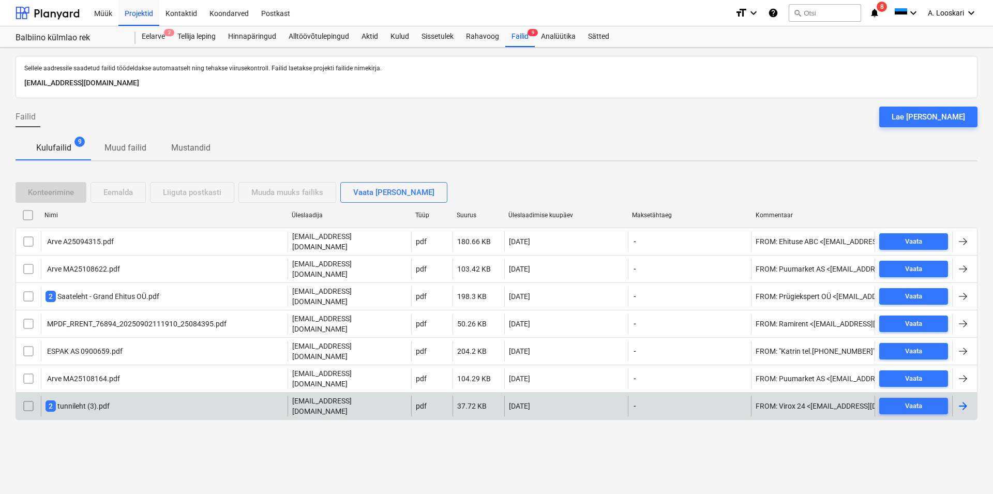
click at [76, 400] on div "2 tunnileht (3).pdf" at bounding box center [78, 405] width 64 height 11
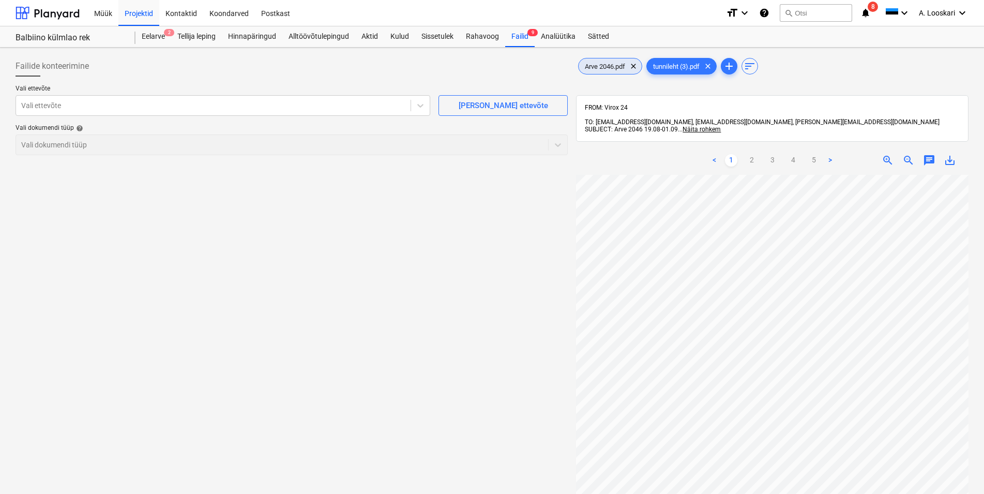
click at [609, 65] on span "Arve 2046.pdf" at bounding box center [605, 67] width 53 height 8
click at [125, 107] on div at bounding box center [213, 105] width 384 height 10
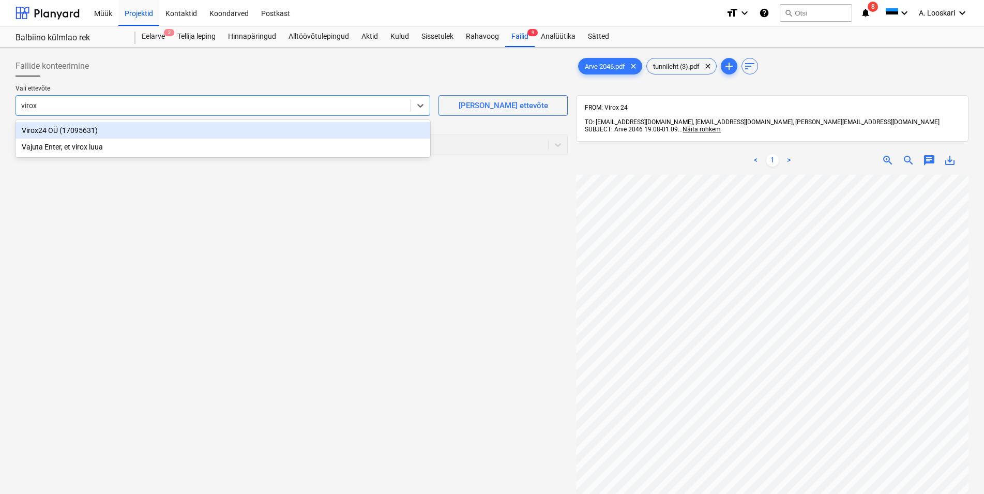
click at [120, 131] on div "Virox24 OÜ (17095631)" at bounding box center [223, 130] width 415 height 17
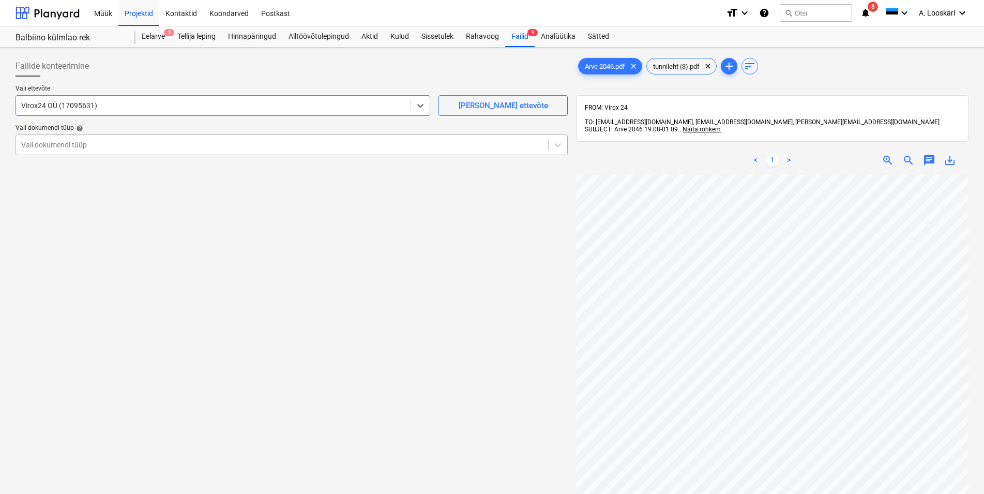
click at [108, 142] on div at bounding box center [282, 145] width 522 height 10
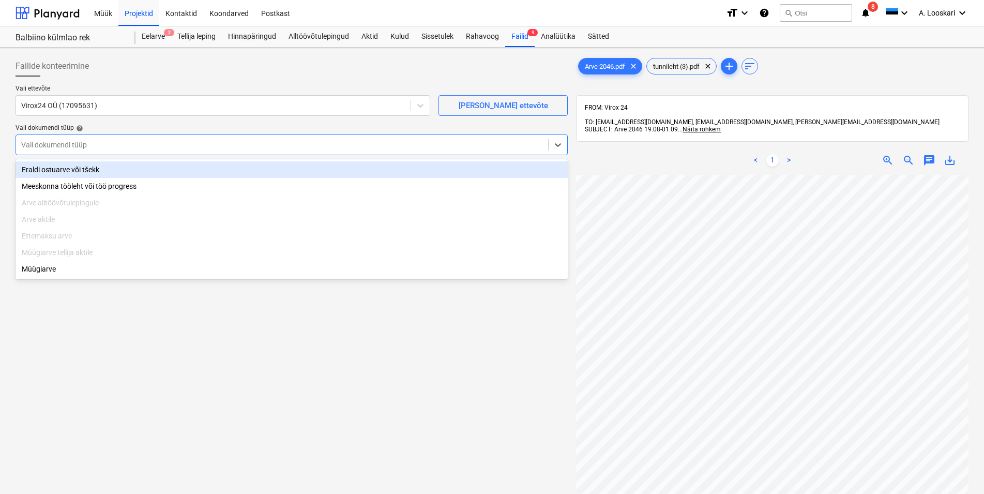
click at [114, 168] on div "Eraldi ostuarve või tšekk" at bounding box center [292, 169] width 552 height 17
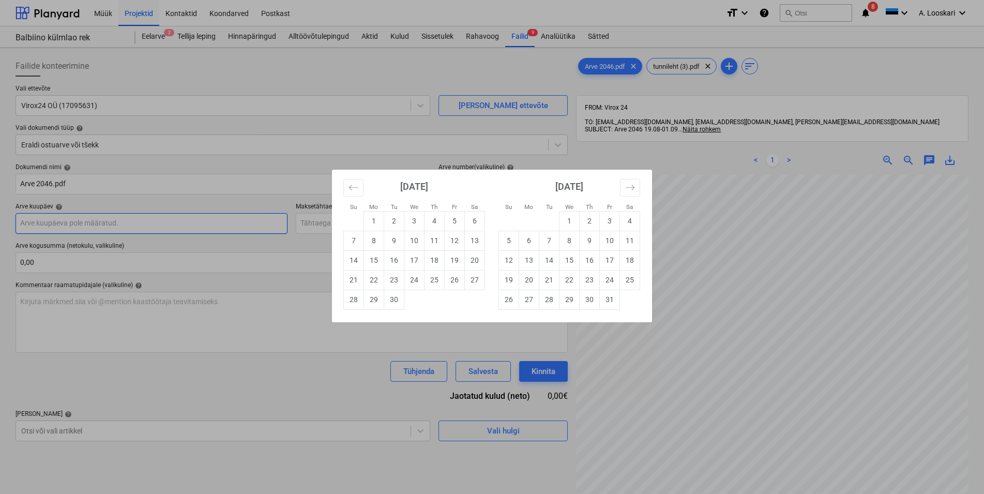
click at [137, 224] on input "text" at bounding box center [152, 223] width 272 height 21
click at [375, 219] on td "1" at bounding box center [374, 221] width 20 height 20
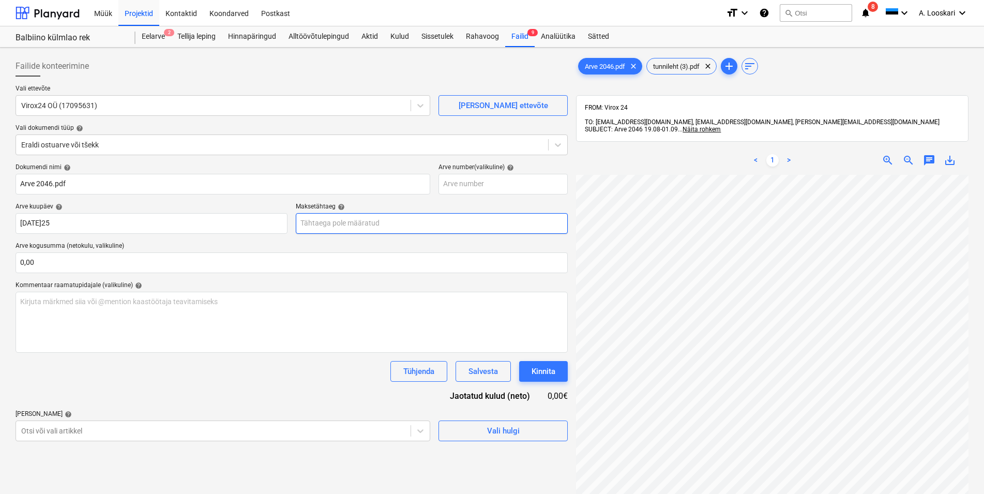
click at [335, 222] on input "text" at bounding box center [432, 223] width 272 height 21
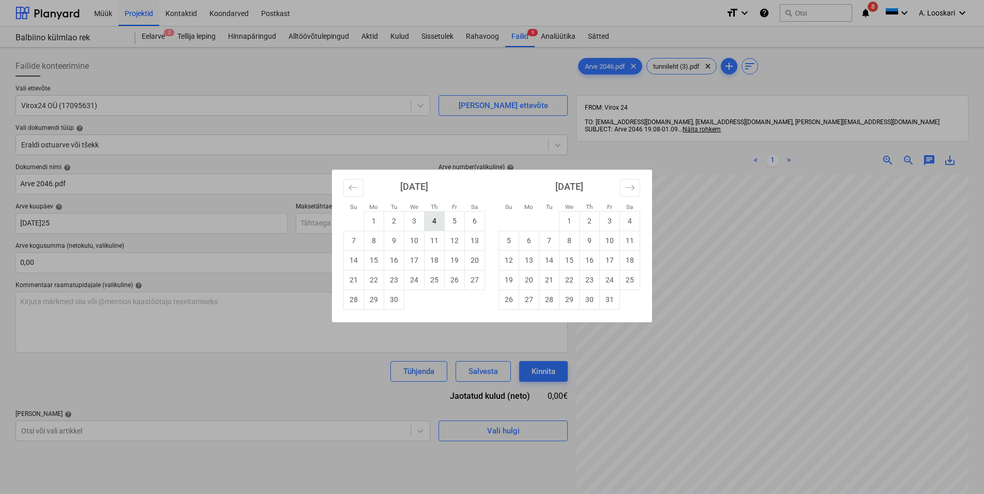
click at [438, 220] on td "4" at bounding box center [435, 221] width 20 height 20
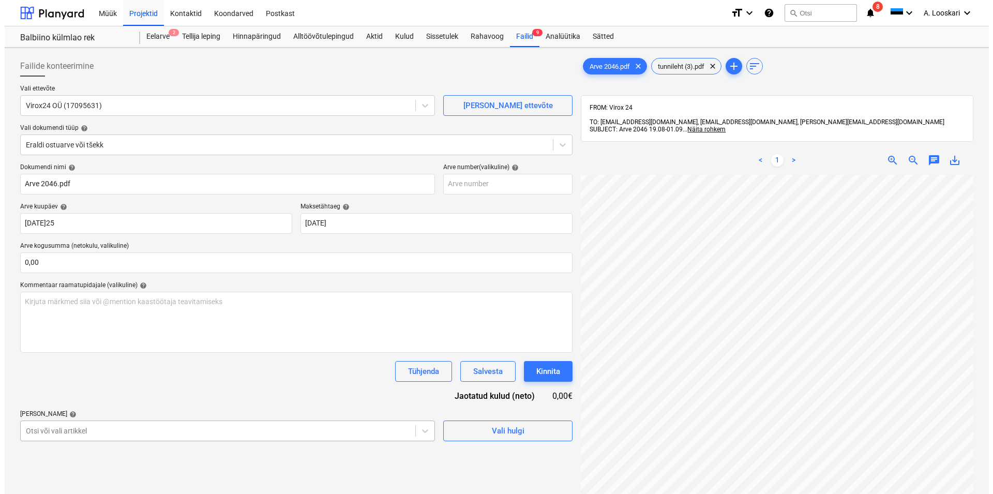
scroll to position [113, 0]
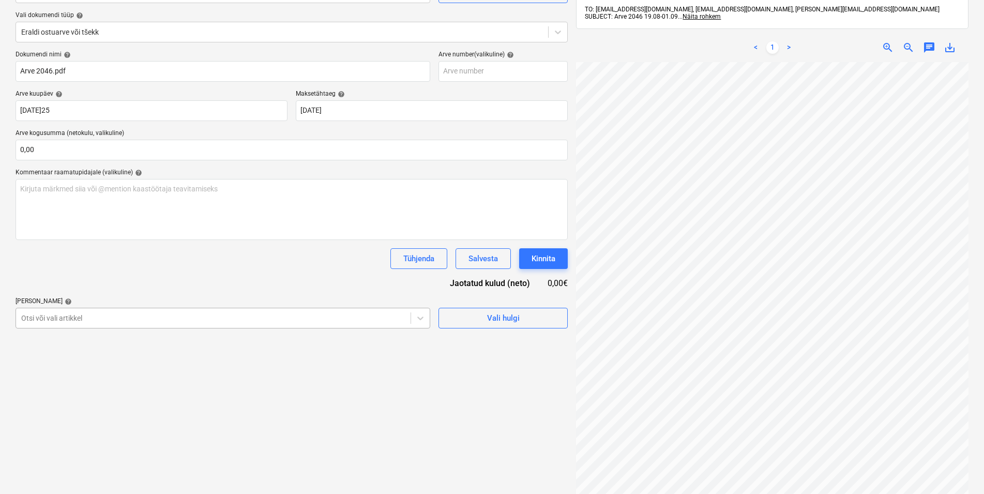
click at [110, 381] on body "Müük Projektid Kontaktid Koondarved Postkast format_size keyboard_arrow_down he…" at bounding box center [492, 134] width 984 height 494
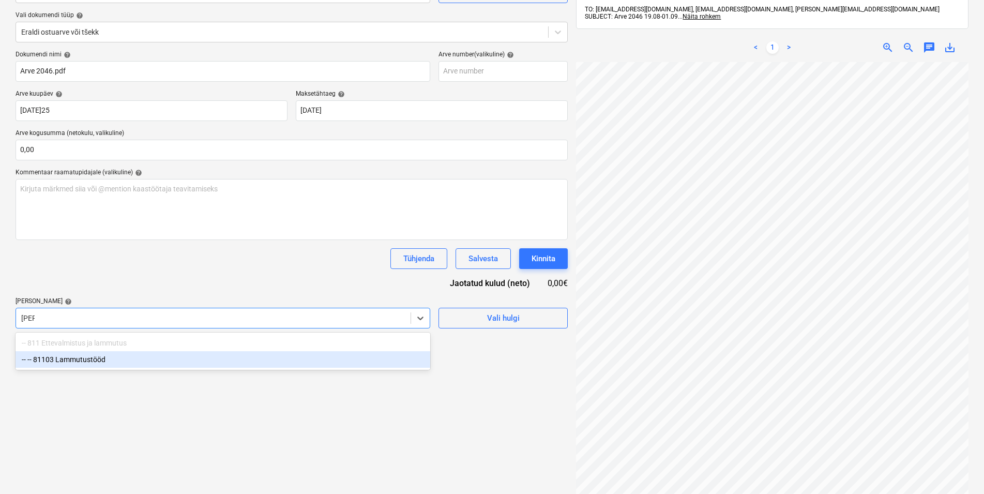
click at [97, 361] on div "-- -- 81103 Lammutustööd" at bounding box center [223, 359] width 415 height 17
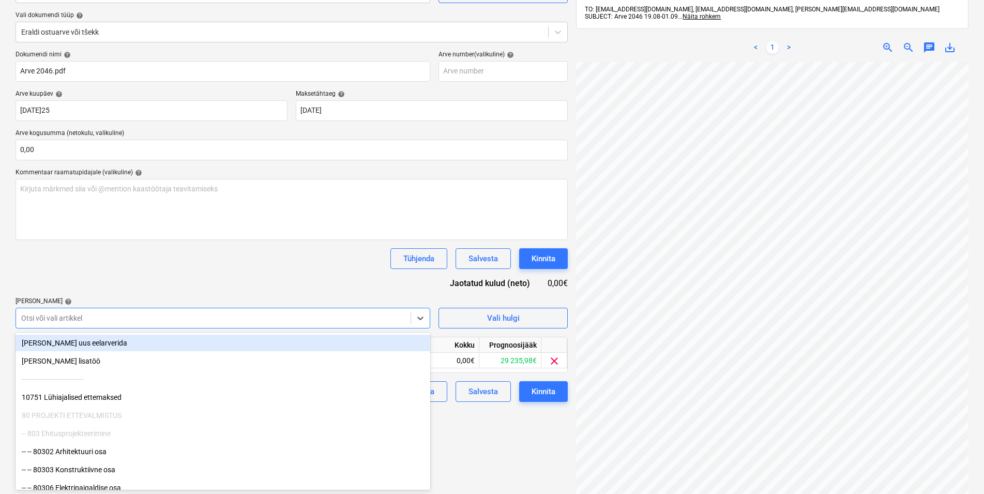
click at [116, 274] on div "Dokumendi nimi help Arve 2046.pdf Arve number (valikuline) help Arve kuupäev he…" at bounding box center [292, 226] width 552 height 351
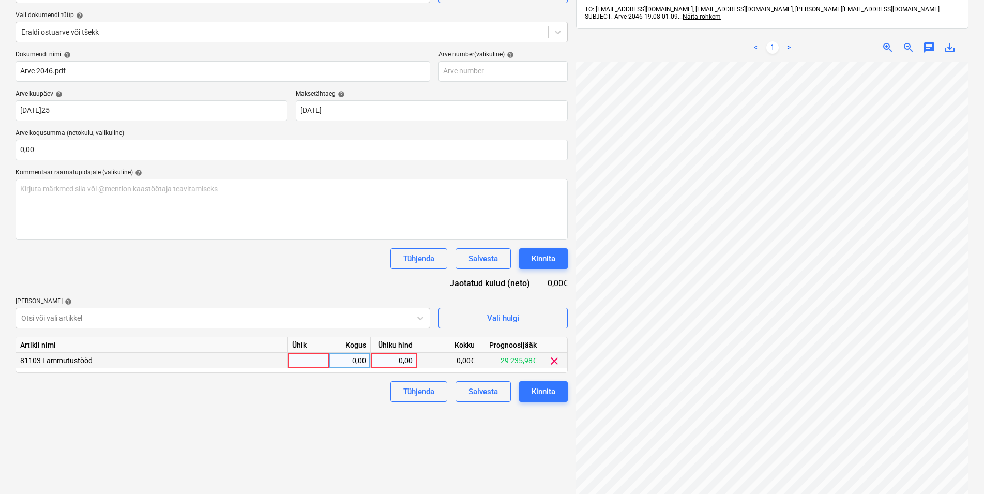
click at [302, 359] on div at bounding box center [308, 361] width 41 height 16
click at [359, 362] on div "0,00" at bounding box center [350, 361] width 33 height 16
click at [391, 360] on div "0,00" at bounding box center [394, 361] width 38 height 16
click at [323, 424] on div "Failide konteerimine Vali ettevõte Virox24 OÜ (17095631) [PERSON_NAME] uus ette…" at bounding box center [291, 235] width 561 height 592
click at [545, 390] on div "Kinnita" at bounding box center [544, 391] width 24 height 13
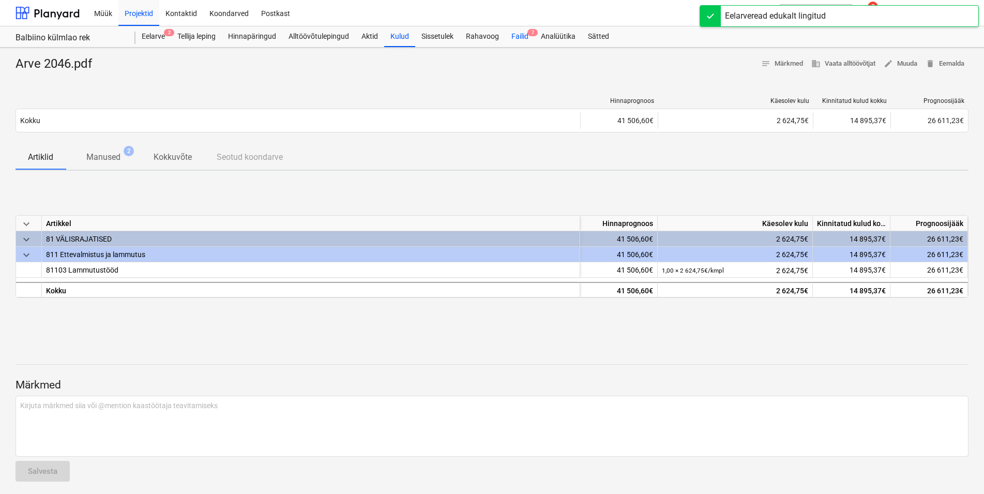
click at [521, 34] on div "Failid 7" at bounding box center [519, 36] width 29 height 21
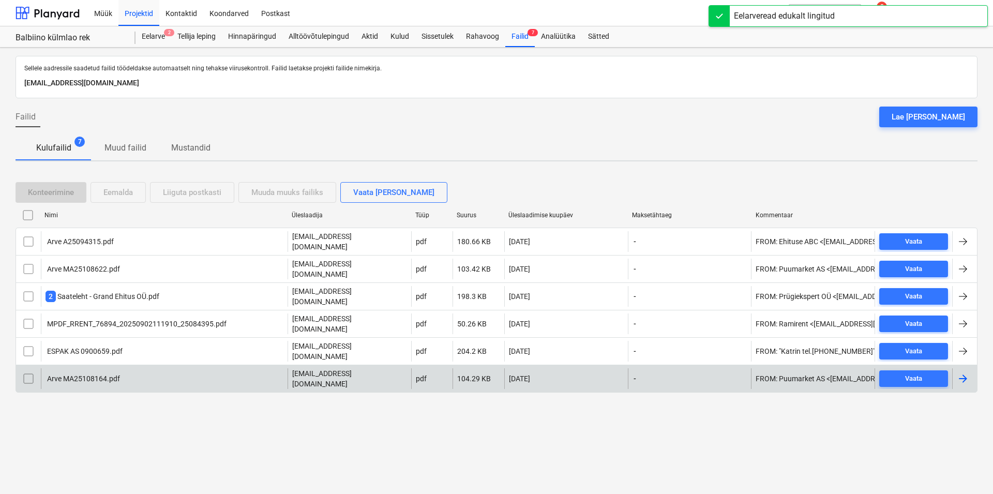
click at [81, 374] on div "Arve MA25108164.pdf" at bounding box center [83, 378] width 74 height 8
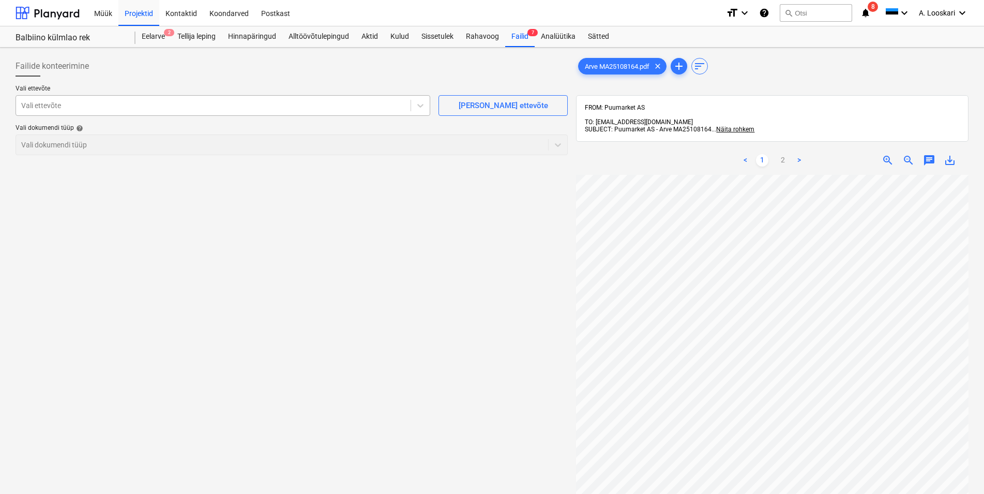
click at [203, 104] on div at bounding box center [213, 105] width 384 height 10
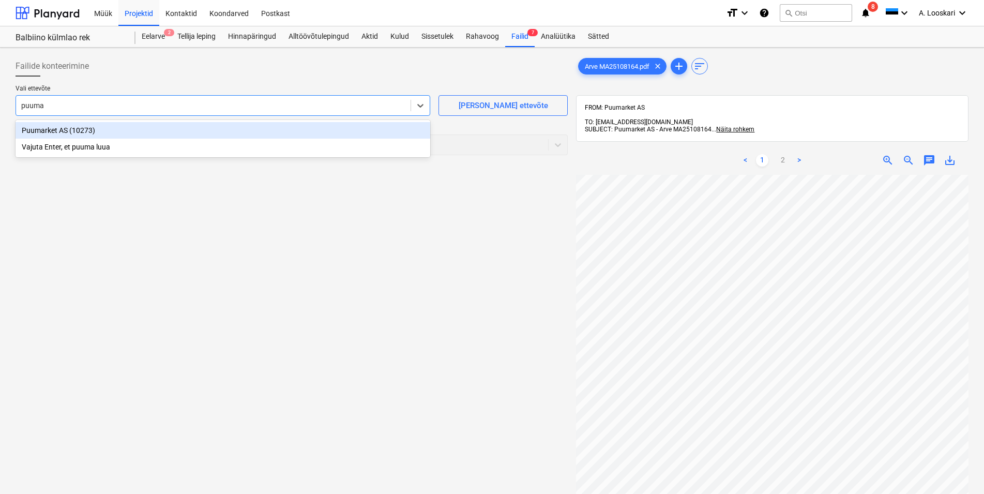
click at [174, 129] on div "Puumarket AS (10273)" at bounding box center [223, 130] width 415 height 17
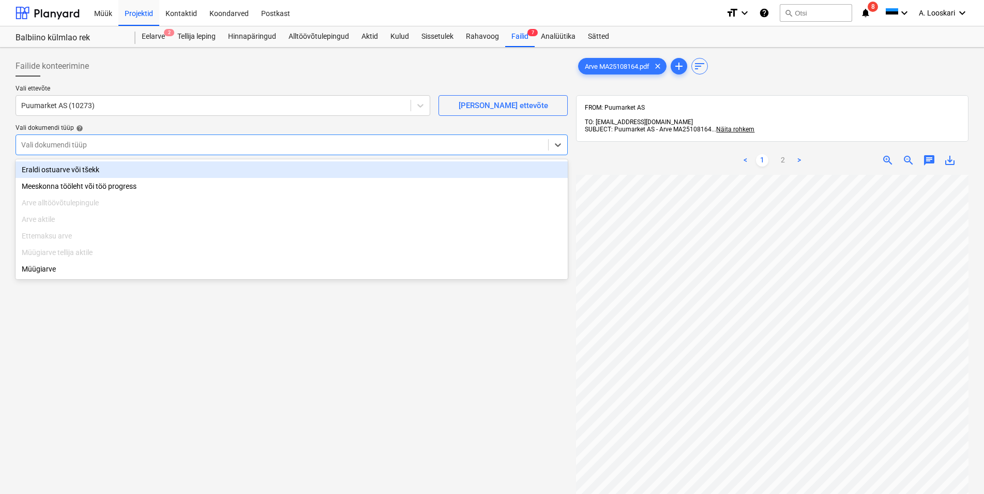
click at [149, 145] on div at bounding box center [282, 145] width 522 height 10
click at [127, 170] on div "Eraldi ostuarve või tšekk" at bounding box center [292, 169] width 552 height 17
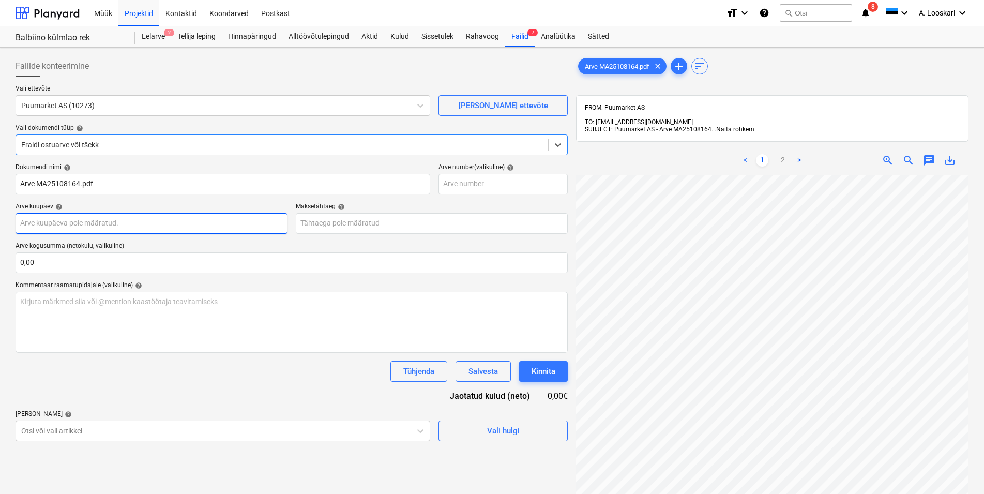
click at [119, 223] on input "text" at bounding box center [152, 223] width 272 height 21
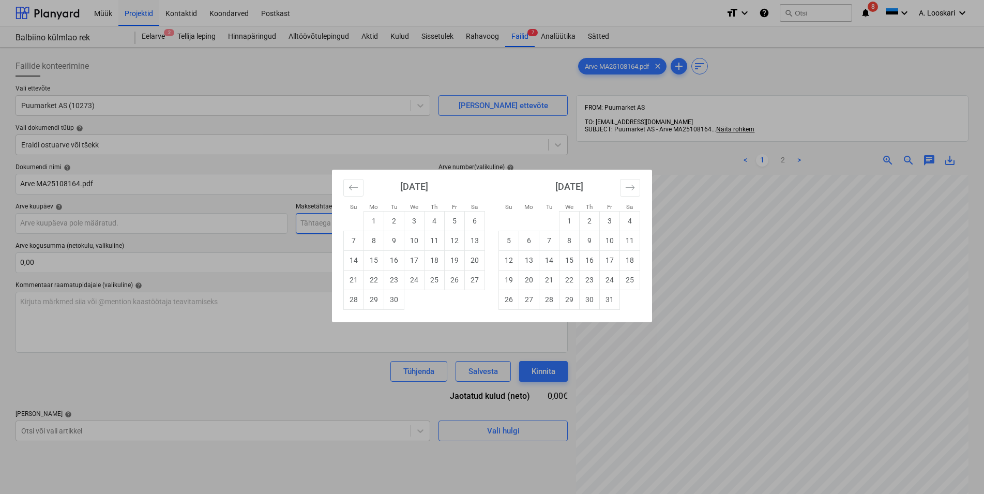
click at [395, 221] on td "2" at bounding box center [394, 221] width 20 height 20
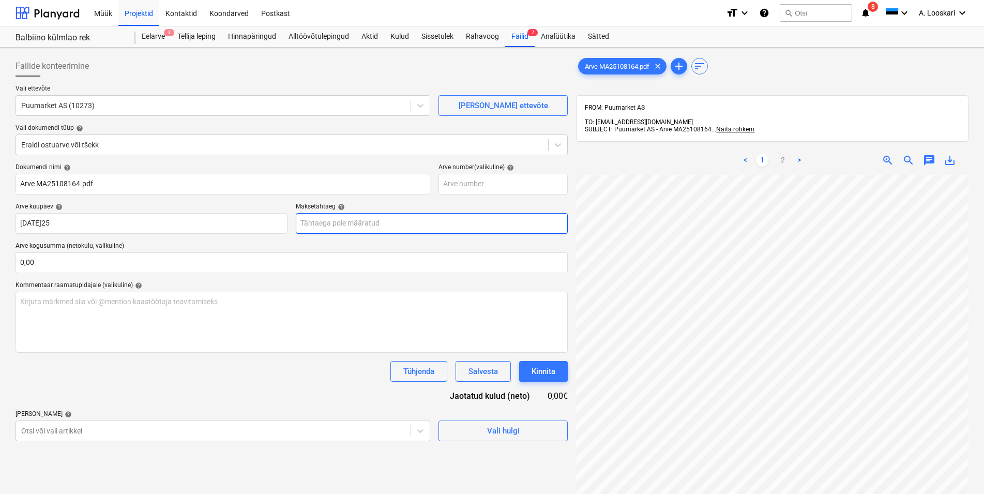
click at [350, 220] on input "text" at bounding box center [432, 223] width 272 height 21
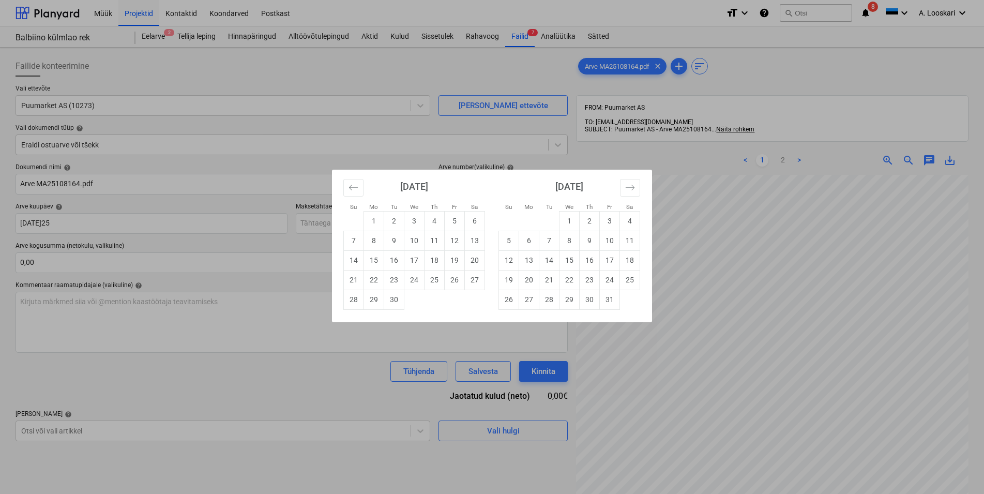
drag, startPoint x: 593, startPoint y: 218, endPoint x: 549, endPoint y: 240, distance: 49.0
click at [592, 218] on td "2" at bounding box center [590, 221] width 20 height 20
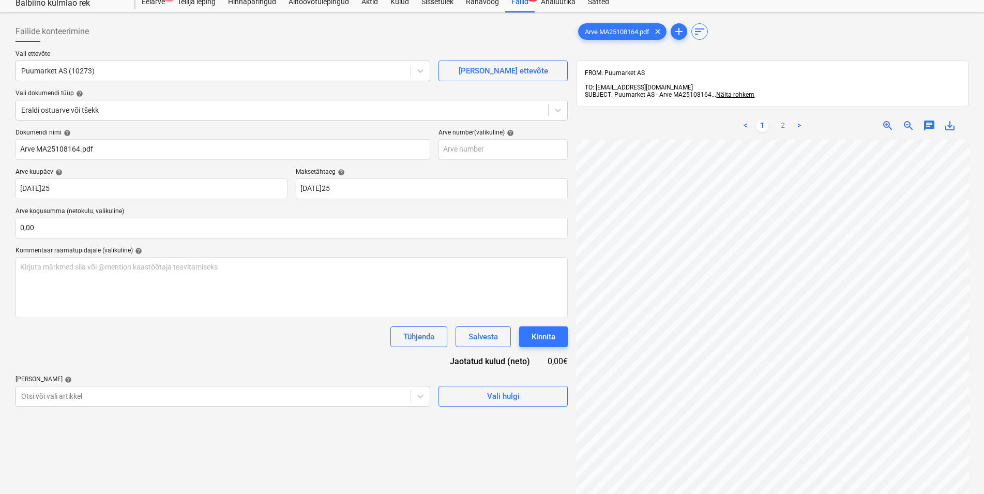
scroll to position [53, 0]
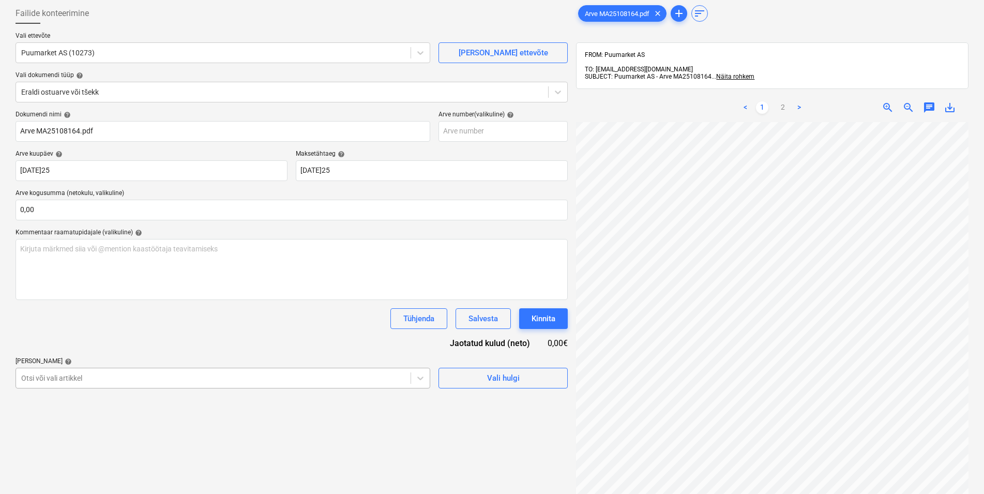
click at [80, 379] on body "Müük Projektid Kontaktid Koondarved Postkast format_size keyboard_arrow_down he…" at bounding box center [492, 194] width 984 height 494
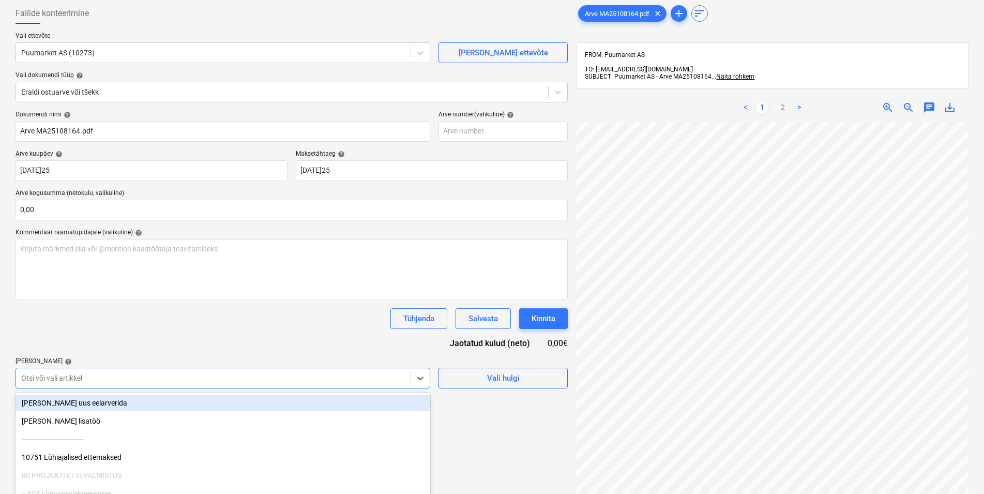
scroll to position [113, 0]
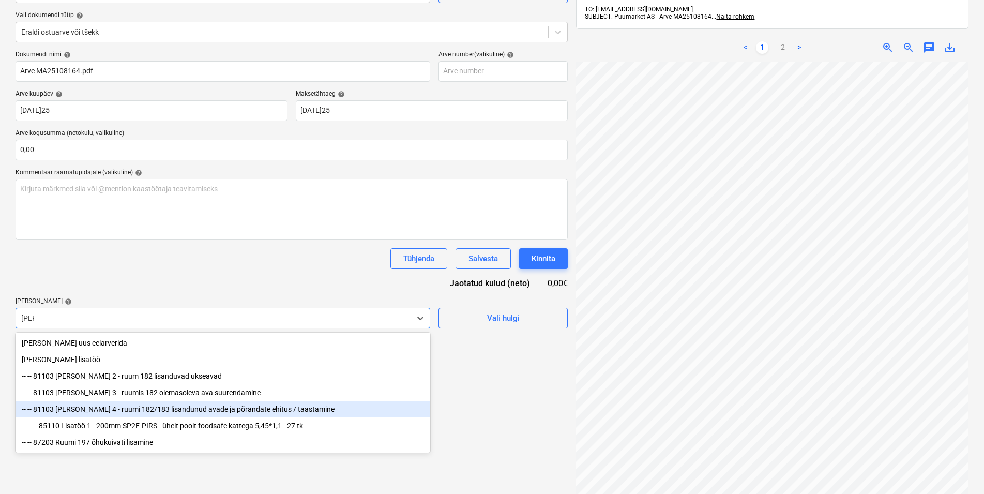
click at [80, 410] on div "-- -- 81103 [PERSON_NAME] 4 - ruumi 182/183 lisandunud avade ja põrandate ehitu…" at bounding box center [223, 409] width 415 height 17
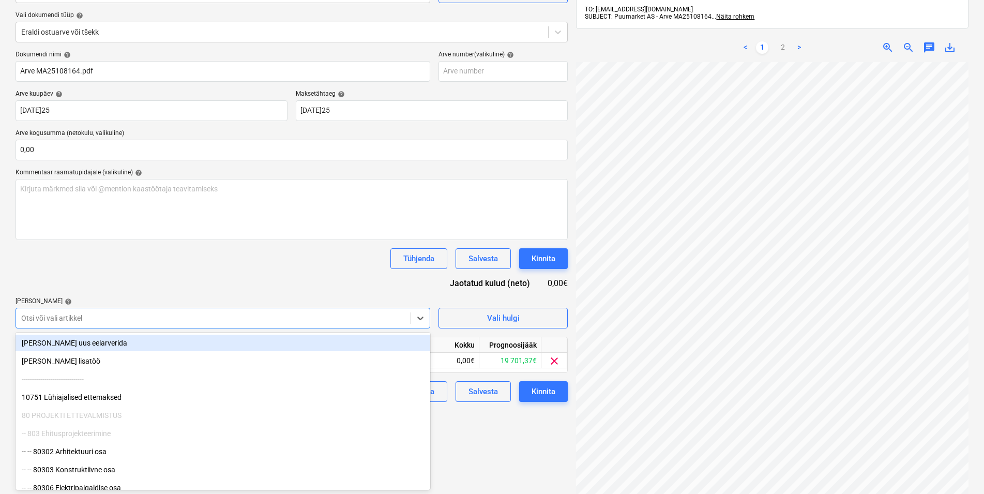
click at [109, 269] on div "Dokumendi nimi help Arve MA25108164.pdf Arve number (valikuline) help Arve kuup…" at bounding box center [292, 226] width 552 height 351
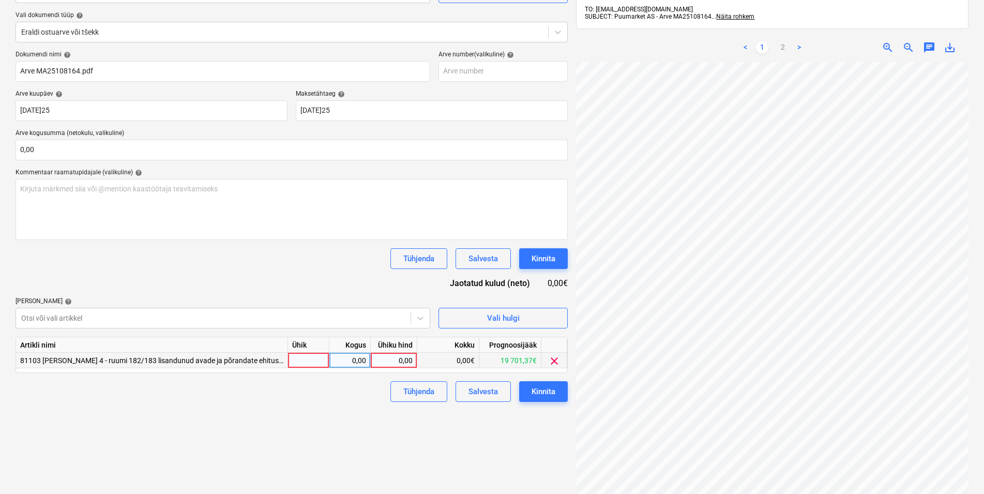
click at [310, 360] on div at bounding box center [308, 361] width 41 height 16
click at [349, 359] on div "0,00" at bounding box center [350, 361] width 33 height 16
click at [388, 359] on div "0,00" at bounding box center [394, 361] width 38 height 16
click at [402, 359] on div "0,00" at bounding box center [394, 361] width 38 height 16
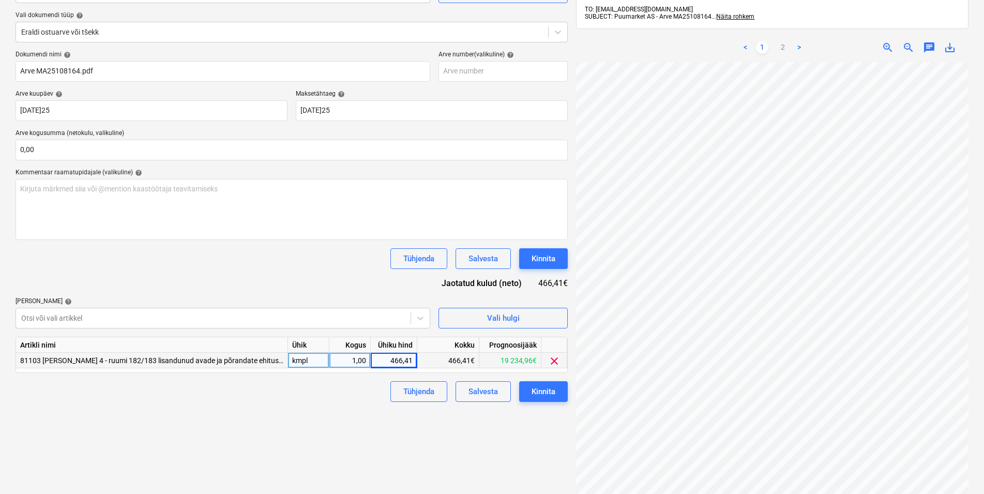
click at [324, 424] on div "Failide konteerimine Vali ettevõte Puumarket AS (10273) [PERSON_NAME] uus ettev…" at bounding box center [291, 235] width 561 height 592
click at [548, 391] on div "Kinnita" at bounding box center [544, 391] width 24 height 13
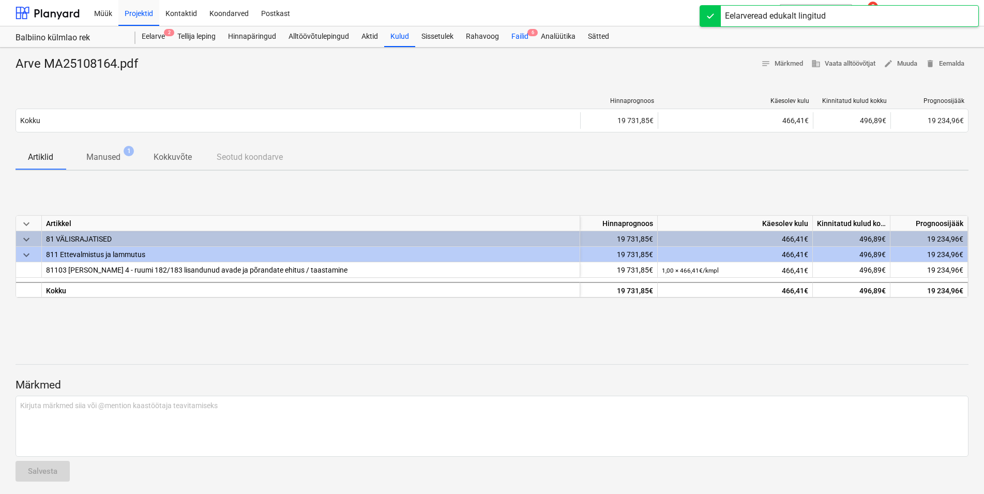
click at [527, 35] on div "Failid 6" at bounding box center [519, 36] width 29 height 21
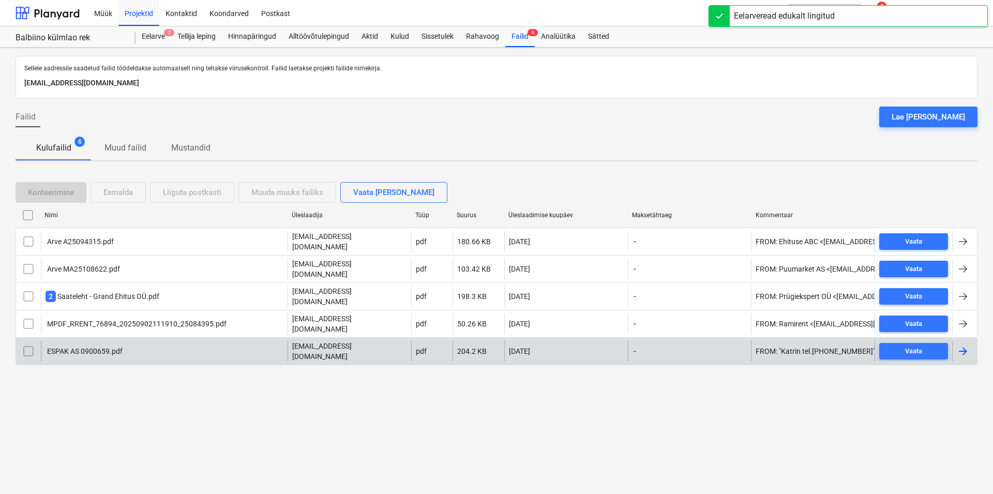
click at [83, 347] on div "ESPAK AS 0900659.pdf" at bounding box center [84, 351] width 77 height 8
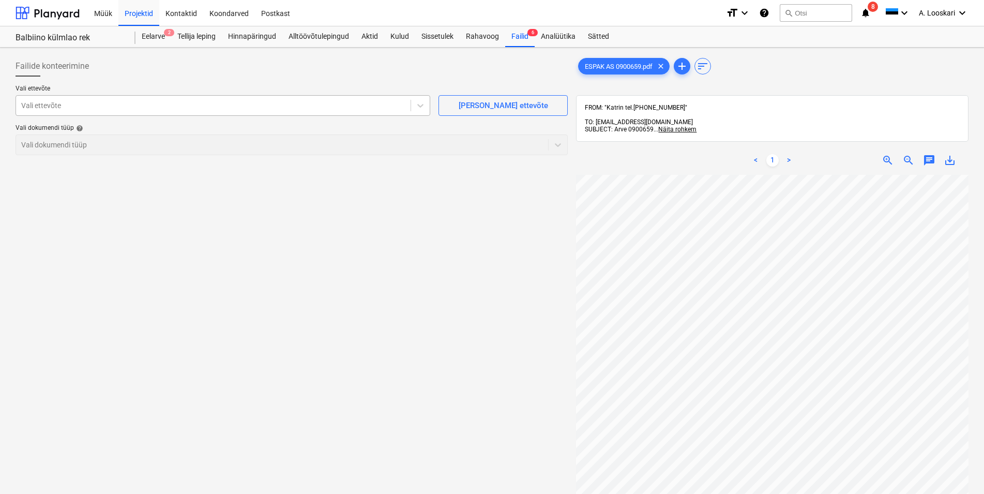
click at [269, 104] on div at bounding box center [213, 105] width 384 height 10
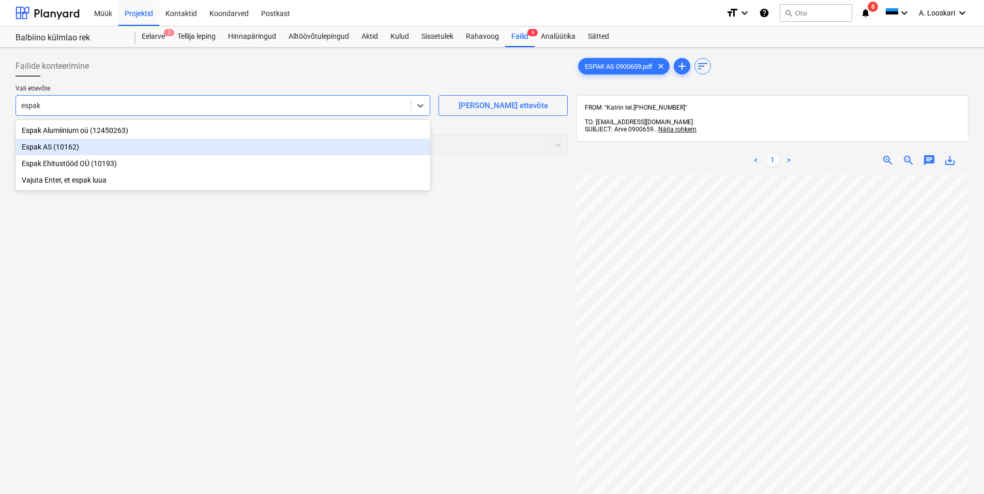
click at [197, 147] on div "Espak AS (10162)" at bounding box center [223, 147] width 415 height 17
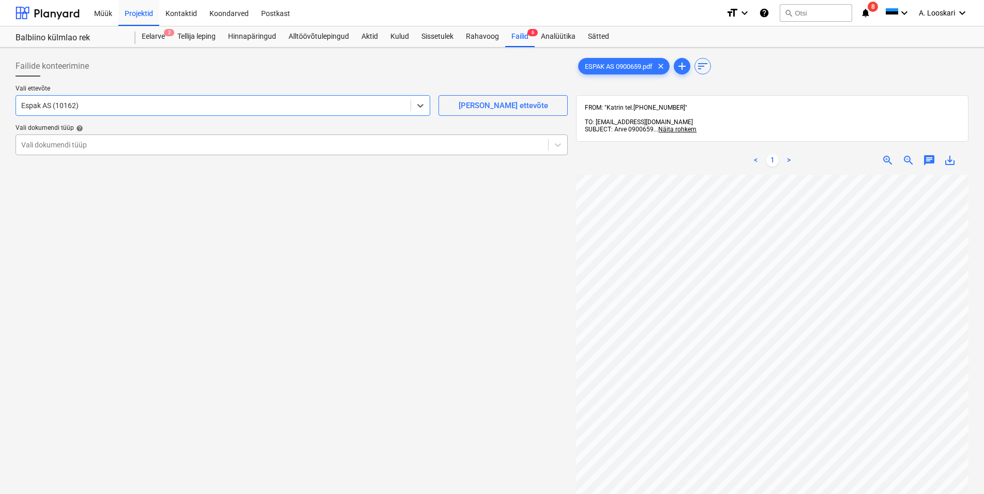
click at [154, 143] on div at bounding box center [282, 145] width 522 height 10
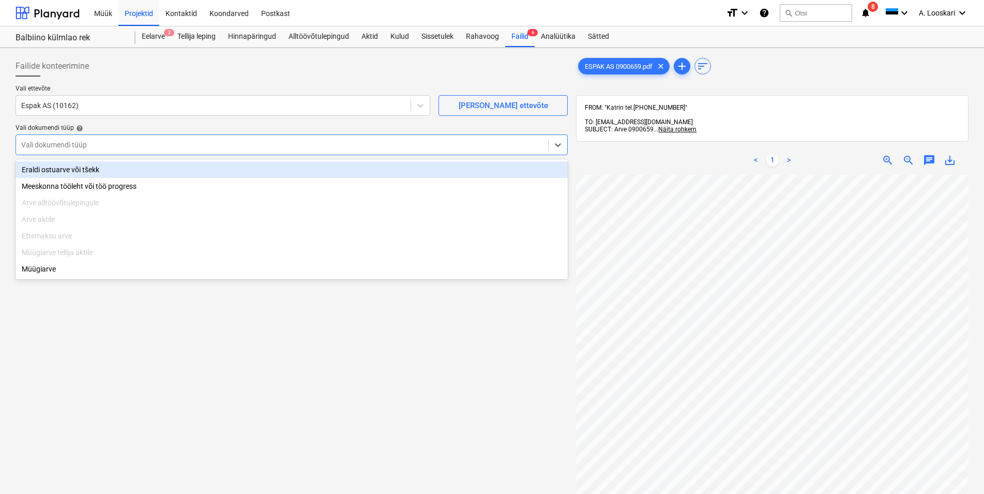
click at [139, 170] on div "Eraldi ostuarve või tšekk" at bounding box center [292, 169] width 552 height 17
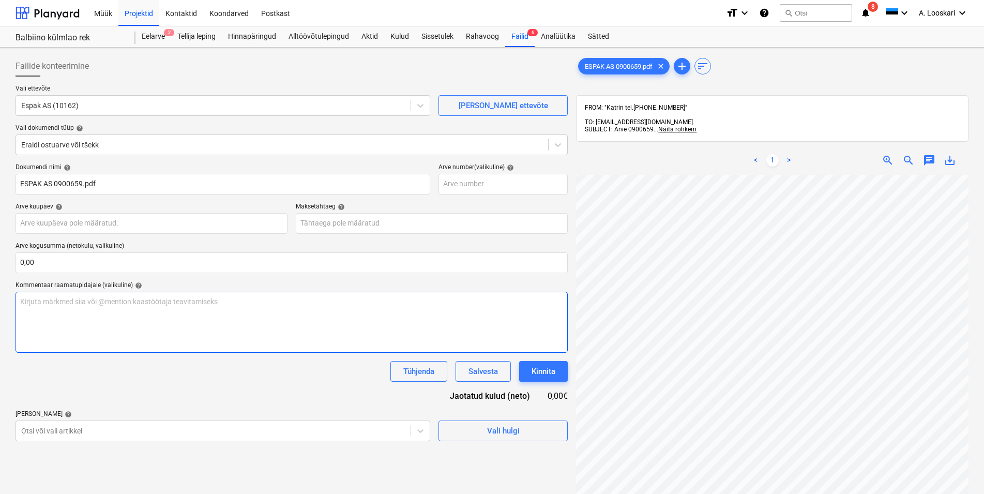
scroll to position [56, 27]
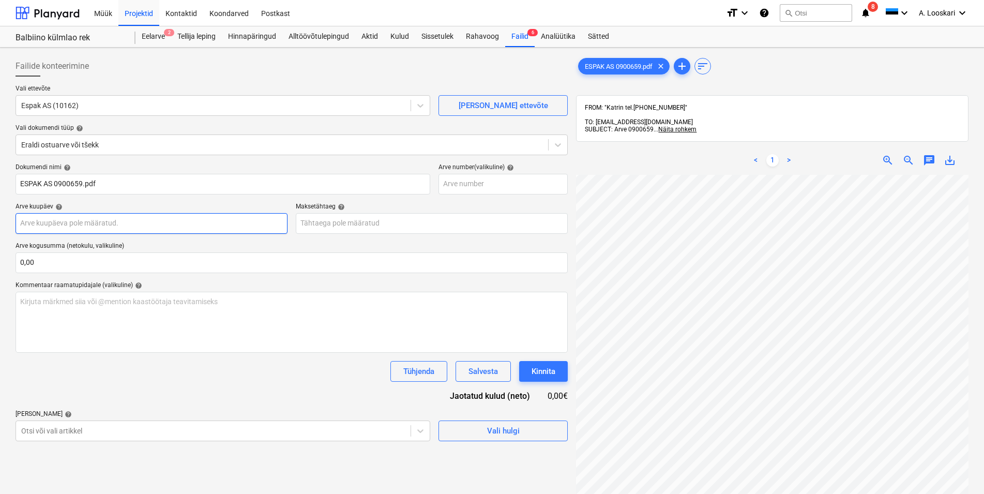
click at [117, 222] on input "text" at bounding box center [152, 223] width 272 height 21
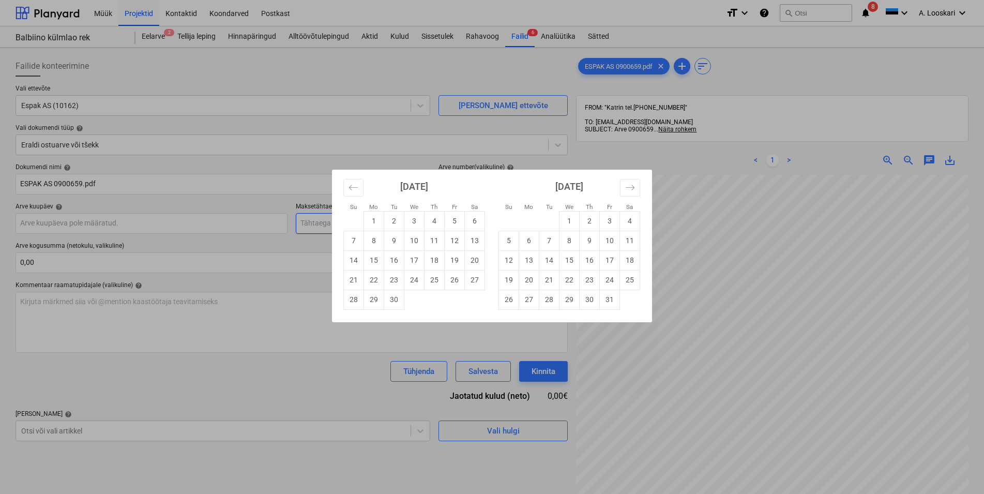
click at [396, 217] on td "2" at bounding box center [394, 221] width 20 height 20
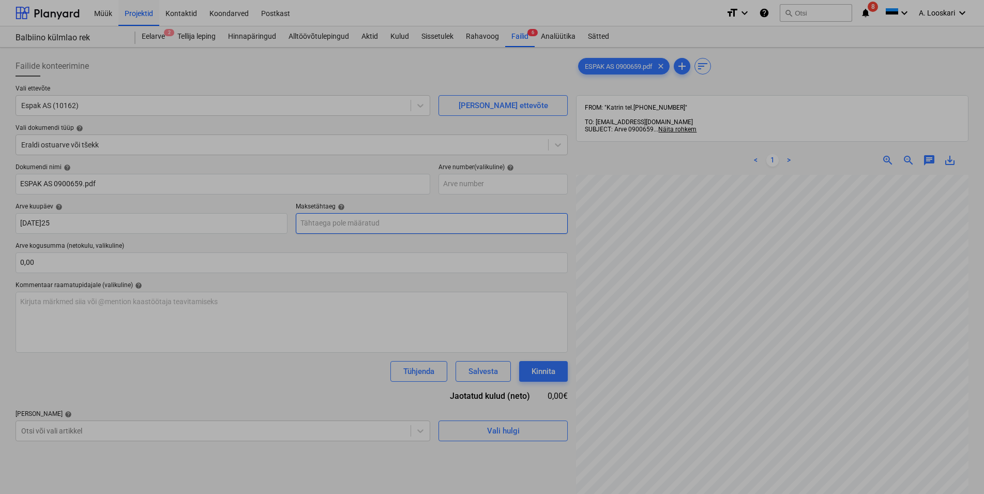
click at [351, 223] on input "text" at bounding box center [432, 223] width 272 height 21
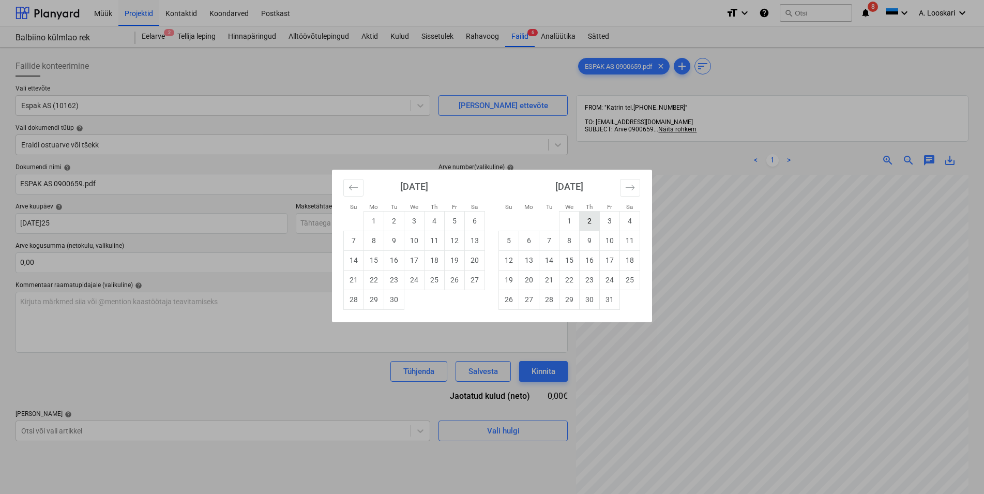
click at [592, 220] on td "2" at bounding box center [590, 221] width 20 height 20
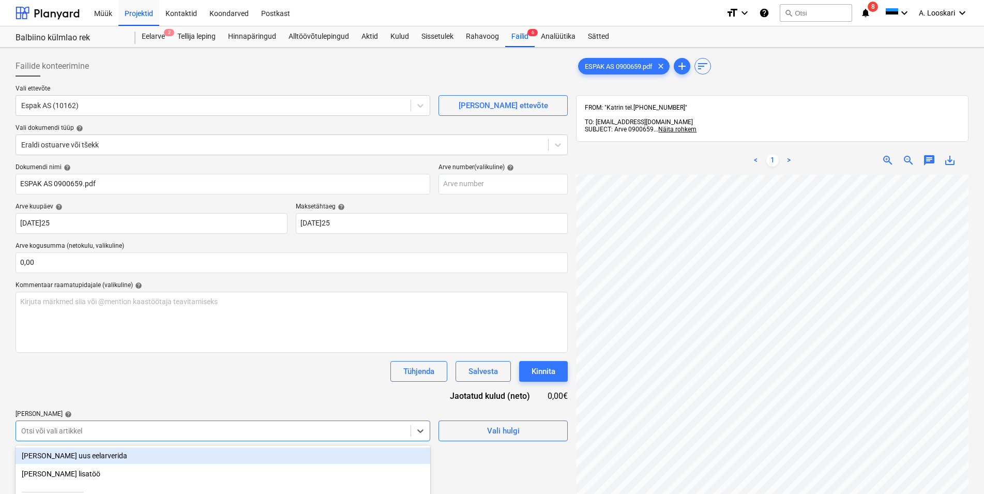
scroll to position [113, 0]
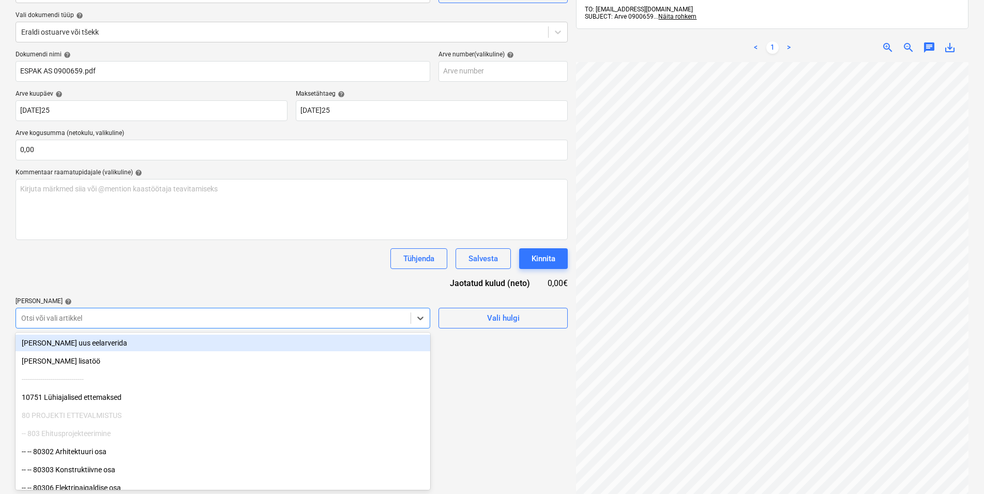
click at [76, 381] on body "Müük Projektid Kontaktid Koondarved Postkast format_size keyboard_arrow_down he…" at bounding box center [492, 134] width 984 height 494
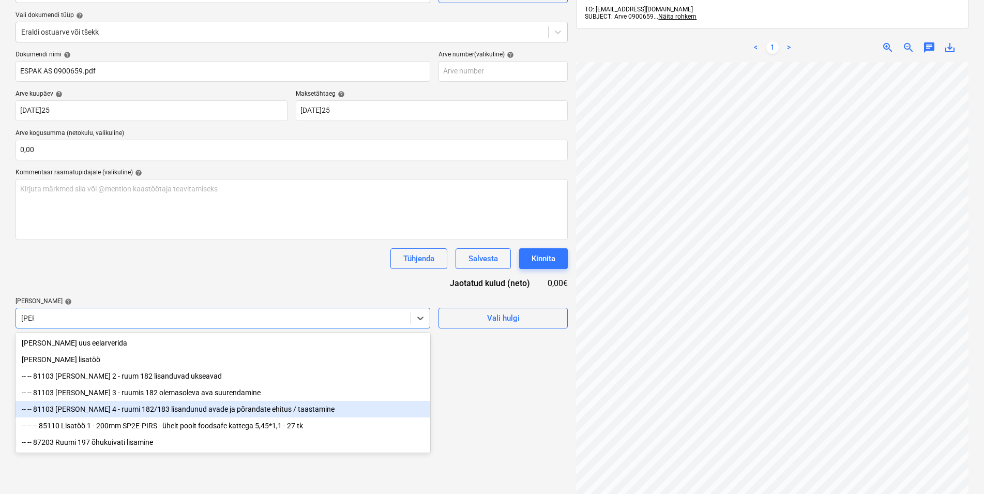
click at [90, 407] on div "-- -- 81103 [PERSON_NAME] 4 - ruumi 182/183 lisandunud avade ja põrandate ehitu…" at bounding box center [223, 409] width 415 height 17
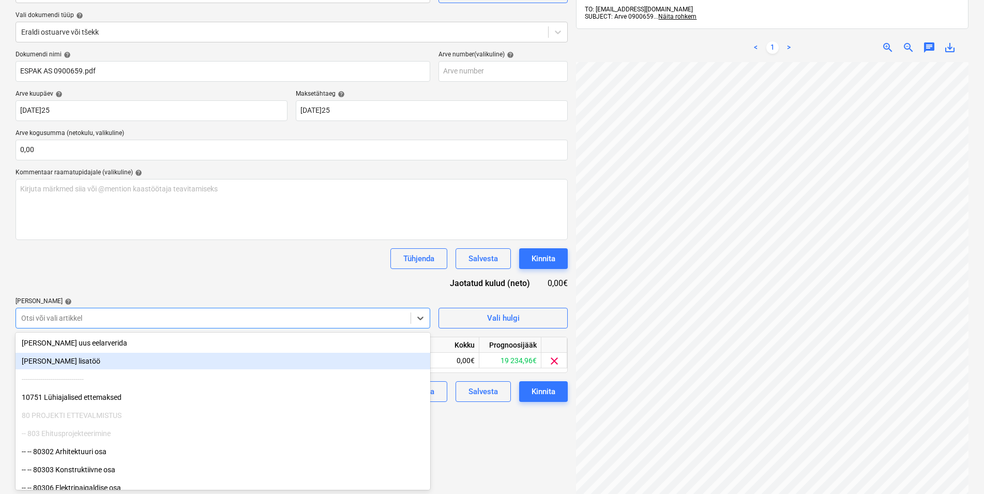
click at [146, 251] on div "Tühjenda Salvesta Kinnita" at bounding box center [292, 258] width 552 height 21
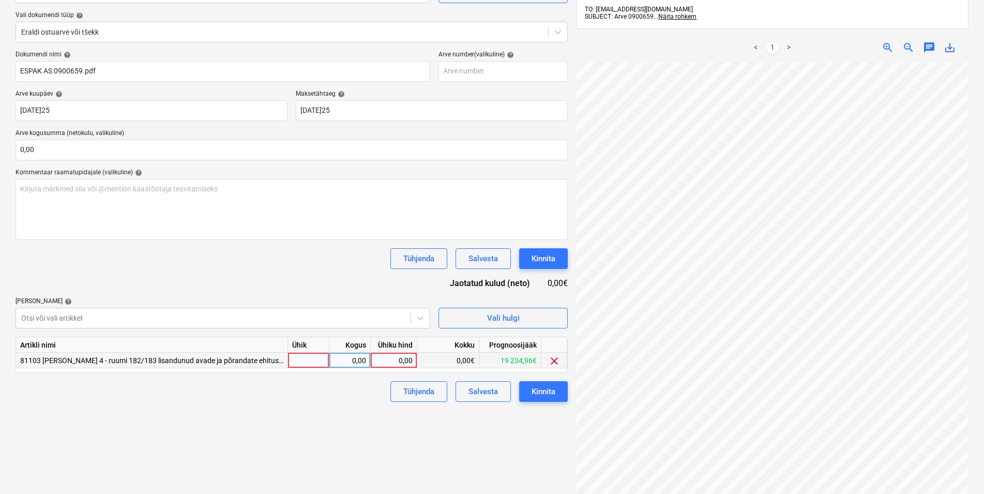
click at [300, 357] on div at bounding box center [308, 361] width 41 height 16
click at [361, 359] on div "0,00" at bounding box center [350, 361] width 33 height 16
click at [397, 362] on div "0,00" at bounding box center [394, 361] width 38 height 16
click at [406, 359] on div "0,00" at bounding box center [394, 361] width 38 height 16
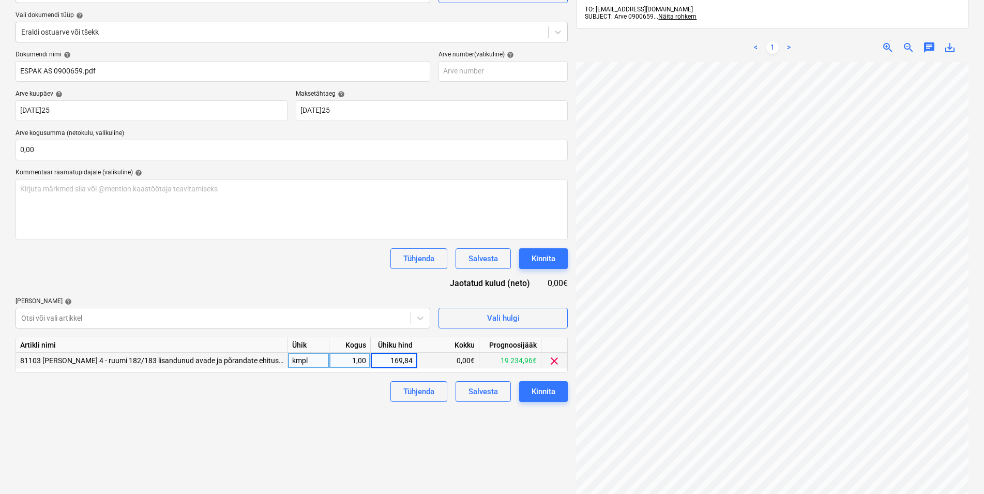
click at [286, 428] on div "Failide konteerimine Vali ettevõte Espak AS (10162) [PERSON_NAME] uus ettevõte …" at bounding box center [291, 235] width 561 height 592
click at [550, 390] on div "Kinnita" at bounding box center [544, 391] width 24 height 13
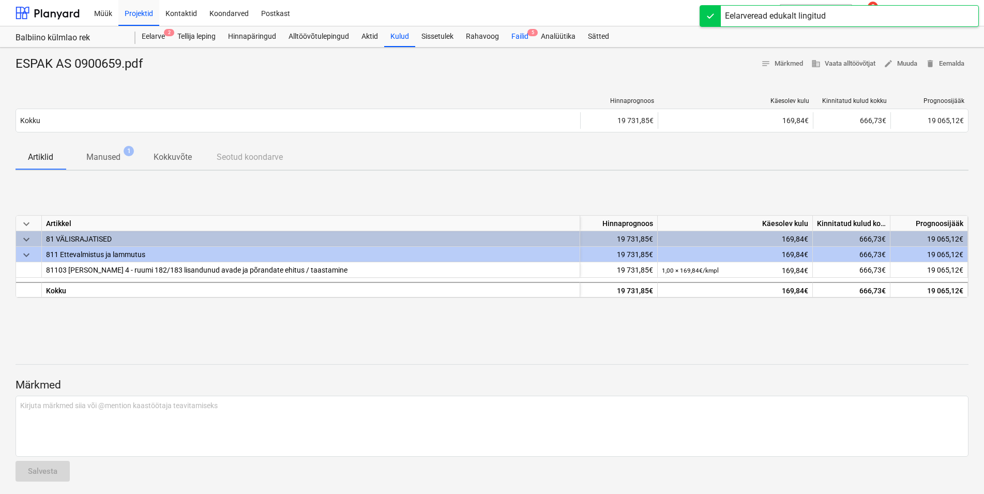
click at [521, 35] on div "Failid 5" at bounding box center [519, 36] width 29 height 21
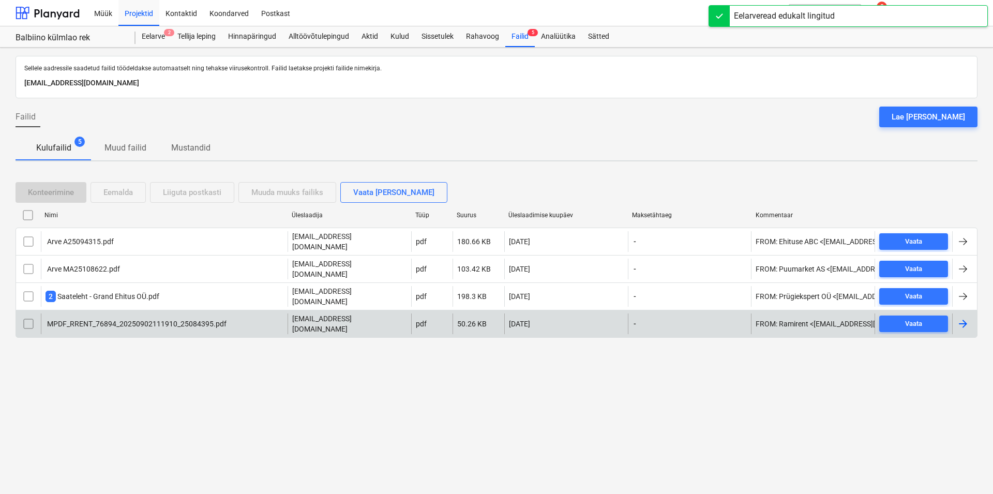
click at [124, 320] on div "MPDF_RRENT_76894_20250902111910_25084395.pdf" at bounding box center [136, 324] width 181 height 8
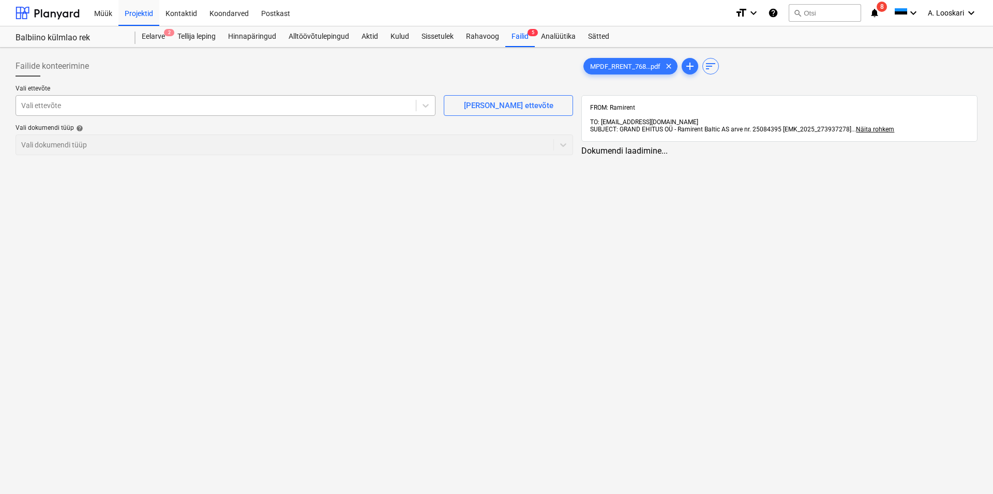
click at [146, 102] on div at bounding box center [215, 105] width 389 height 10
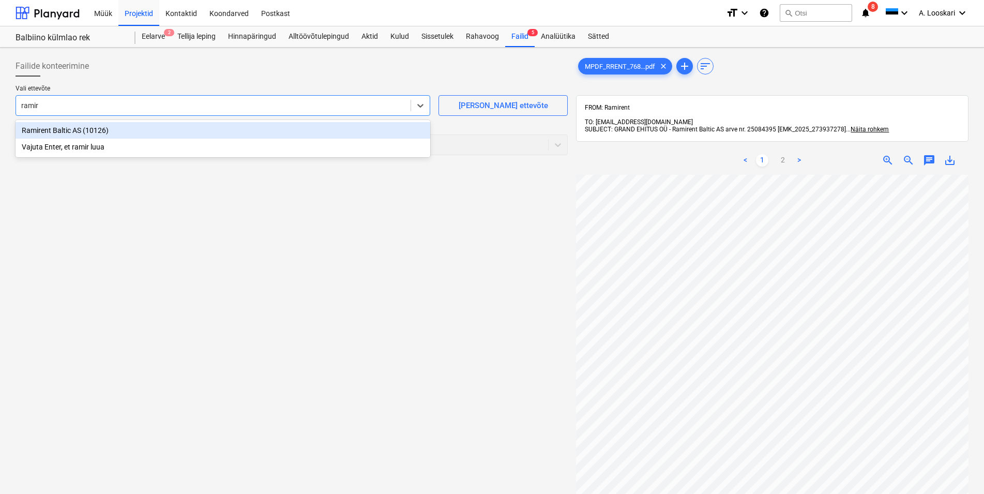
click at [130, 131] on div "Ramirent Baltic AS (10126)" at bounding box center [223, 130] width 415 height 17
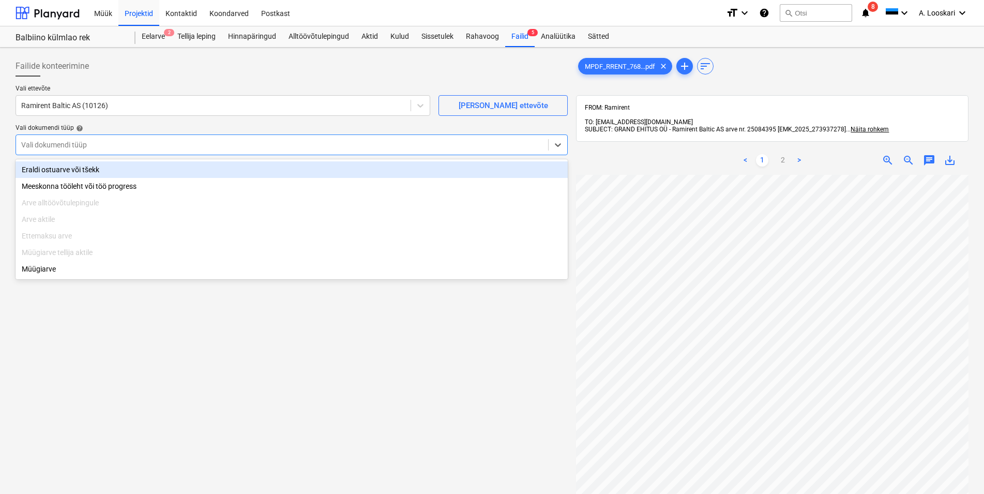
click at [124, 140] on div at bounding box center [282, 145] width 522 height 10
click at [122, 171] on div "Eraldi ostuarve või tšekk" at bounding box center [292, 169] width 552 height 17
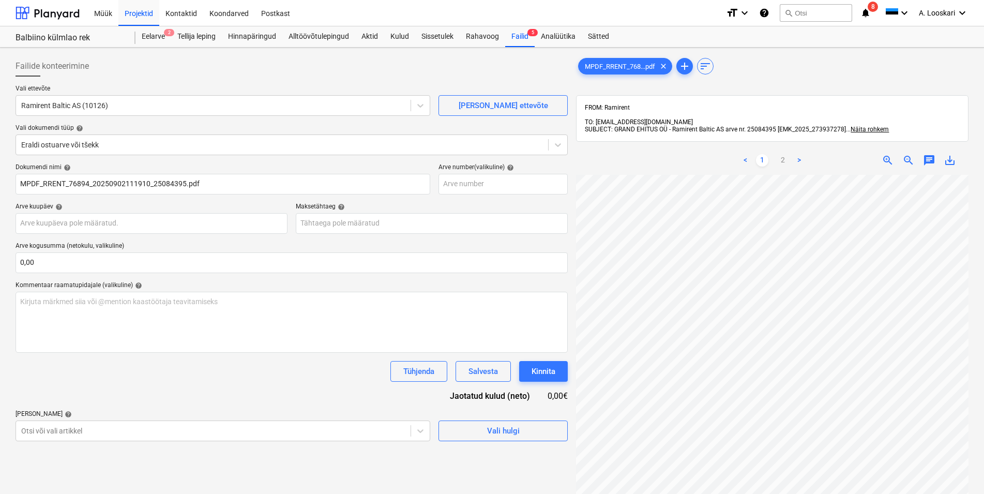
scroll to position [29, 35]
click at [66, 222] on input "text" at bounding box center [152, 223] width 272 height 21
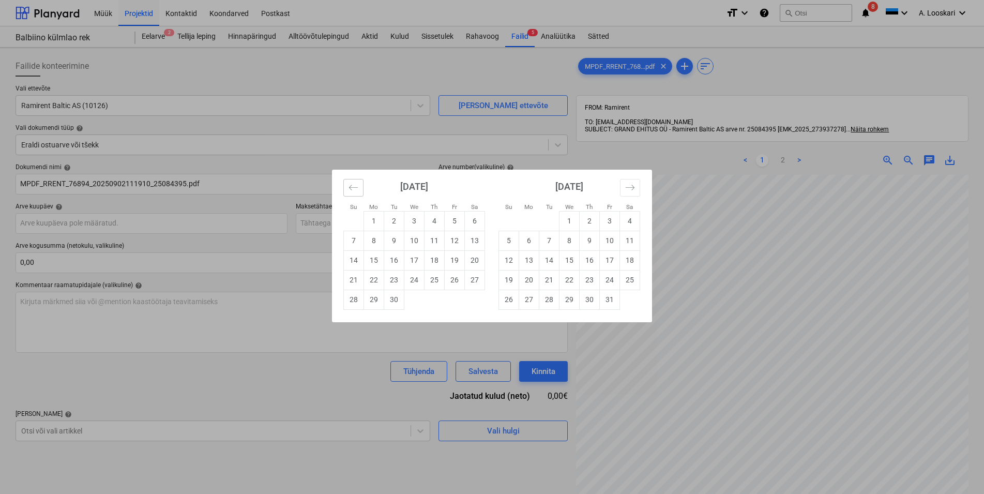
drag, startPoint x: 356, startPoint y: 185, endPoint x: 377, endPoint y: 229, distance: 48.3
click at [356, 186] on icon "Move backward to switch to the previous month." at bounding box center [354, 188] width 10 height 10
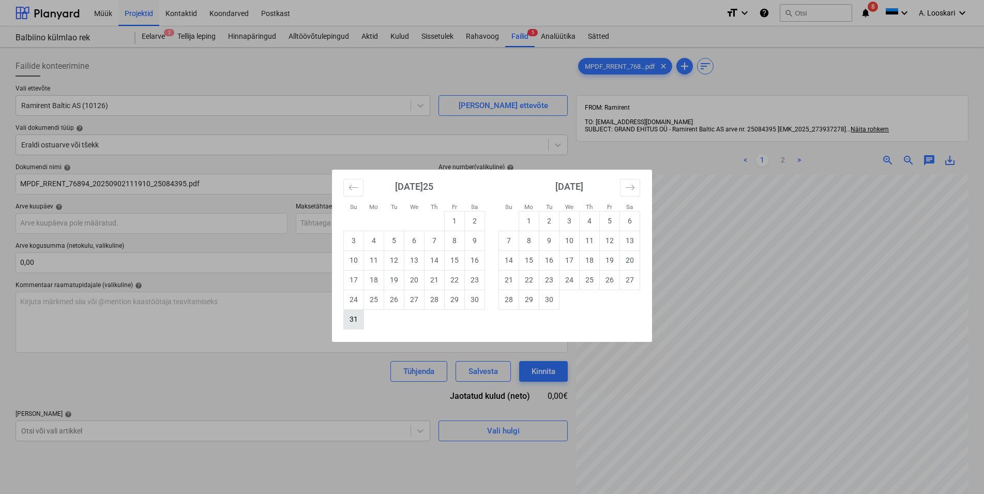
click at [351, 319] on td "31" at bounding box center [354, 319] width 20 height 20
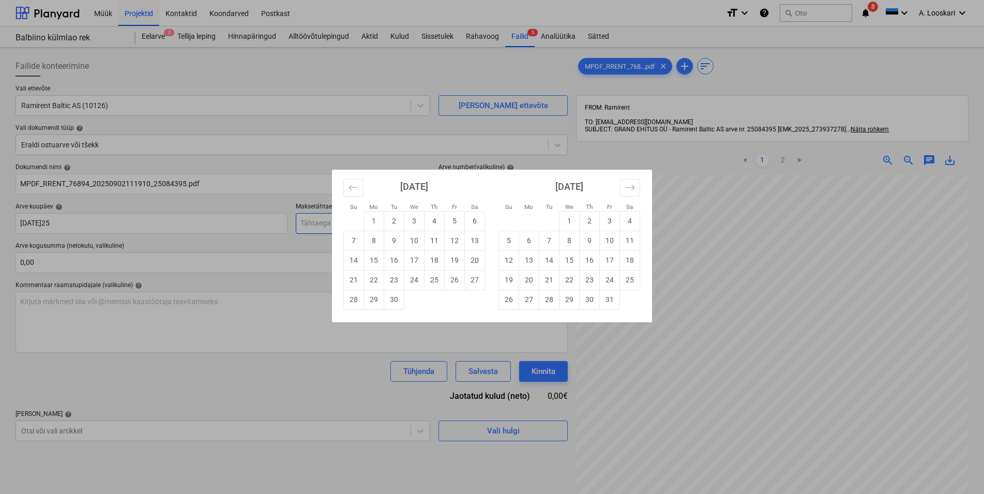
click at [341, 221] on input "text" at bounding box center [432, 223] width 272 height 21
click at [353, 259] on td "14" at bounding box center [354, 260] width 20 height 20
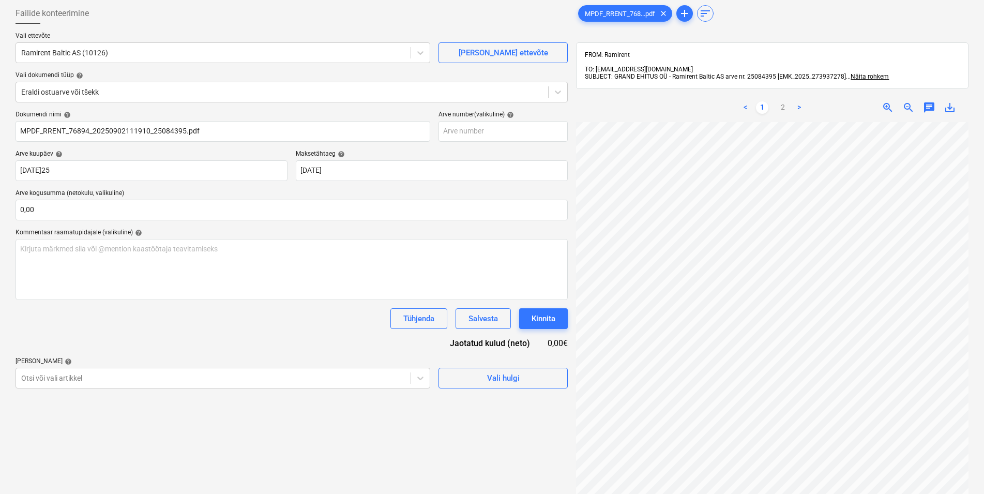
scroll to position [199, 35]
click at [109, 378] on body "Müük Projektid Kontaktid Koondarved Postkast format_size keyboard_arrow_down he…" at bounding box center [492, 194] width 984 height 494
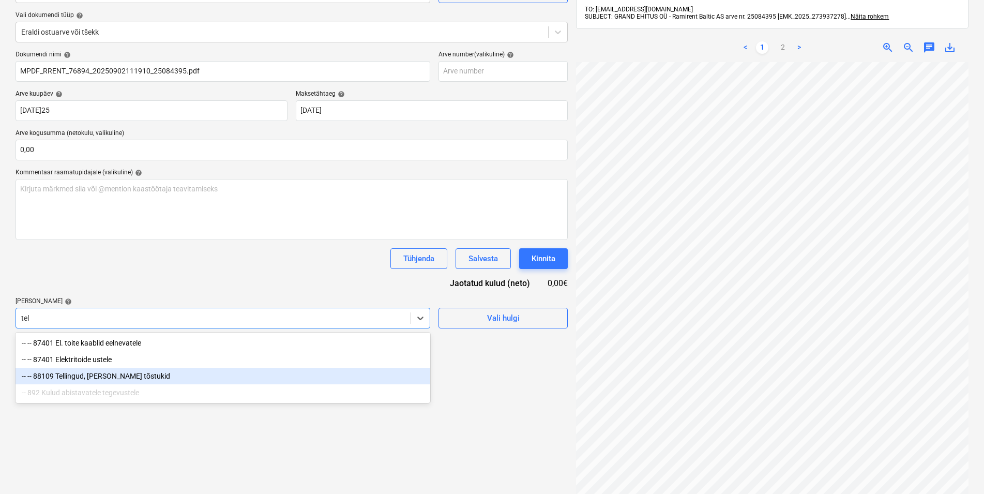
click at [103, 375] on div "-- -- 88109 Tellingud, [PERSON_NAME] tõstukid" at bounding box center [223, 376] width 415 height 17
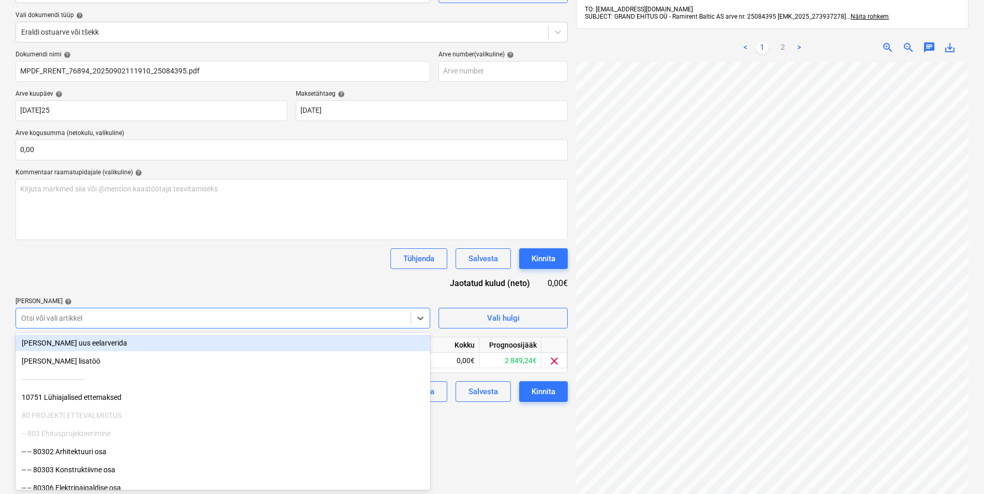
click at [131, 277] on div "Dokumendi nimi help MPDF_RRENT_76894_20250902111910_25084395.pdf Arve number (v…" at bounding box center [292, 226] width 552 height 351
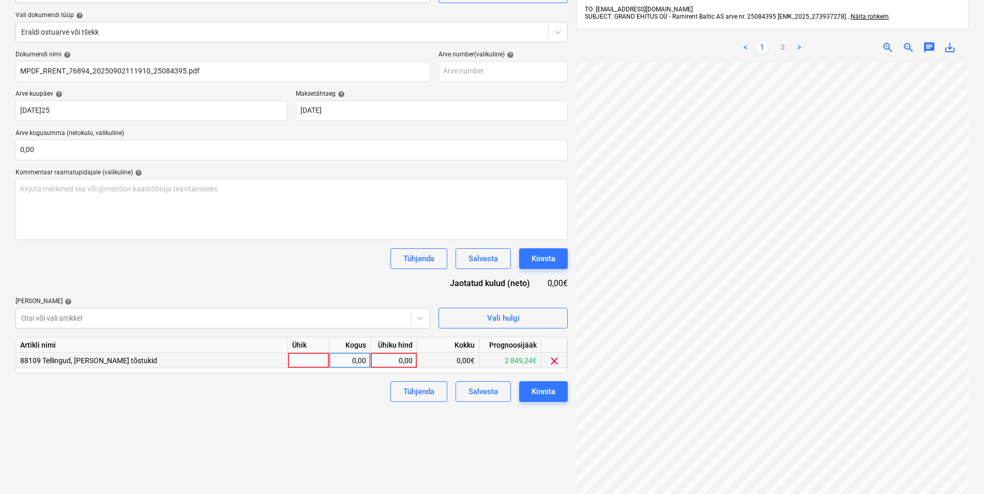
click at [313, 362] on div at bounding box center [308, 361] width 41 height 16
click at [347, 359] on div "0,00" at bounding box center [350, 361] width 33 height 16
click at [392, 357] on div "0,00" at bounding box center [394, 361] width 38 height 16
click at [782, 41] on link "2" at bounding box center [783, 47] width 12 height 12
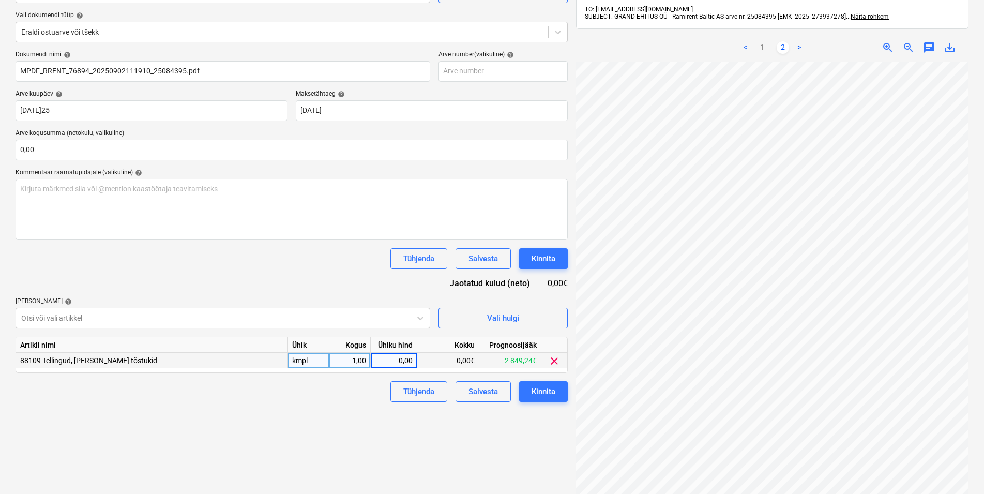
click at [395, 359] on div "0,00" at bounding box center [394, 361] width 38 height 16
click at [337, 430] on div "Failide konteerimine Vali ettevõte Ramirent Baltic AS (10126) [PERSON_NAME] uus…" at bounding box center [291, 235] width 561 height 592
click at [549, 392] on div "Kinnita" at bounding box center [544, 391] width 24 height 13
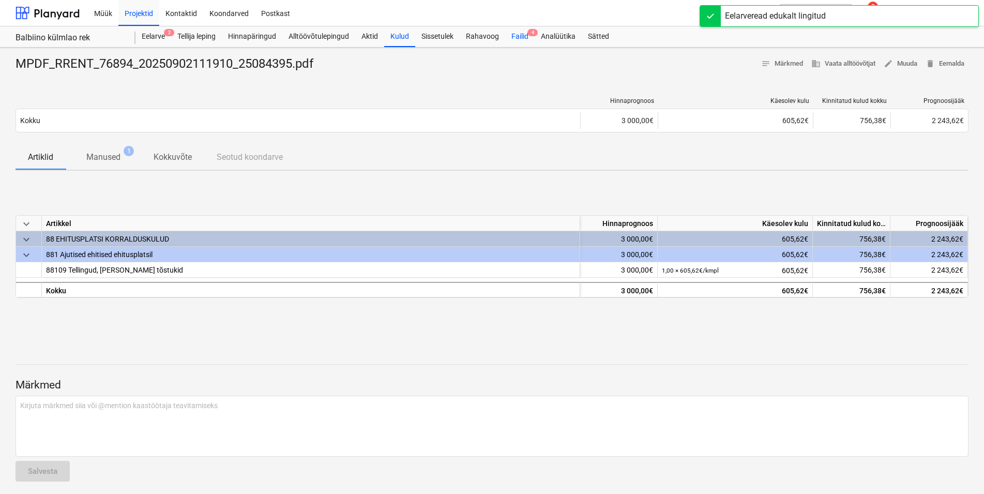
drag, startPoint x: 523, startPoint y: 34, endPoint x: 510, endPoint y: 43, distance: 16.2
click at [523, 34] on div "Failid 4" at bounding box center [519, 36] width 29 height 21
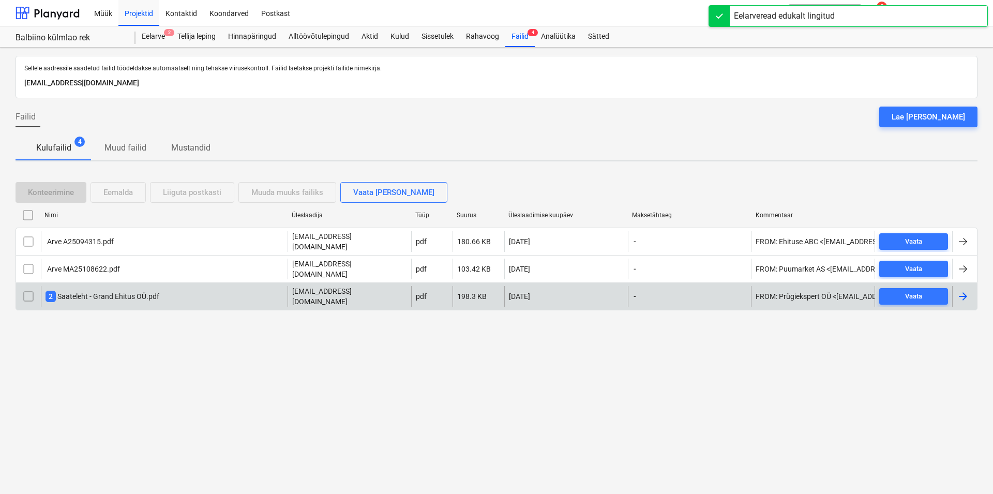
click at [94, 291] on div "2 Saateleht - Grand Ehitus OÜ.pdf" at bounding box center [103, 296] width 114 height 11
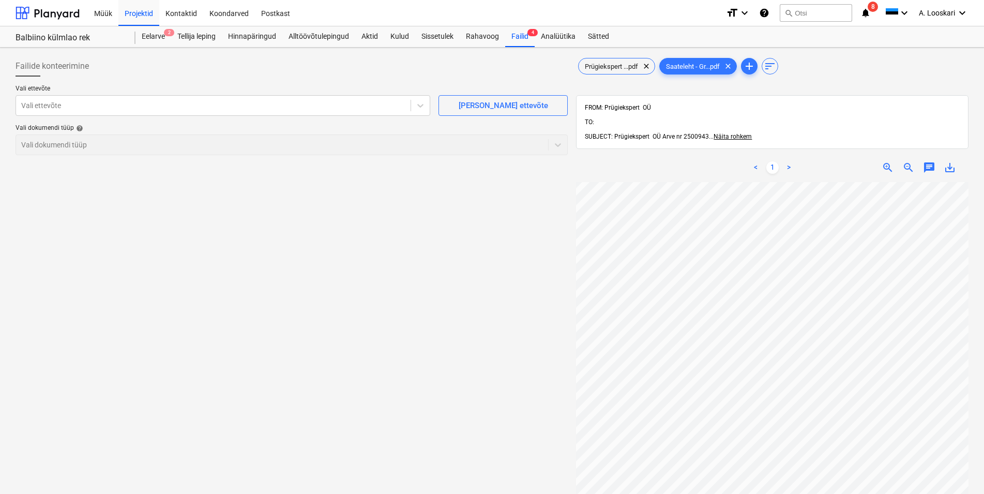
scroll to position [8, 269]
click at [984, 377] on html "Müük Projektid Kontaktid Koondarved Postkast format_size keyboard_arrow_down he…" at bounding box center [492, 247] width 984 height 494
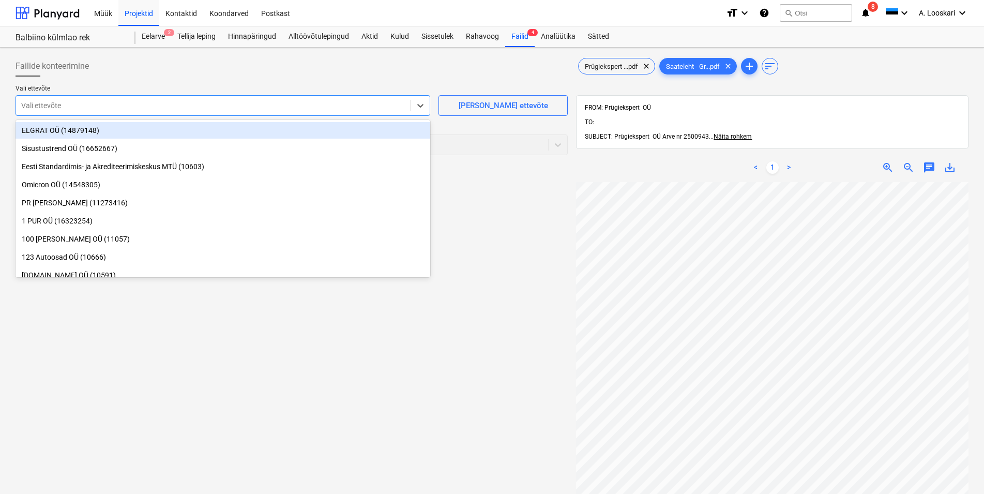
click at [146, 108] on div at bounding box center [213, 105] width 384 height 10
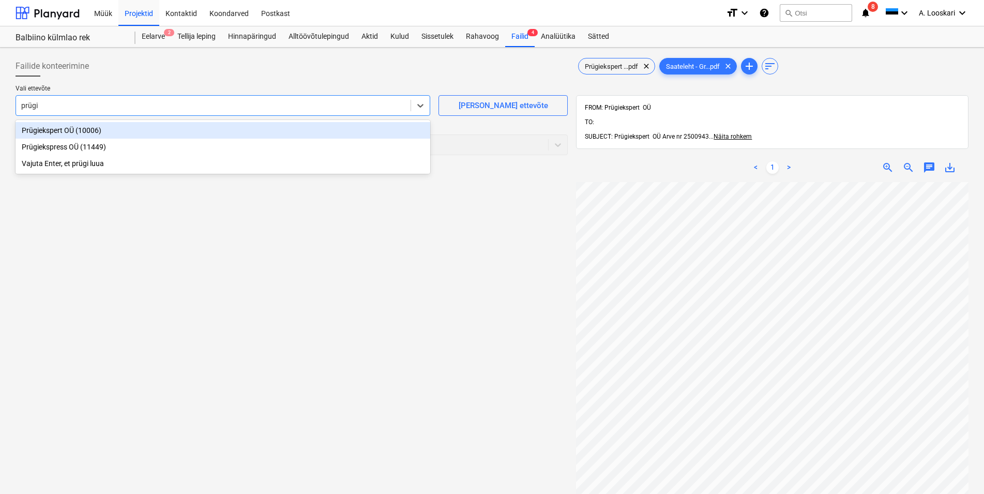
click at [100, 130] on div "Prügiekspert OÜ (10006)" at bounding box center [223, 130] width 415 height 17
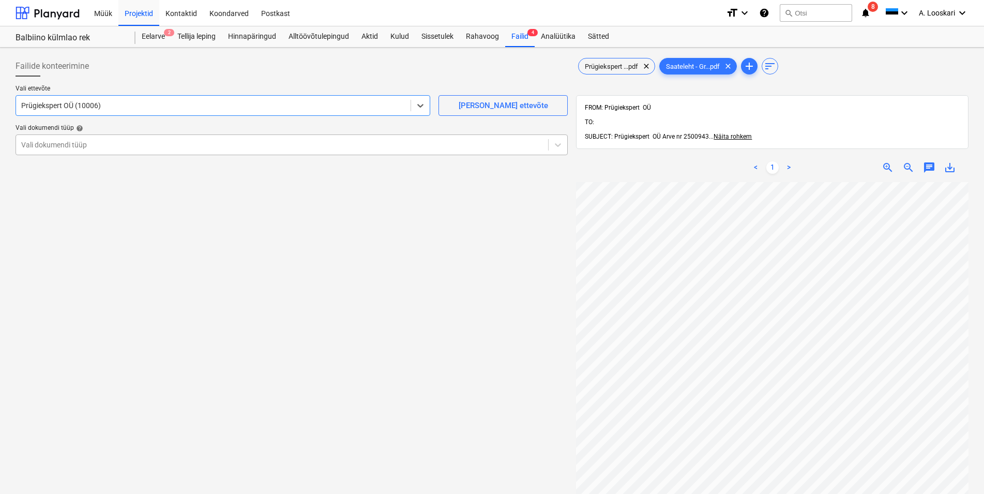
click at [102, 145] on div at bounding box center [282, 145] width 522 height 10
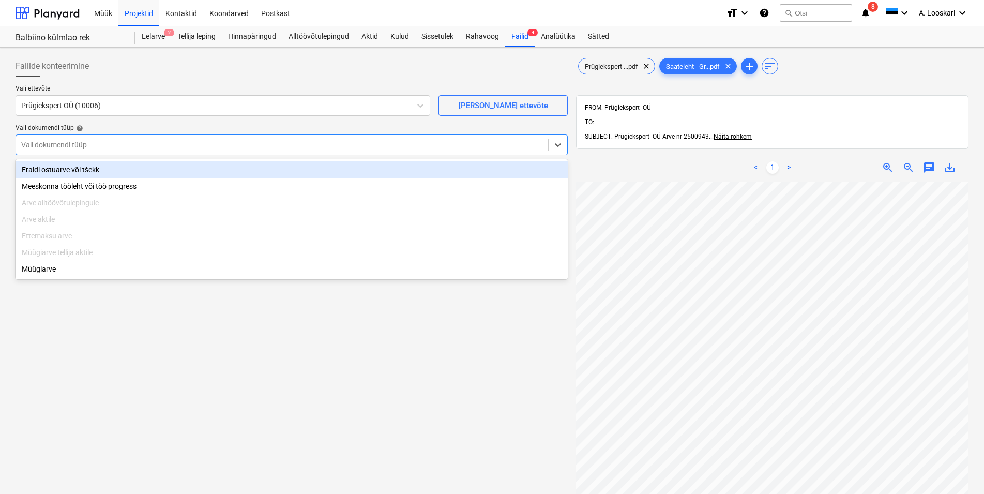
click at [109, 166] on div "Eraldi ostuarve või tšekk" at bounding box center [292, 169] width 552 height 17
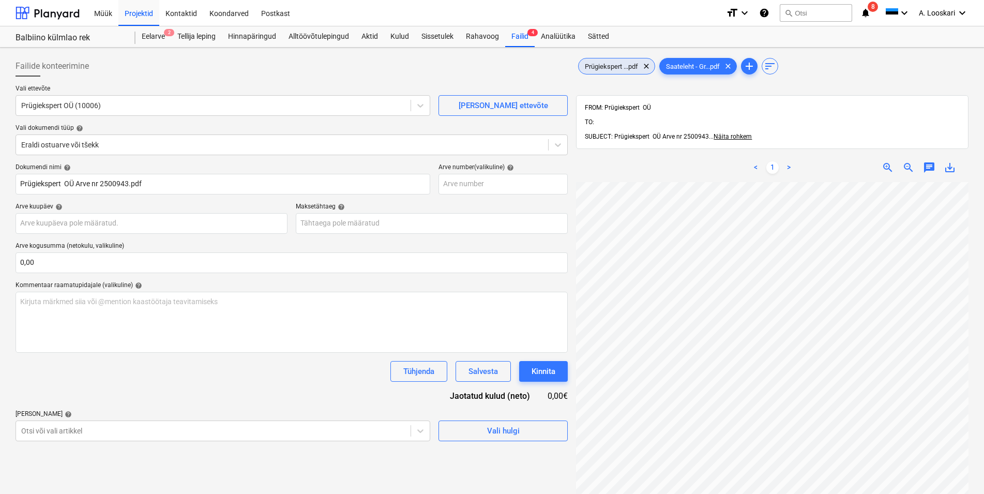
click at [623, 67] on span "Prügiekspert ...pdf" at bounding box center [612, 67] width 66 height 8
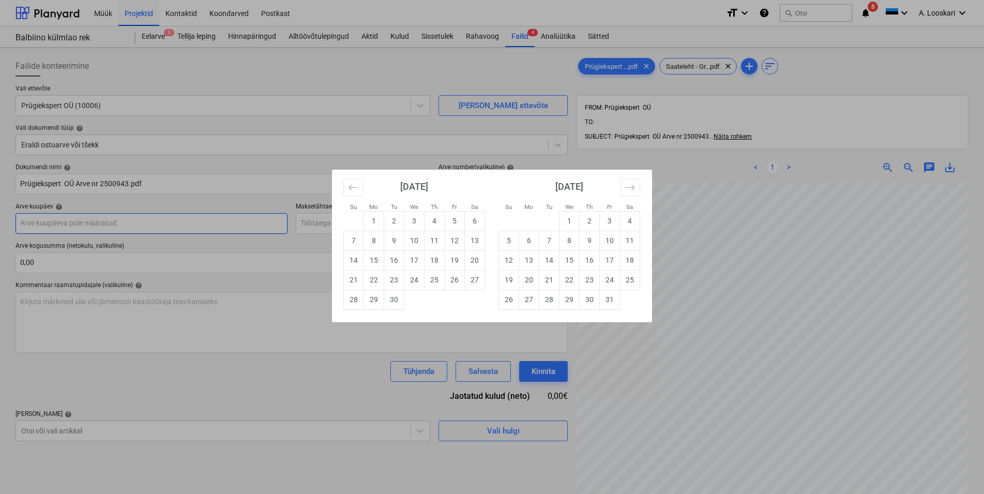
click at [156, 220] on input "text" at bounding box center [152, 223] width 272 height 21
click at [355, 186] on icon "Move backward to switch to the previous month." at bounding box center [354, 188] width 10 height 10
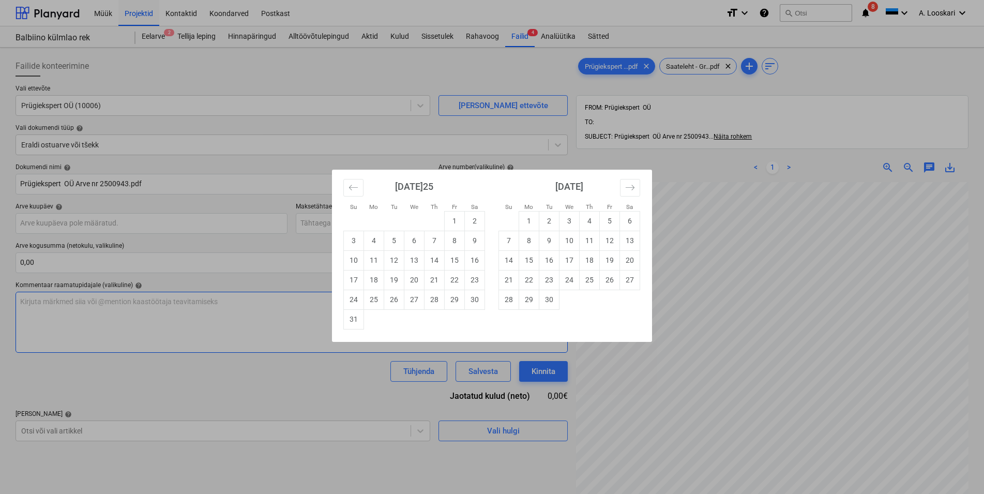
drag, startPoint x: 351, startPoint y: 318, endPoint x: 346, endPoint y: 309, distance: 10.2
click at [351, 318] on td "31" at bounding box center [354, 319] width 20 height 20
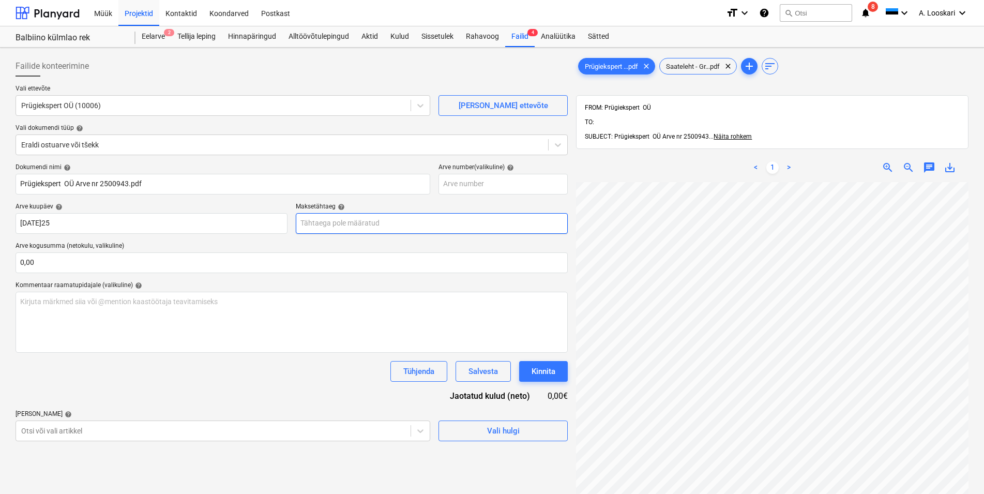
click at [338, 223] on input "text" at bounding box center [432, 223] width 272 height 21
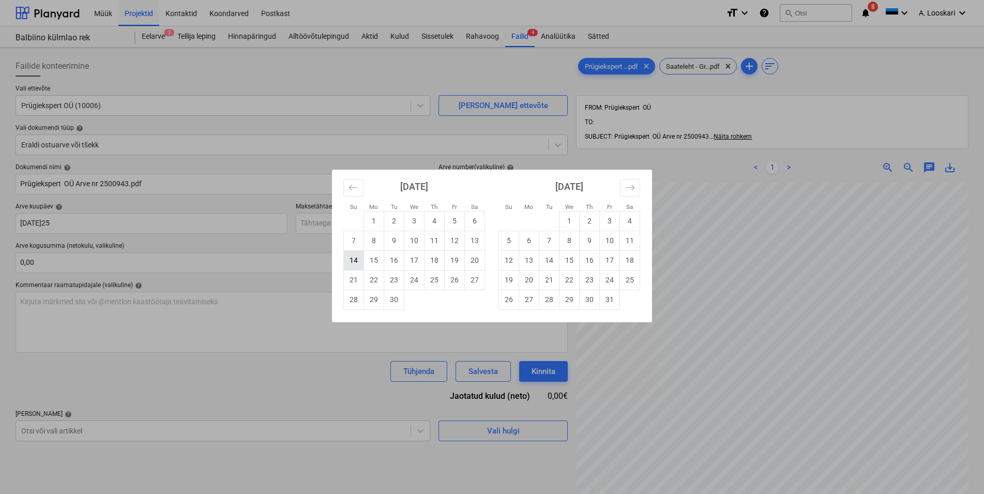
click at [355, 259] on td "14" at bounding box center [354, 260] width 20 height 20
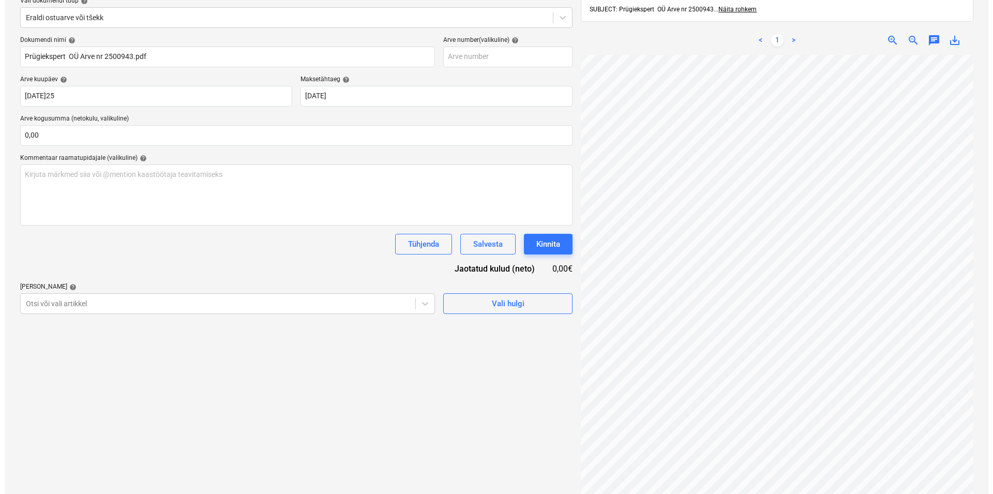
scroll to position [147, 0]
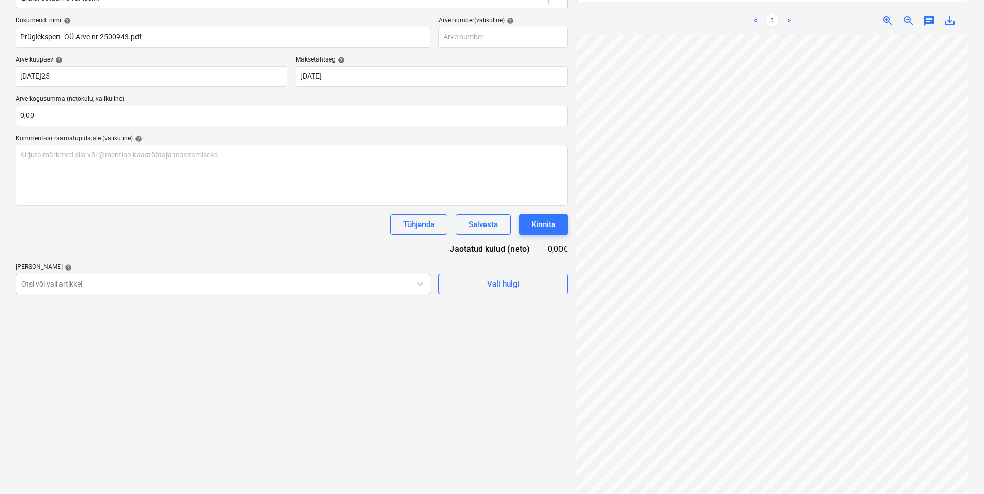
click at [97, 281] on div at bounding box center [213, 284] width 384 height 10
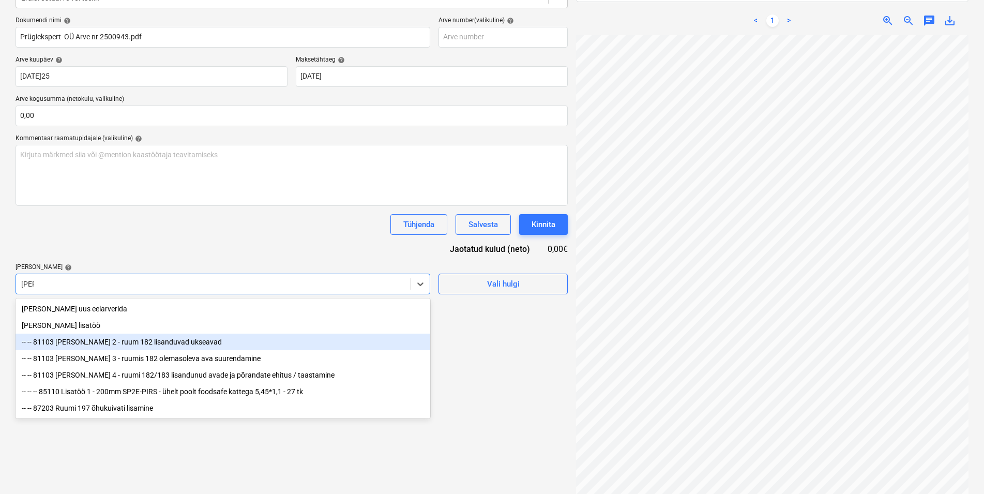
click at [134, 344] on div "-- -- 81103 [PERSON_NAME] 2 - ruum 182 lisanduvad ukseavad" at bounding box center [223, 342] width 415 height 17
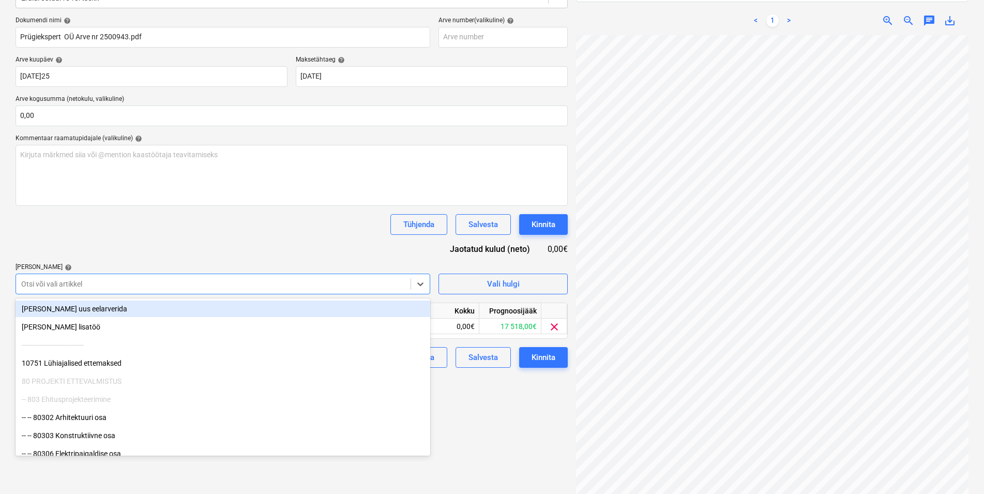
click at [165, 237] on div "Dokumendi nimi help Prügiekspert OÜ Arve nr 2500943.pdf Arve number (valikuline…" at bounding box center [292, 192] width 552 height 351
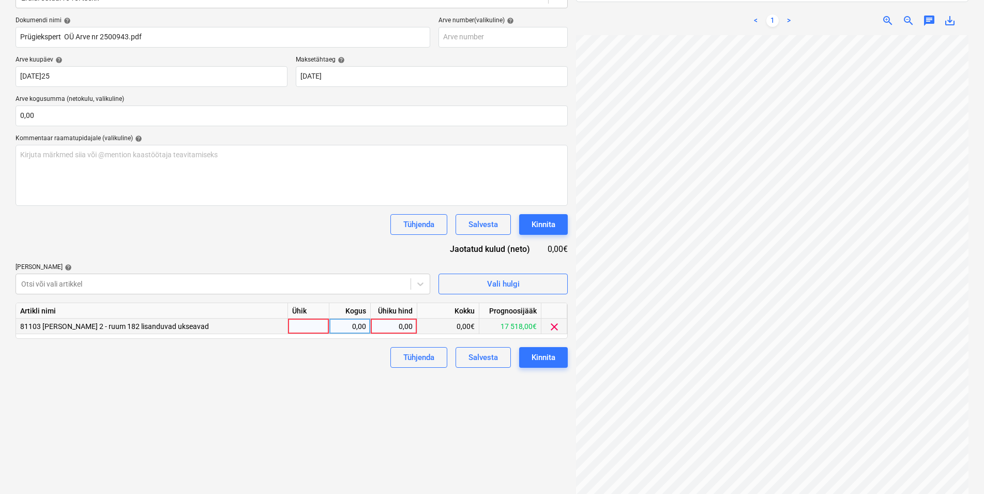
click at [308, 325] on div at bounding box center [308, 327] width 41 height 16
click at [345, 329] on div "0,00" at bounding box center [350, 327] width 33 height 16
click at [391, 327] on div "0,00" at bounding box center [394, 327] width 38 height 16
click at [340, 376] on div "Failide konteerimine Vali ettevõte Prügiekspert OÜ (10006) [PERSON_NAME] uus et…" at bounding box center [291, 204] width 561 height 599
click at [548, 352] on div "Kinnita" at bounding box center [544, 357] width 24 height 13
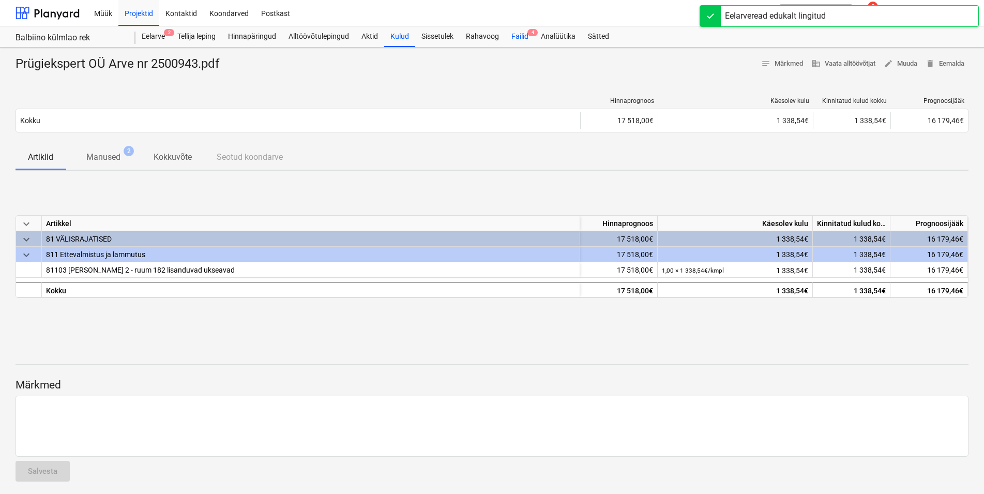
click at [524, 38] on div "Failid 4" at bounding box center [519, 36] width 29 height 21
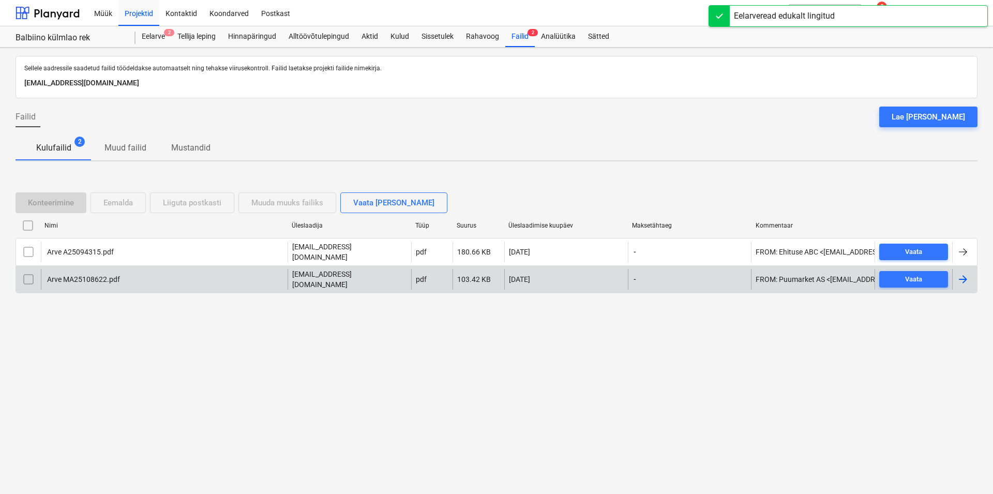
click at [70, 275] on div "Arve MA25108622.pdf" at bounding box center [83, 279] width 74 height 8
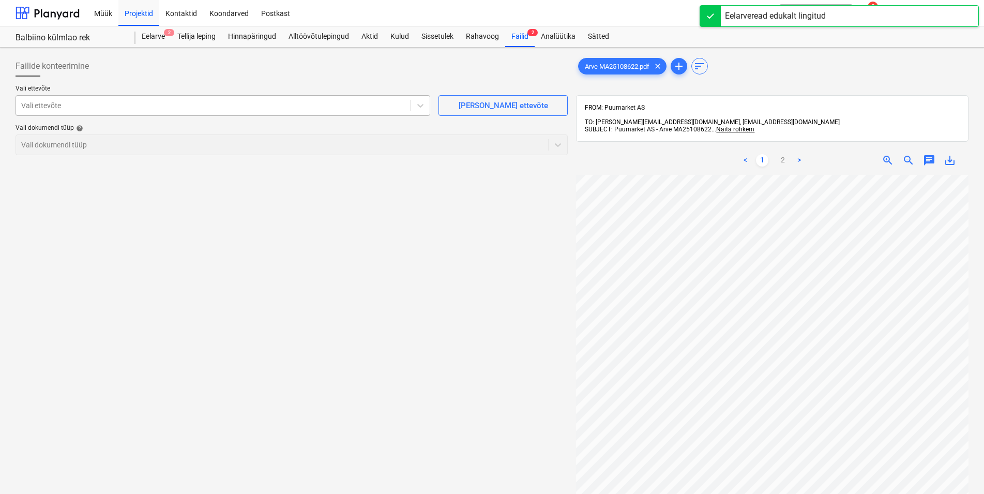
click at [176, 104] on div at bounding box center [213, 105] width 384 height 10
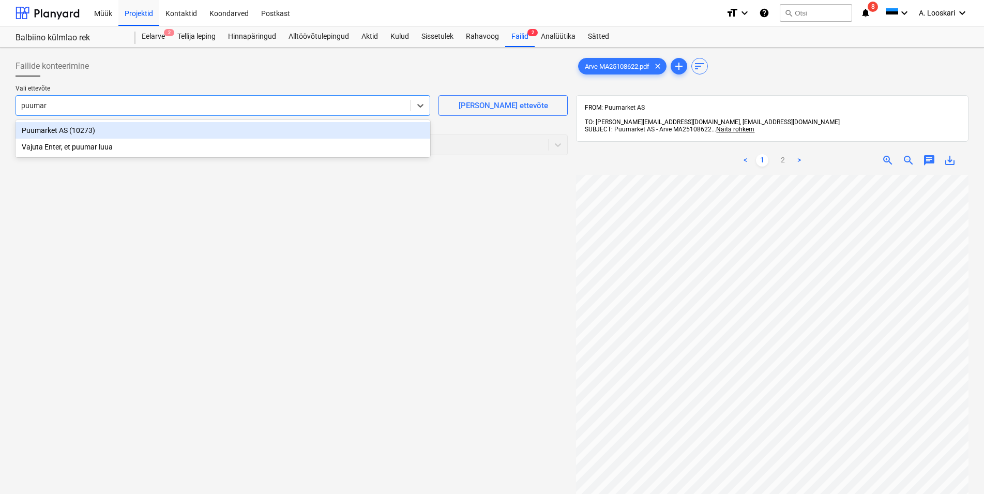
click at [161, 128] on div "Puumarket AS (10273)" at bounding box center [223, 130] width 415 height 17
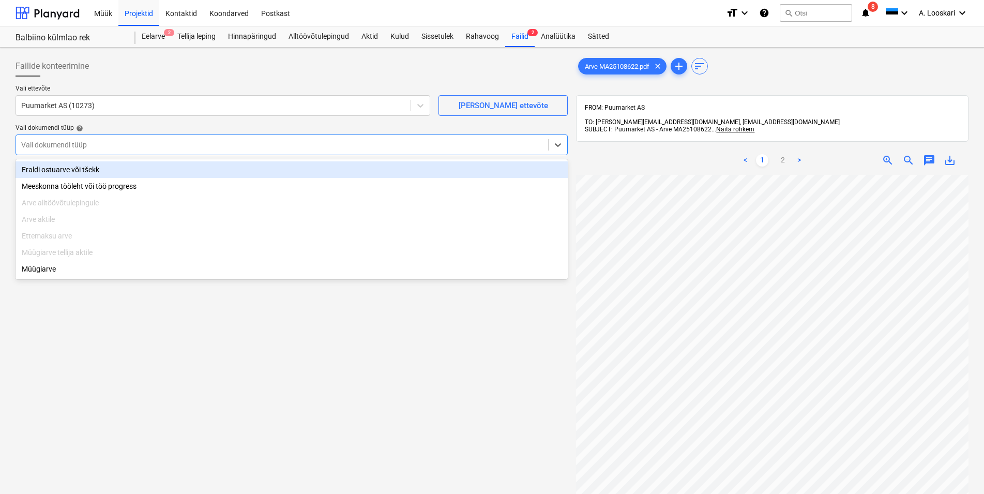
click at [122, 142] on div at bounding box center [282, 145] width 522 height 10
click at [118, 168] on div "Eraldi ostuarve või tšekk" at bounding box center [292, 169] width 552 height 17
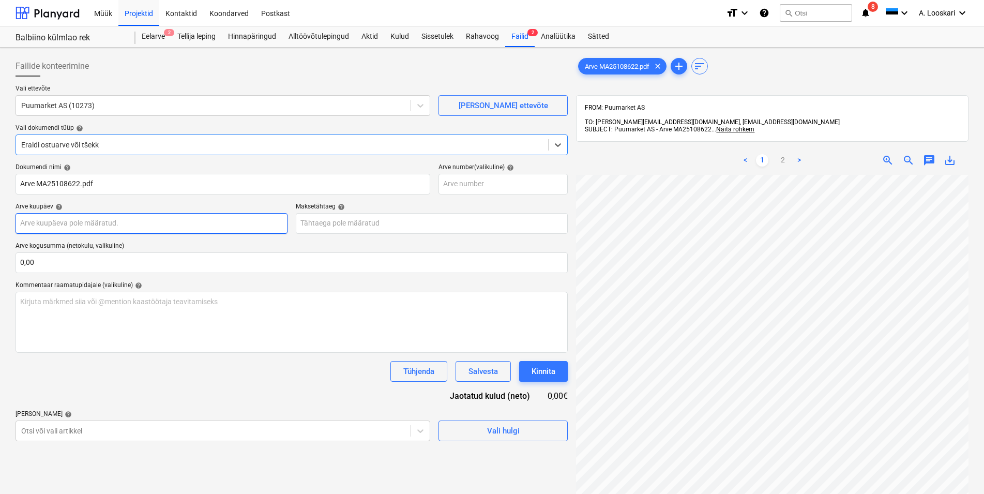
click at [117, 220] on input "text" at bounding box center [152, 223] width 272 height 21
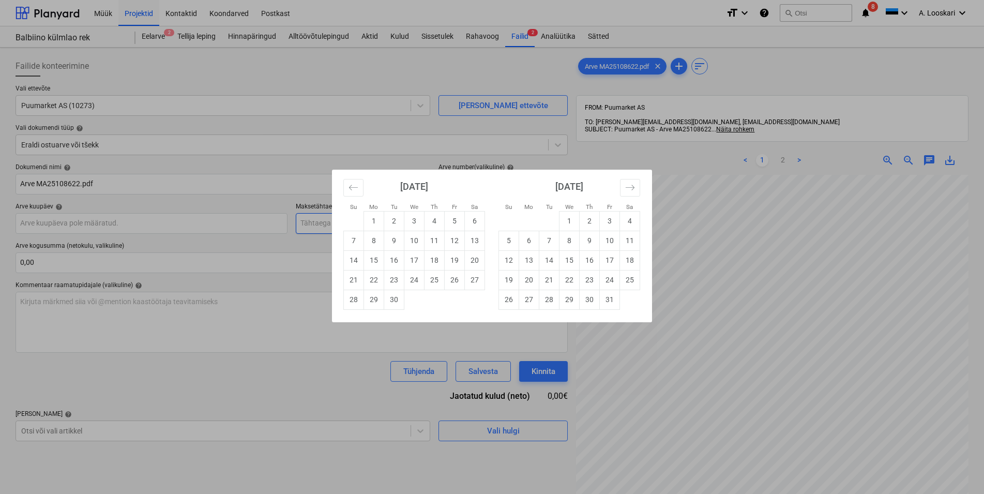
click at [397, 217] on td "2" at bounding box center [394, 221] width 20 height 20
drag, startPoint x: 329, startPoint y: 222, endPoint x: 390, endPoint y: 244, distance: 64.8
click at [330, 223] on input "text" at bounding box center [432, 223] width 272 height 21
click at [592, 218] on td "2" at bounding box center [590, 221] width 20 height 20
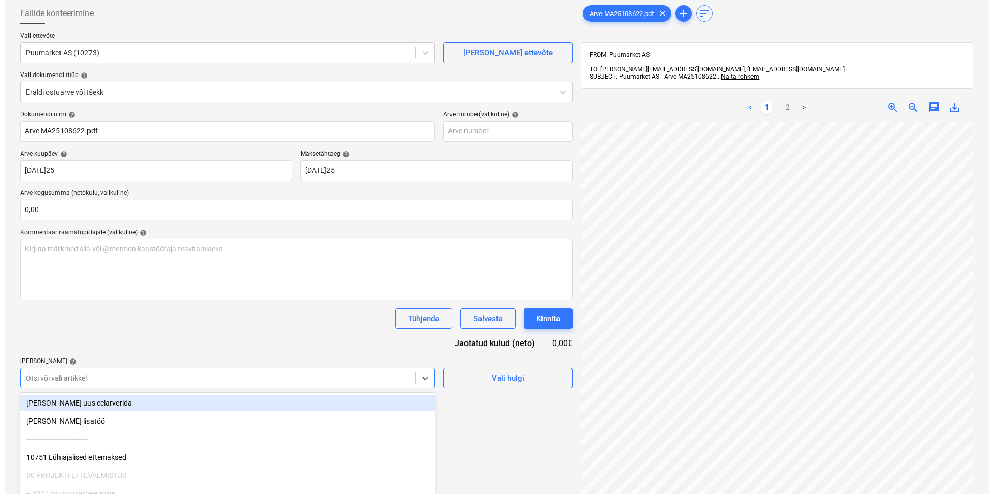
scroll to position [113, 0]
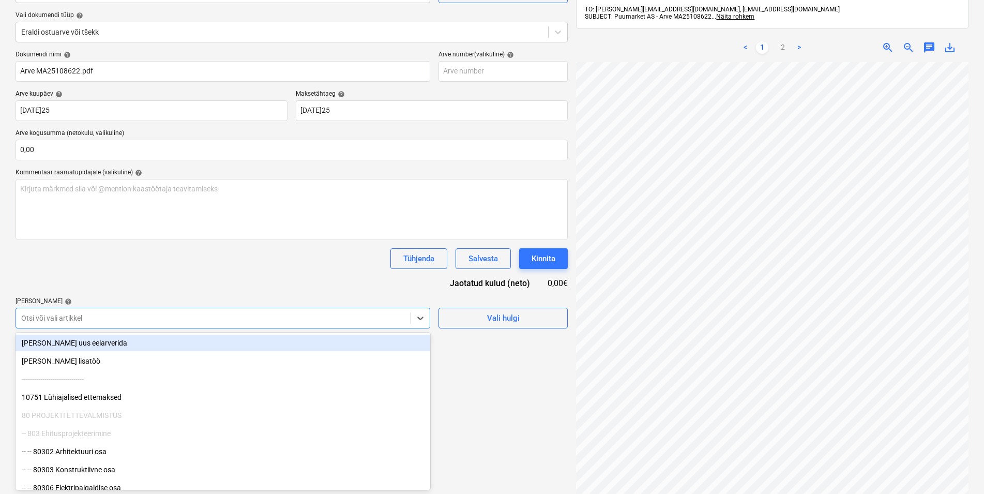
click at [82, 375] on body "Müük Projektid Kontaktid Koondarved Postkast format_size keyboard_arrow_down he…" at bounding box center [492, 134] width 984 height 494
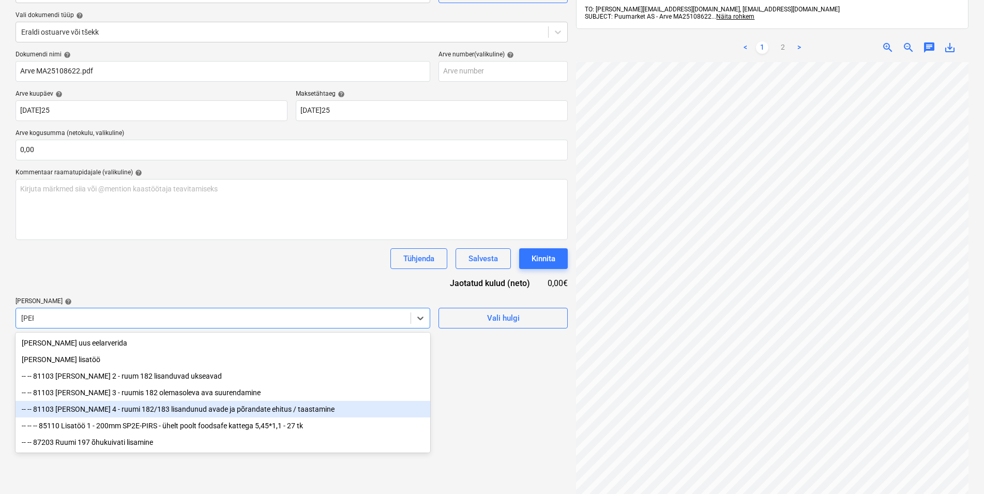
click at [63, 409] on div "-- -- 81103 [PERSON_NAME] 4 - ruumi 182/183 lisandunud avade ja põrandate ehitu…" at bounding box center [223, 409] width 415 height 17
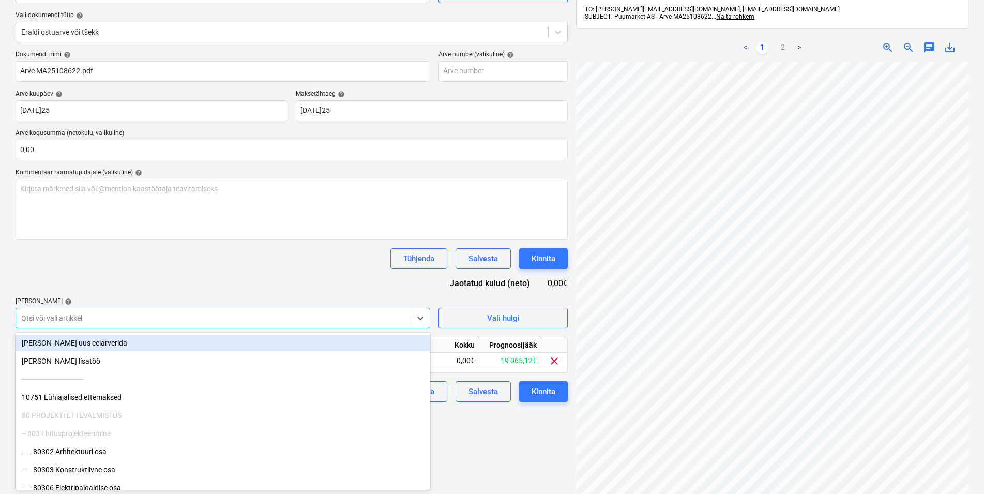
click at [128, 270] on div "Dokumendi nimi help Arve MA25108622.pdf Arve number (valikuline) help Arve kuup…" at bounding box center [292, 226] width 552 height 351
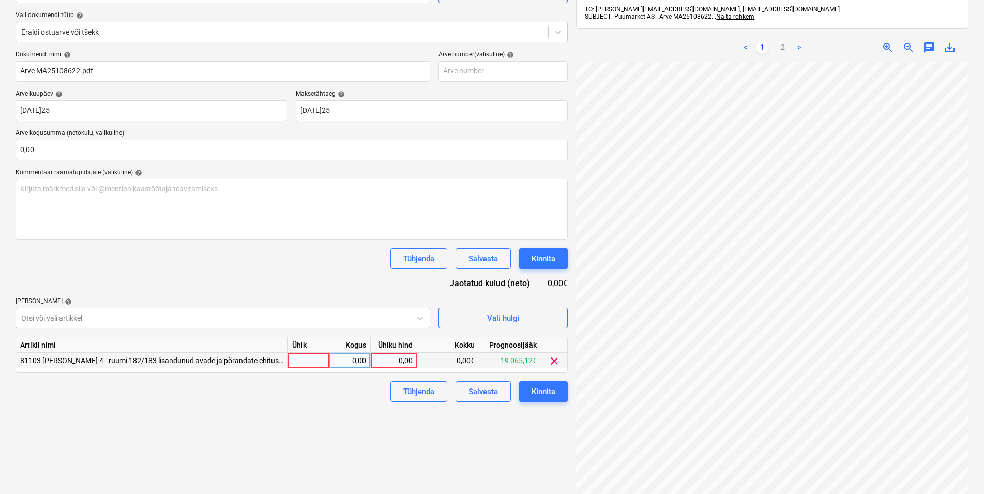
drag, startPoint x: 555, startPoint y: 359, endPoint x: 549, endPoint y: 359, distance: 6.2
click at [554, 359] on span "clear" at bounding box center [554, 361] width 12 height 12
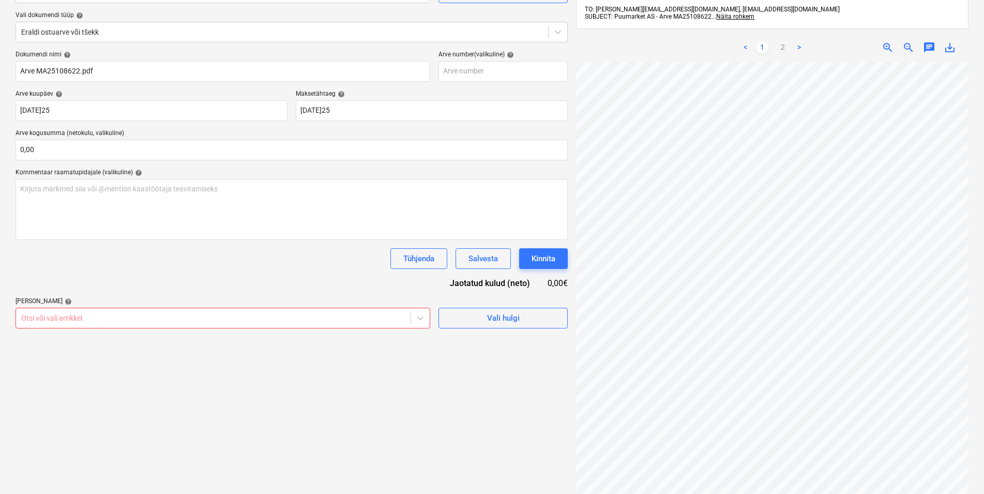
click at [95, 315] on div at bounding box center [213, 318] width 384 height 10
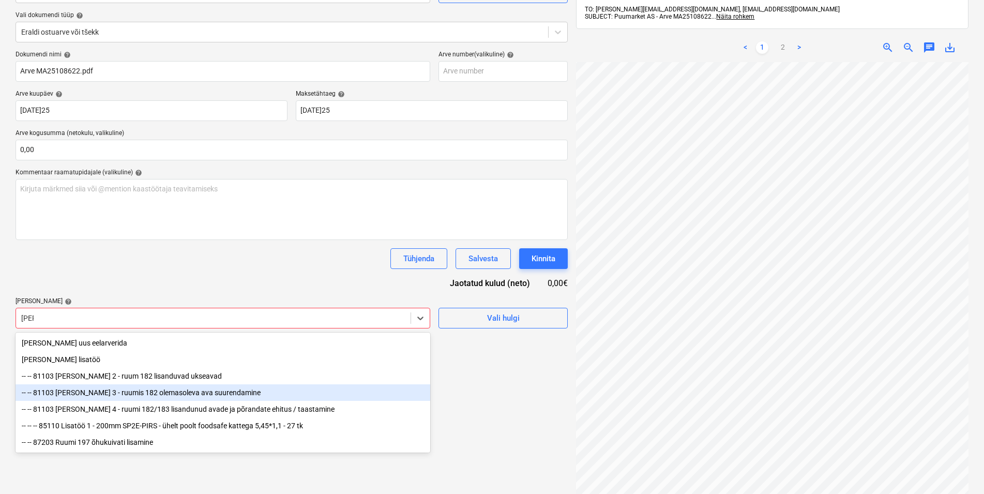
click at [87, 395] on div "-- -- 81103 [PERSON_NAME] 3 - ruumis 182 olemasoleva ava suurendamine" at bounding box center [223, 392] width 415 height 17
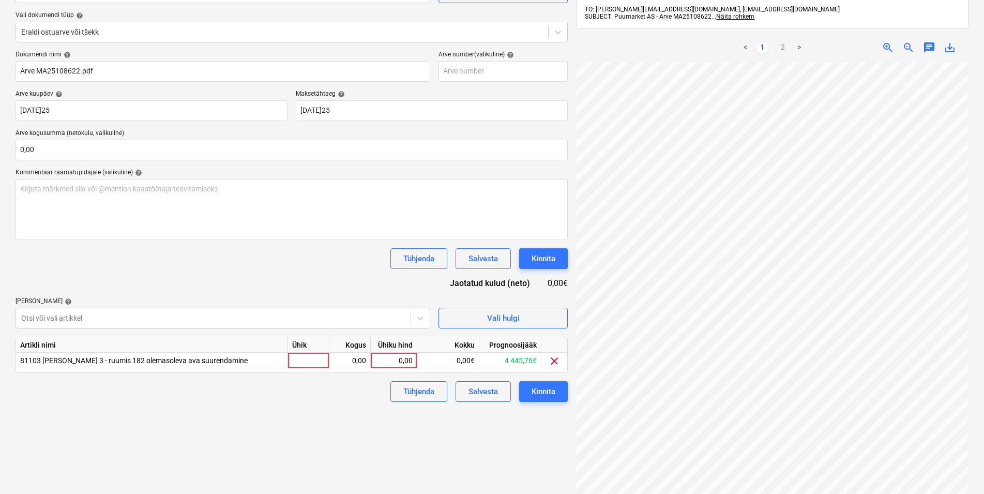
drag, startPoint x: 134, startPoint y: 259, endPoint x: 302, endPoint y: 343, distance: 187.1
click at [136, 259] on div "Tühjenda Salvesta Kinnita" at bounding box center [292, 258] width 552 height 21
click at [303, 357] on div at bounding box center [308, 361] width 41 height 16
click at [340, 358] on div "0,00" at bounding box center [350, 361] width 33 height 16
click at [383, 359] on div "0,00" at bounding box center [394, 361] width 38 height 16
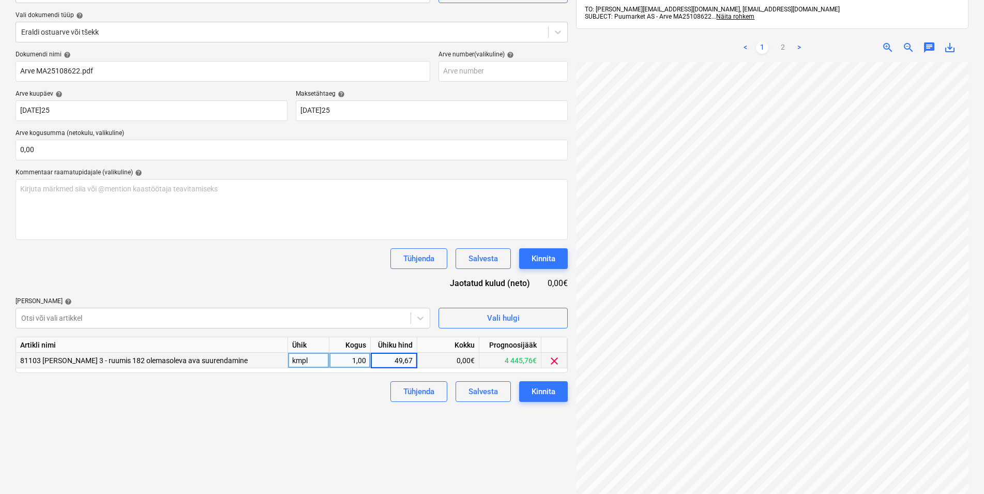
click at [304, 420] on div "Failide konteerimine Vali ettevõte Puumarket AS (10273) [PERSON_NAME] uus ettev…" at bounding box center [291, 235] width 561 height 592
click at [549, 389] on div "Kinnita" at bounding box center [544, 391] width 24 height 13
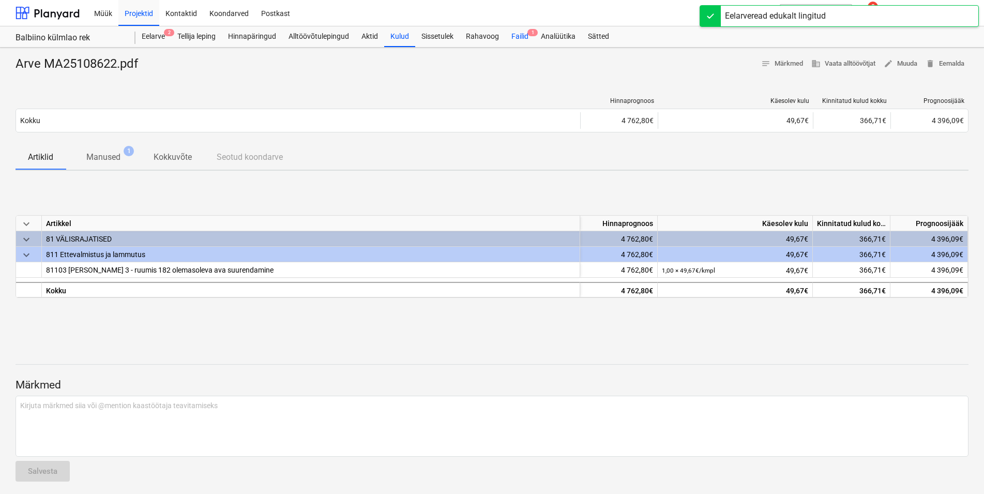
click at [522, 37] on div "Failid 1" at bounding box center [519, 36] width 29 height 21
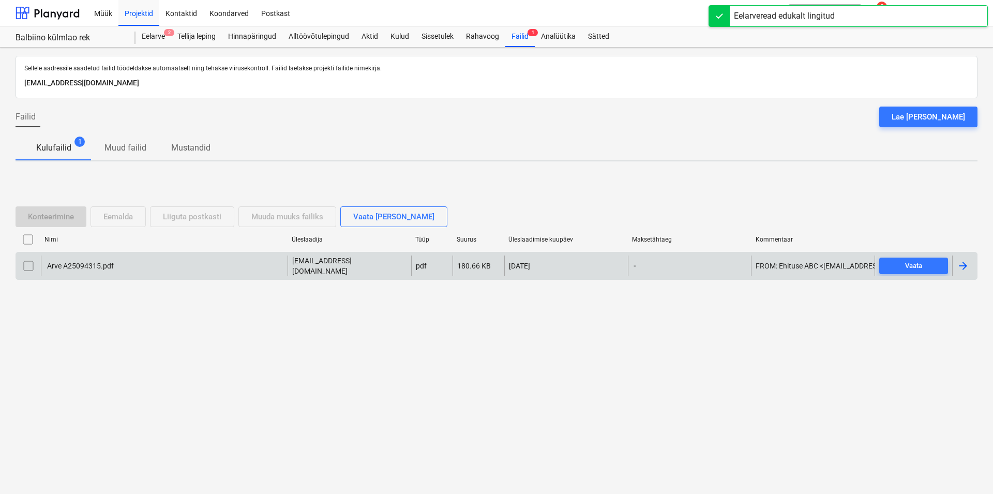
click at [91, 261] on div "Arve A25094315.pdf" at bounding box center [164, 265] width 247 height 21
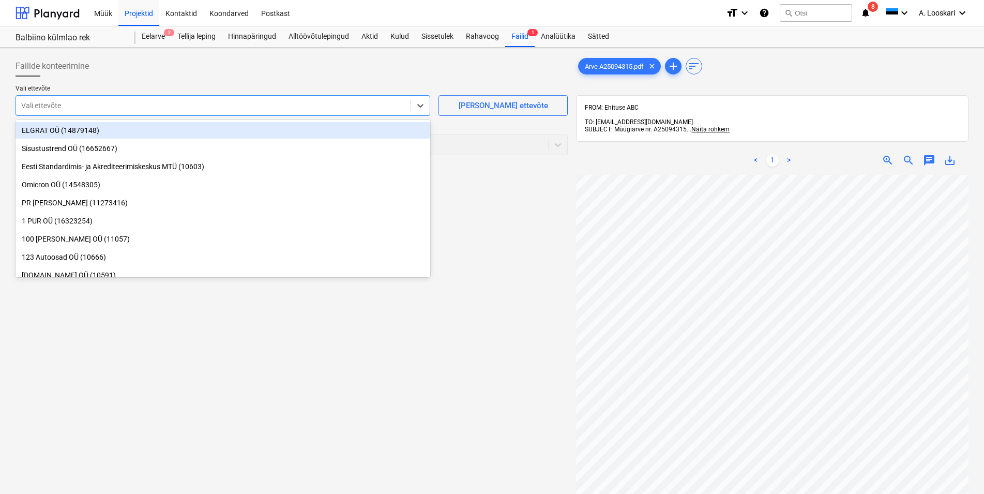
click at [82, 106] on div at bounding box center [213, 105] width 384 height 10
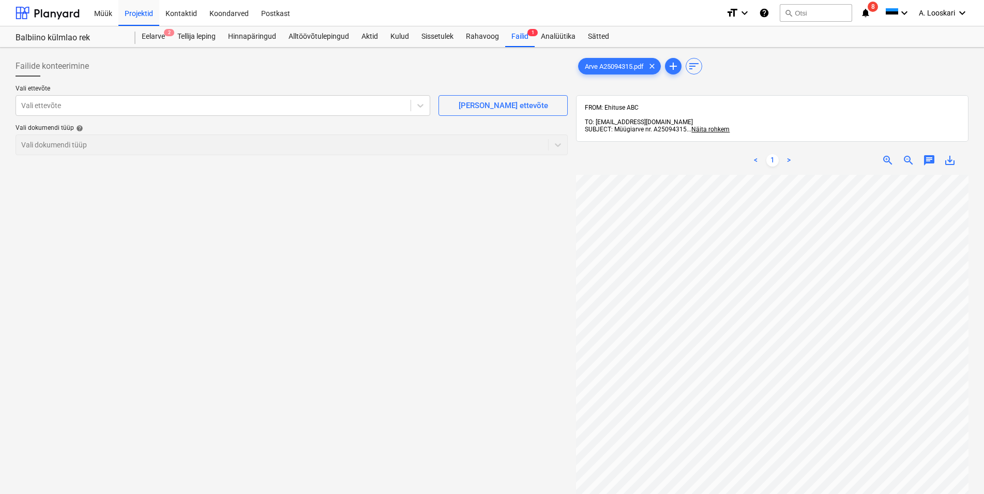
scroll to position [199, 21]
click at [746, 146] on div "< 1 > zoom_in zoom_out chat 0 save_alt" at bounding box center [772, 393] width 393 height 494
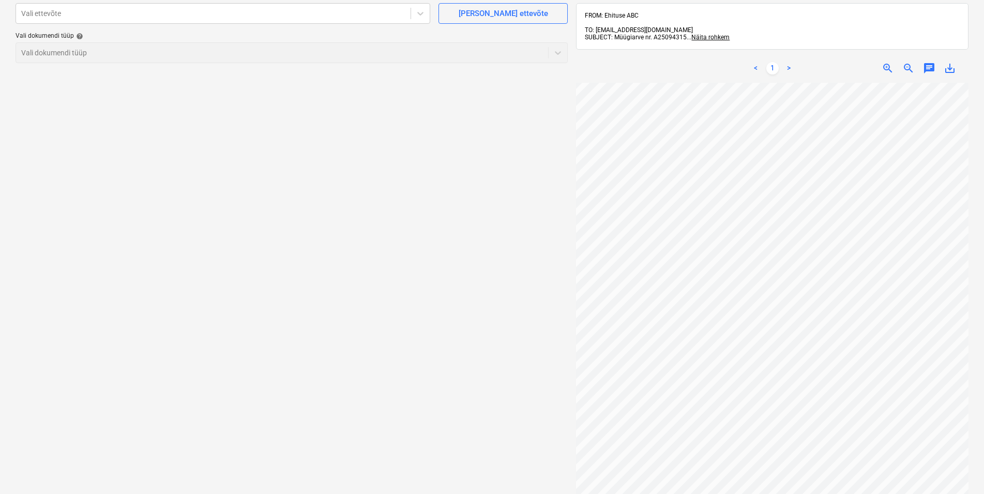
scroll to position [0, 0]
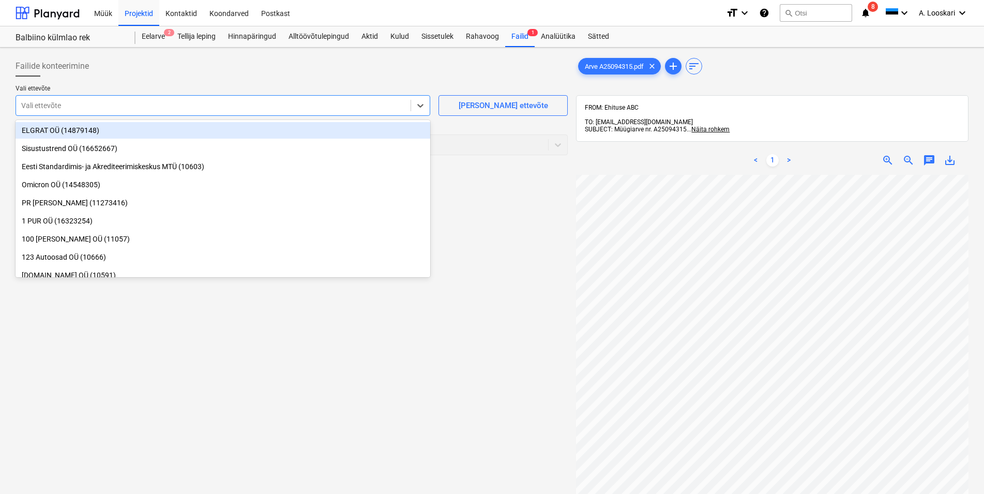
click at [61, 100] on div "Vali ettevõte" at bounding box center [213, 105] width 395 height 14
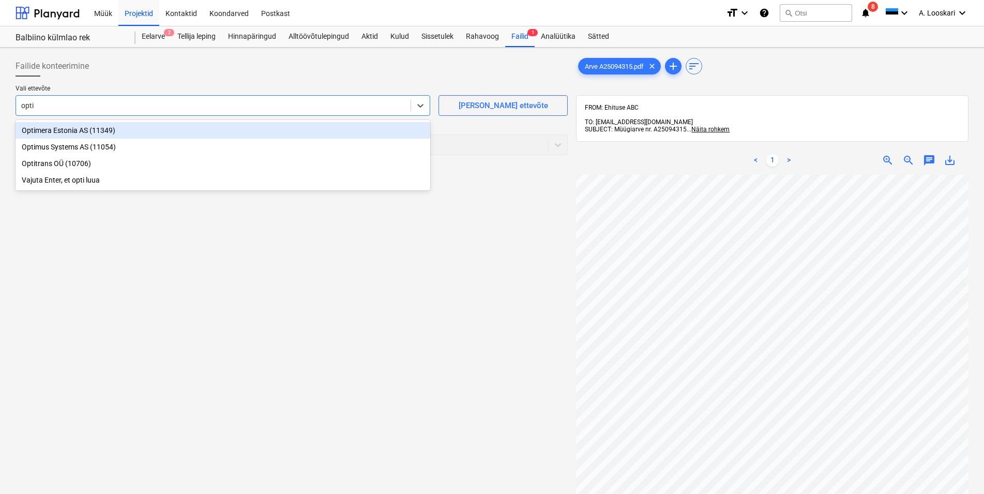
click at [133, 131] on div "Optimera Estonia AS (11349)" at bounding box center [223, 130] width 415 height 17
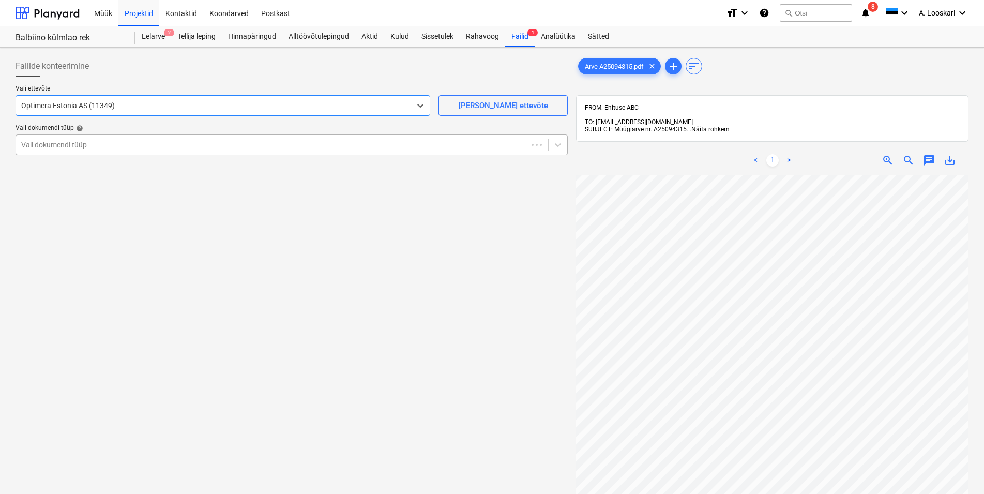
click at [114, 144] on div at bounding box center [271, 145] width 501 height 10
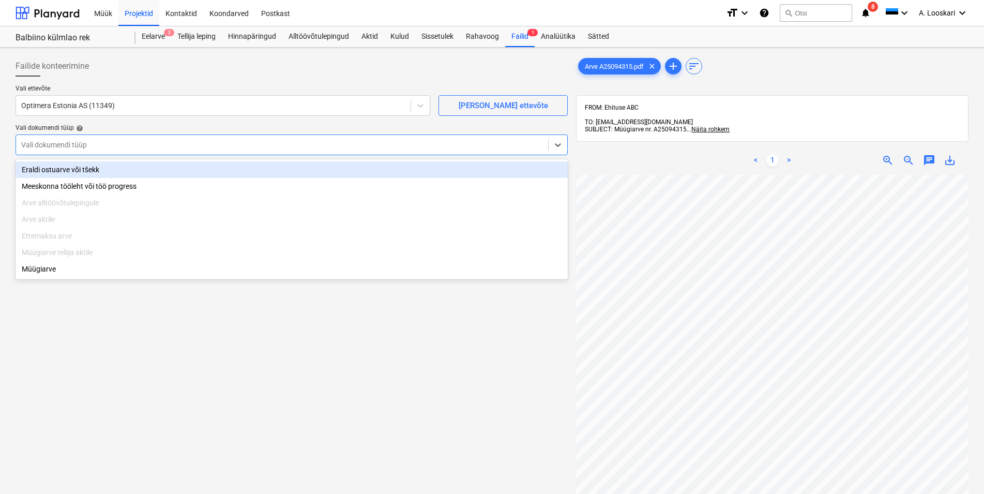
click at [139, 170] on div "Eraldi ostuarve või tšekk" at bounding box center [292, 169] width 552 height 17
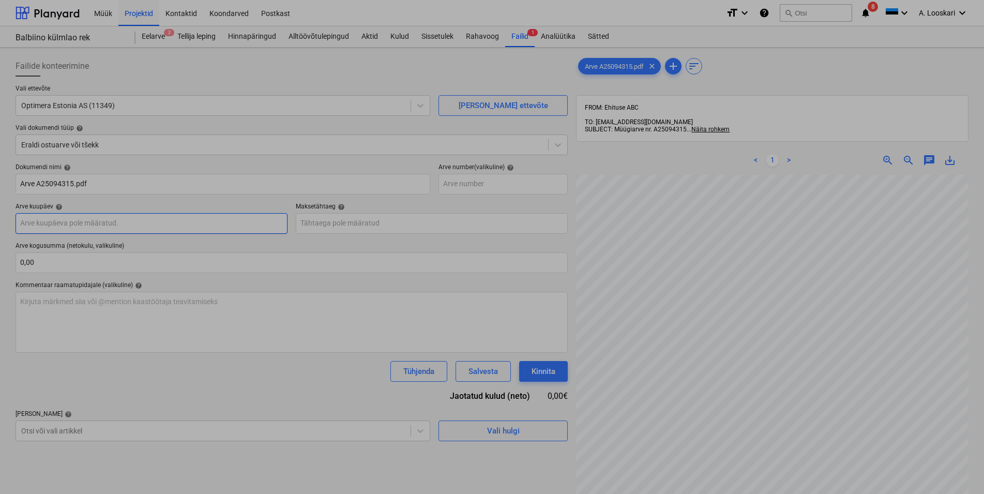
click at [141, 227] on input "text" at bounding box center [152, 223] width 272 height 21
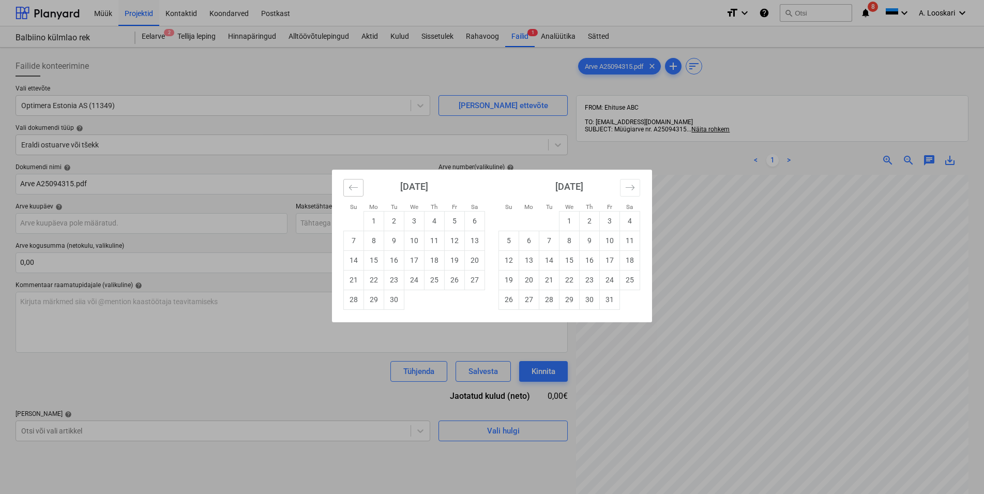
click at [352, 184] on icon "Move backward to switch to the previous month." at bounding box center [354, 188] width 10 height 10
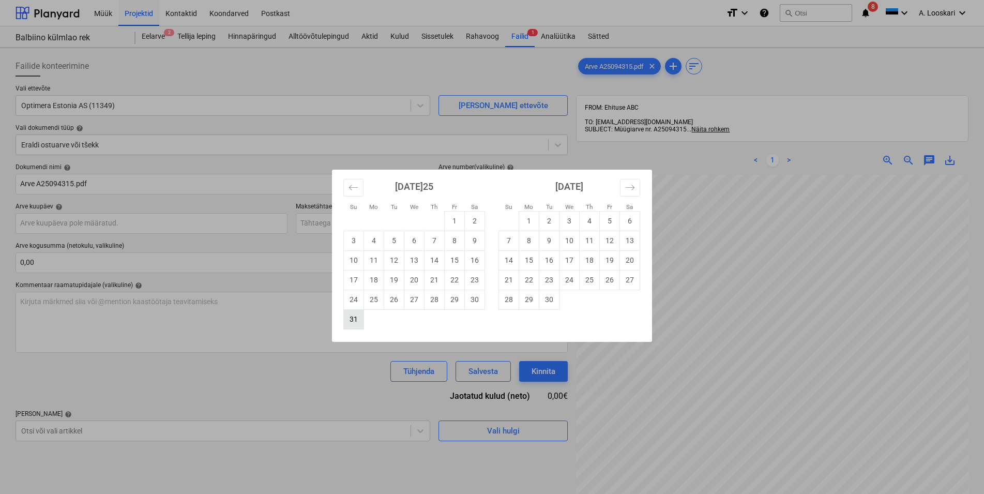
click at [351, 319] on td "31" at bounding box center [354, 319] width 20 height 20
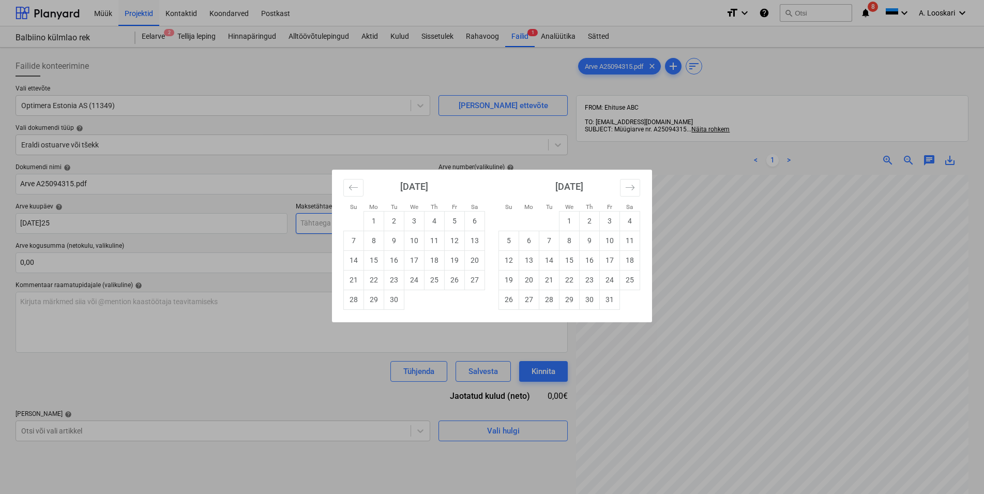
click at [314, 222] on input "text" at bounding box center [432, 223] width 272 height 21
click at [389, 297] on td "30" at bounding box center [394, 300] width 20 height 20
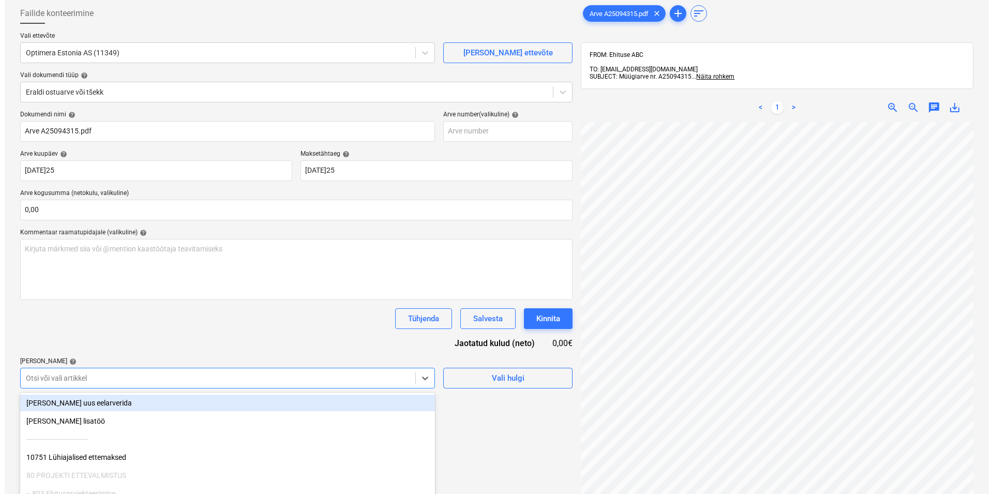
scroll to position [113, 0]
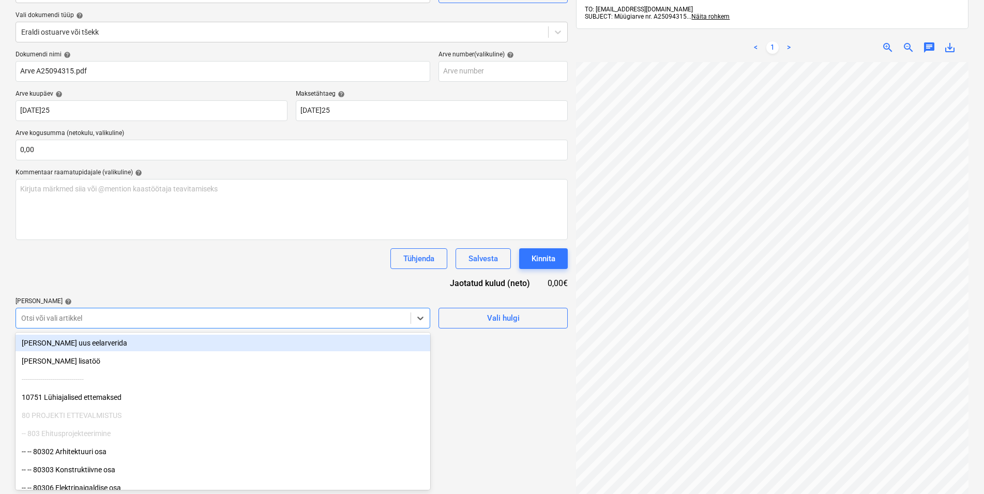
click at [63, 375] on body "Müük Projektid Kontaktid Koondarved Postkast format_size keyboard_arrow_down he…" at bounding box center [492, 134] width 984 height 494
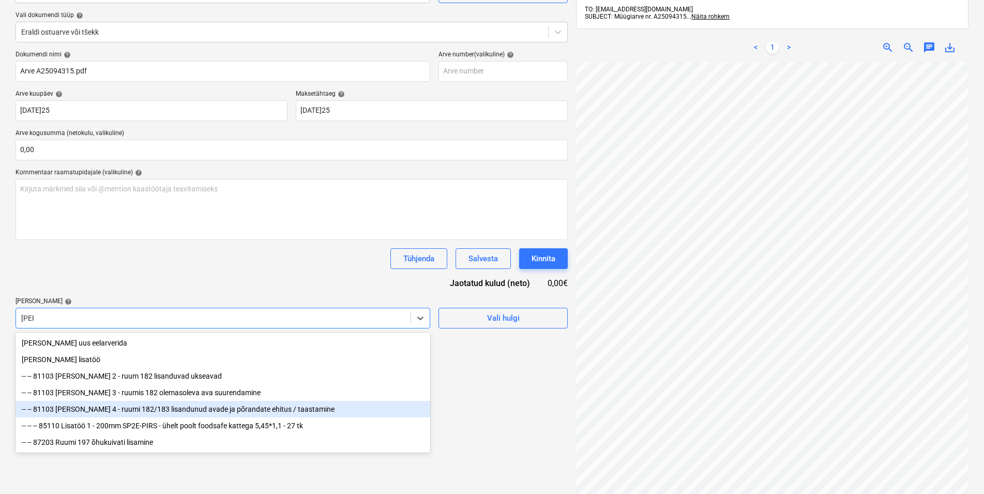
click at [57, 411] on div "-- -- 81103 [PERSON_NAME] 4 - ruumi 182/183 lisandunud avade ja põrandate ehitu…" at bounding box center [223, 409] width 415 height 17
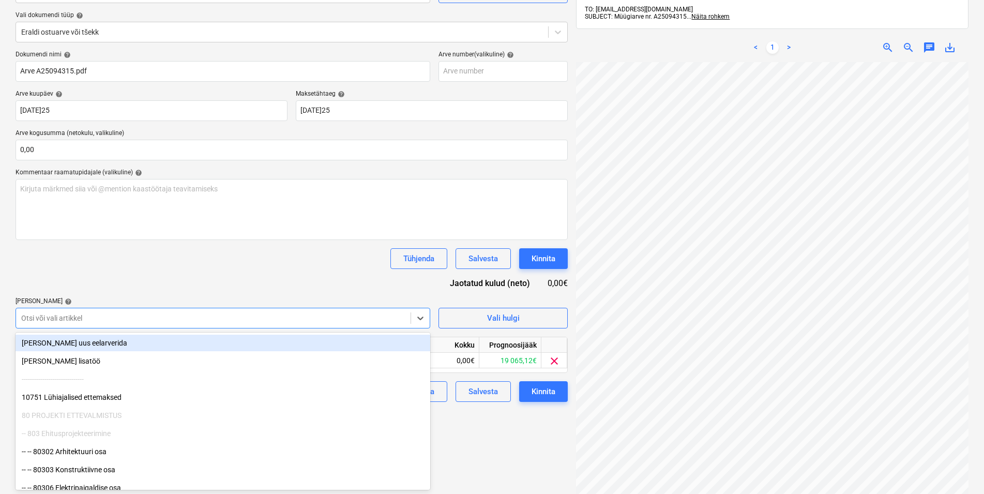
click at [128, 262] on div "Tühjenda Salvesta Kinnita" at bounding box center [292, 258] width 552 height 21
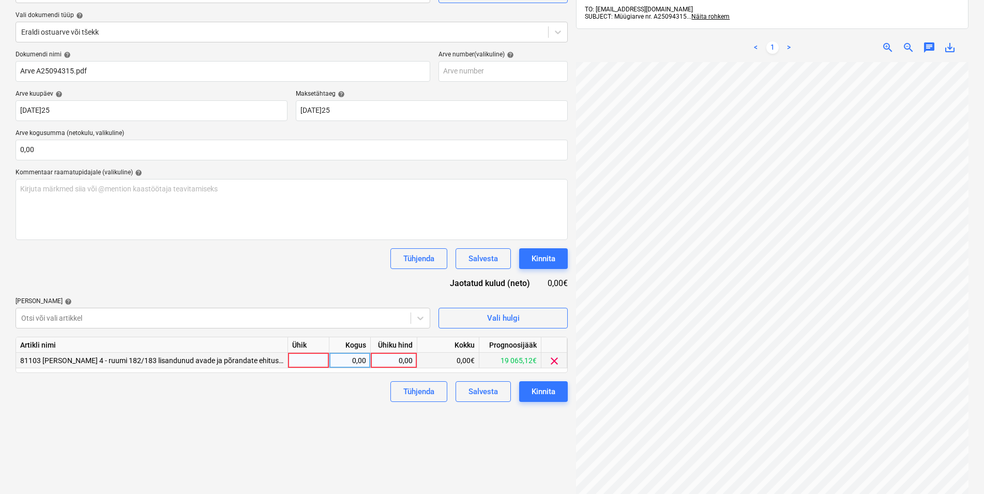
click at [308, 363] on div at bounding box center [308, 361] width 41 height 16
click at [351, 356] on div "0,00" at bounding box center [350, 361] width 33 height 16
click at [401, 359] on div "0,00" at bounding box center [394, 361] width 38 height 16
click at [312, 405] on div "Failide konteerimine Vali ettevõte Optimera Estonia AS (11349) [PERSON_NAME] uu…" at bounding box center [291, 235] width 561 height 592
click at [547, 390] on div "Kinnita" at bounding box center [544, 391] width 24 height 13
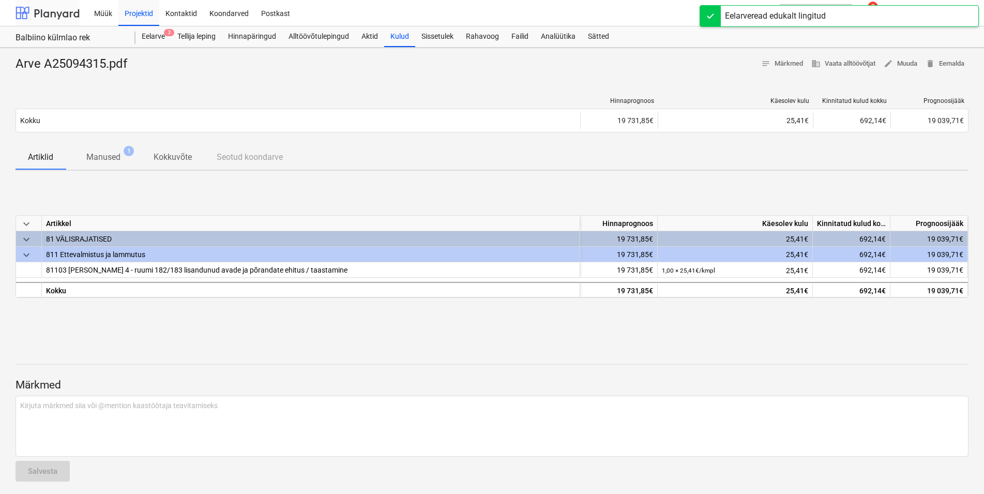
click at [52, 13] on div at bounding box center [48, 13] width 64 height 26
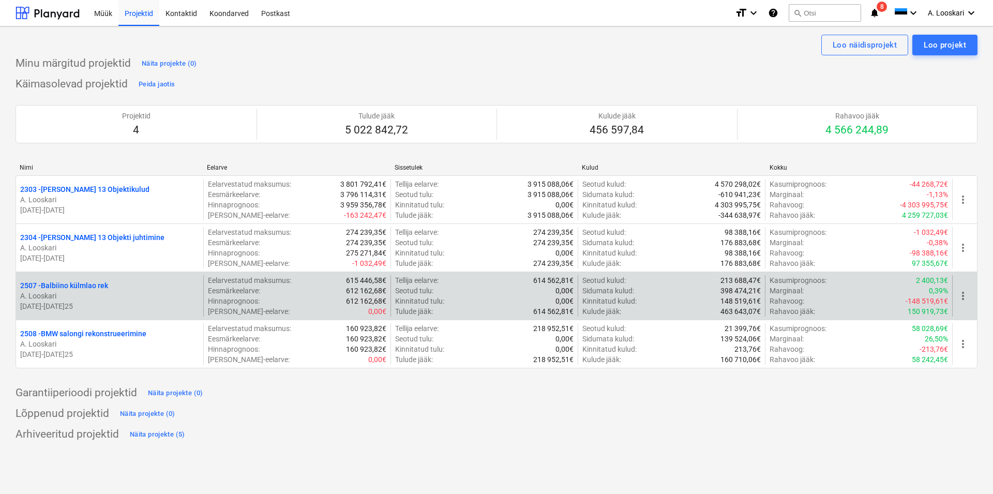
click at [963, 295] on span "more_vert" at bounding box center [963, 296] width 12 height 12
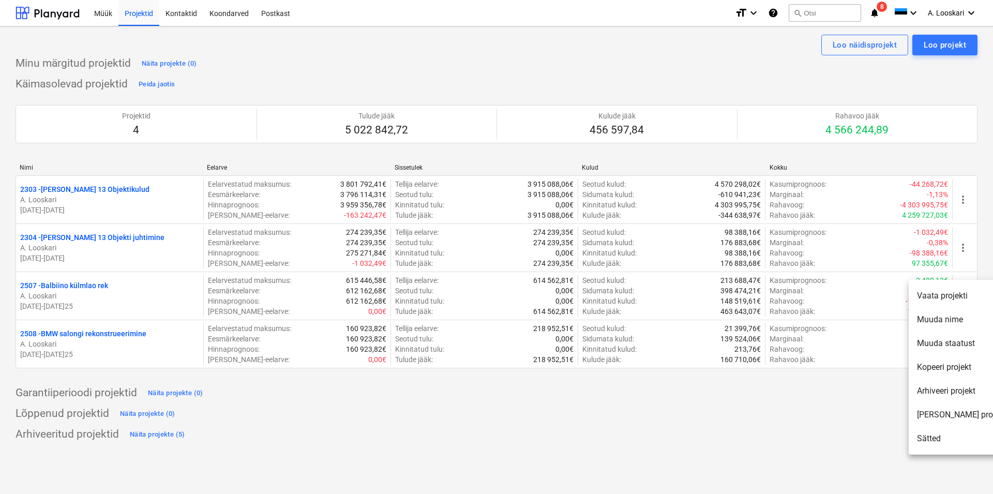
drag, startPoint x: 739, startPoint y: 435, endPoint x: 734, endPoint y: 433, distance: 5.3
click at [739, 435] on div at bounding box center [496, 247] width 993 height 494
